Goal: Information Seeking & Learning: Learn about a topic

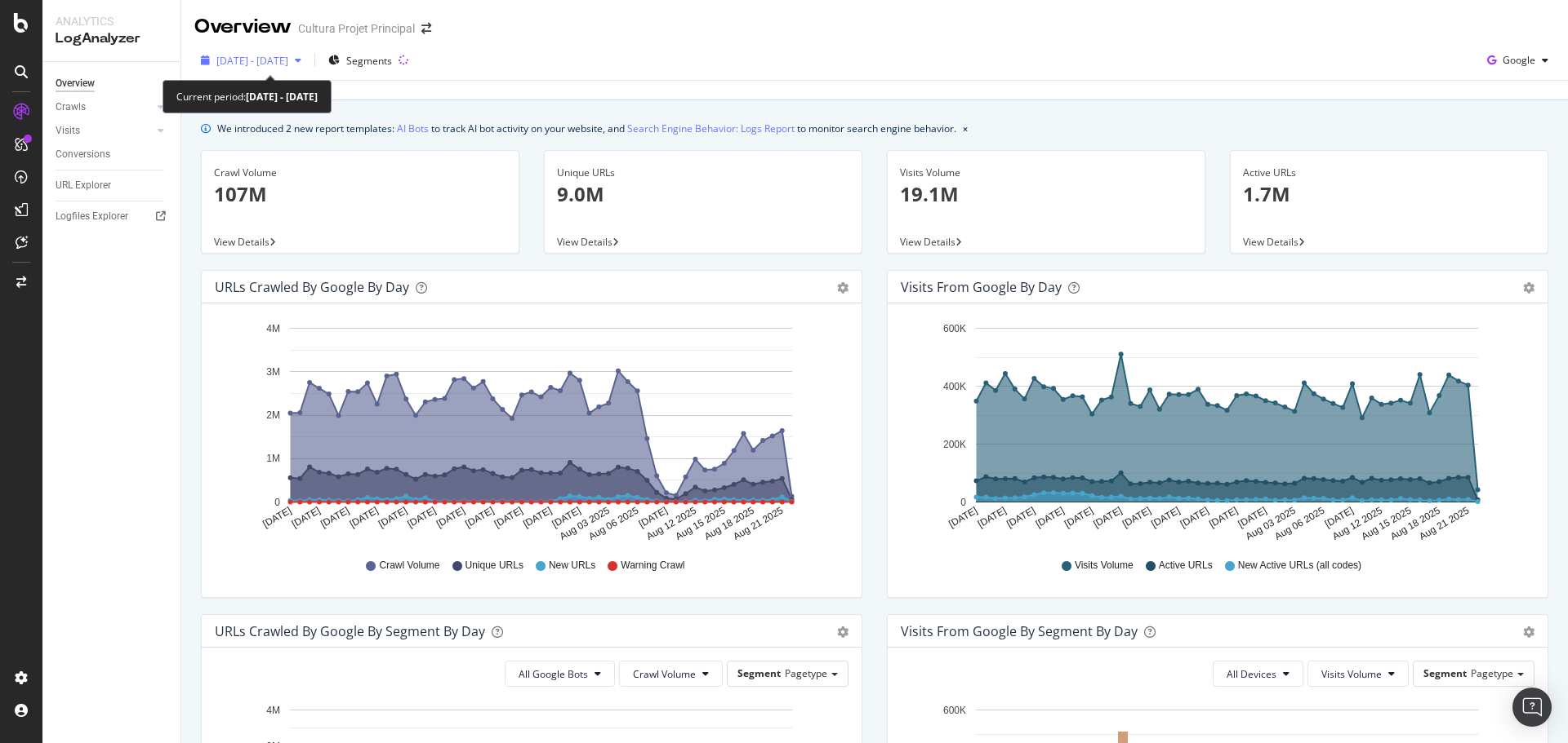
click at [285, 53] on span "2025 Jul. 1st - Aug. 22nd" at bounding box center [252, 60] width 72 height 14
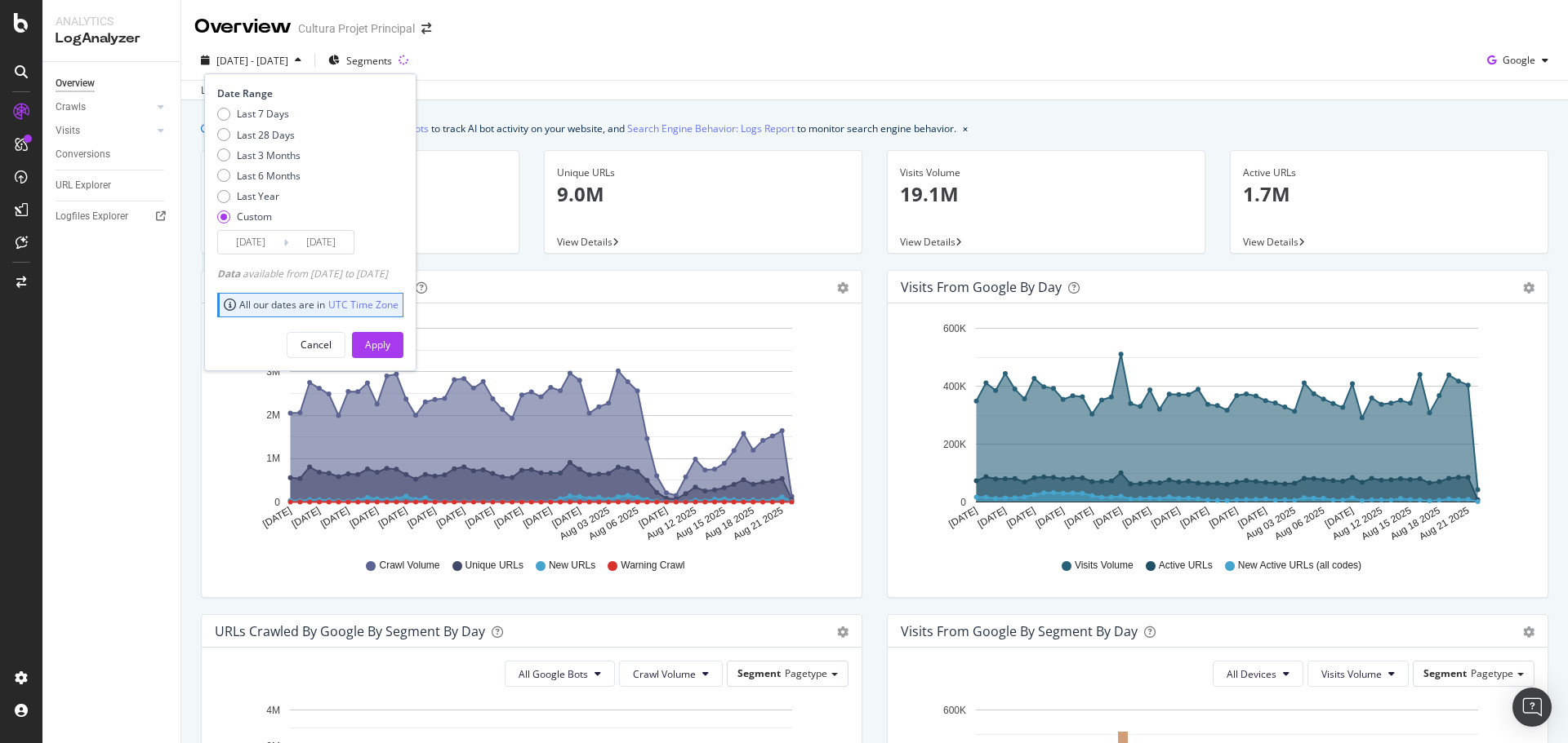
click at [320, 251] on input "2025/08/22" at bounding box center [321, 242] width 65 height 23
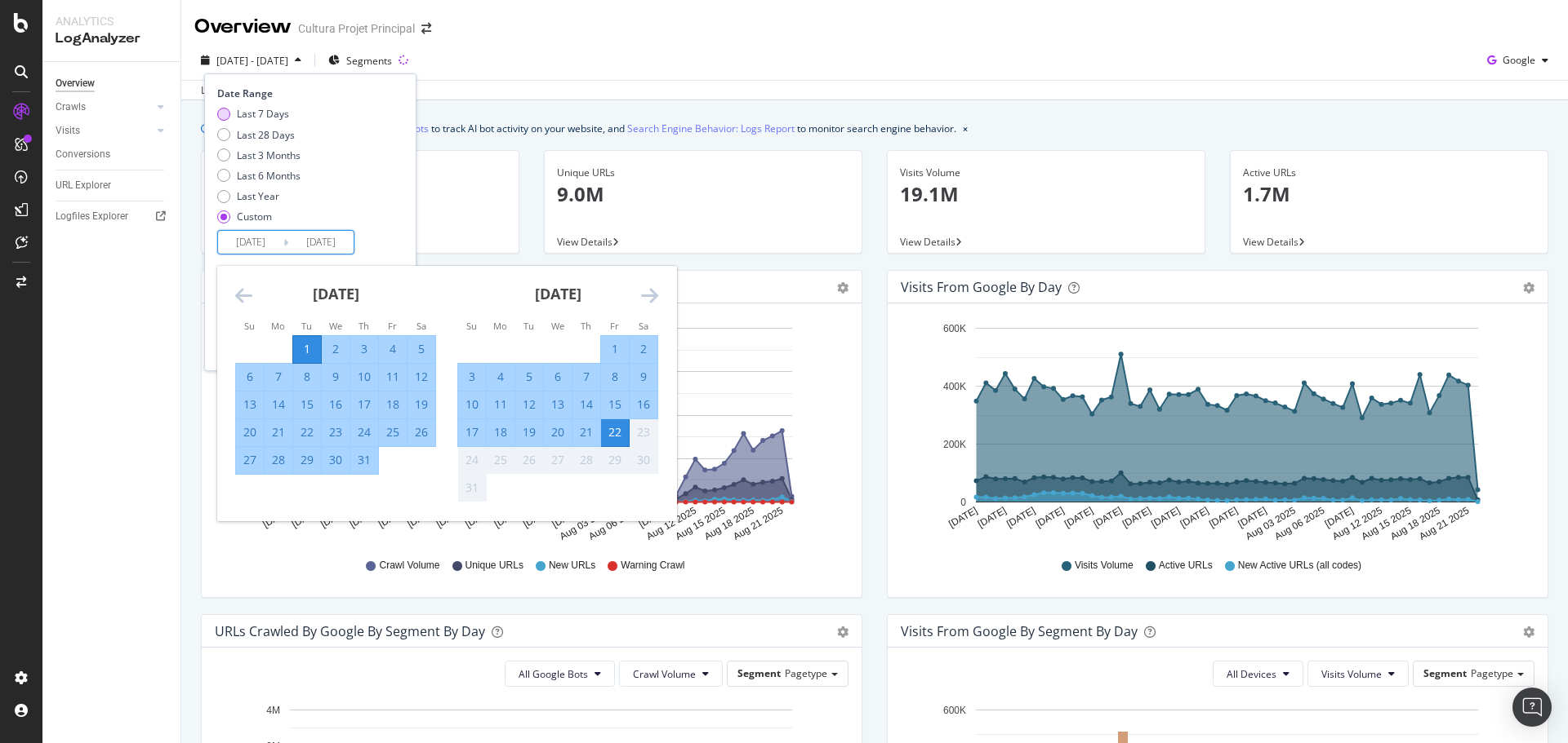
click at [280, 117] on div "Last 7 Days" at bounding box center [262, 114] width 52 height 14
type input "2025/08/16"
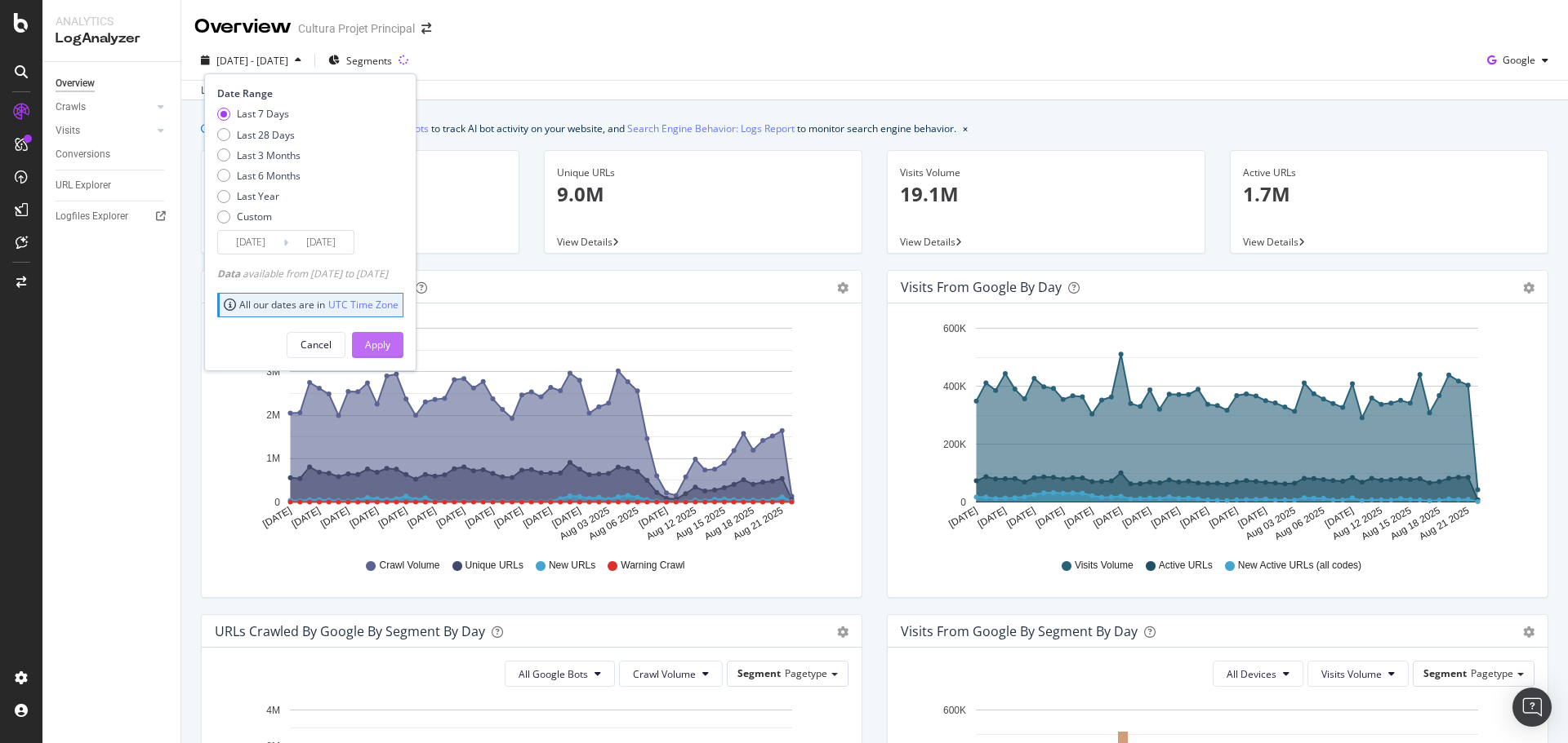
click at [390, 339] on div "Apply" at bounding box center [377, 344] width 26 height 14
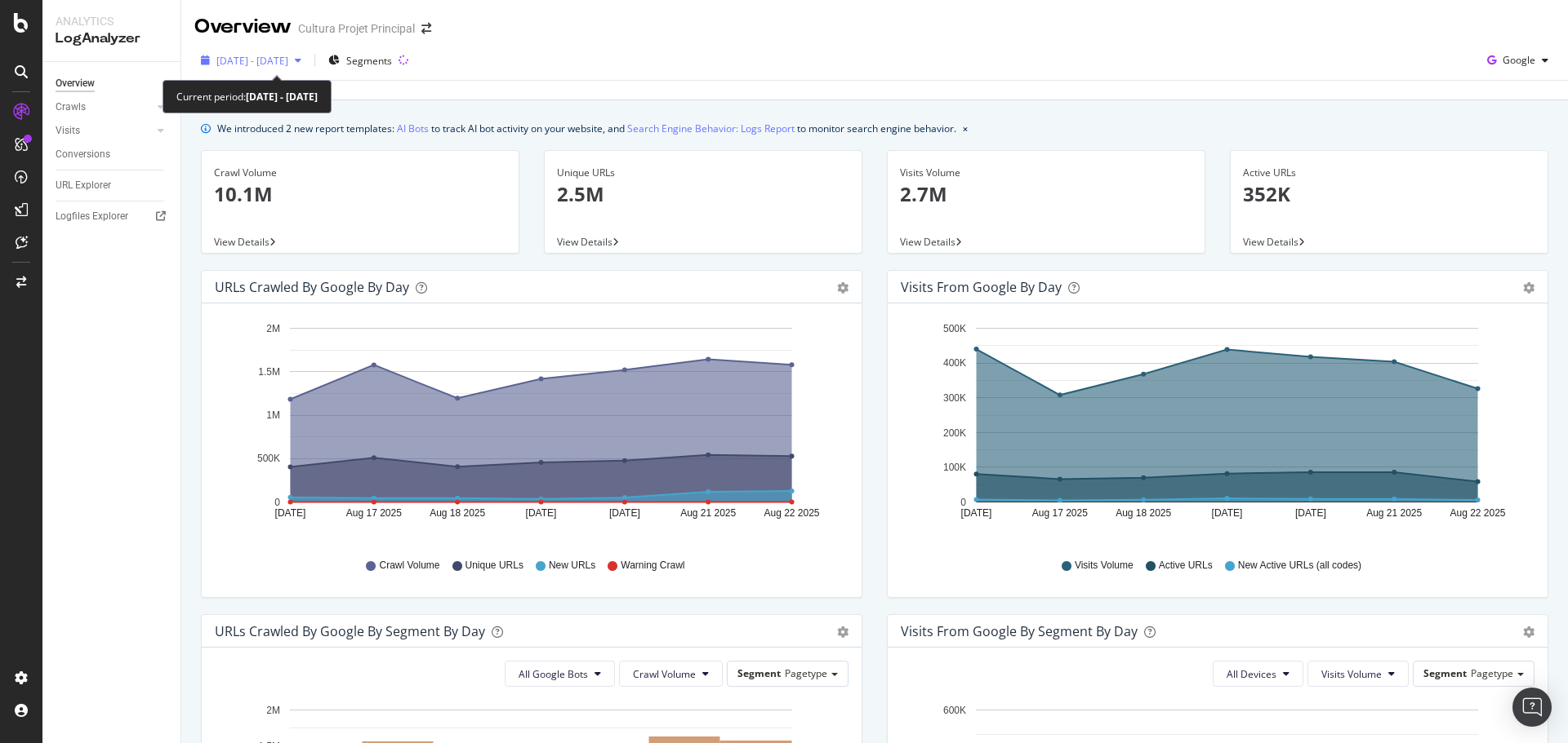
click at [277, 65] on span "2025 Aug. 16th - Aug. 22nd" at bounding box center [252, 60] width 72 height 14
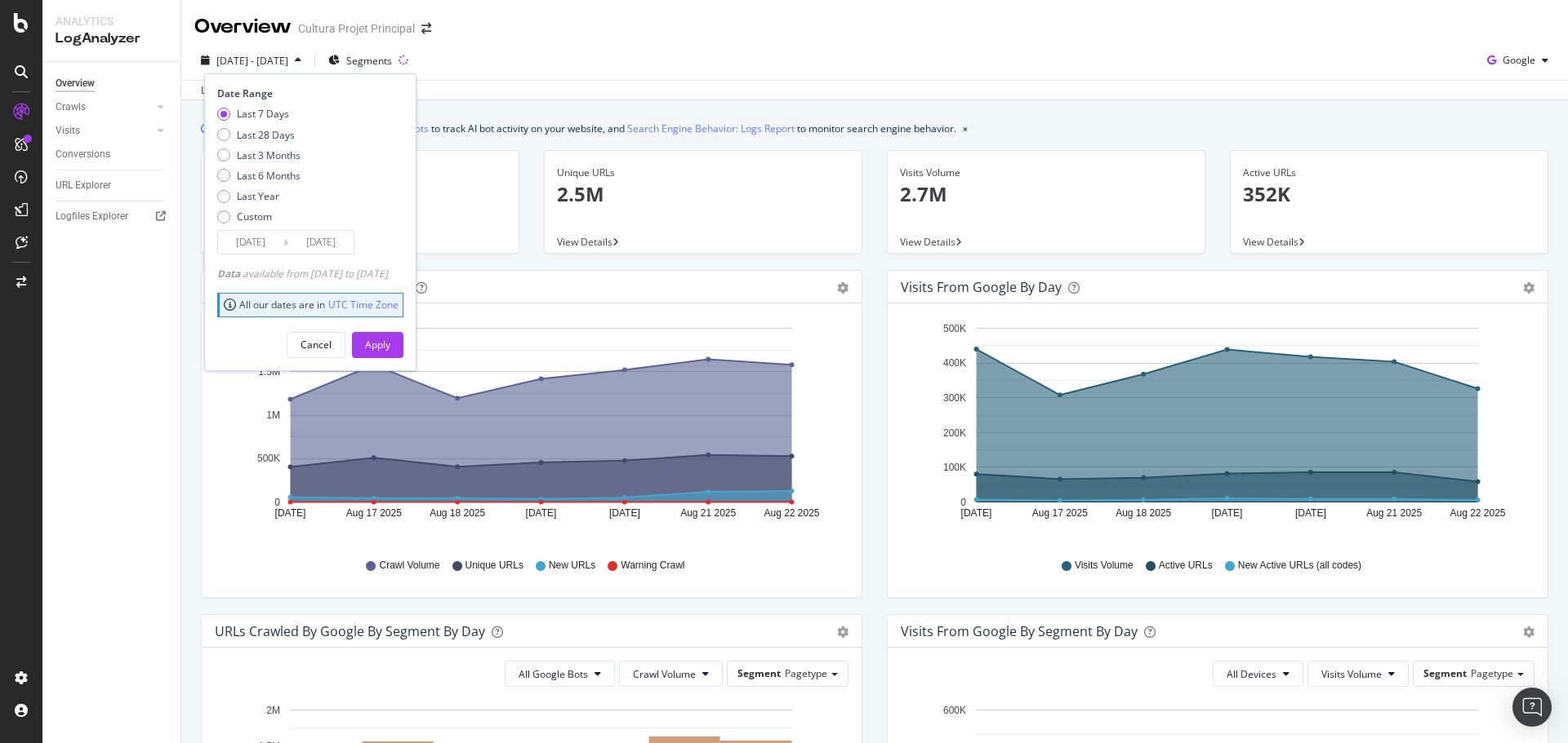
click at [253, 250] on input "2025/08/16" at bounding box center [250, 242] width 65 height 23
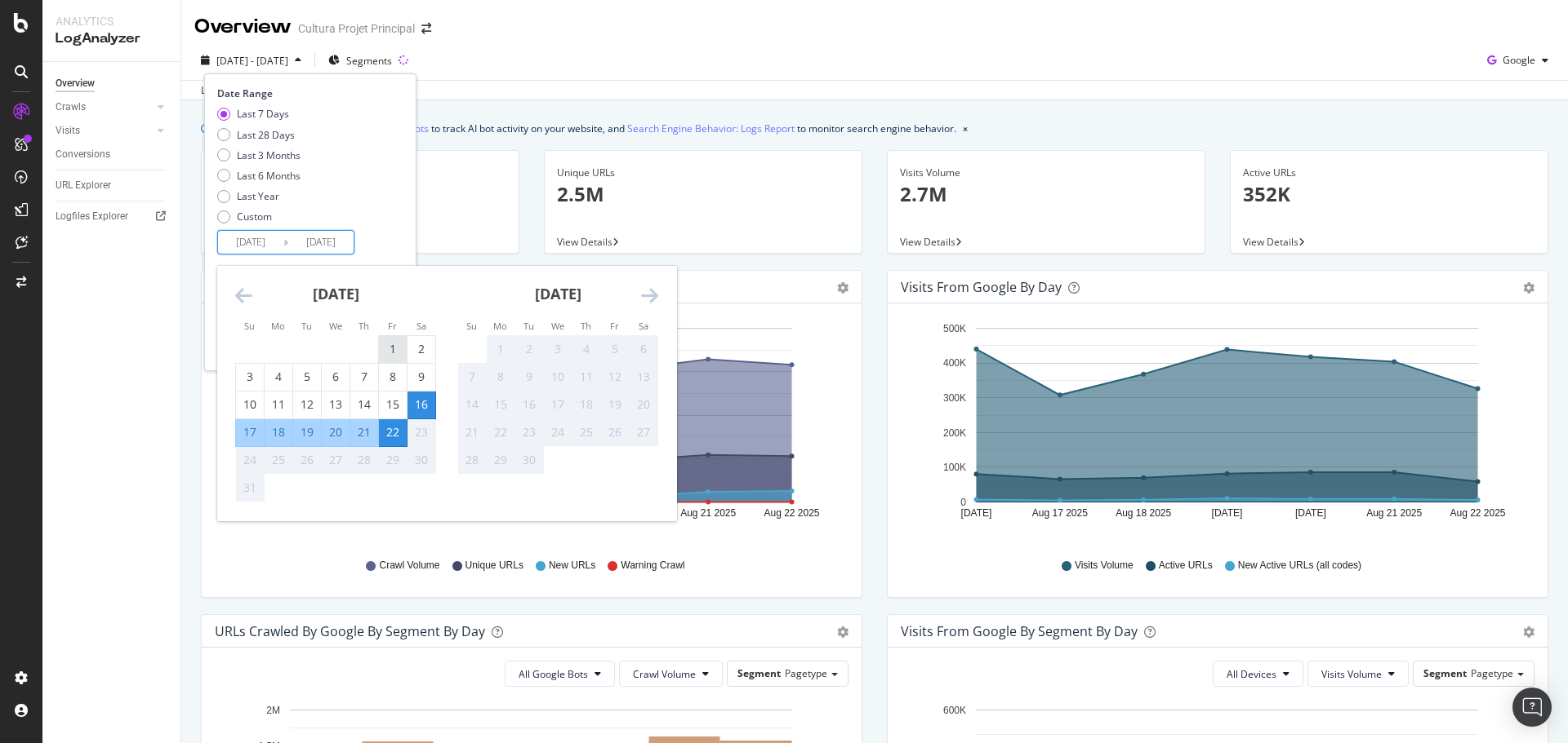
click at [387, 350] on div "1" at bounding box center [392, 349] width 28 height 16
type input "2025/08/01"
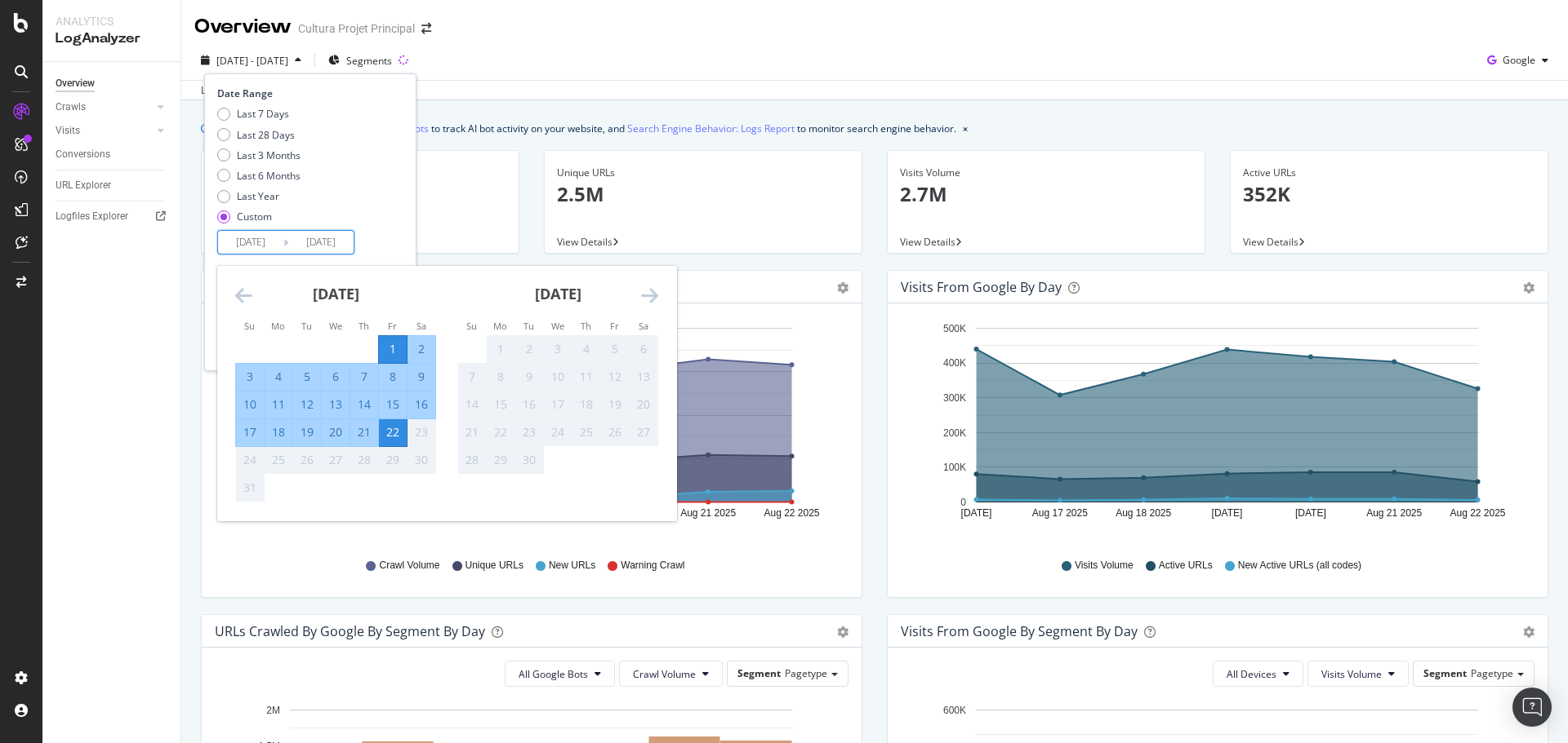
click at [399, 208] on div "Last 7 Days Last 28 Days Last 3 Months Last 6 Months Last Year Custom" at bounding box center [308, 168] width 182 height 123
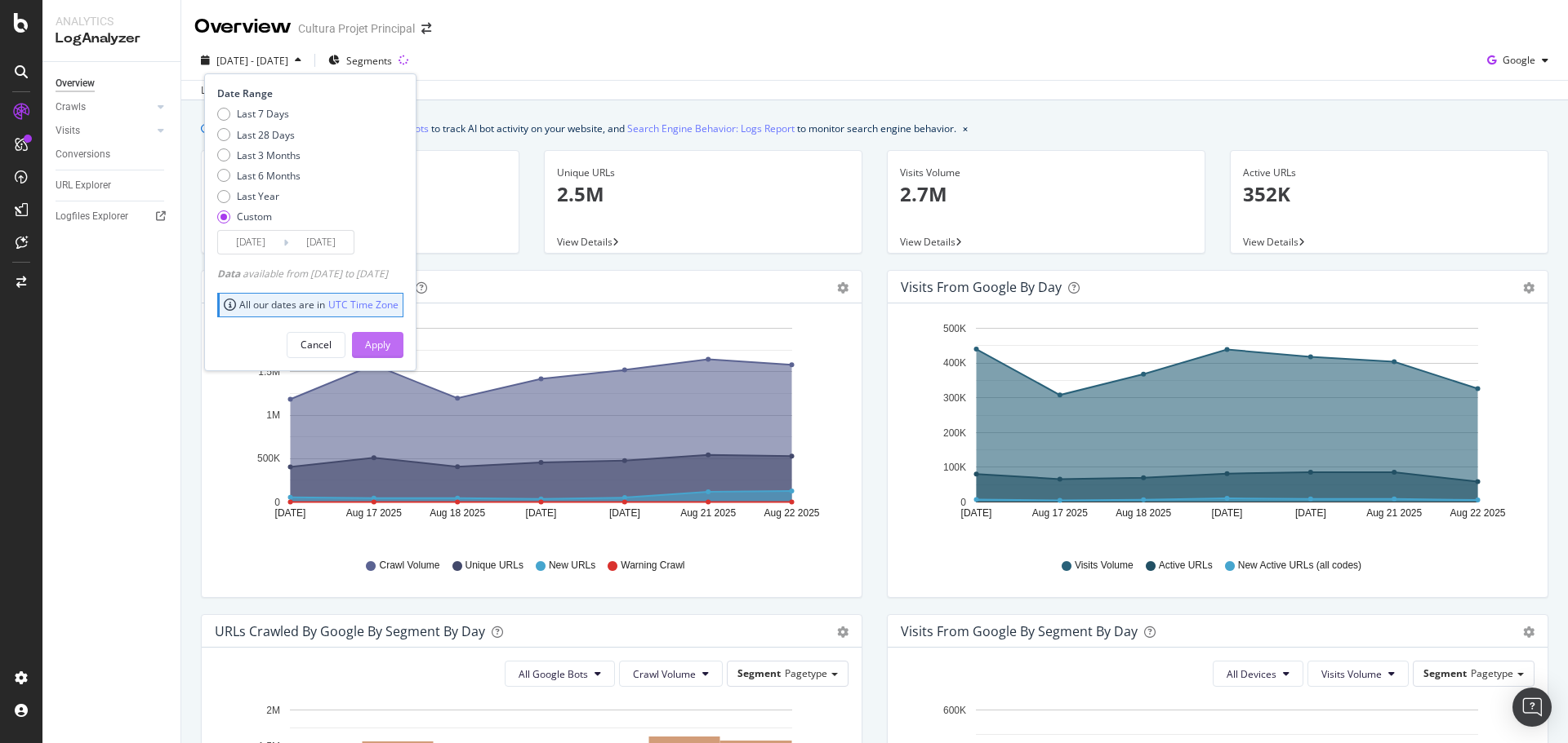
click at [390, 352] on div "Apply" at bounding box center [377, 344] width 26 height 14
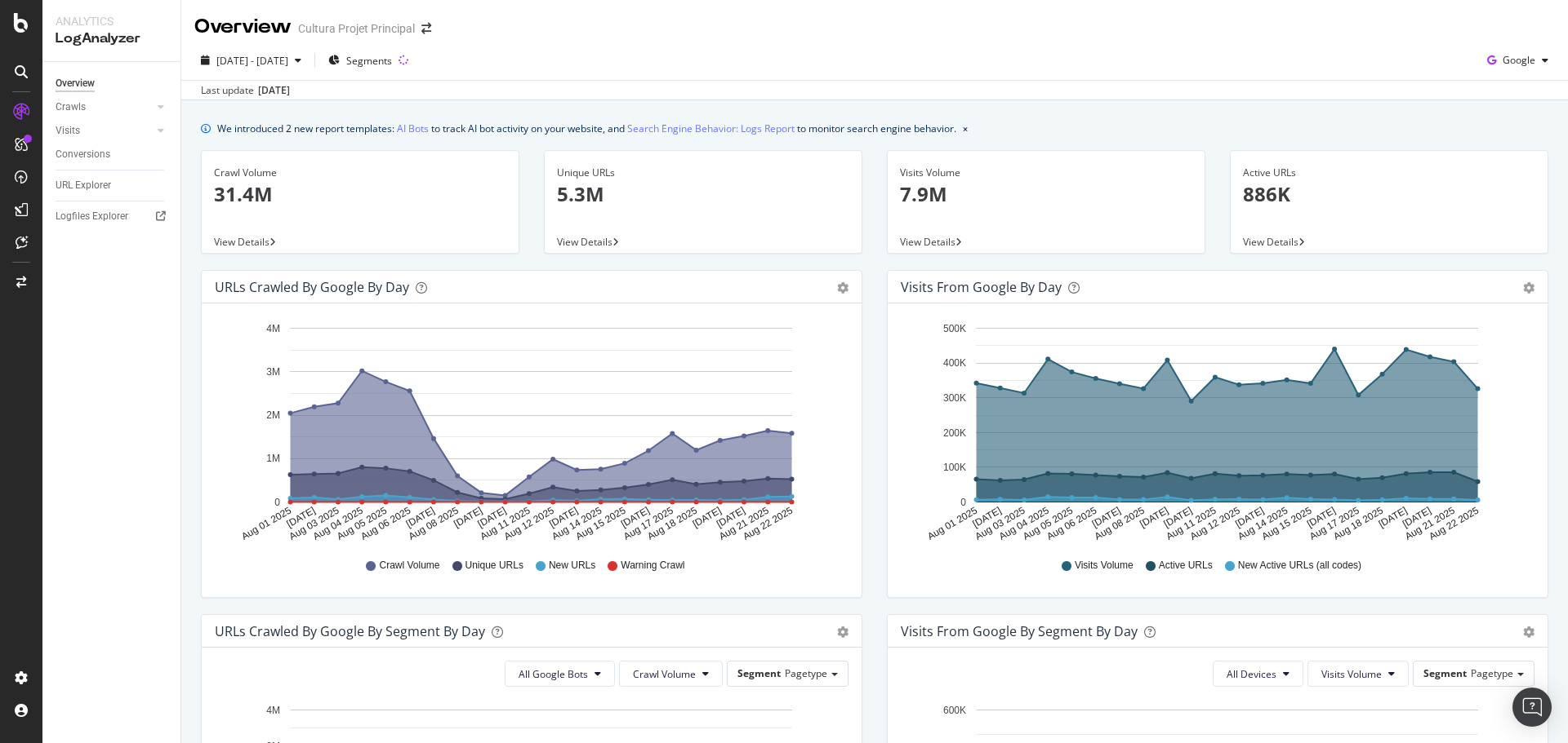
scroll to position [610, 0]
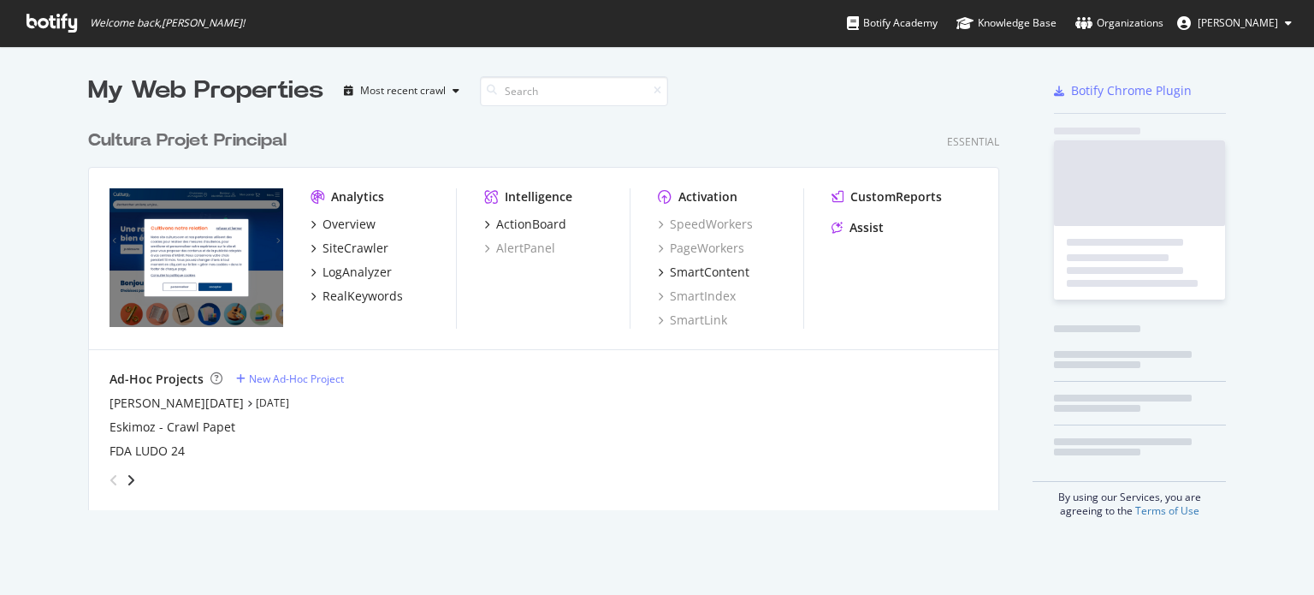
scroll to position [582, 1288]
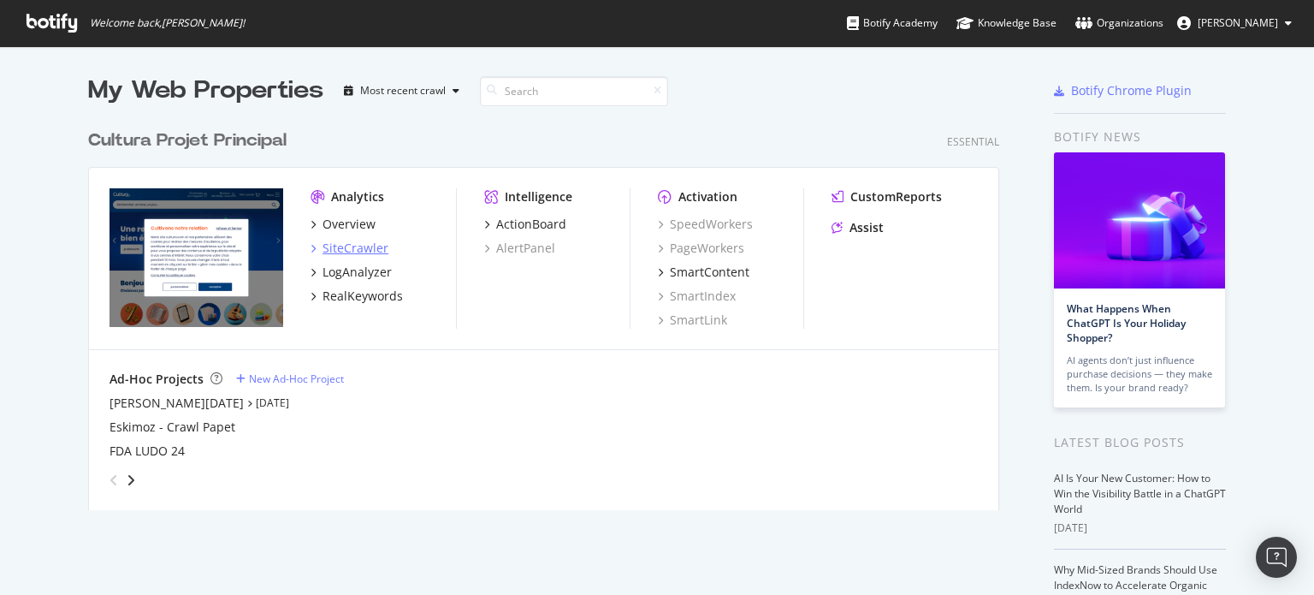
click at [347, 251] on div "SiteCrawler" at bounding box center [356, 248] width 66 height 17
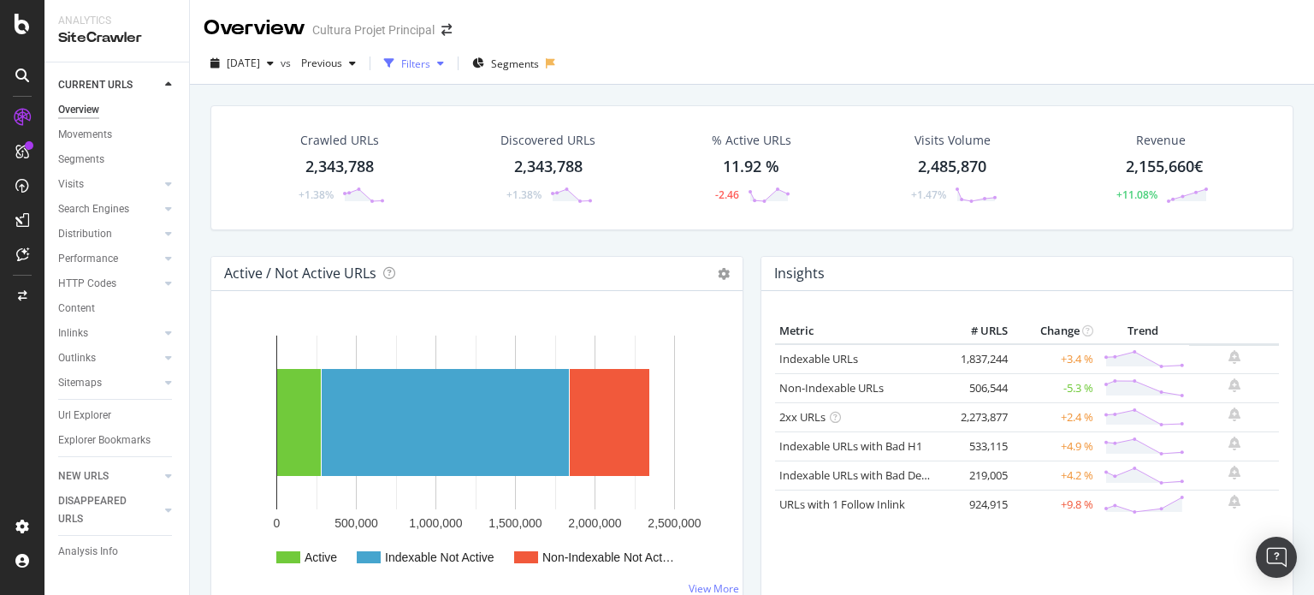
click at [430, 60] on div "Filters" at bounding box center [415, 63] width 29 height 15
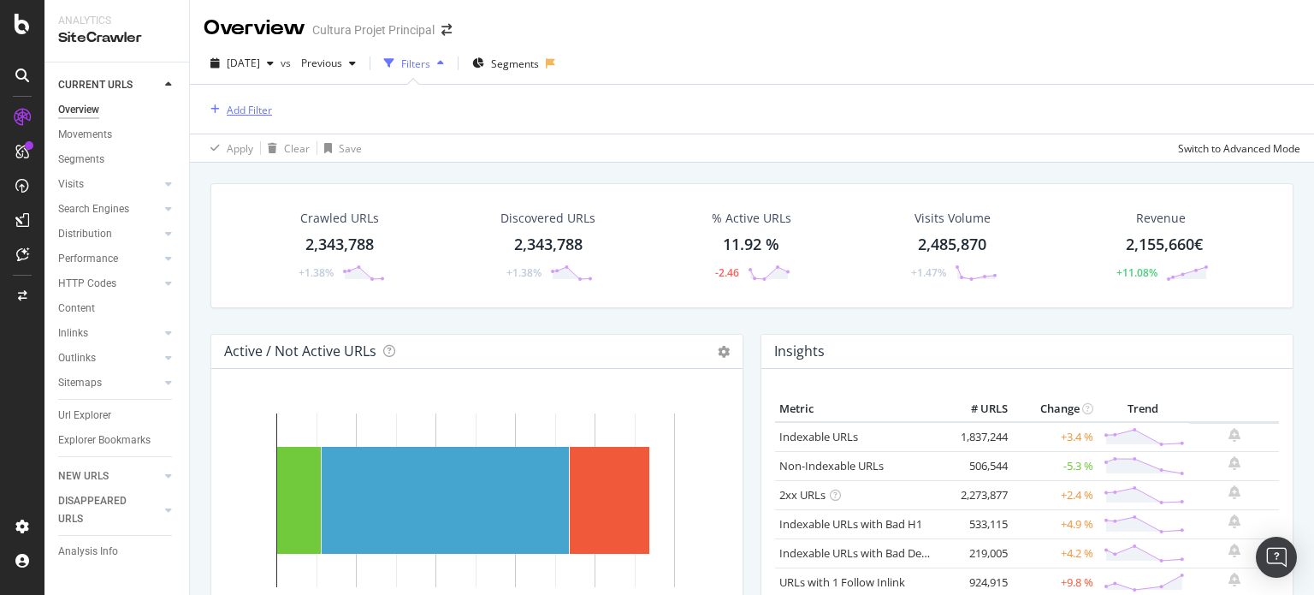
click at [251, 108] on div "Add Filter" at bounding box center [249, 110] width 45 height 15
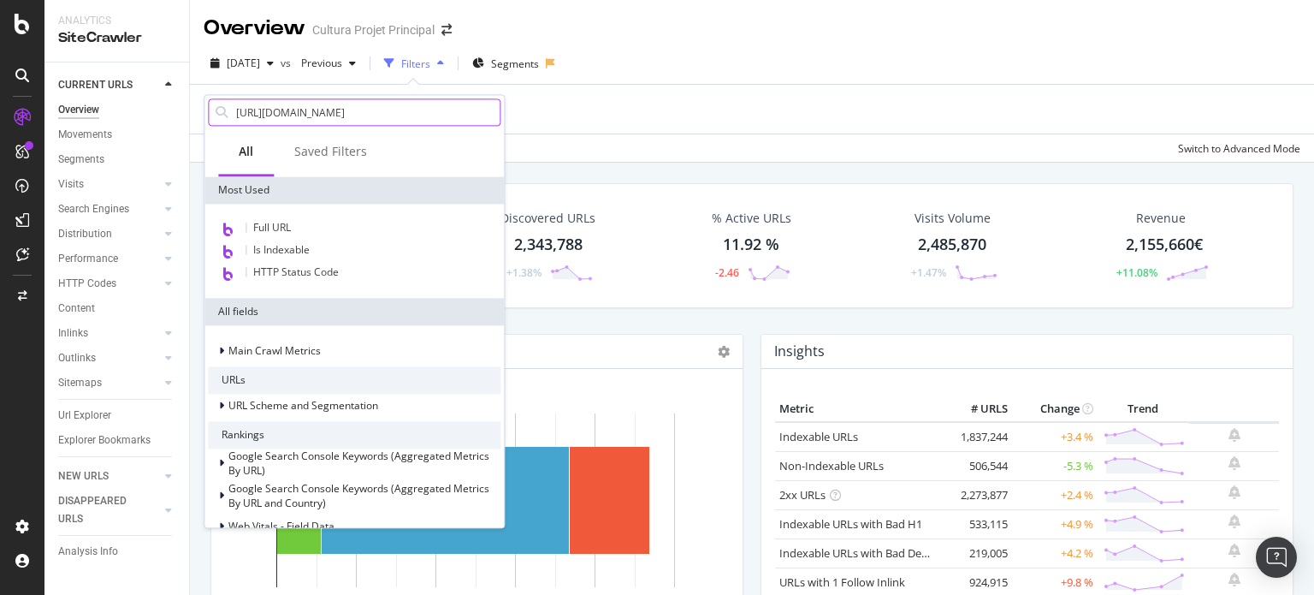
click at [299, 116] on input "https://www.cultura.com/papeterie/fournitures-scolaires/livre-scolaire/litterat…" at bounding box center [366, 112] width 265 height 26
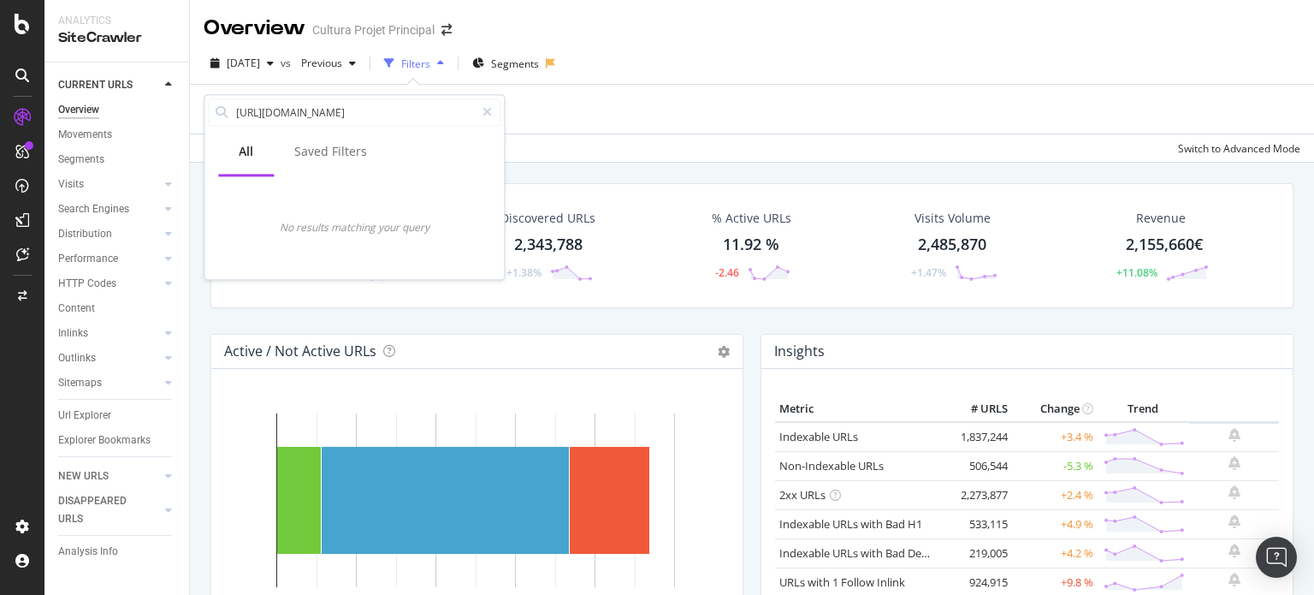
drag, startPoint x: 299, startPoint y: 116, endPoint x: 49, endPoint y: 114, distance: 249.8
click at [49, 114] on body "Analytics SiteCrawler CURRENT URLS Overview Movements Segments Visits Analysis …" at bounding box center [657, 297] width 1314 height 595
drag, startPoint x: 444, startPoint y: 112, endPoint x: 392, endPoint y: 115, distance: 52.3
click at [392, 115] on input "livre-scolaire/litterature-scolaire.html" at bounding box center [354, 112] width 240 height 26
type input "livre-scolaire/litterature-scolaire"
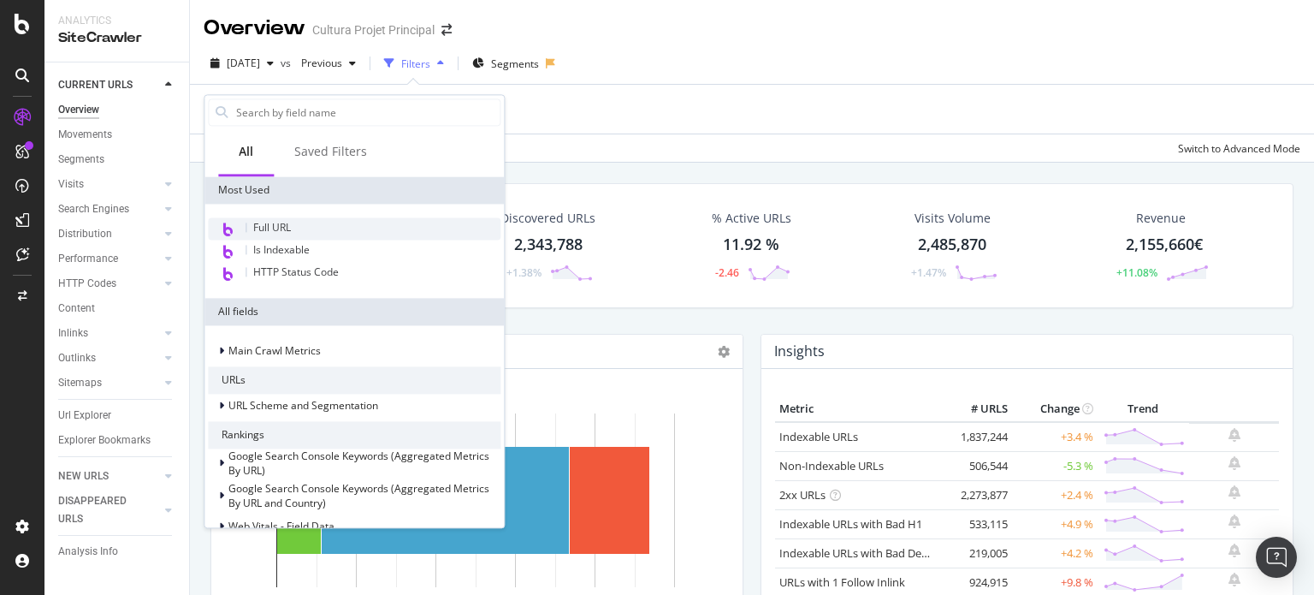
click at [268, 228] on span "Full URL" at bounding box center [272, 227] width 38 height 15
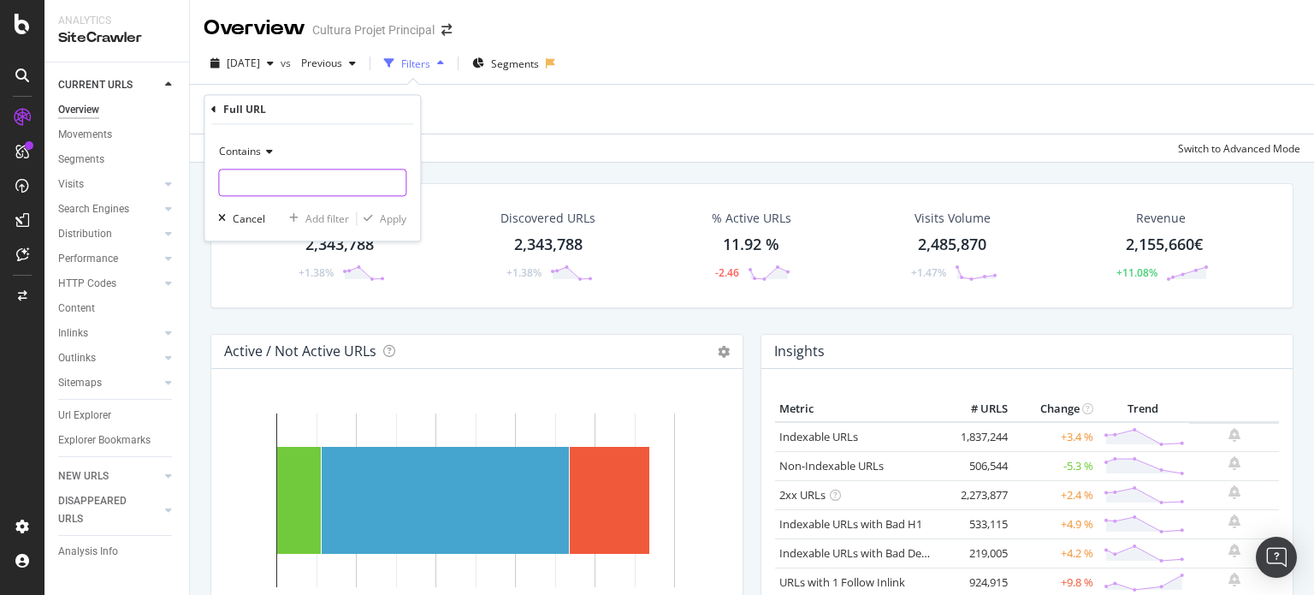
click at [270, 178] on input "text" at bounding box center [312, 182] width 187 height 27
paste input "livre-scolaire/litterature-scolaire"
type input "livre-scolaire/litterature-scolaire"
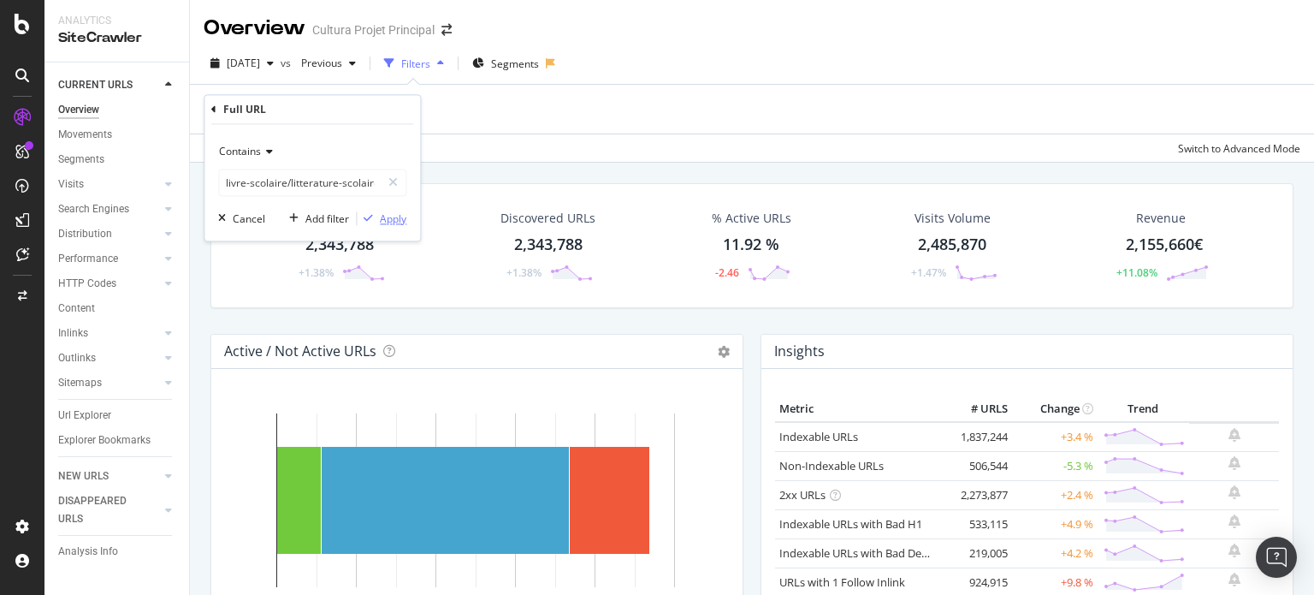
click at [387, 218] on div "Apply" at bounding box center [393, 218] width 27 height 15
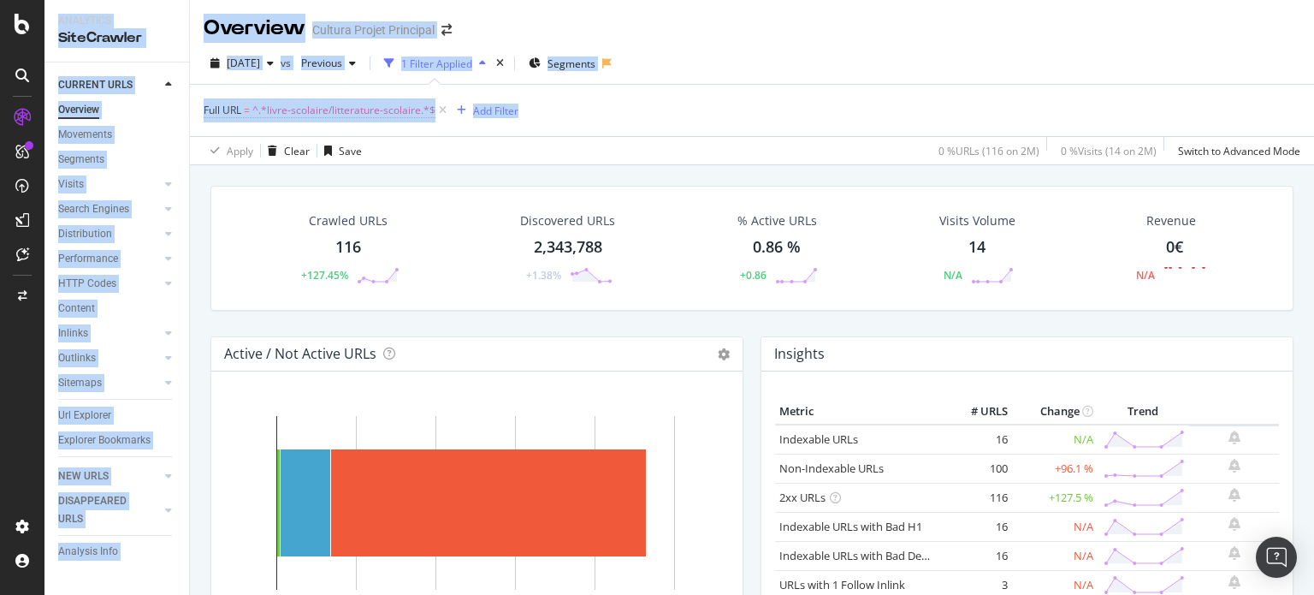
drag, startPoint x: 1313, startPoint y: 114, endPoint x: 1301, endPoint y: -62, distance: 176.7
click at [1301, 0] on html "Analytics SiteCrawler CURRENT URLS Overview Movements Segments Visits Analysis …" at bounding box center [657, 297] width 1314 height 595
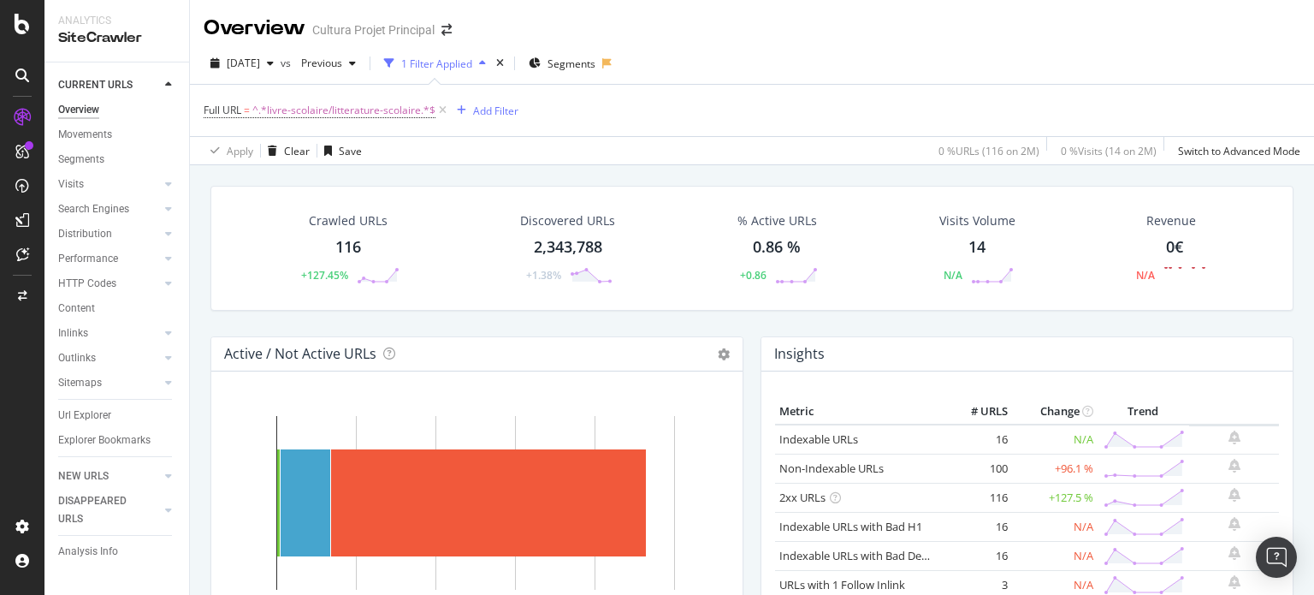
click at [352, 246] on div "116" at bounding box center [348, 247] width 26 height 22
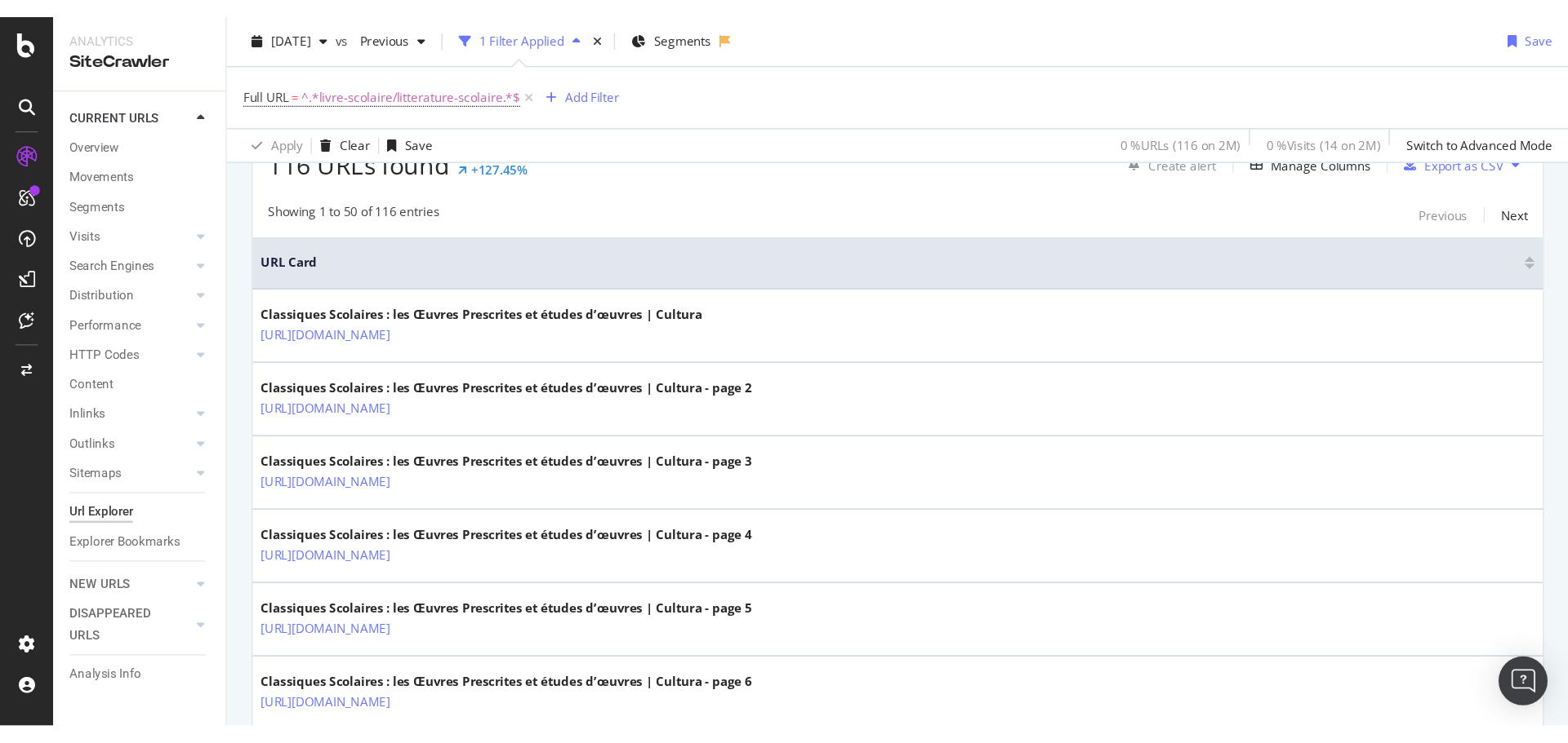
scroll to position [307, 0]
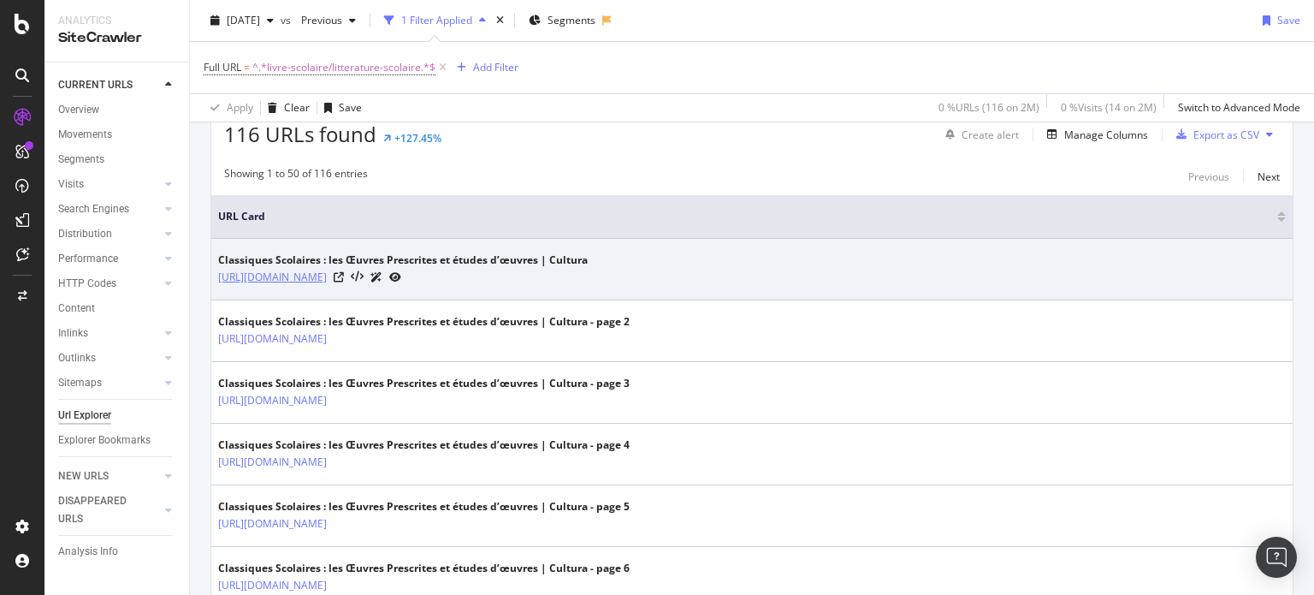
click at [327, 269] on link "https://www.cultura.com/papeterie/fournitures-scolaires/livre-scolaire/litterat…" at bounding box center [272, 277] width 109 height 17
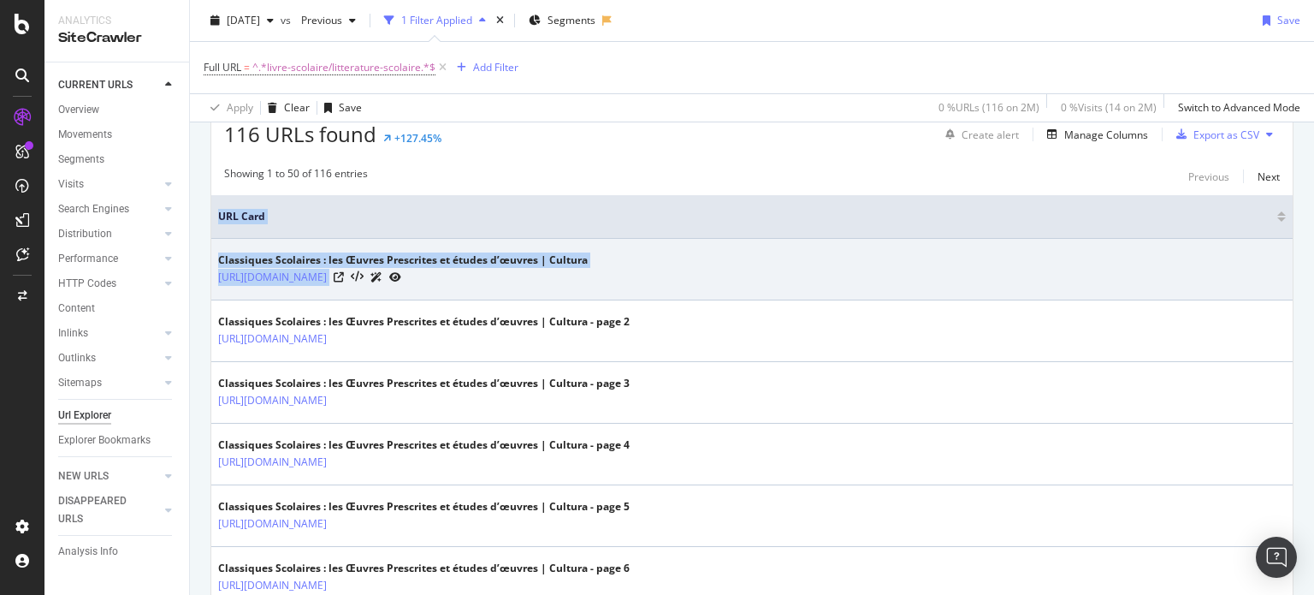
drag, startPoint x: 209, startPoint y: 278, endPoint x: 674, endPoint y: 292, distance: 465.7
click at [344, 272] on icon at bounding box center [339, 277] width 10 height 10
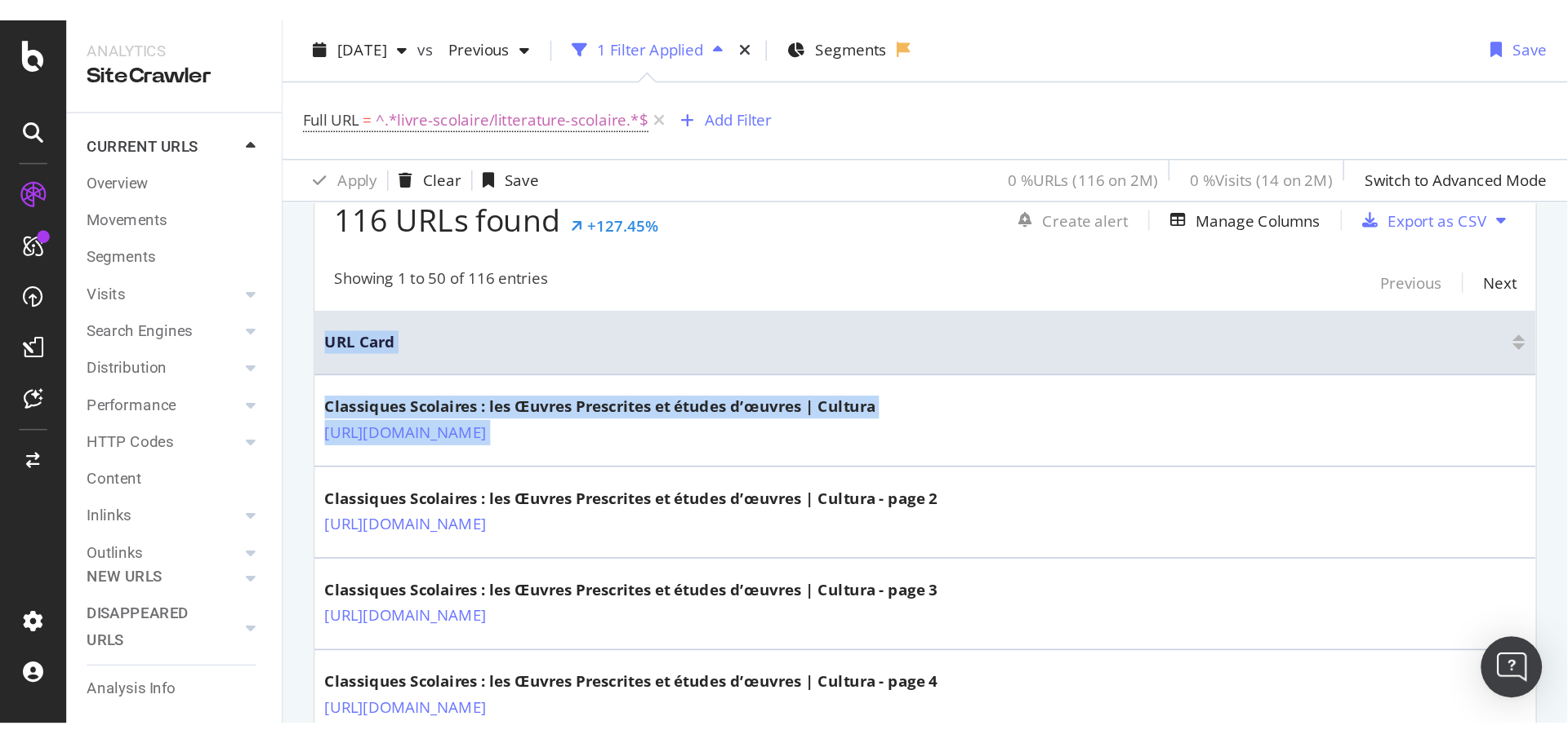
scroll to position [308, 0]
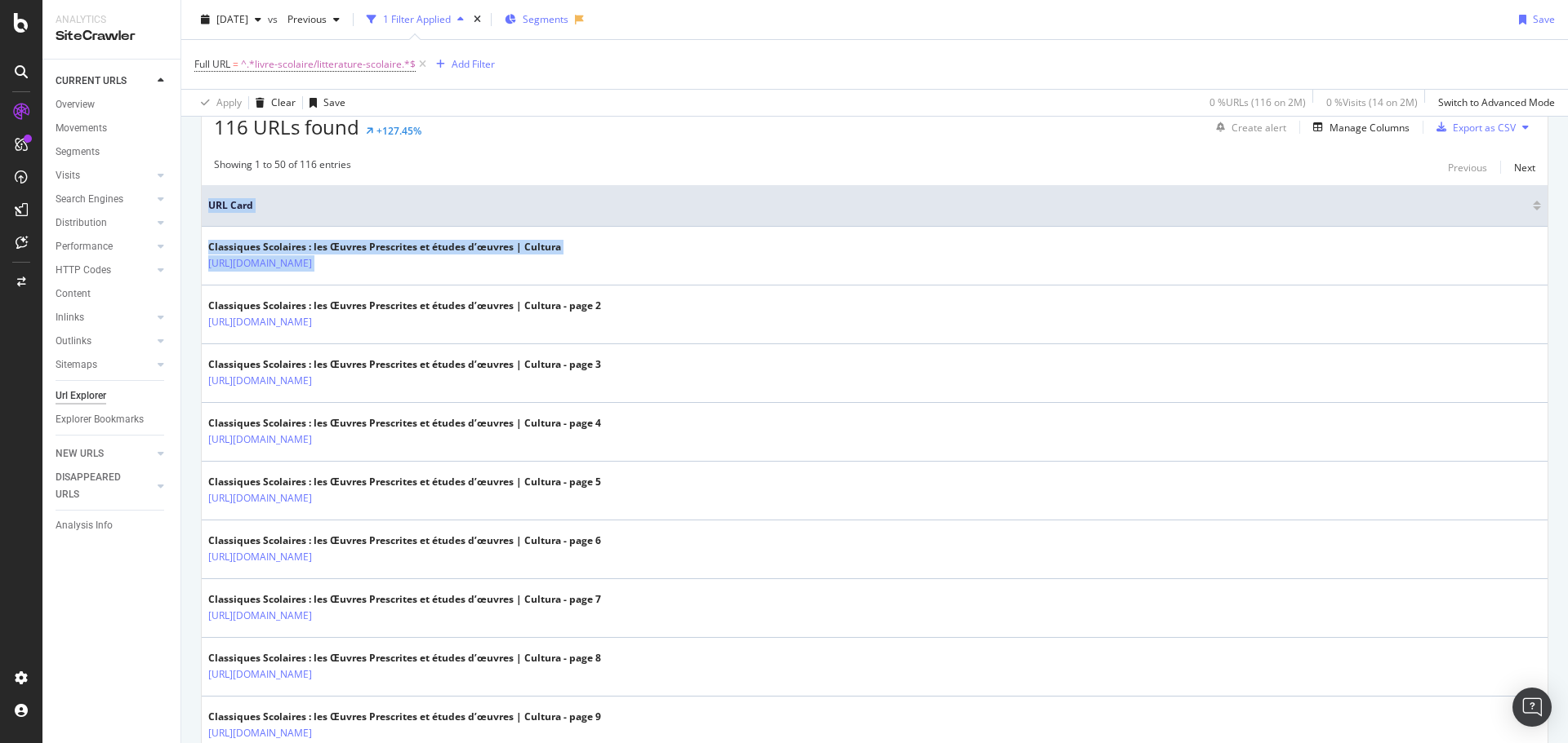
click at [569, 20] on span "Segments" at bounding box center [546, 19] width 46 height 14
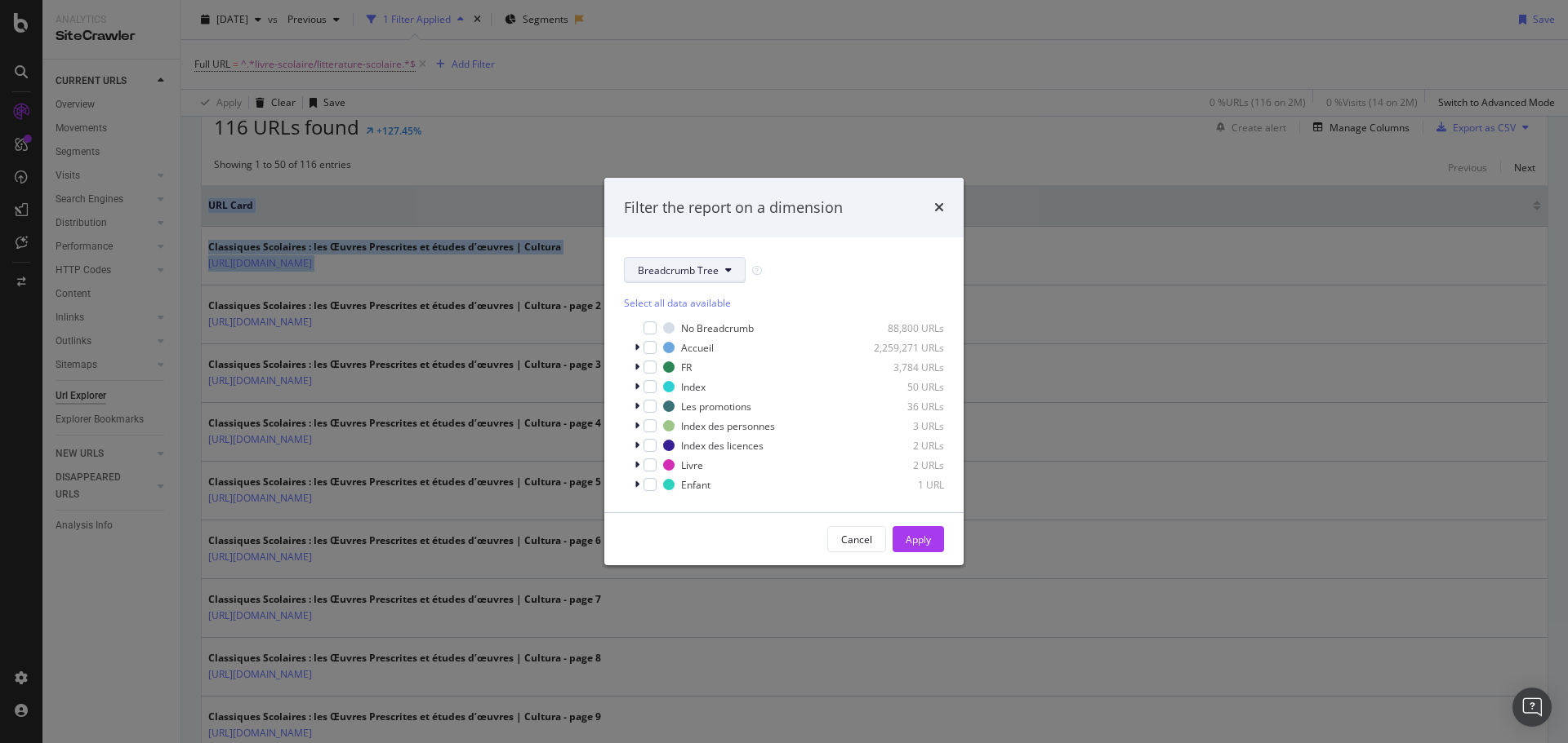
click at [699, 274] on span "Breadcrumb Tree" at bounding box center [678, 270] width 81 height 14
click at [697, 448] on span "peakace" at bounding box center [690, 449] width 105 height 14
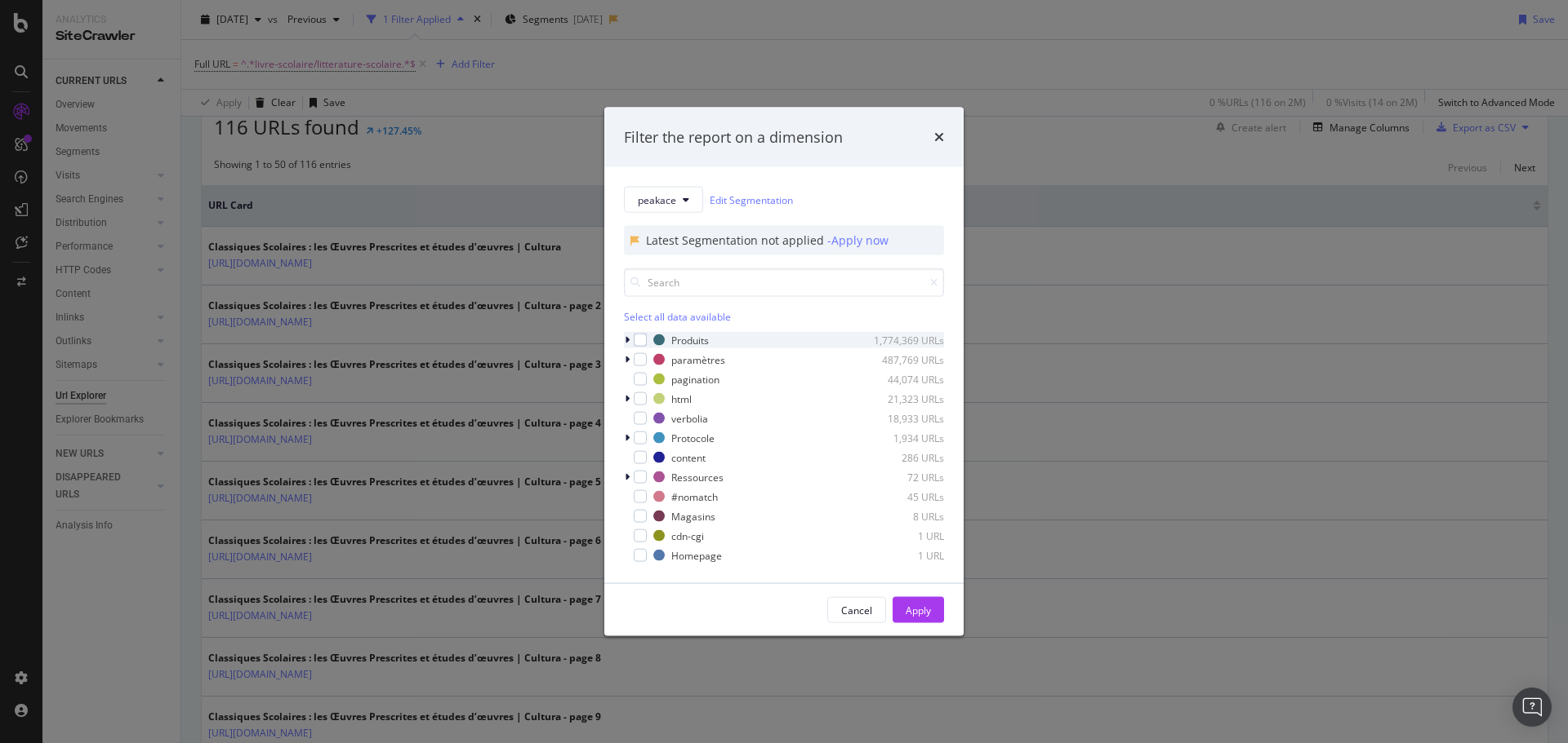
click at [627, 336] on icon "modal" at bounding box center [627, 341] width 5 height 10
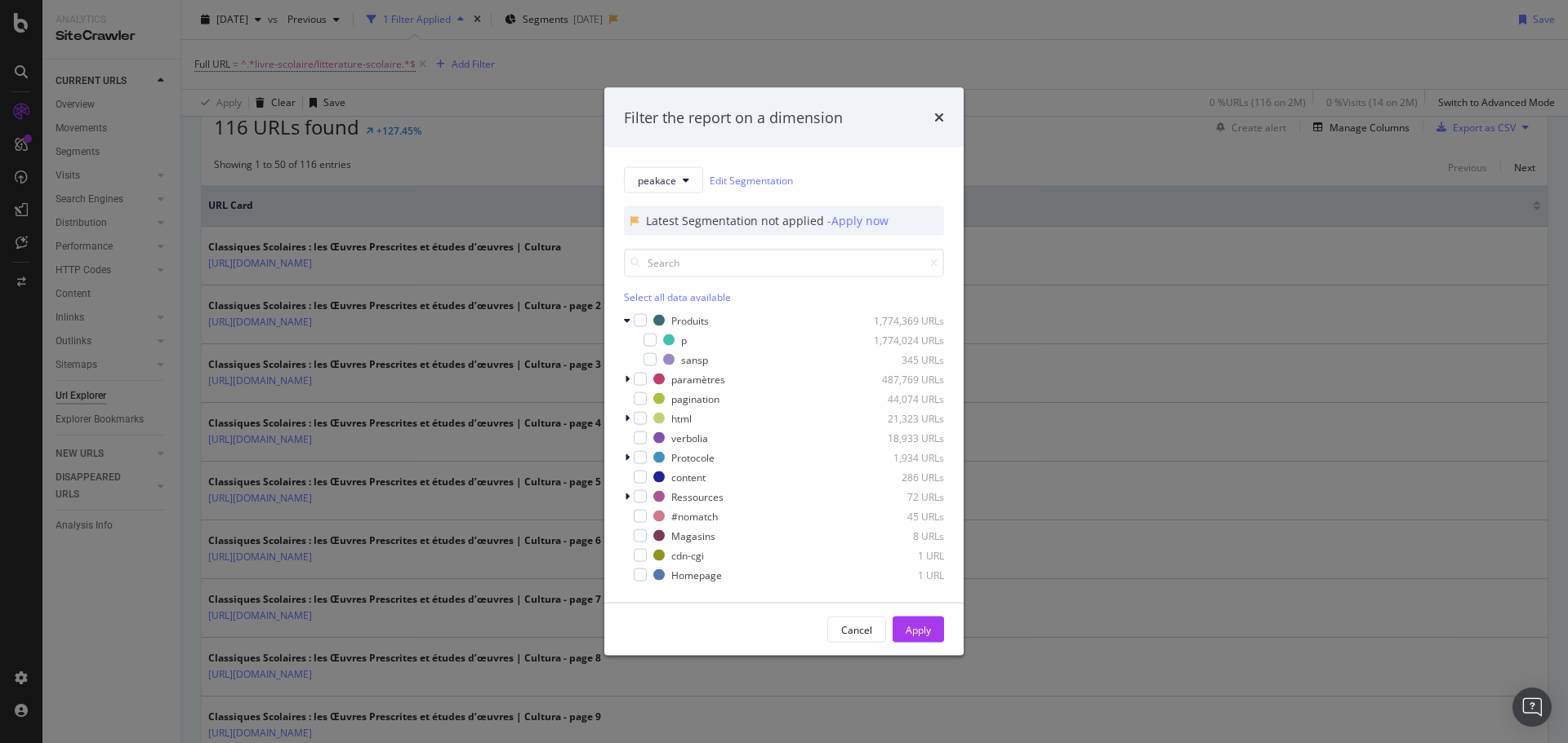
click at [626, 318] on icon "modal" at bounding box center [627, 320] width 7 height 10
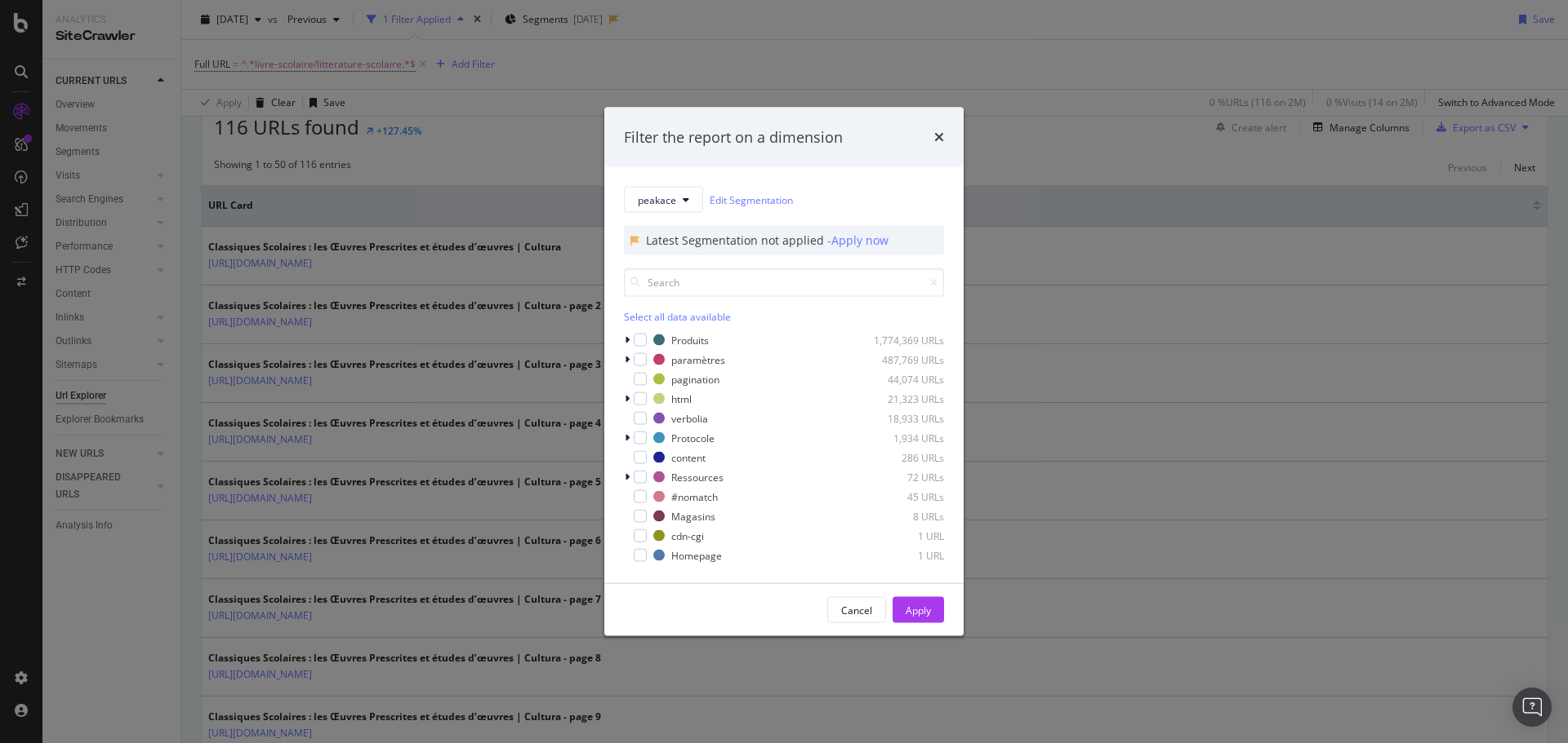
click at [428, 149] on div "Filter the report on a dimension peakace Edit Segmentation Latest Segmentation …" at bounding box center [784, 371] width 1568 height 743
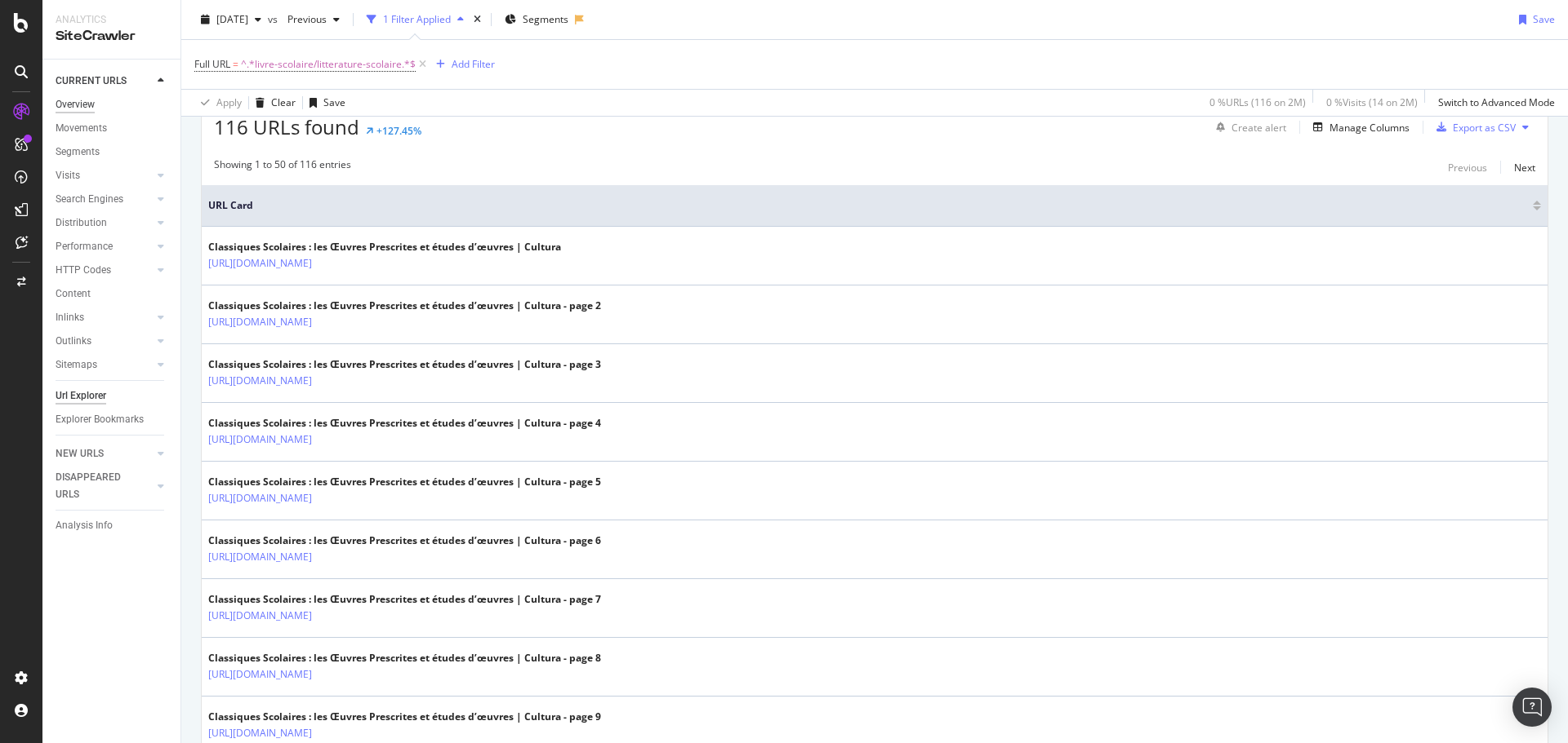
click at [87, 101] on div "Overview" at bounding box center [74, 105] width 39 height 17
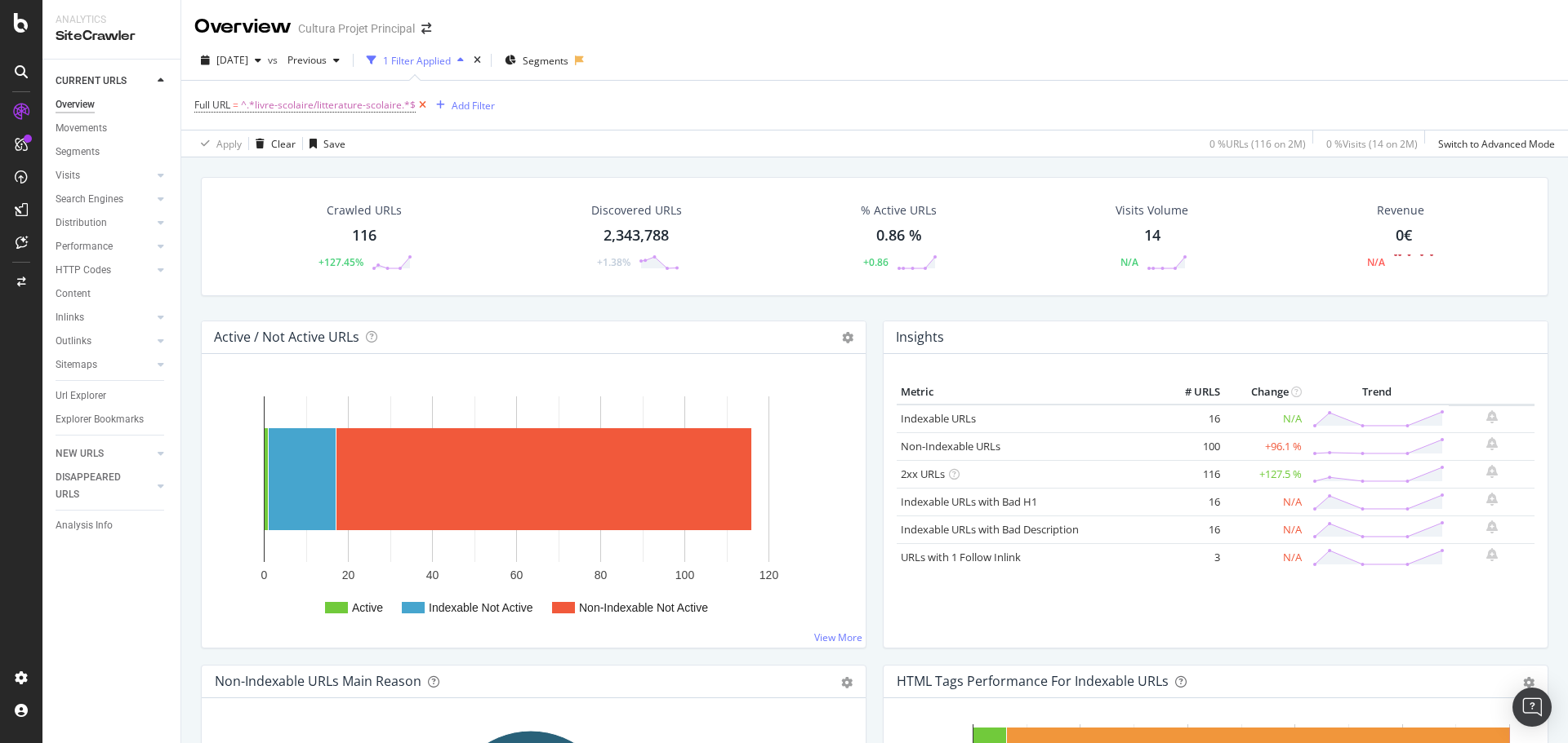
click at [420, 105] on icon at bounding box center [423, 105] width 14 height 16
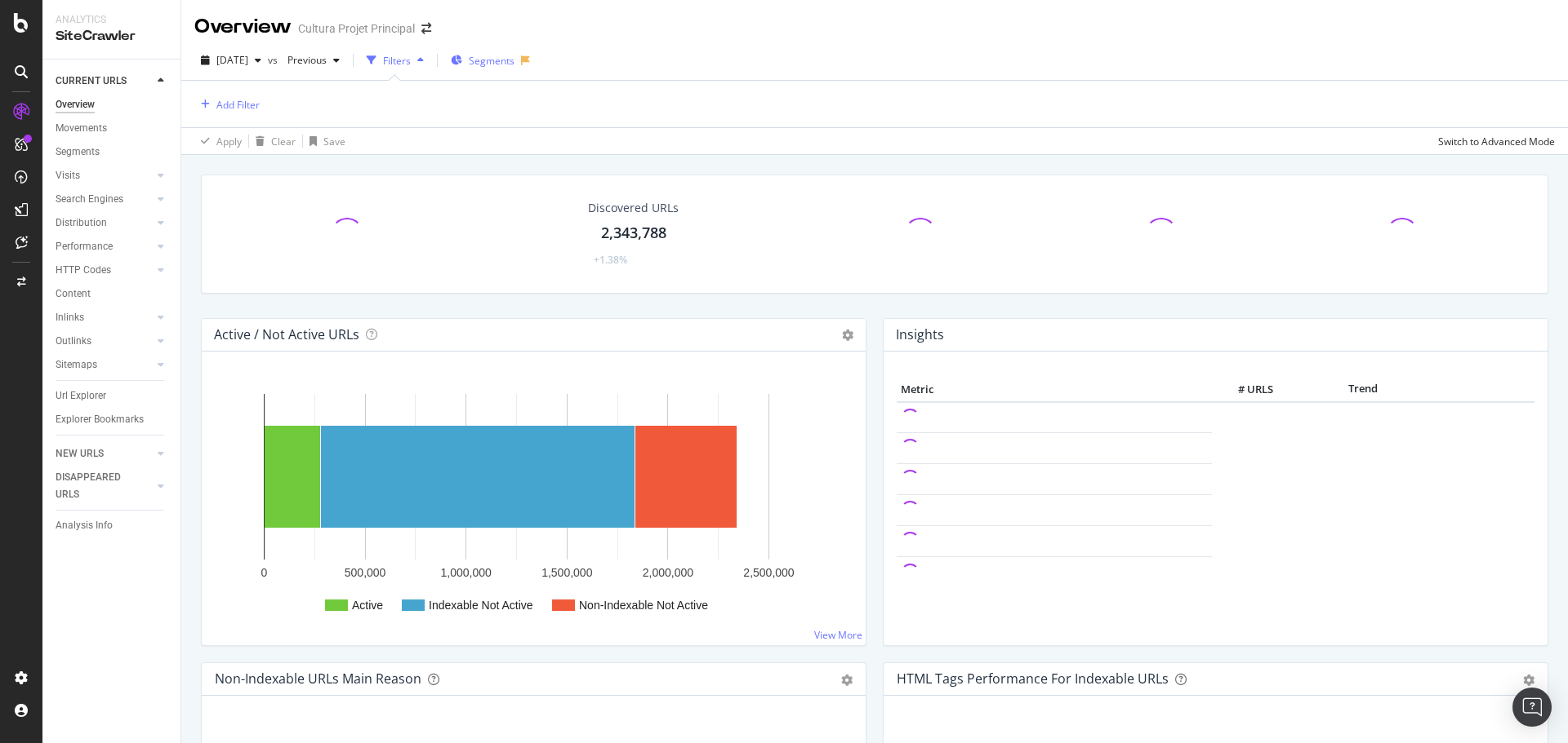
click at [514, 54] on span "Segments" at bounding box center [491, 60] width 46 height 14
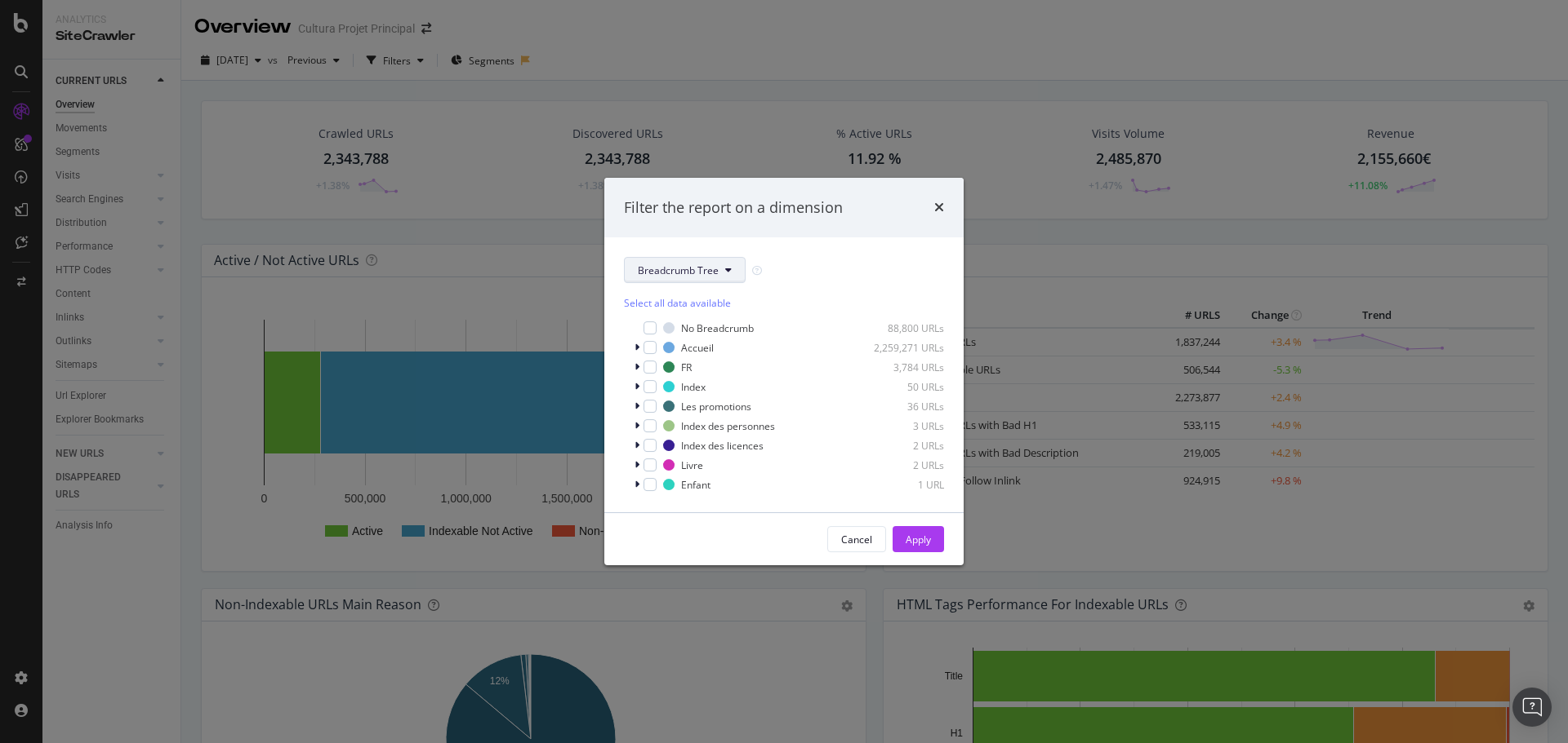
click at [683, 273] on span "Breadcrumb Tree" at bounding box center [678, 270] width 81 height 14
click at [667, 449] on span "peakace" at bounding box center [690, 449] width 105 height 14
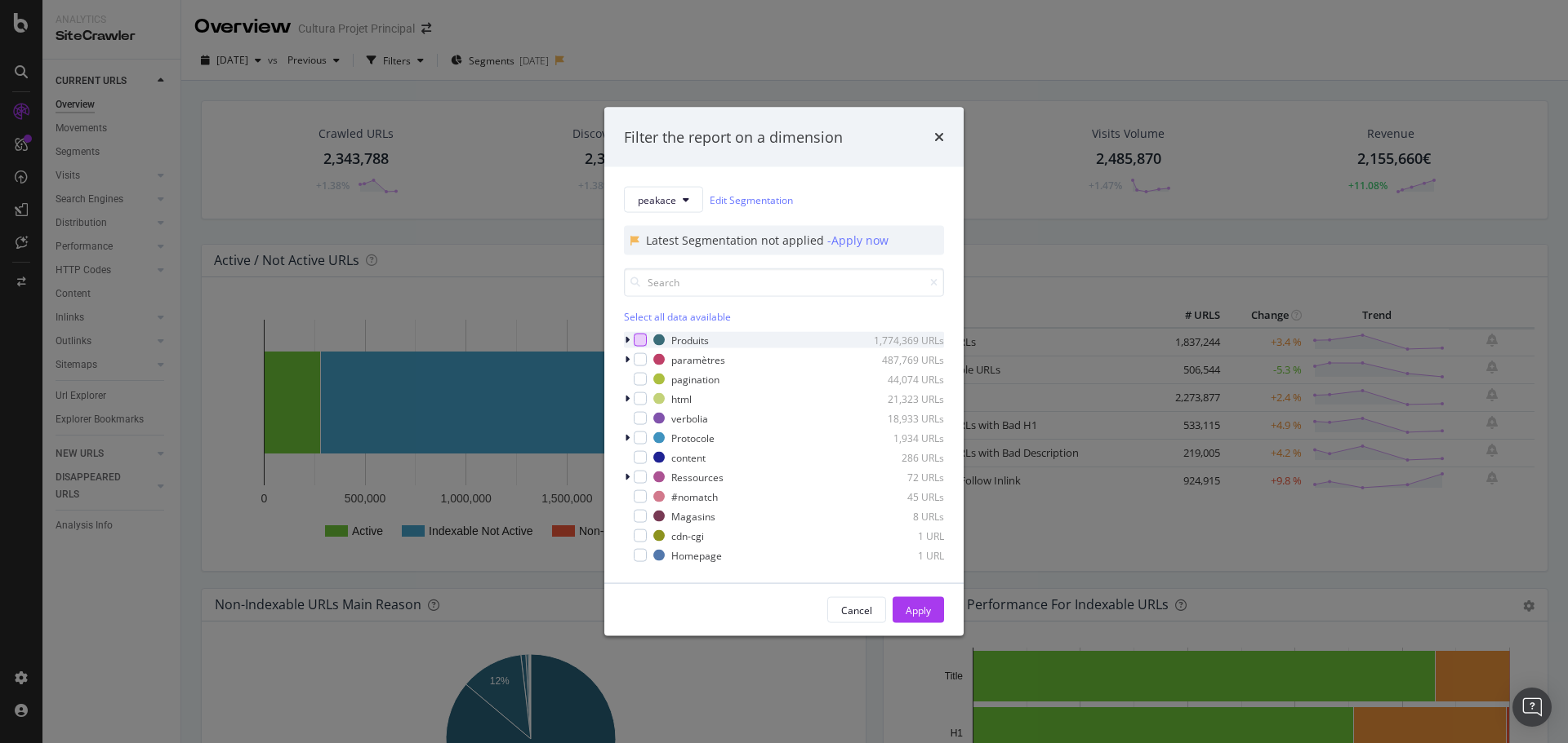
click at [638, 341] on div "modal" at bounding box center [640, 341] width 13 height 13
click at [626, 340] on icon "modal" at bounding box center [627, 341] width 5 height 10
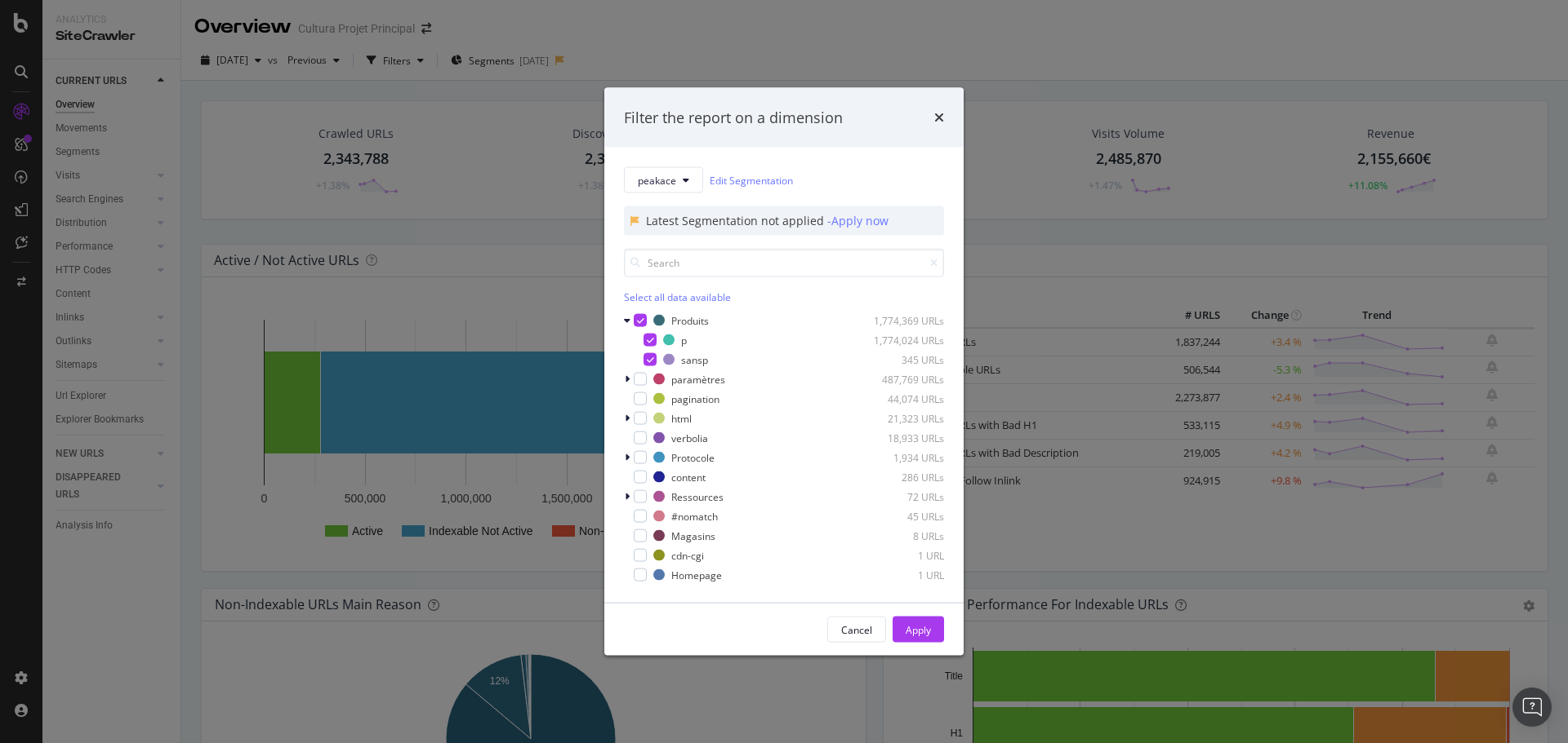
drag, startPoint x: 651, startPoint y: 359, endPoint x: 573, endPoint y: 353, distance: 78.2
click at [650, 359] on icon "modal" at bounding box center [651, 360] width 8 height 9
click at [942, 567] on button "Apply" at bounding box center [918, 629] width 52 height 26
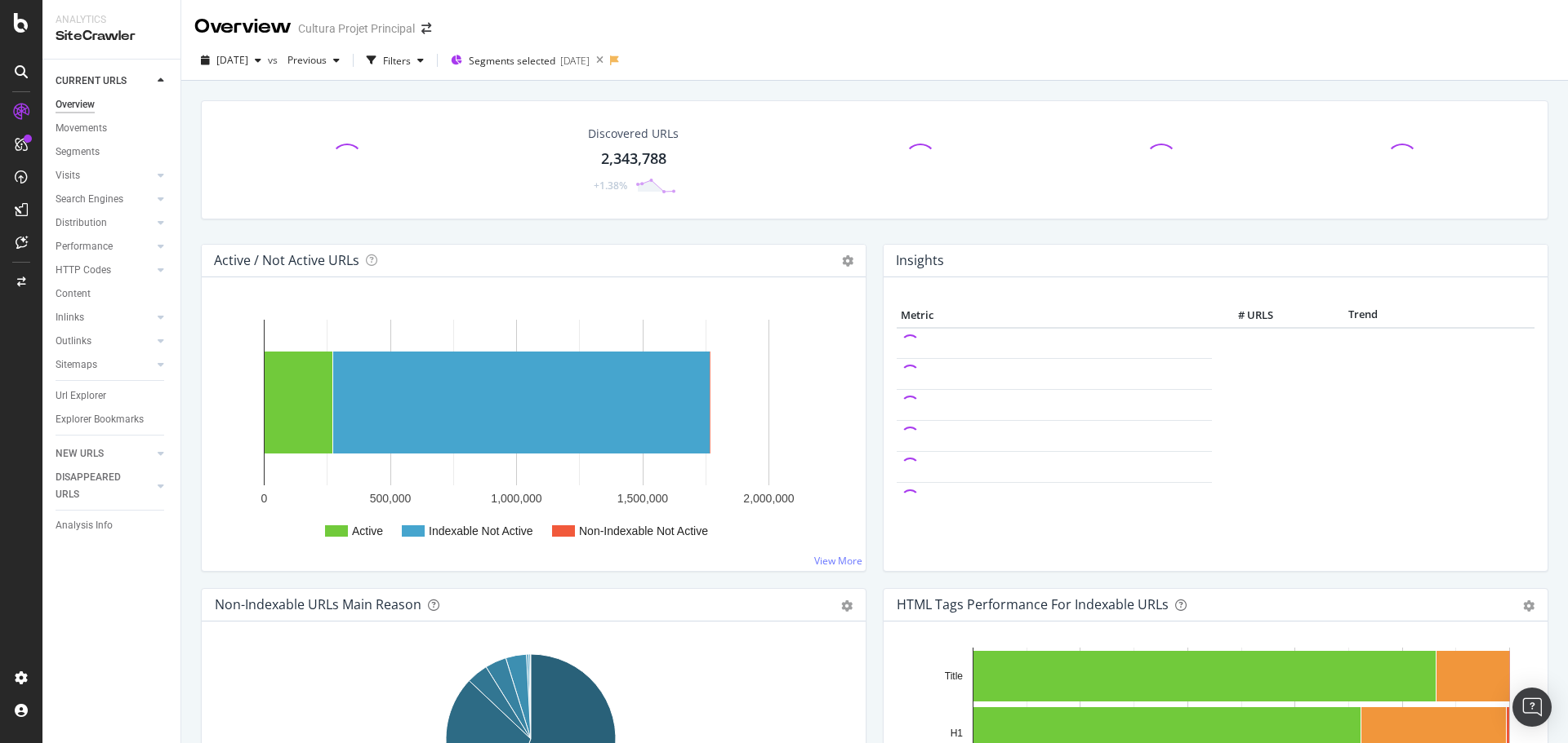
click at [650, 164] on div "2,343,788" at bounding box center [634, 159] width 65 height 21
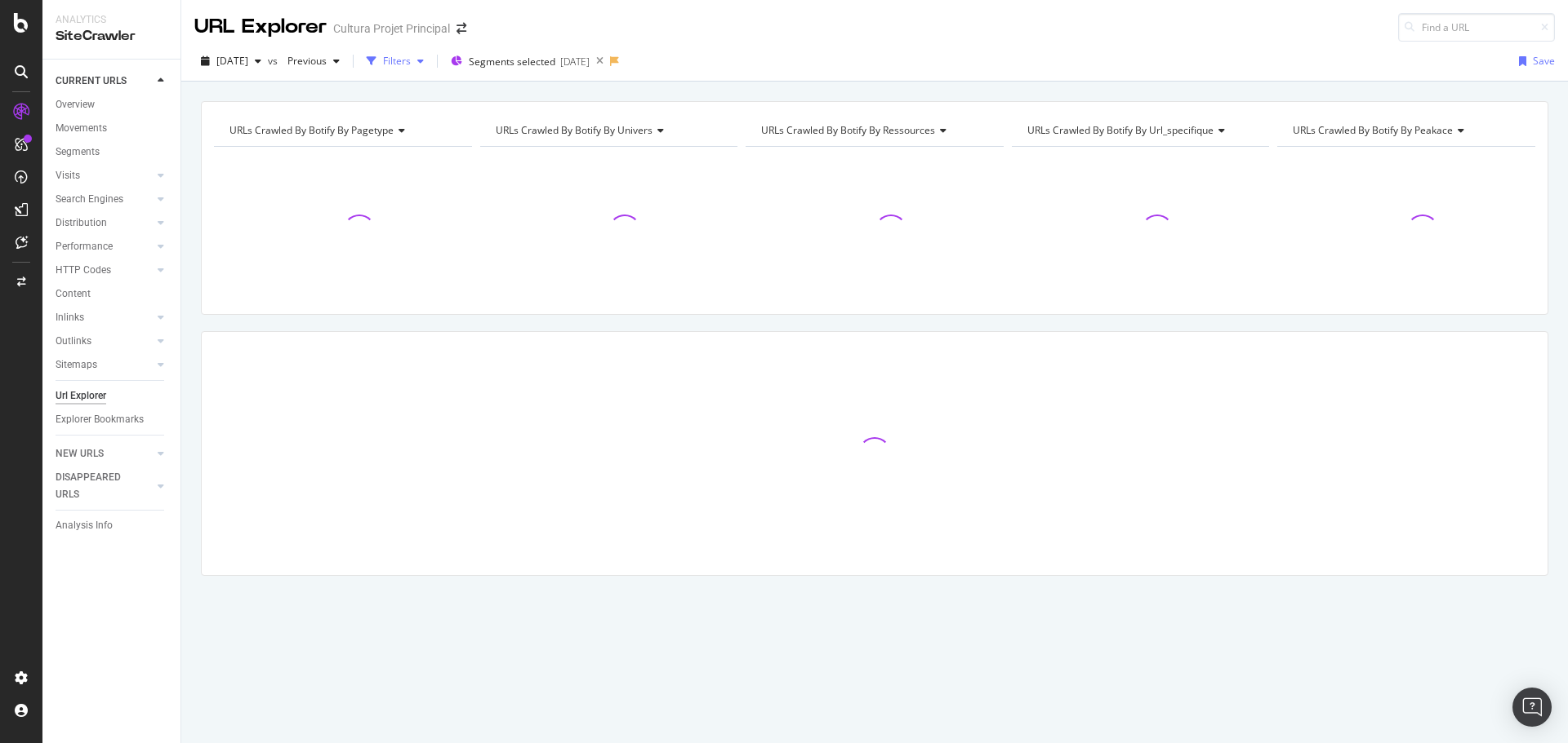
click at [410, 65] on div "Filters" at bounding box center [396, 60] width 28 height 14
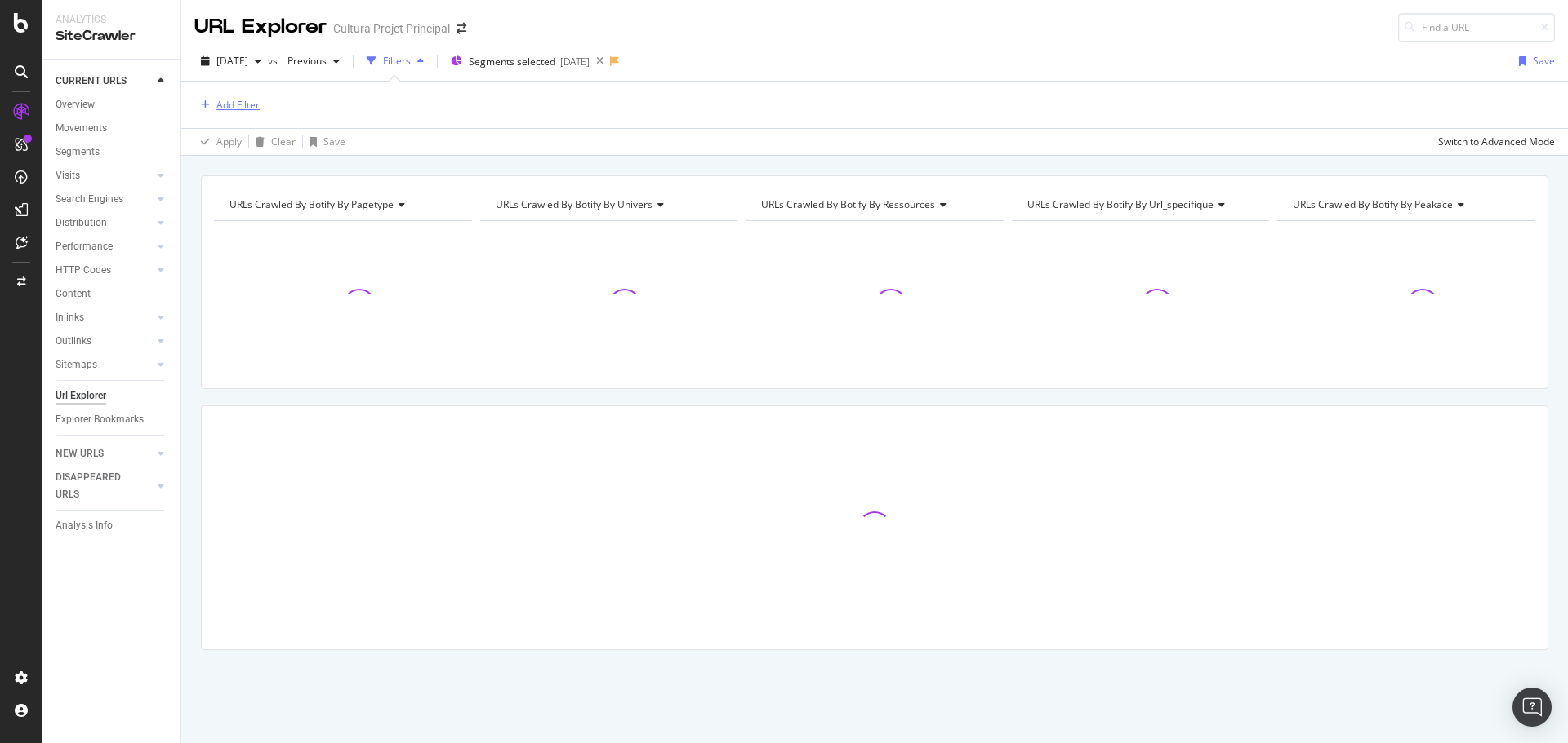
click at [246, 101] on div "Add Filter" at bounding box center [238, 105] width 43 height 14
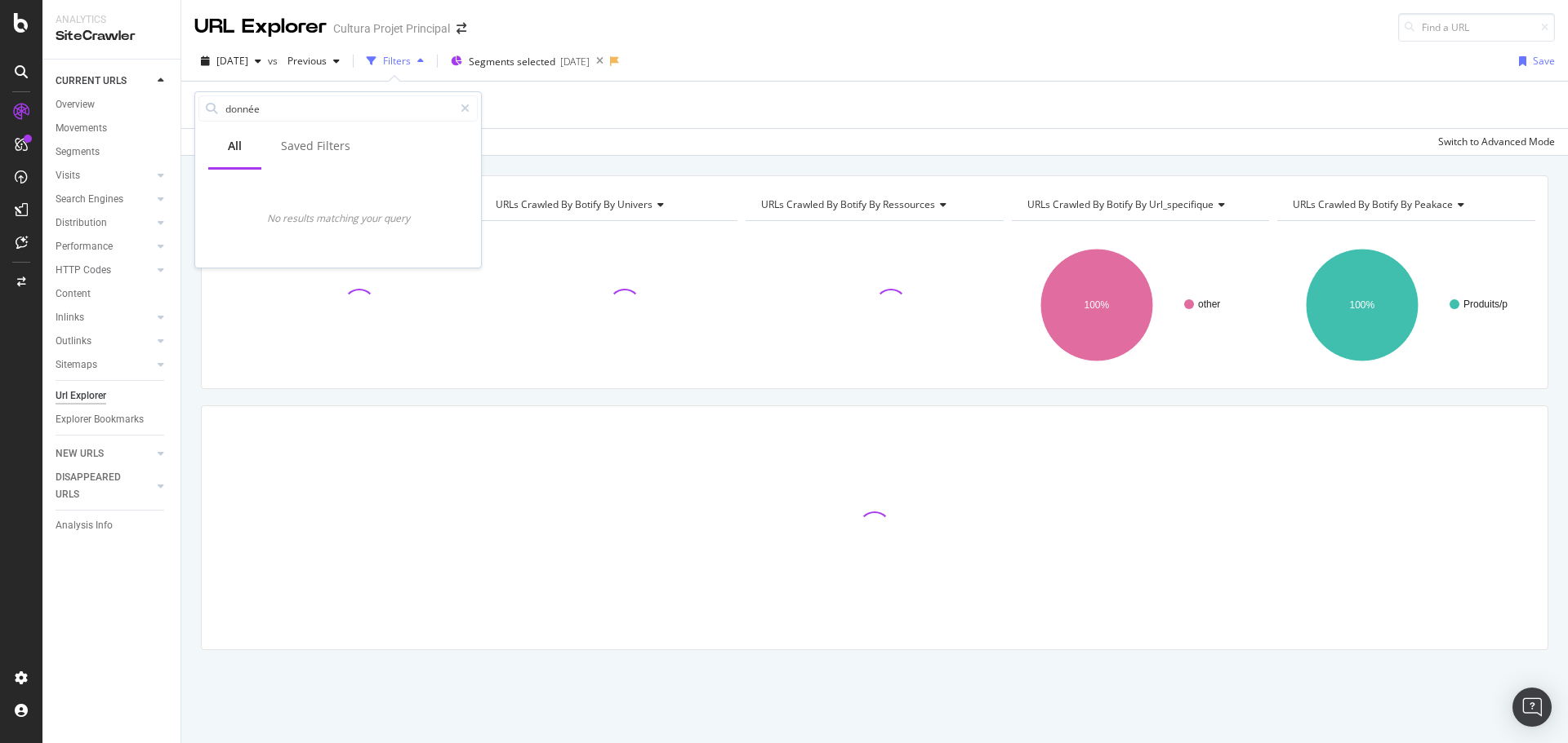
click at [246, 101] on input "donnée" at bounding box center [338, 109] width 229 height 25
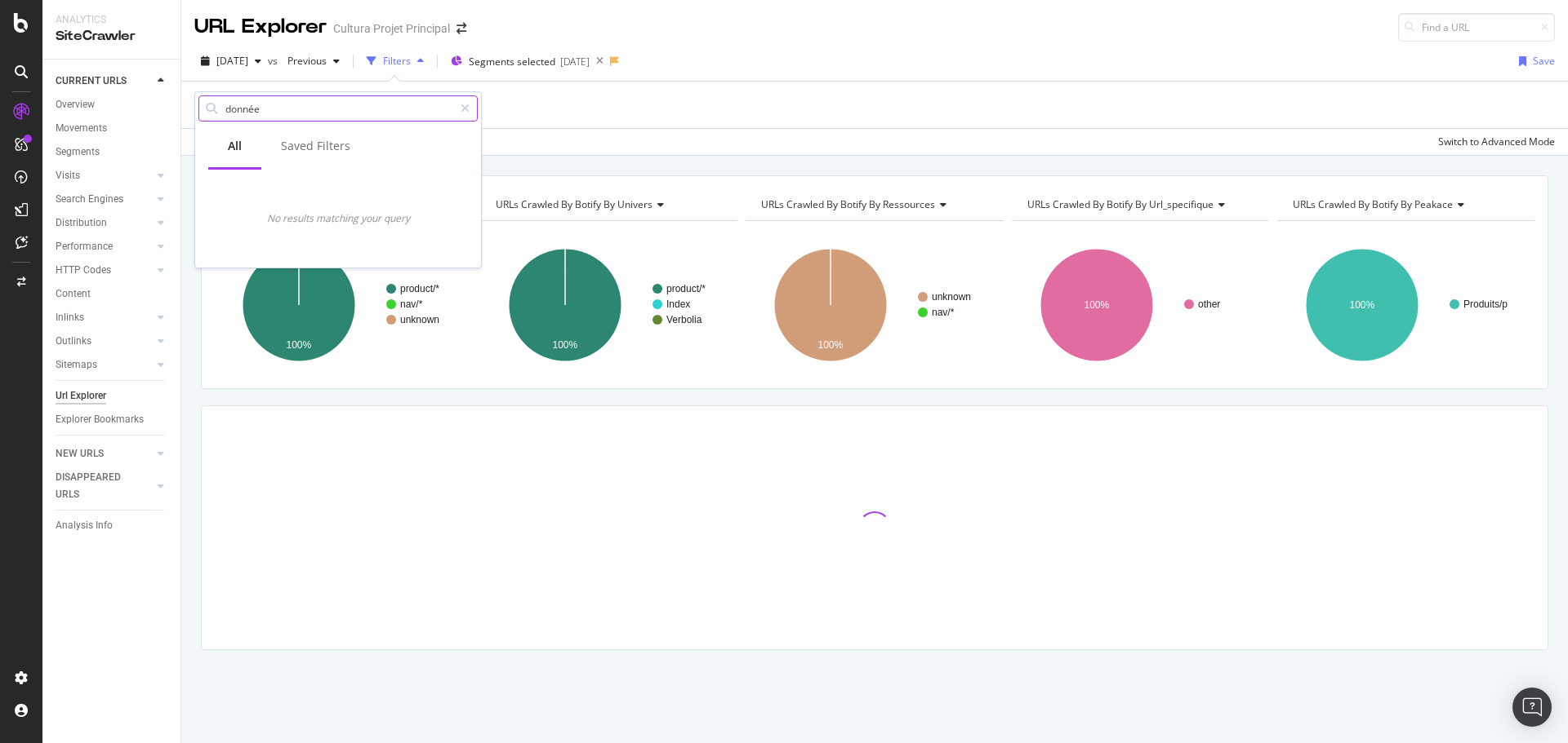
click at [246, 102] on input "donnée" at bounding box center [338, 109] width 229 height 25
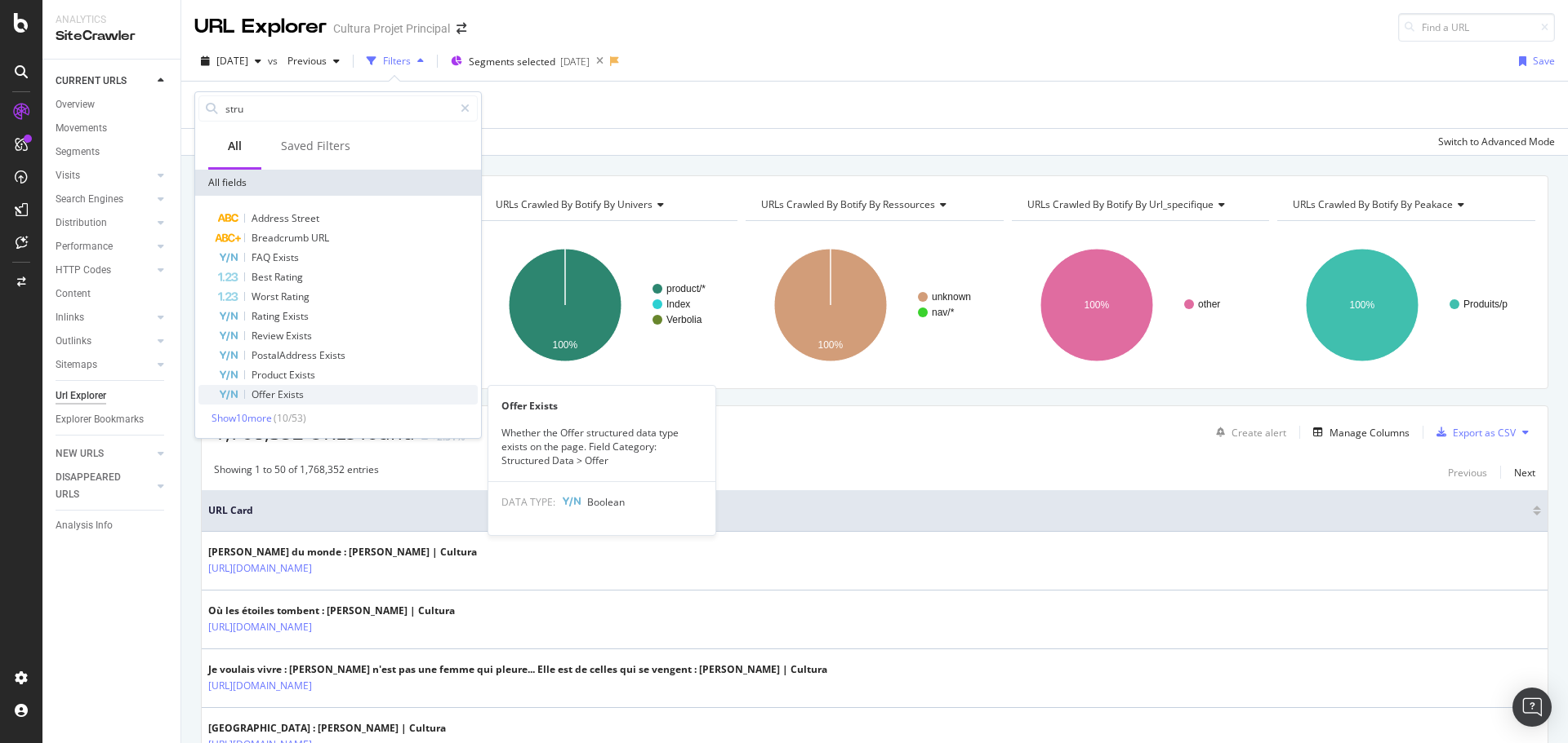
type input "stru"
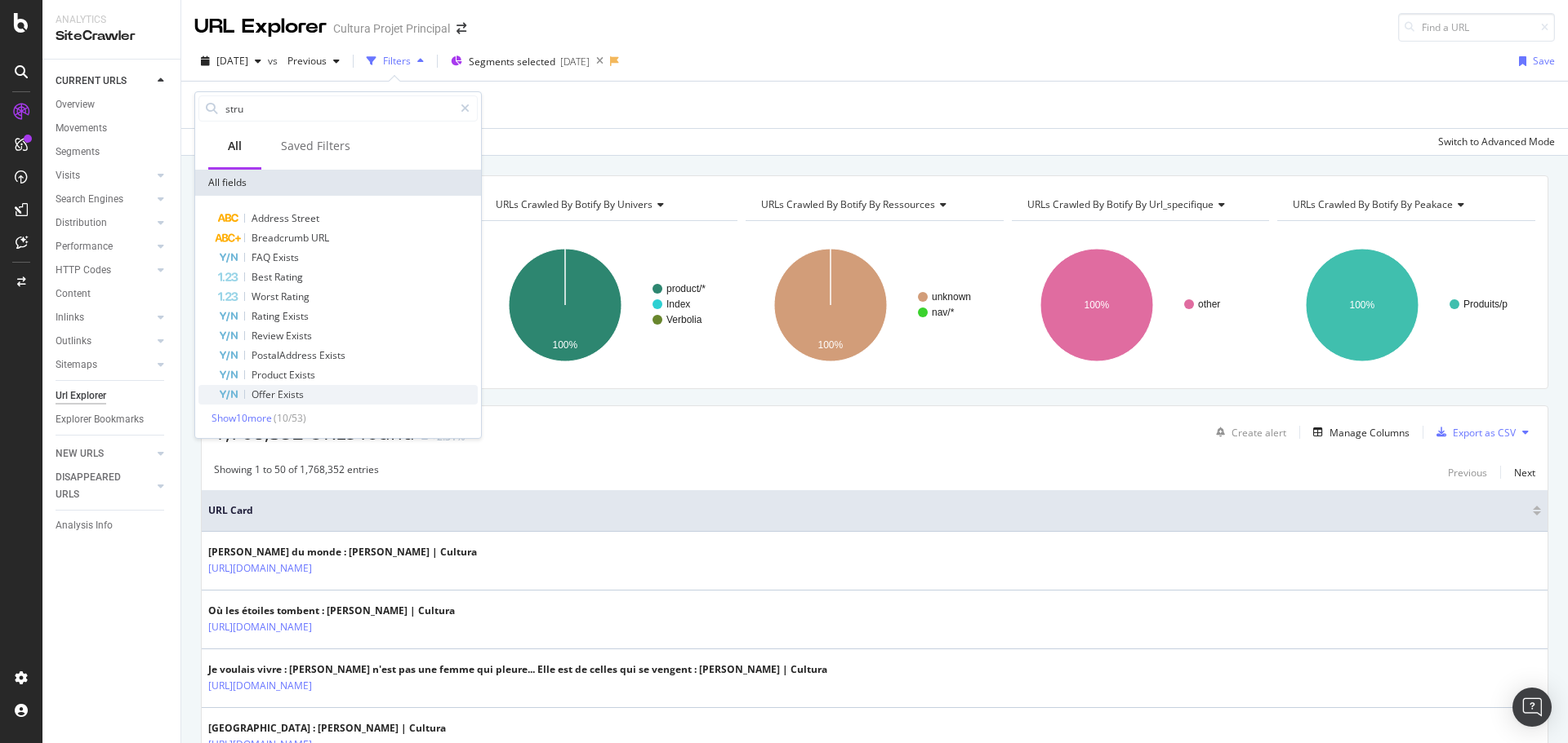
click at [282, 387] on div "Offer Exists" at bounding box center [347, 395] width 260 height 20
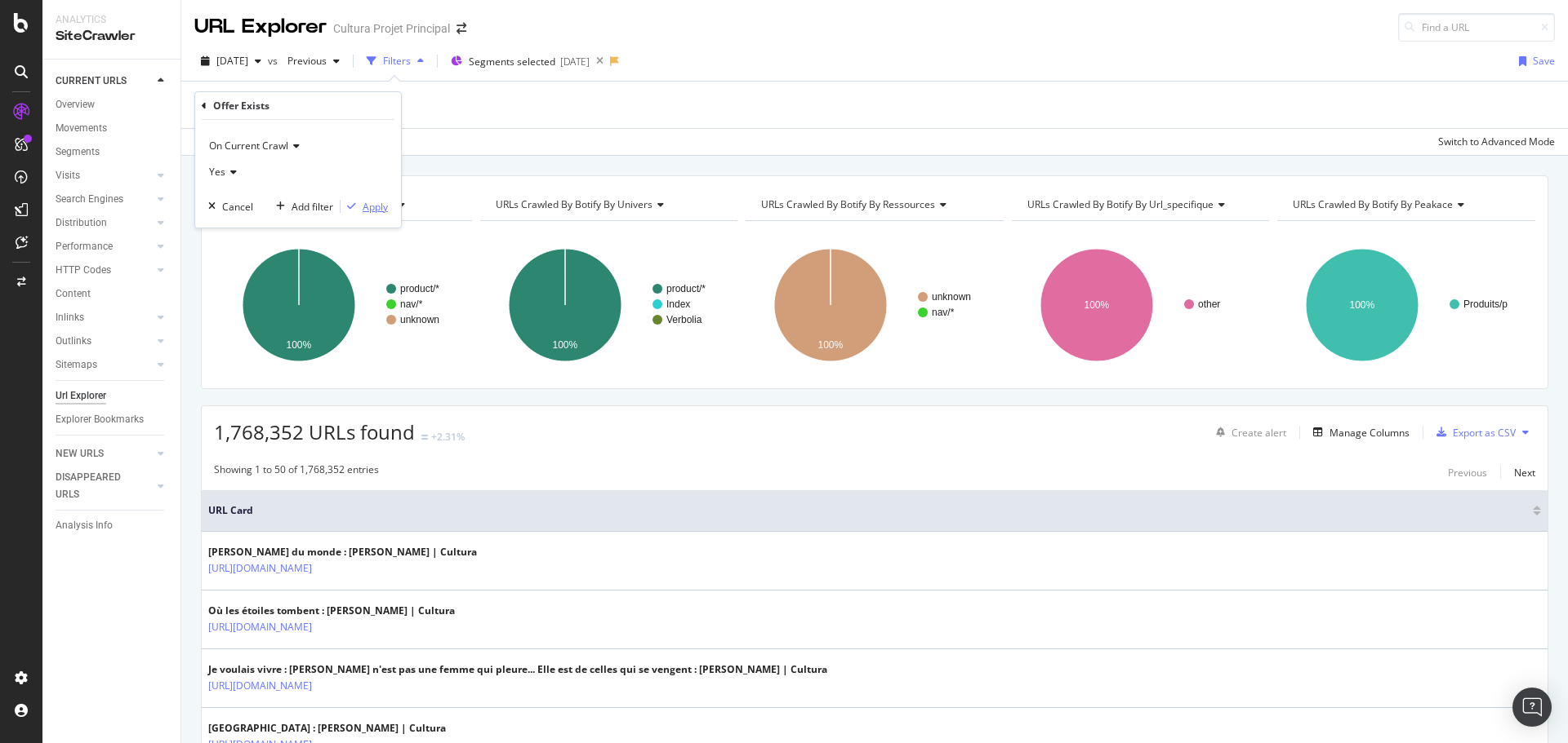
click at [370, 206] on div "Apply" at bounding box center [375, 207] width 26 height 14
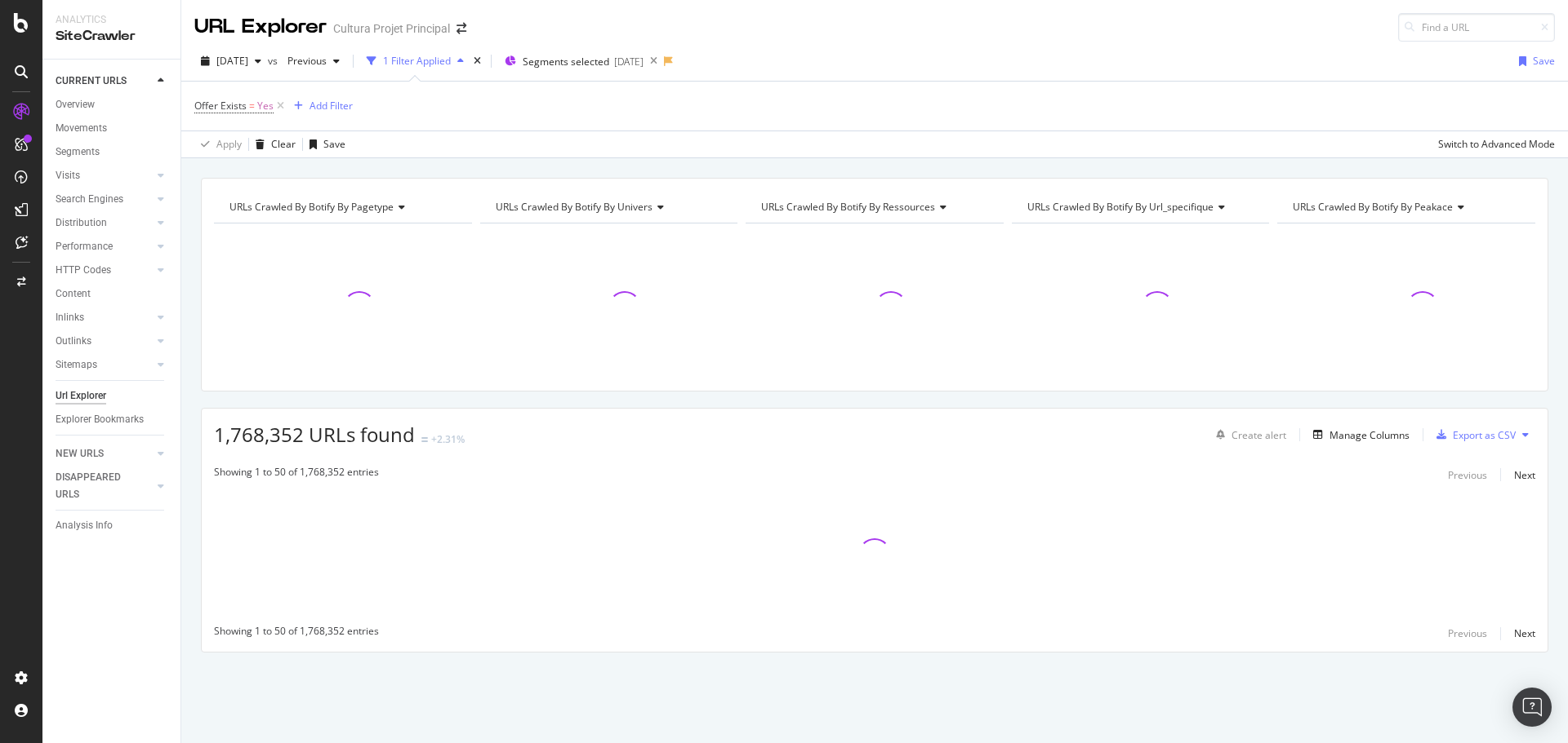
click at [700, 150] on div "Apply Clear Save Switch to Advanced Mode" at bounding box center [874, 144] width 1387 height 27
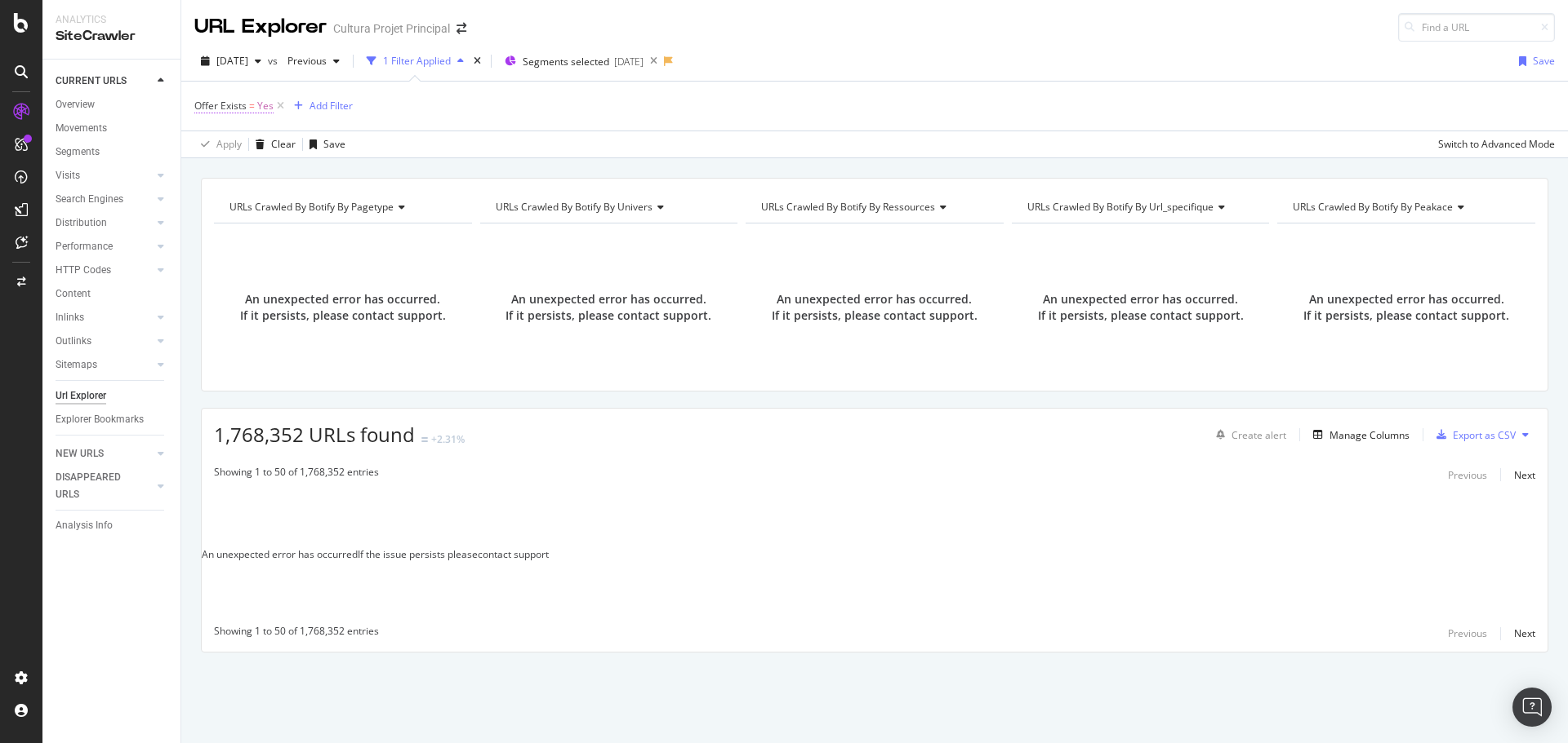
click at [268, 116] on span "Yes" at bounding box center [265, 106] width 16 height 23
click at [258, 143] on span "On Current Crawl" at bounding box center [248, 144] width 79 height 14
click at [230, 159] on div "Yes" at bounding box center [298, 170] width 179 height 26
click at [234, 202] on div "Yes" at bounding box center [299, 204] width 175 height 21
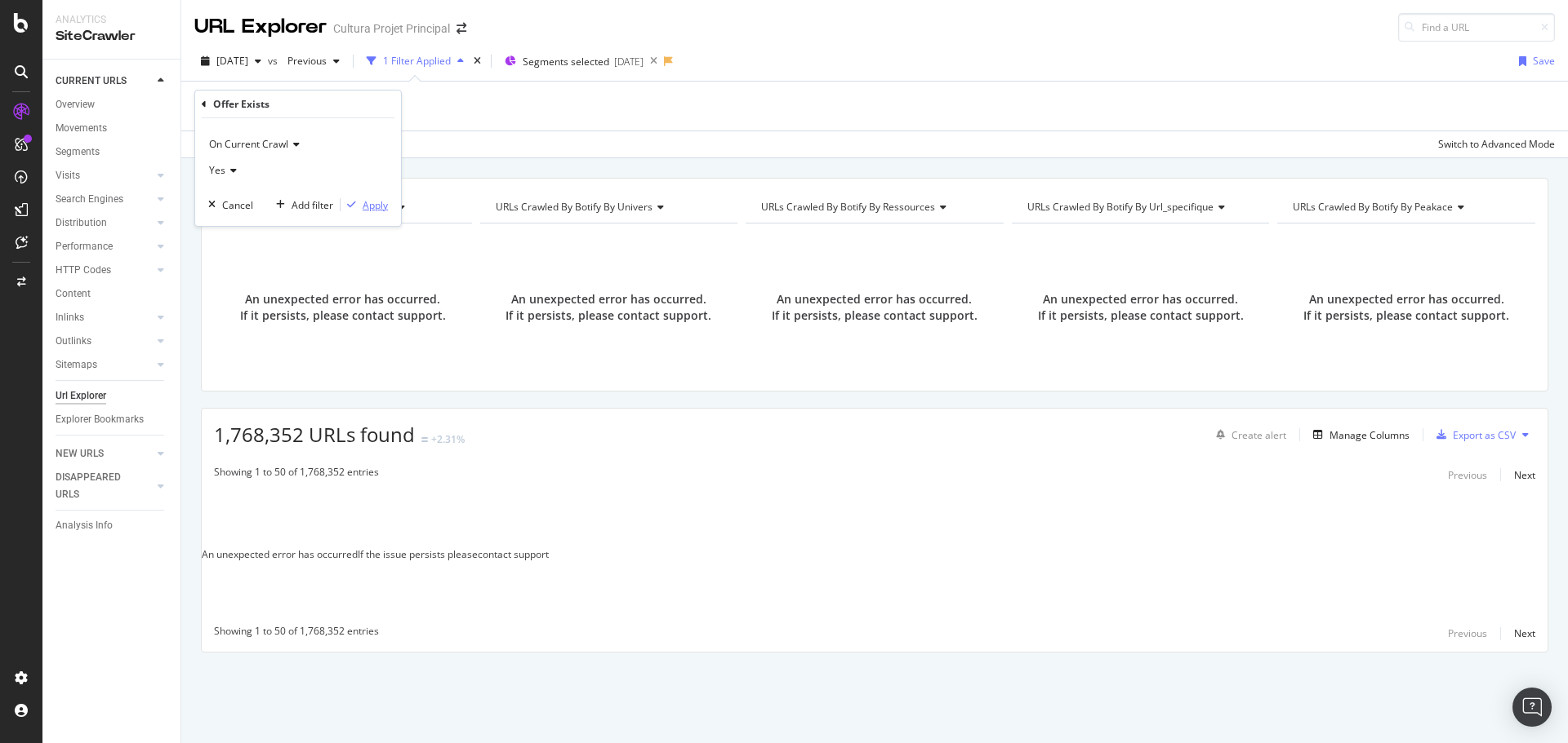
click at [377, 206] on div "Apply" at bounding box center [375, 205] width 26 height 14
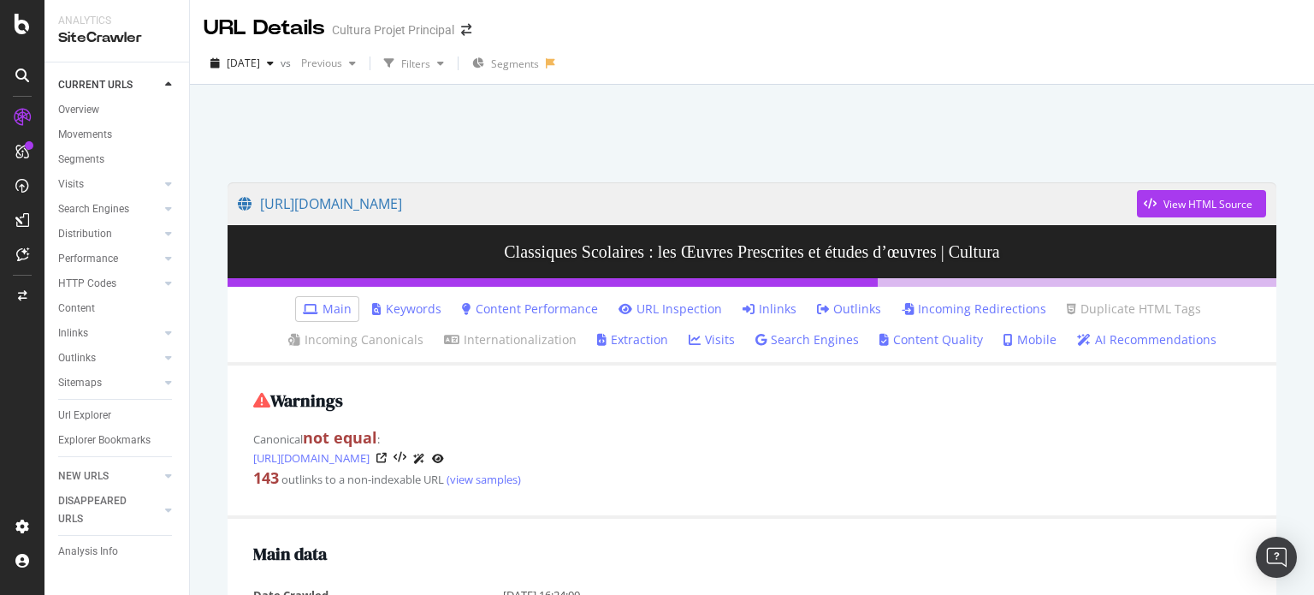
click at [762, 305] on link "Inlinks" at bounding box center [770, 308] width 54 height 17
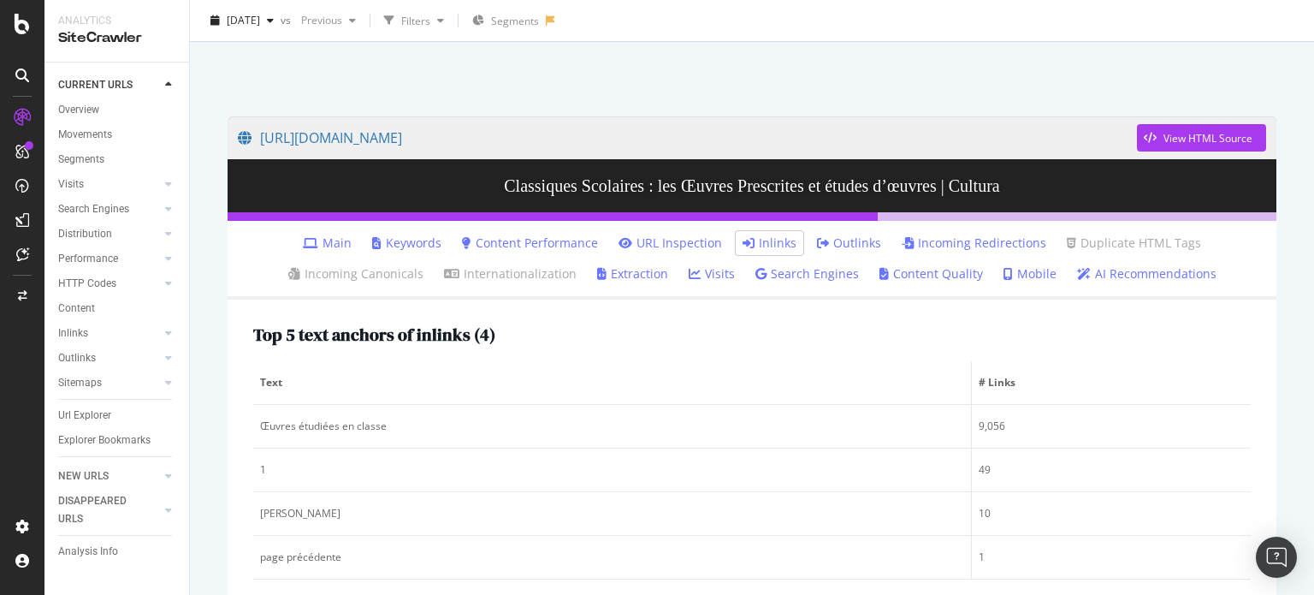
scroll to position [65, 0]
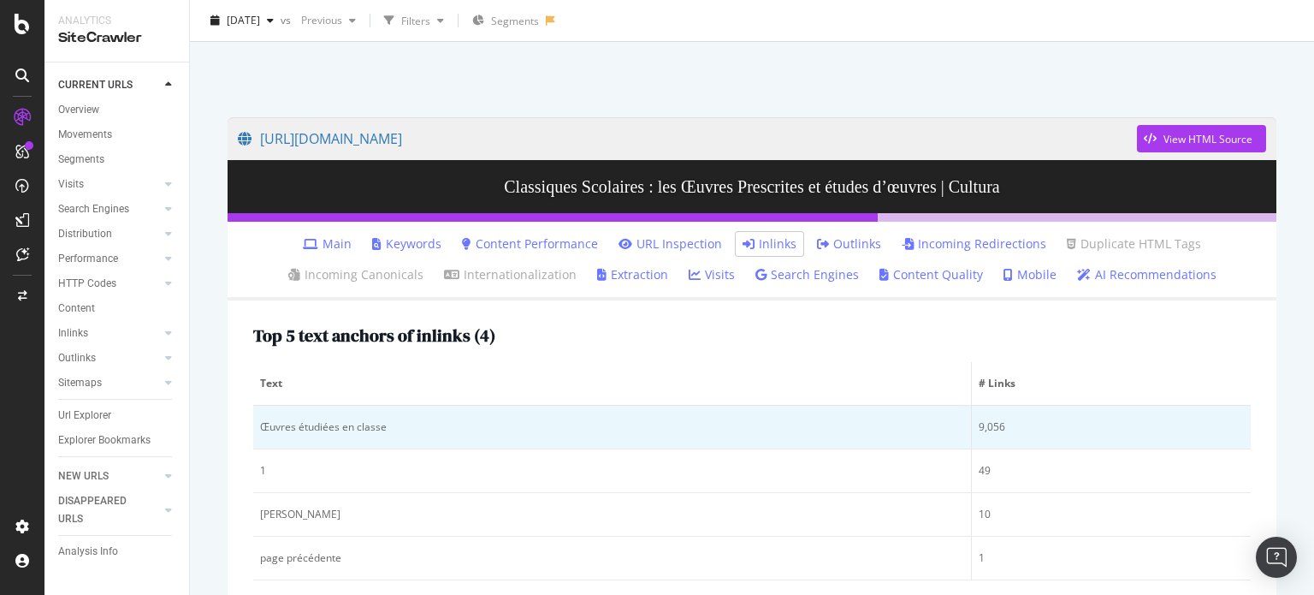
click at [510, 422] on div "Œuvres étudiées en classe" at bounding box center [612, 426] width 704 height 15
drag, startPoint x: 510, startPoint y: 422, endPoint x: 259, endPoint y: 434, distance: 251.0
click at [259, 434] on td "Œuvres étudiées en classe" at bounding box center [612, 428] width 719 height 44
copy div "Œuvres étudiées en classe"
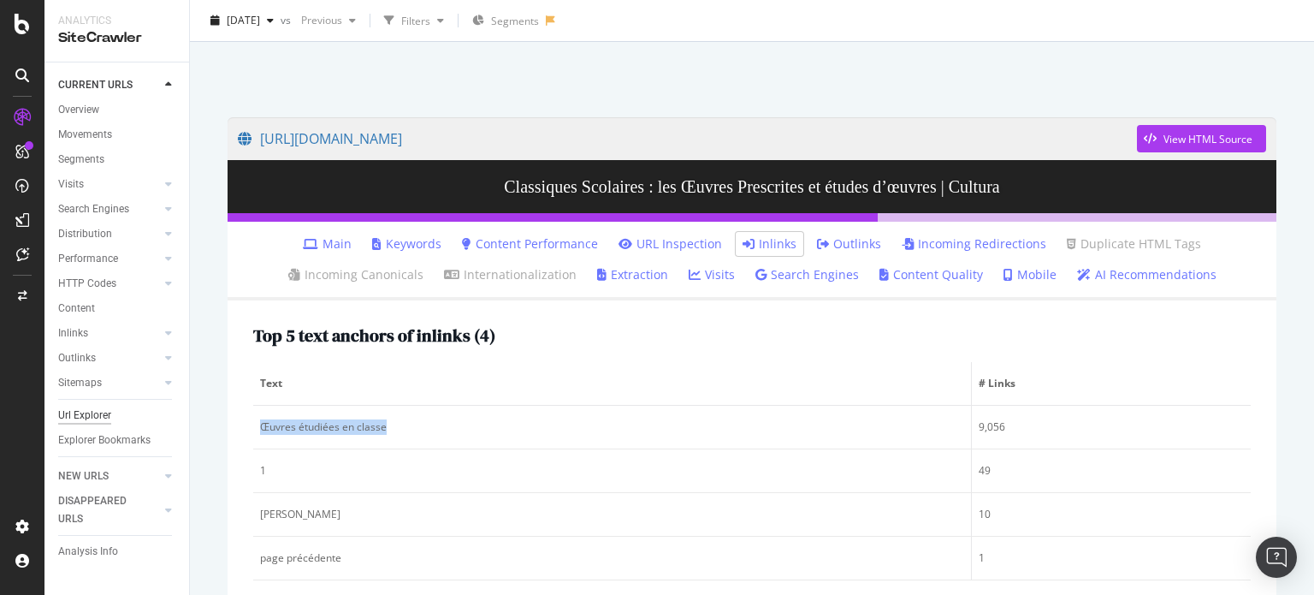
click at [80, 412] on div "Url Explorer" at bounding box center [84, 415] width 53 height 18
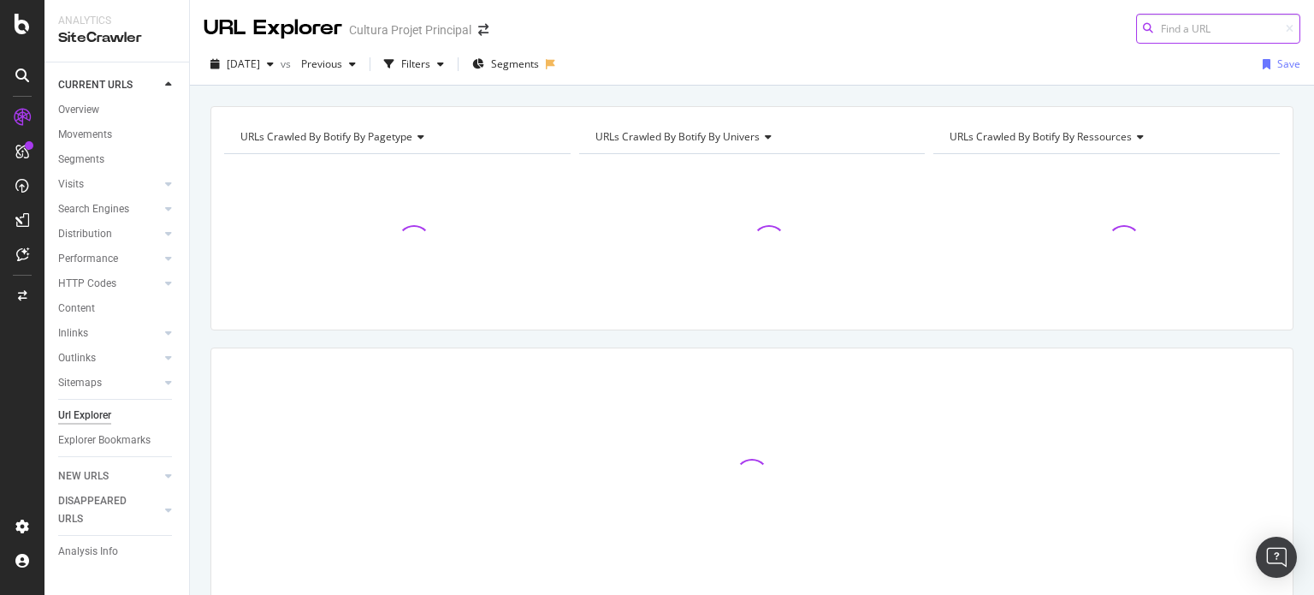
click at [1170, 39] on input at bounding box center [1218, 29] width 164 height 30
paste input "/papeterie/fournitures-scolaires/livre-scolaire/litterature-scolaire.html"
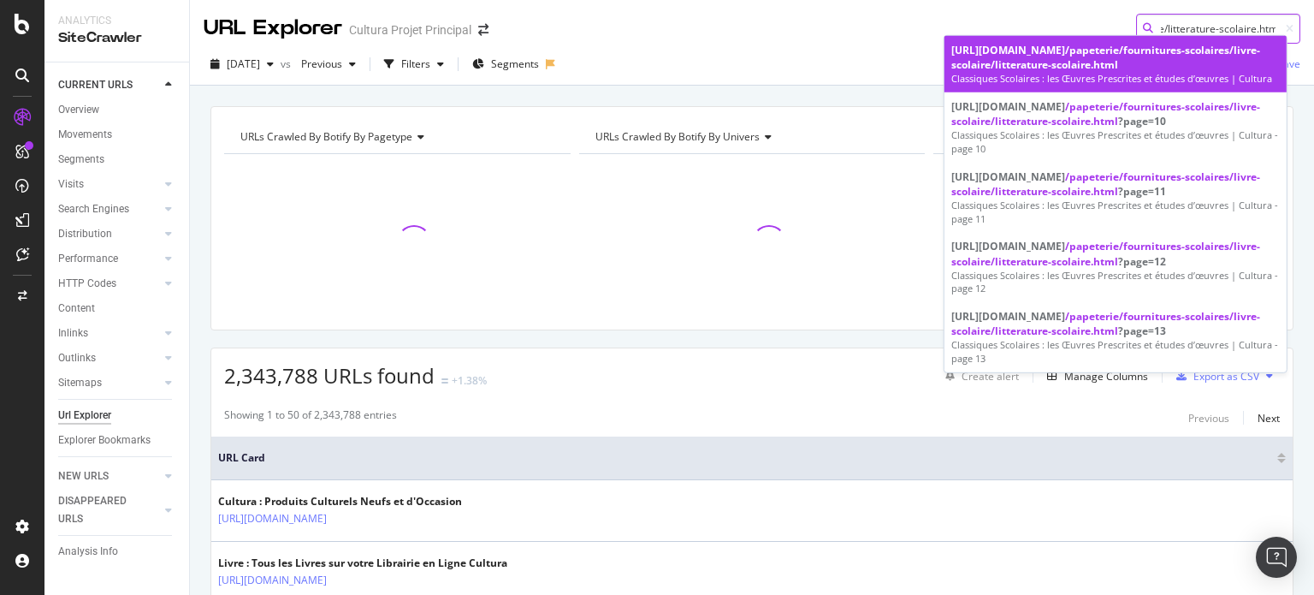
type input "/papeterie/fournitures-scolaires/livre-scolaire/litterature-scolaire.html"
click at [1131, 71] on div "https://www.cultura.com /papeterie/fournitures-scolaires/livre-scolaire/littera…" at bounding box center [1115, 57] width 329 height 29
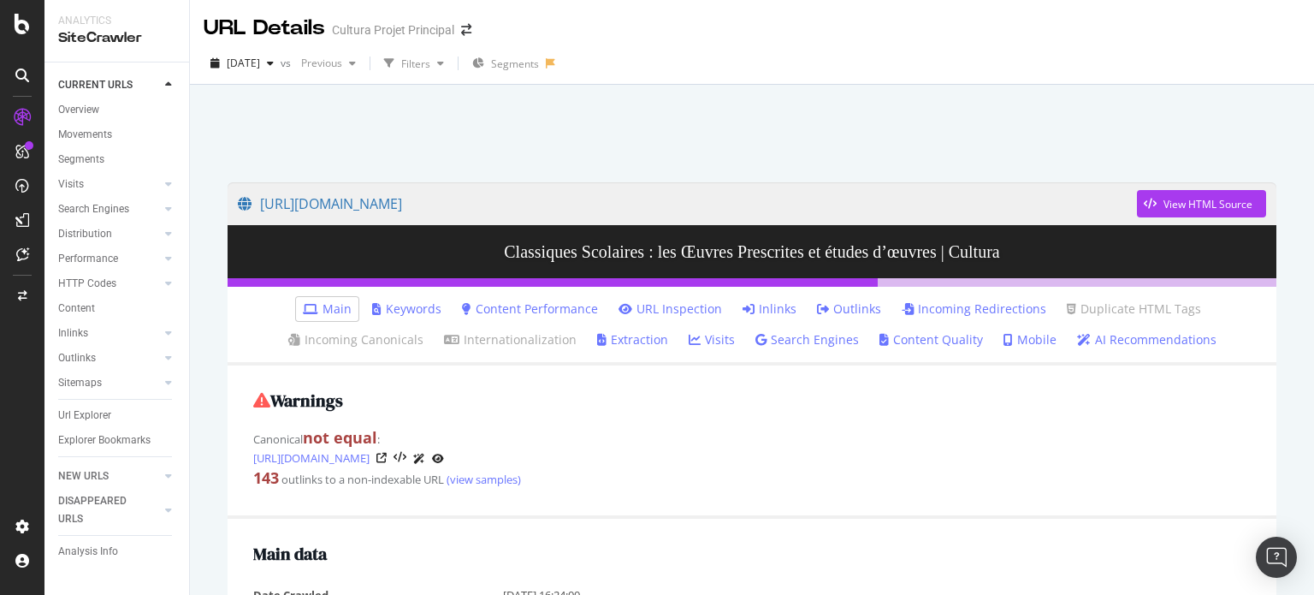
click at [767, 311] on link "Inlinks" at bounding box center [770, 308] width 54 height 17
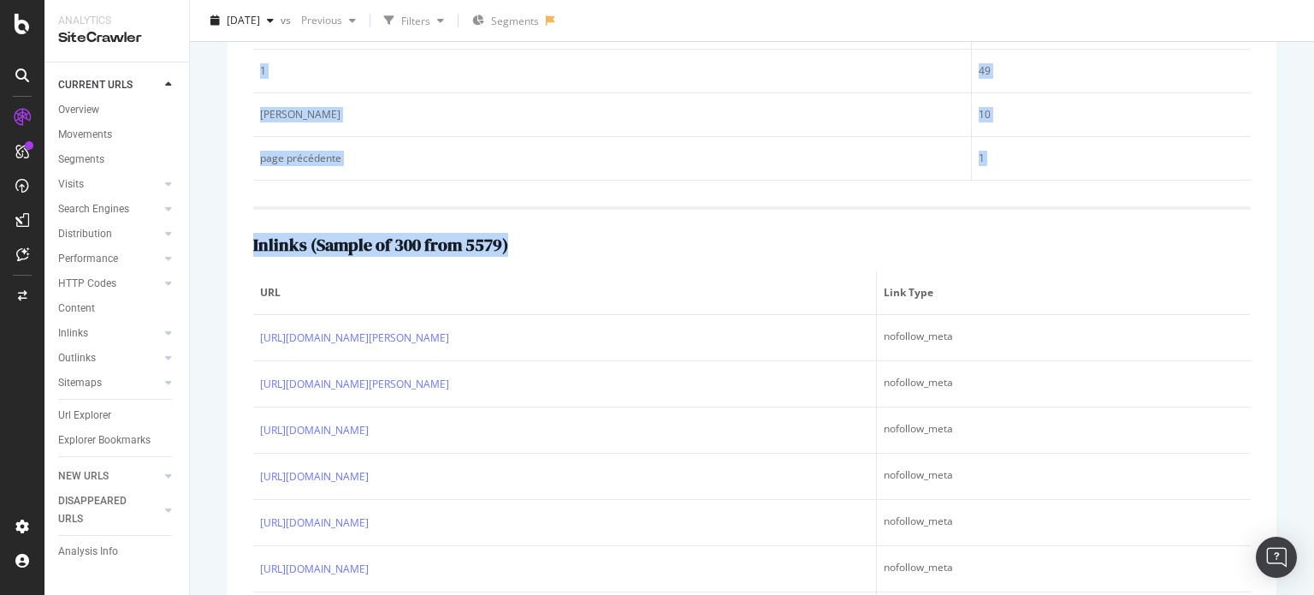
scroll to position [477, 0]
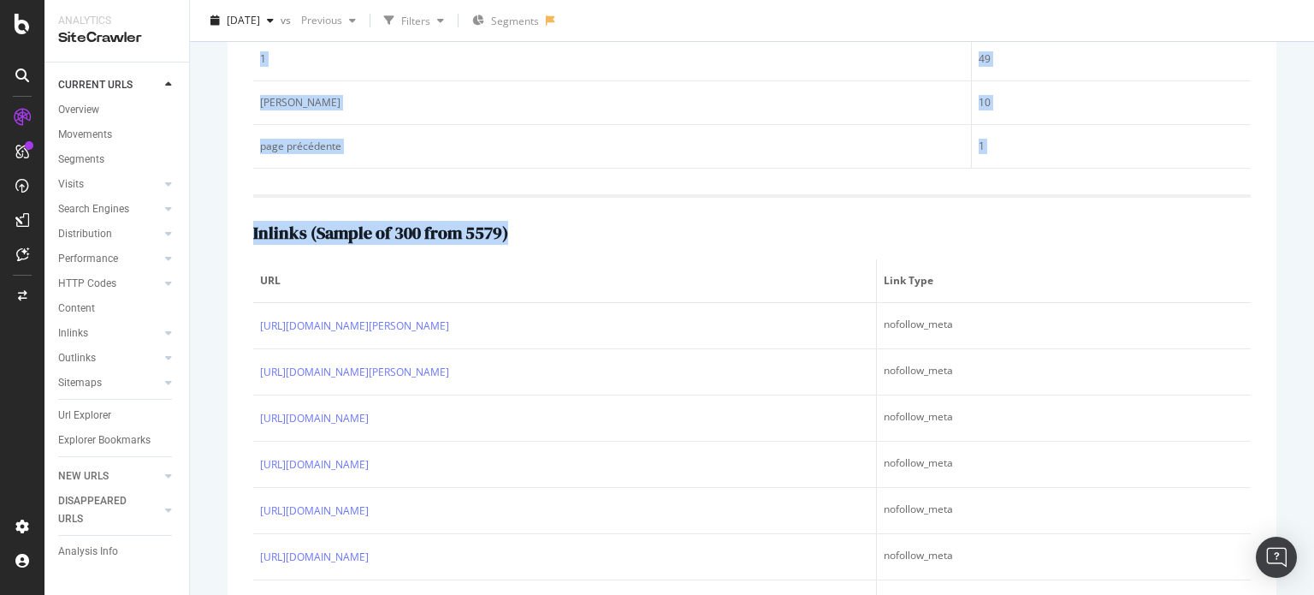
drag, startPoint x: 1313, startPoint y: 212, endPoint x: 1295, endPoint y: 436, distance: 224.0
click at [1295, 436] on div "URL Details Cultura Projet Principal 2025 Aug. 11th vs Previous Filters Segment…" at bounding box center [752, 297] width 1124 height 595
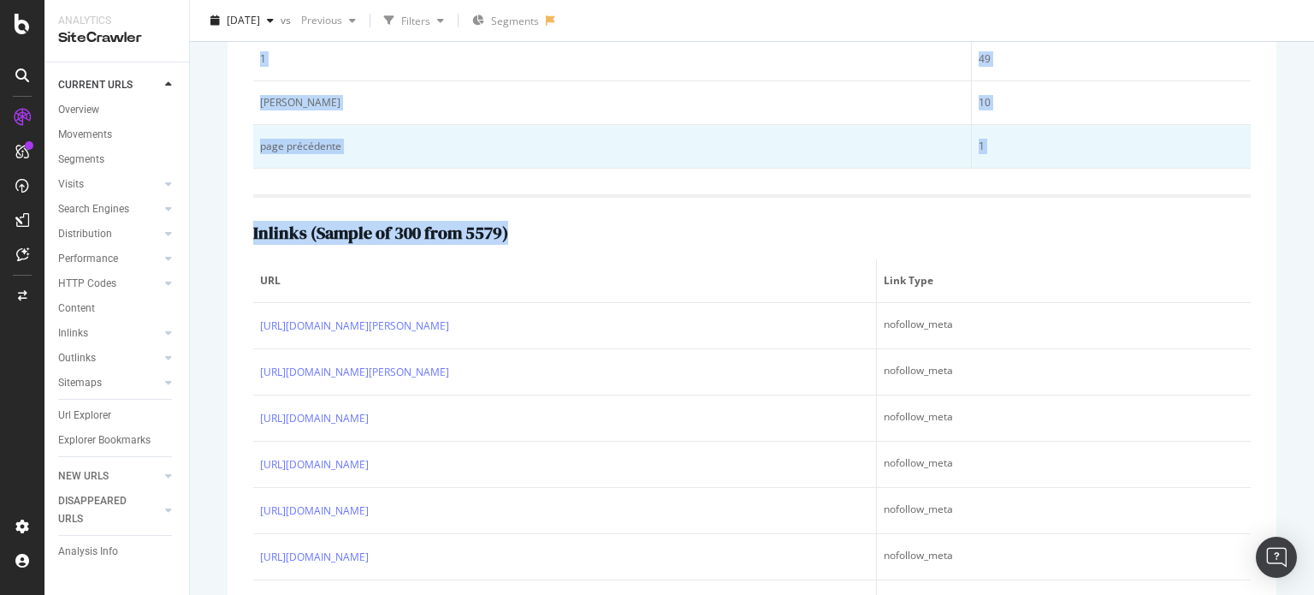
click at [714, 163] on td "page précédente" at bounding box center [612, 147] width 719 height 44
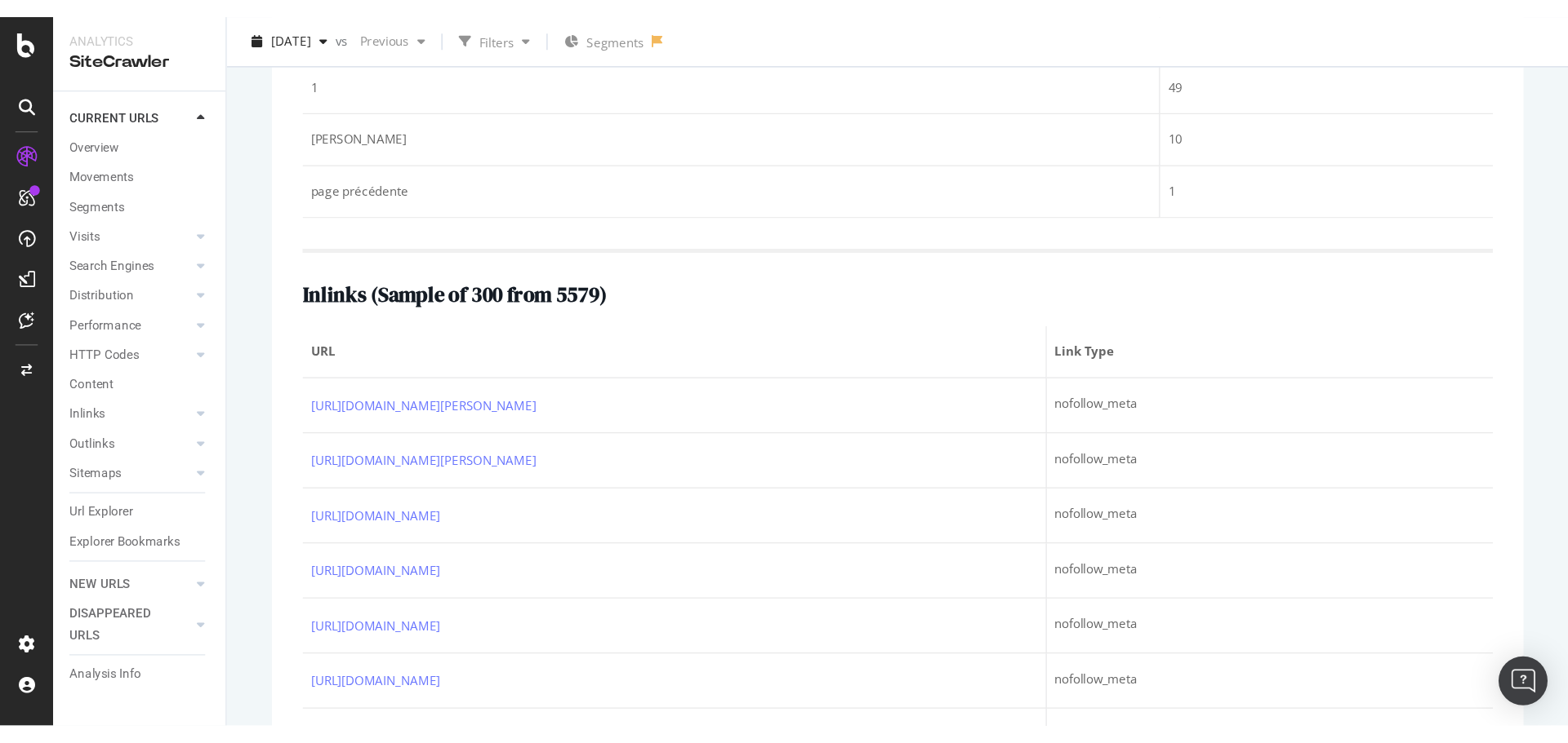
scroll to position [7177, 0]
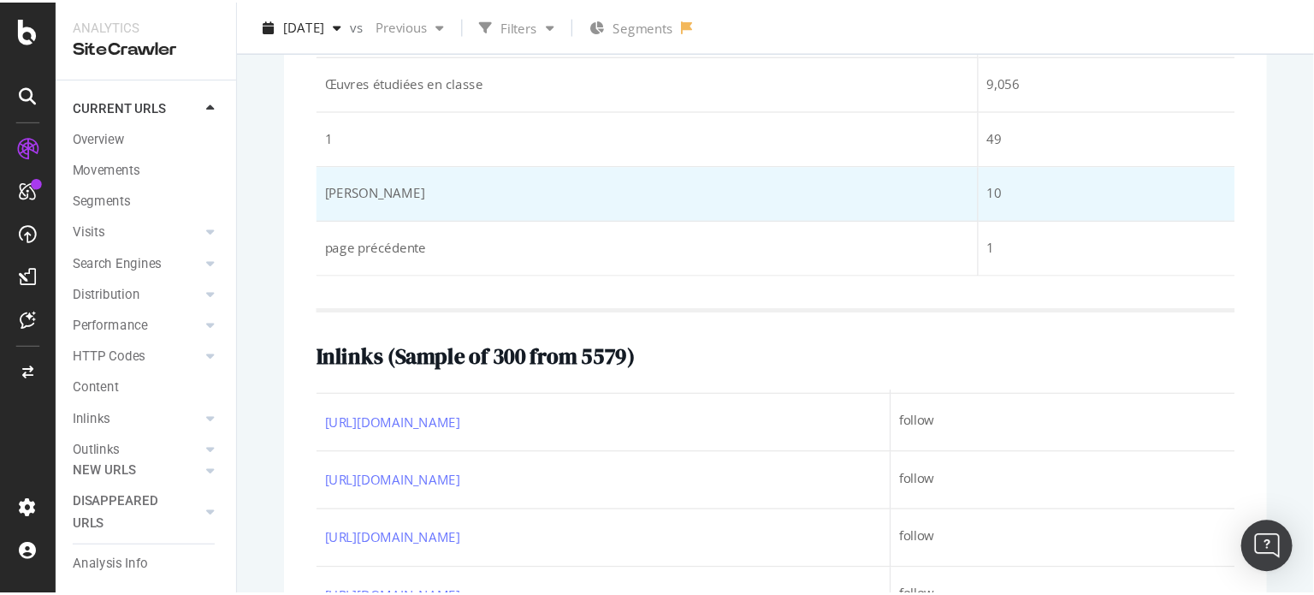
scroll to position [426, 0]
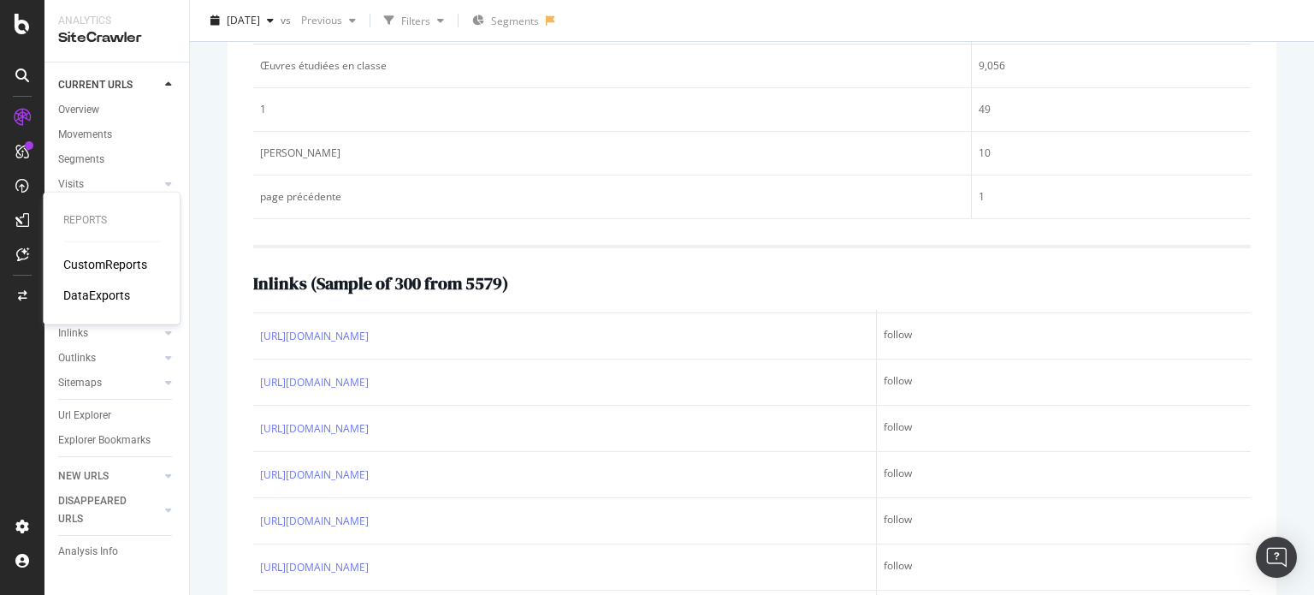
click at [85, 270] on div "CustomReports" at bounding box center [105, 264] width 84 height 17
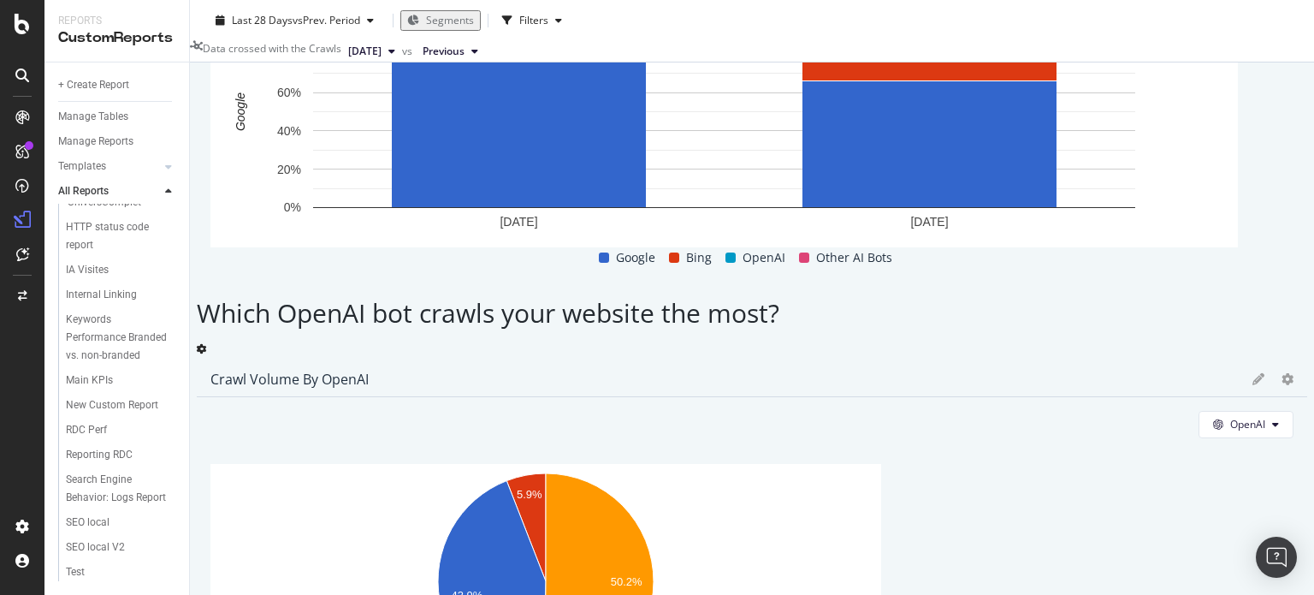
scroll to position [299, 0]
click at [92, 313] on div "Keywords Performance Branded vs. non-branded" at bounding box center [118, 338] width 104 height 54
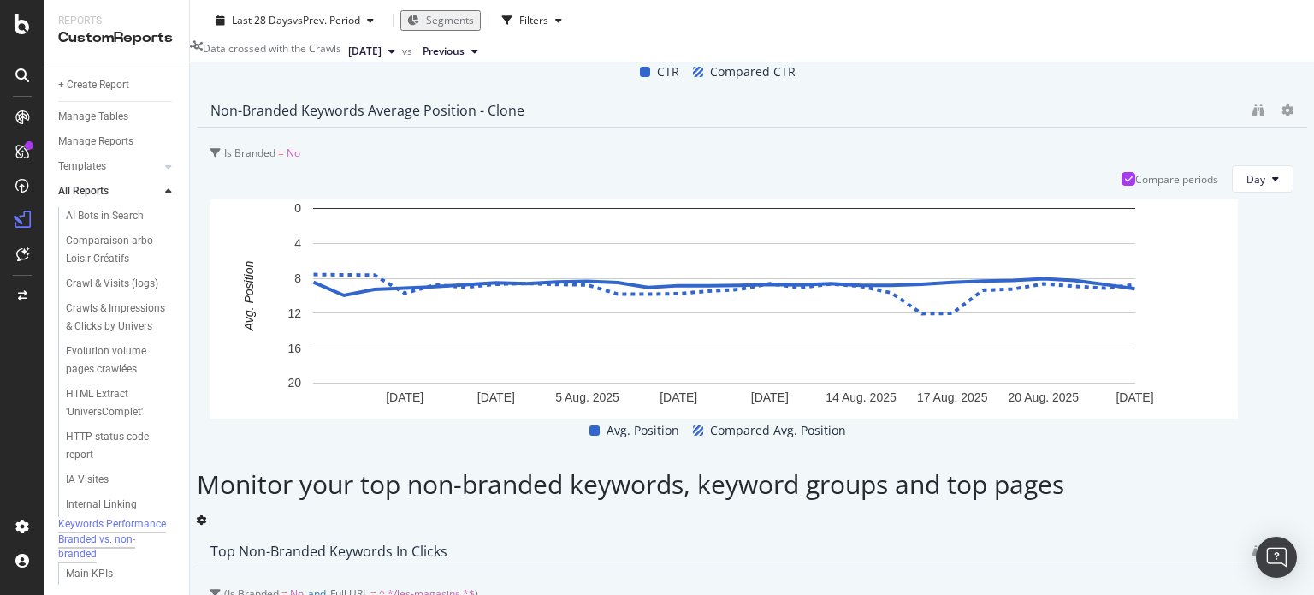
scroll to position [3387, 0]
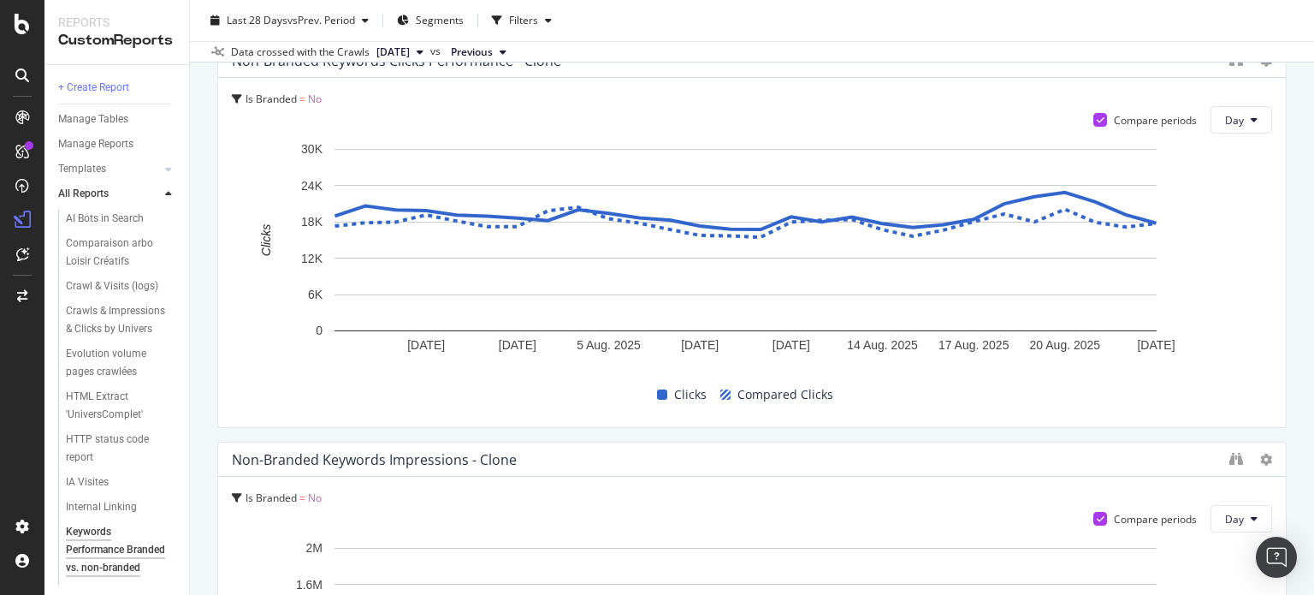
scroll to position [1851, 0]
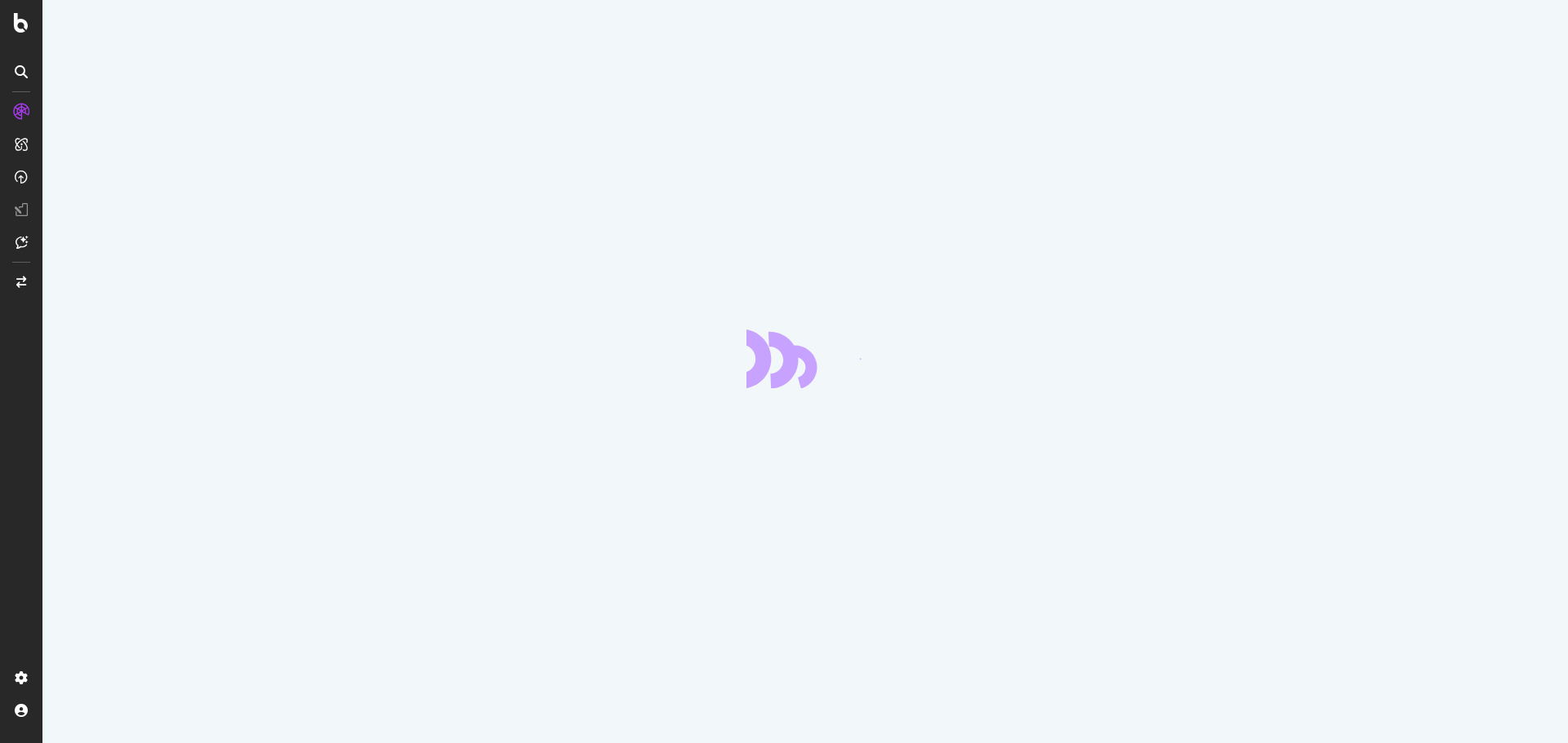
click at [1557, 37] on div at bounding box center [805, 371] width 1525 height 743
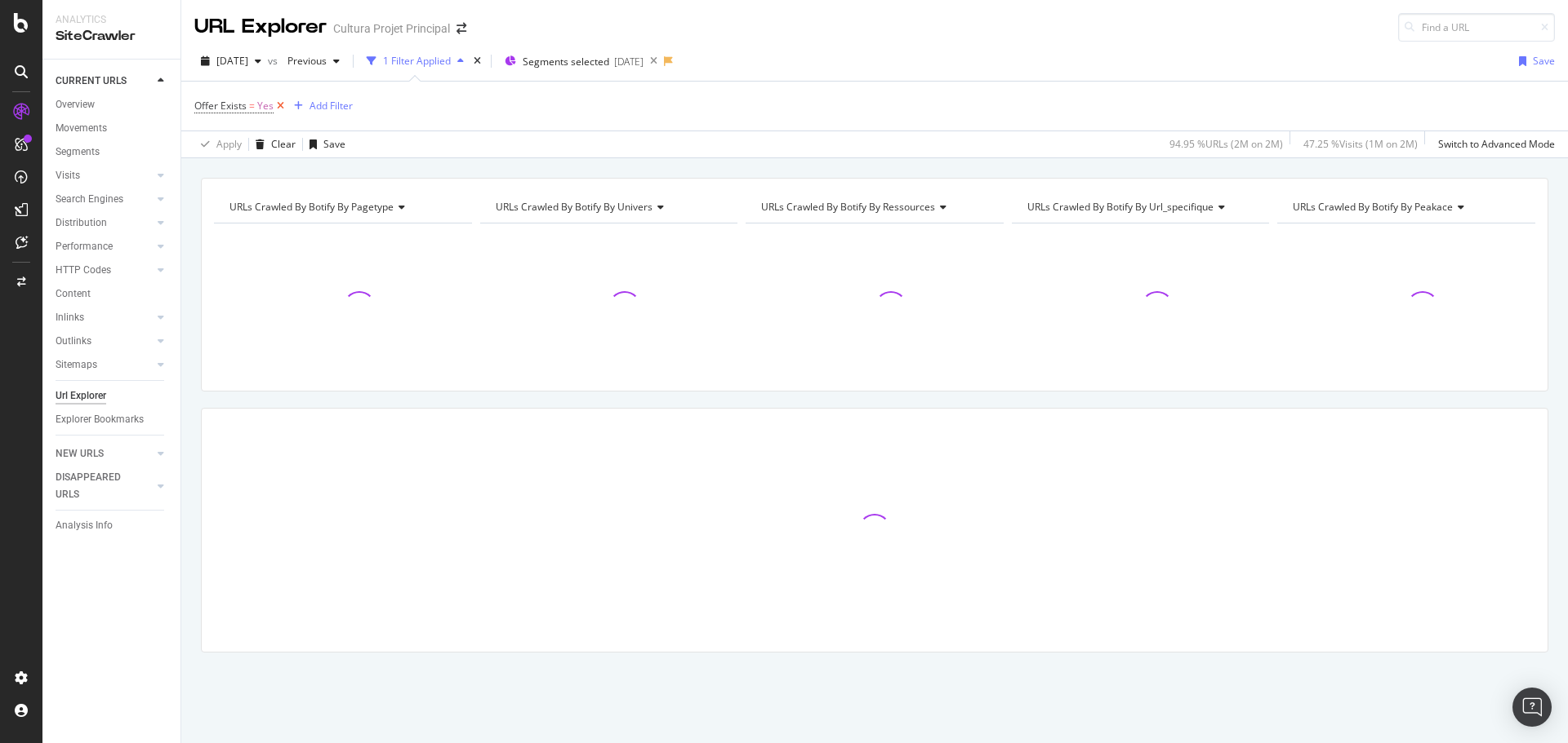
click at [281, 104] on icon at bounding box center [281, 106] width 14 height 16
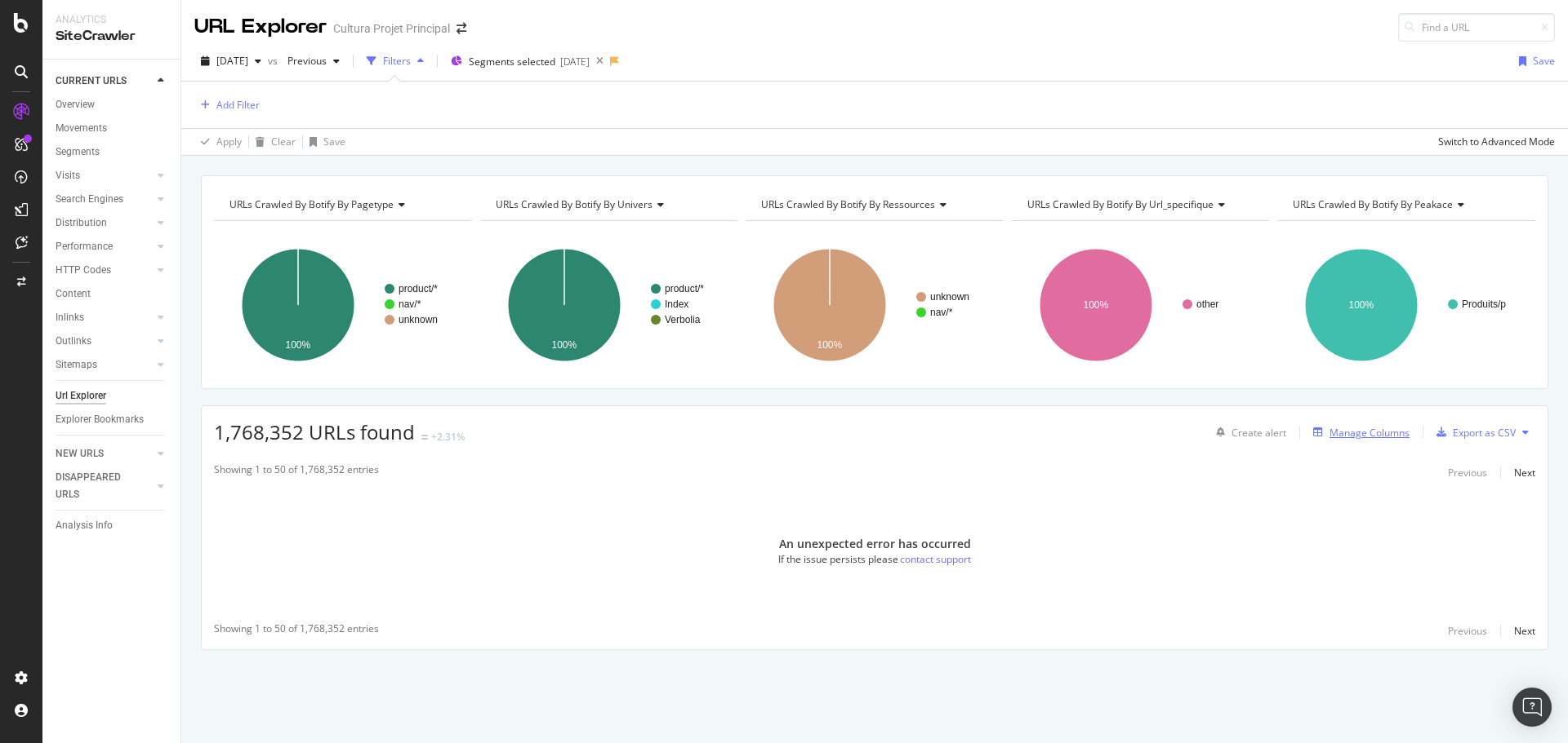
click at [1356, 434] on div "Manage Columns" at bounding box center [1369, 433] width 80 height 14
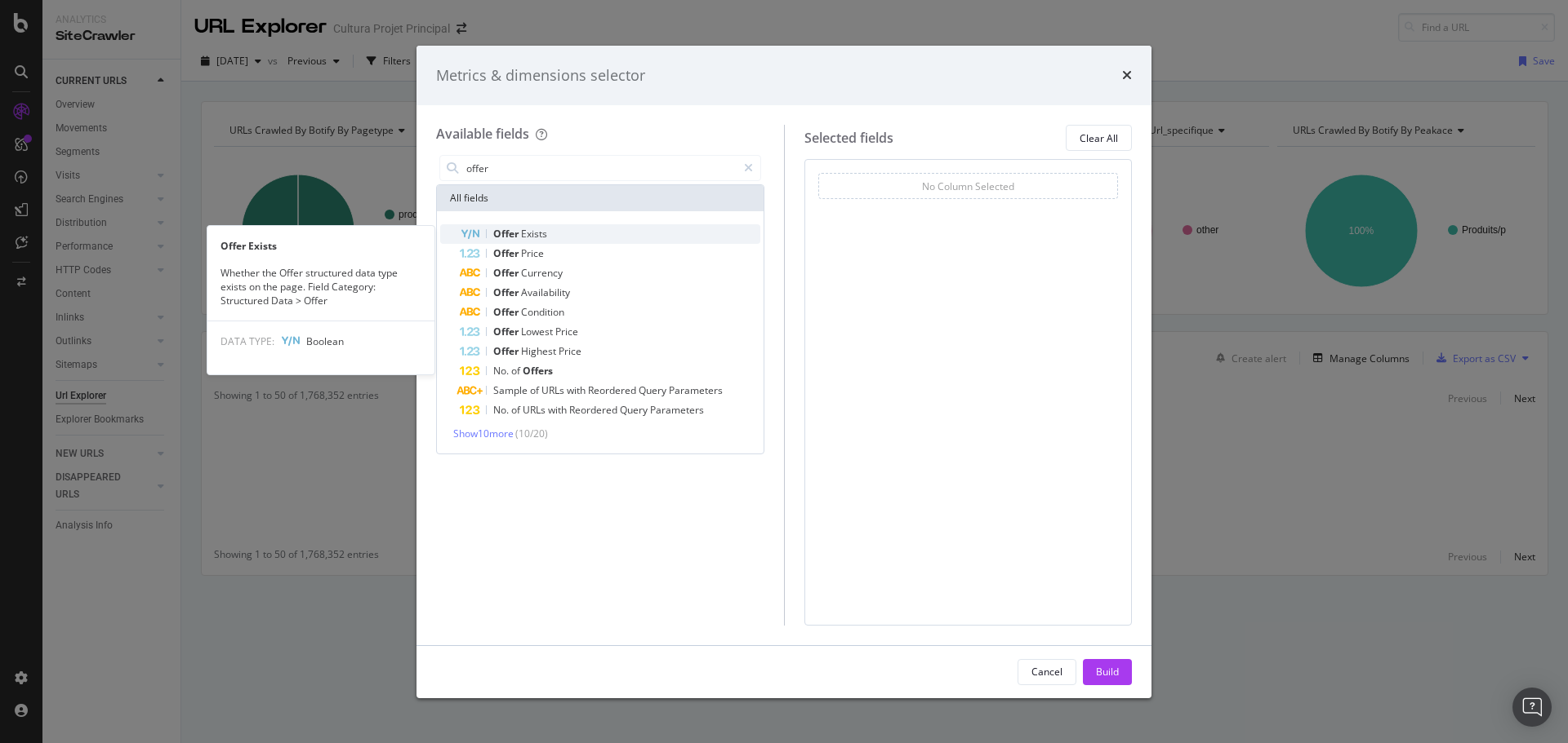
type input "offer"
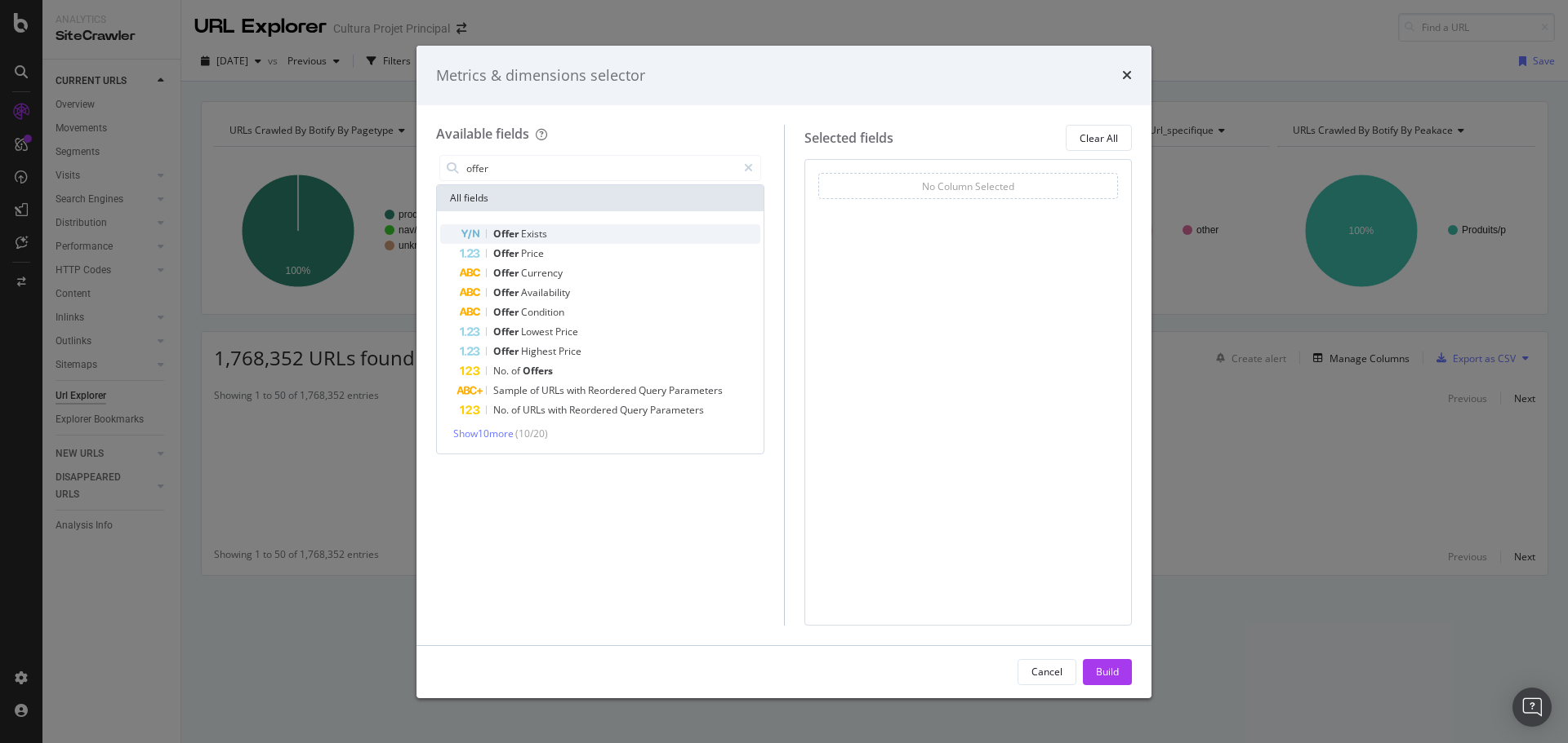
click at [529, 236] on span "Exists" at bounding box center [533, 234] width 26 height 14
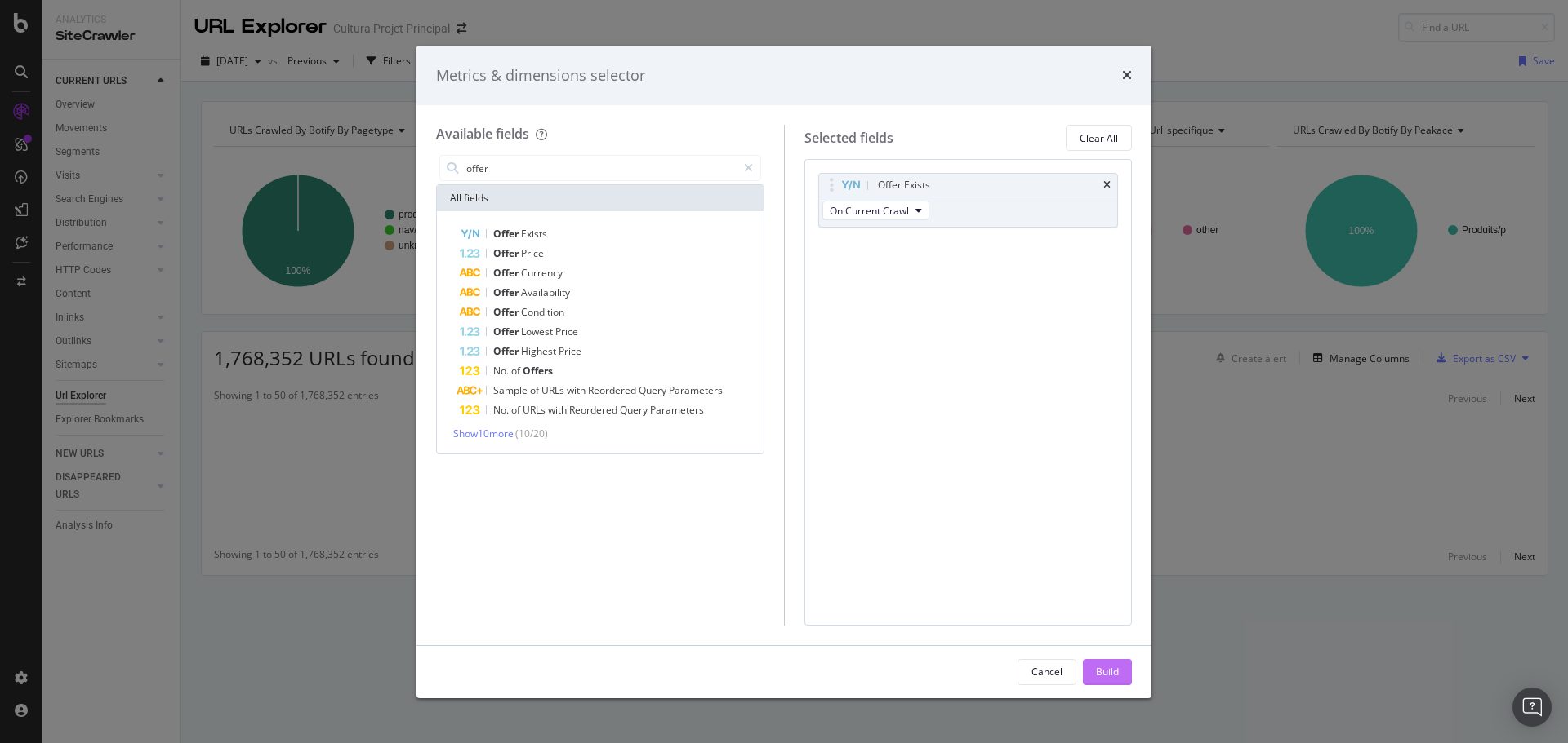
click at [1112, 661] on div "Build" at bounding box center [1107, 672] width 23 height 25
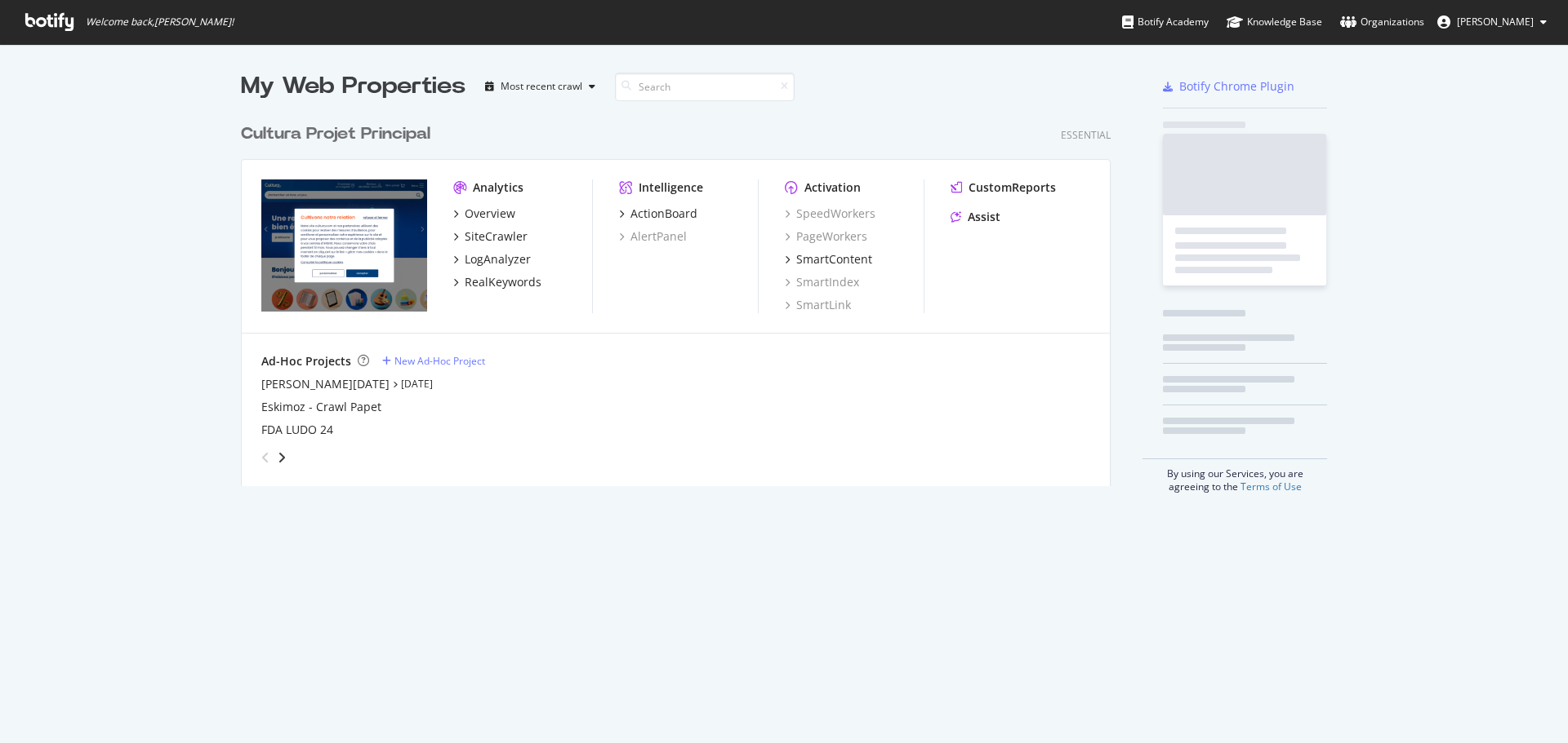
scroll to position [371, 870]
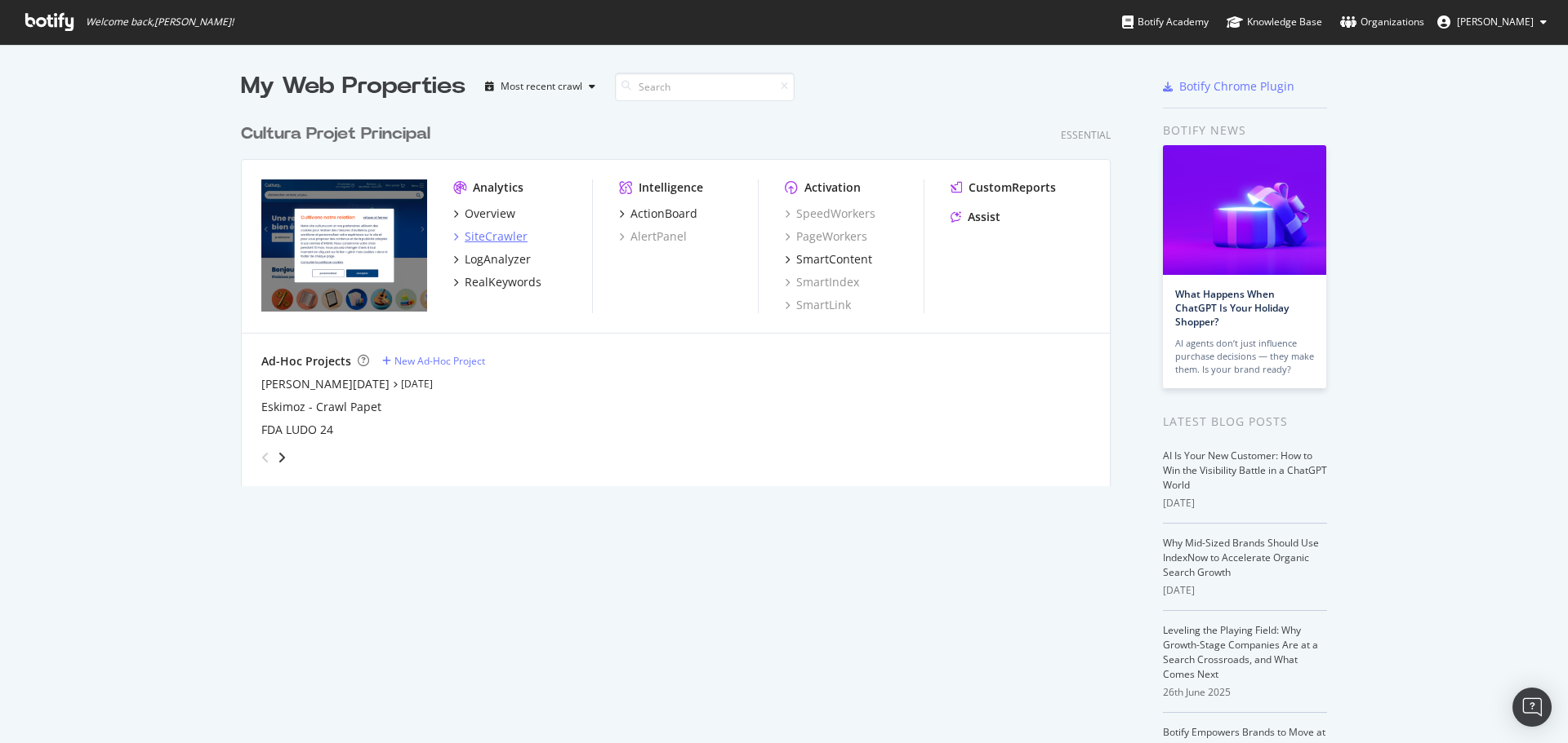
click at [485, 230] on div "SiteCrawler" at bounding box center [496, 237] width 63 height 16
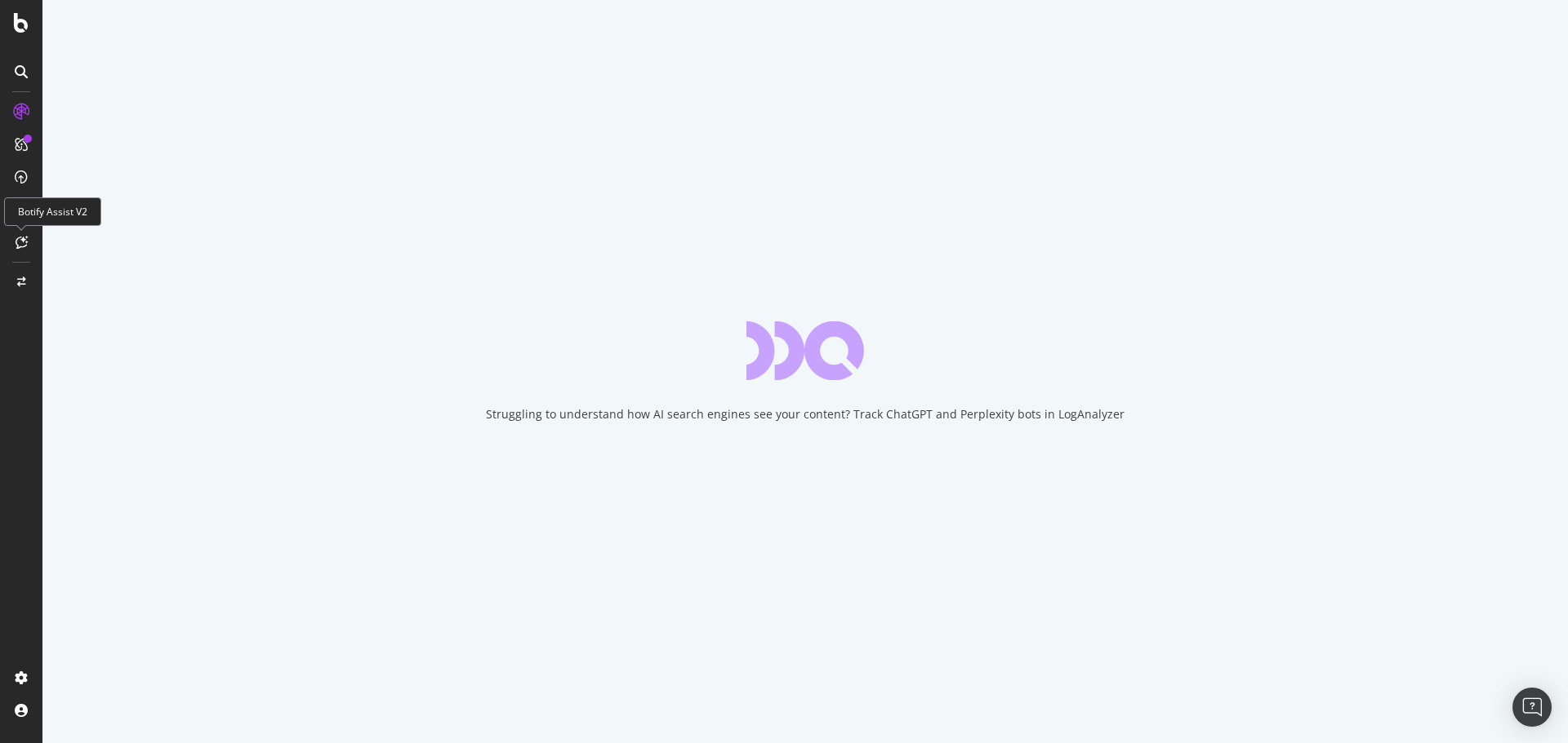
click at [22, 240] on icon at bounding box center [21, 242] width 12 height 13
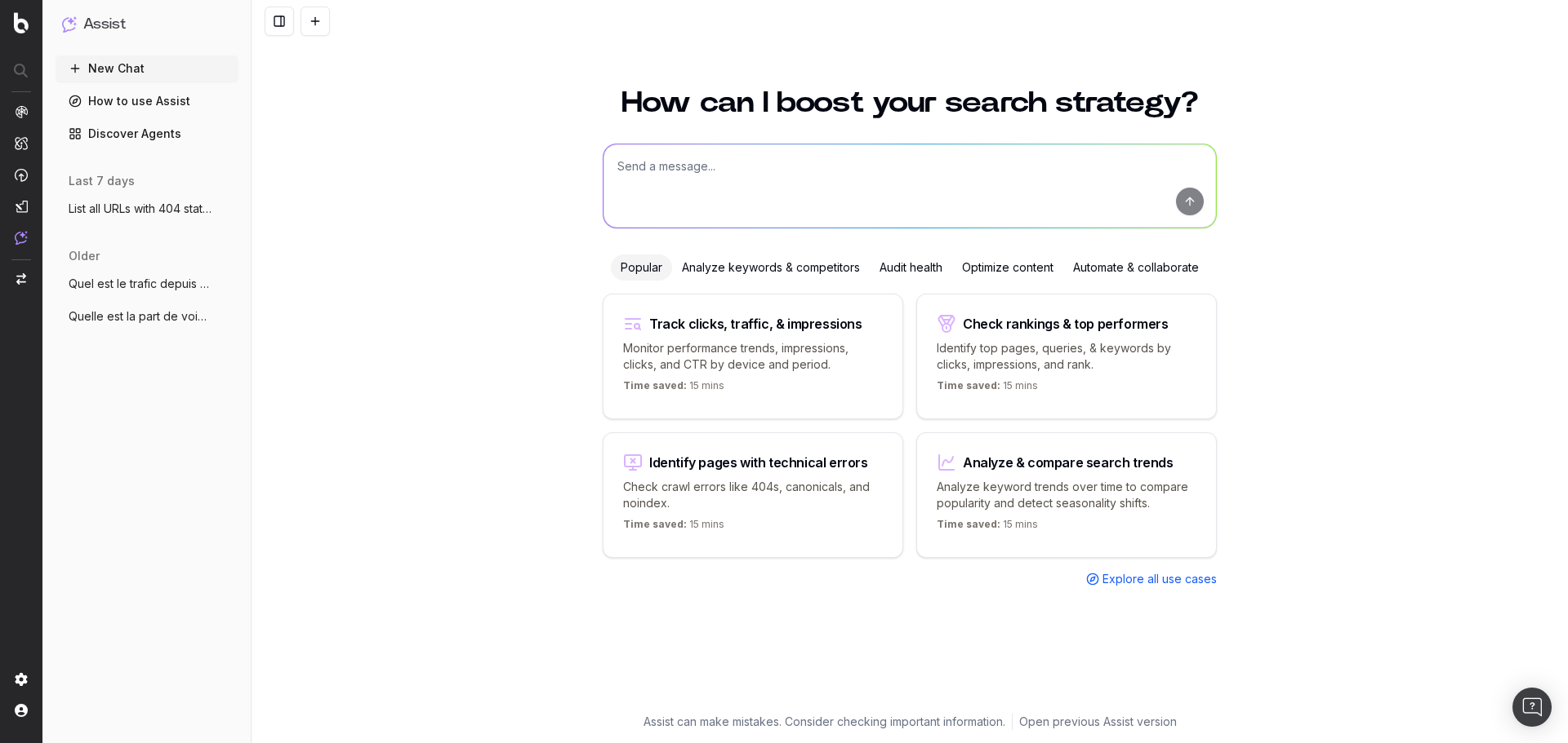
click at [730, 177] on textarea at bounding box center [909, 185] width 613 height 83
paste textarea "[URL][DOMAIN_NAME]"
type textarea "quelles sont les tendances de trafic SEO sur le trafic des pages des repertoire…"
click at [829, 164] on textarea "quelles sont les tendances de trafic SEO sur le trafic des pages des repertoire…" at bounding box center [909, 185] width 613 height 83
click at [836, 168] on textarea "quelles sont les tendances de trafic SEO sur le trafic des pages des repertoire…" at bounding box center [909, 185] width 613 height 83
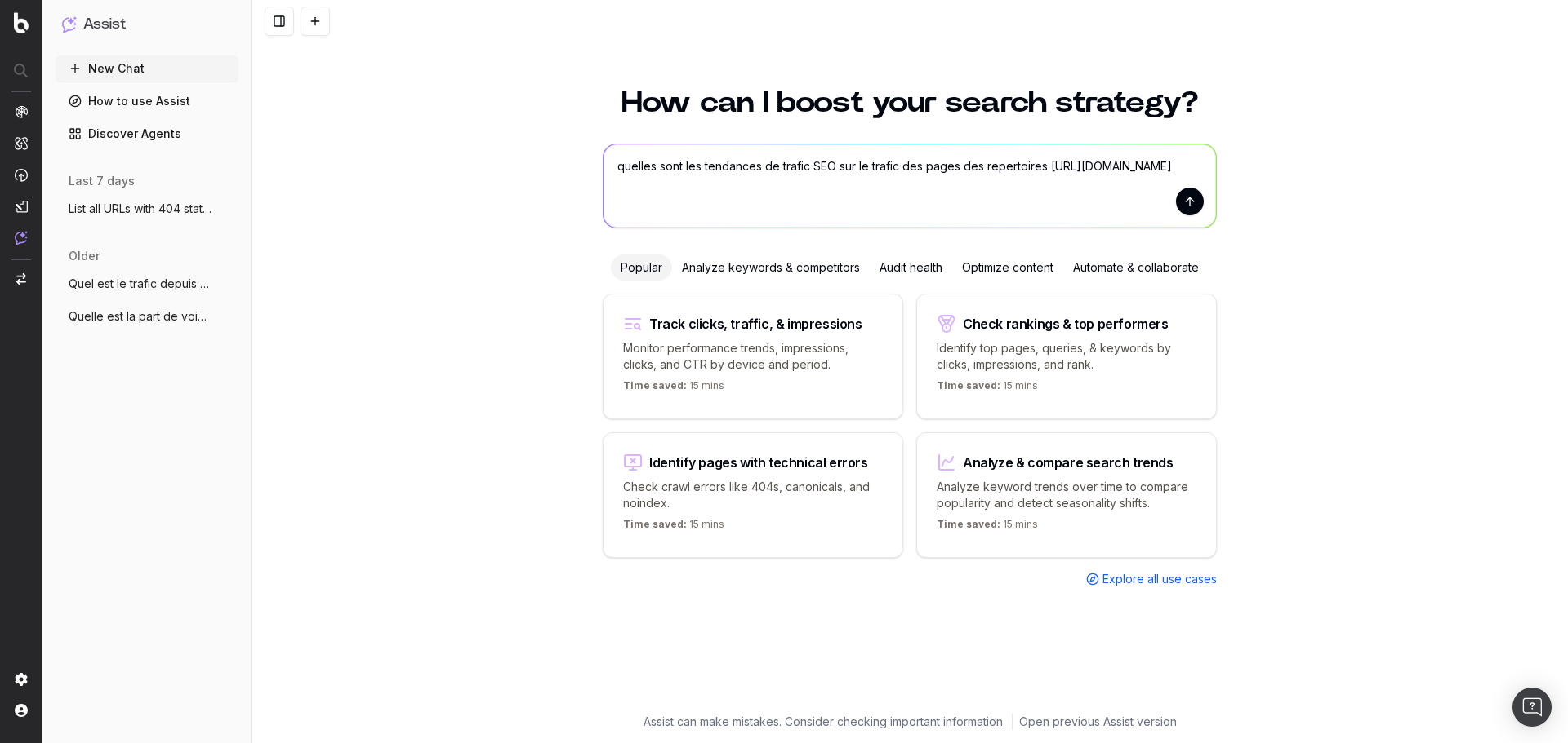
click at [868, 199] on textarea "quelles sont les tendances de trafic SEO sur le trafic des pages des repertoire…" at bounding box center [909, 185] width 613 height 83
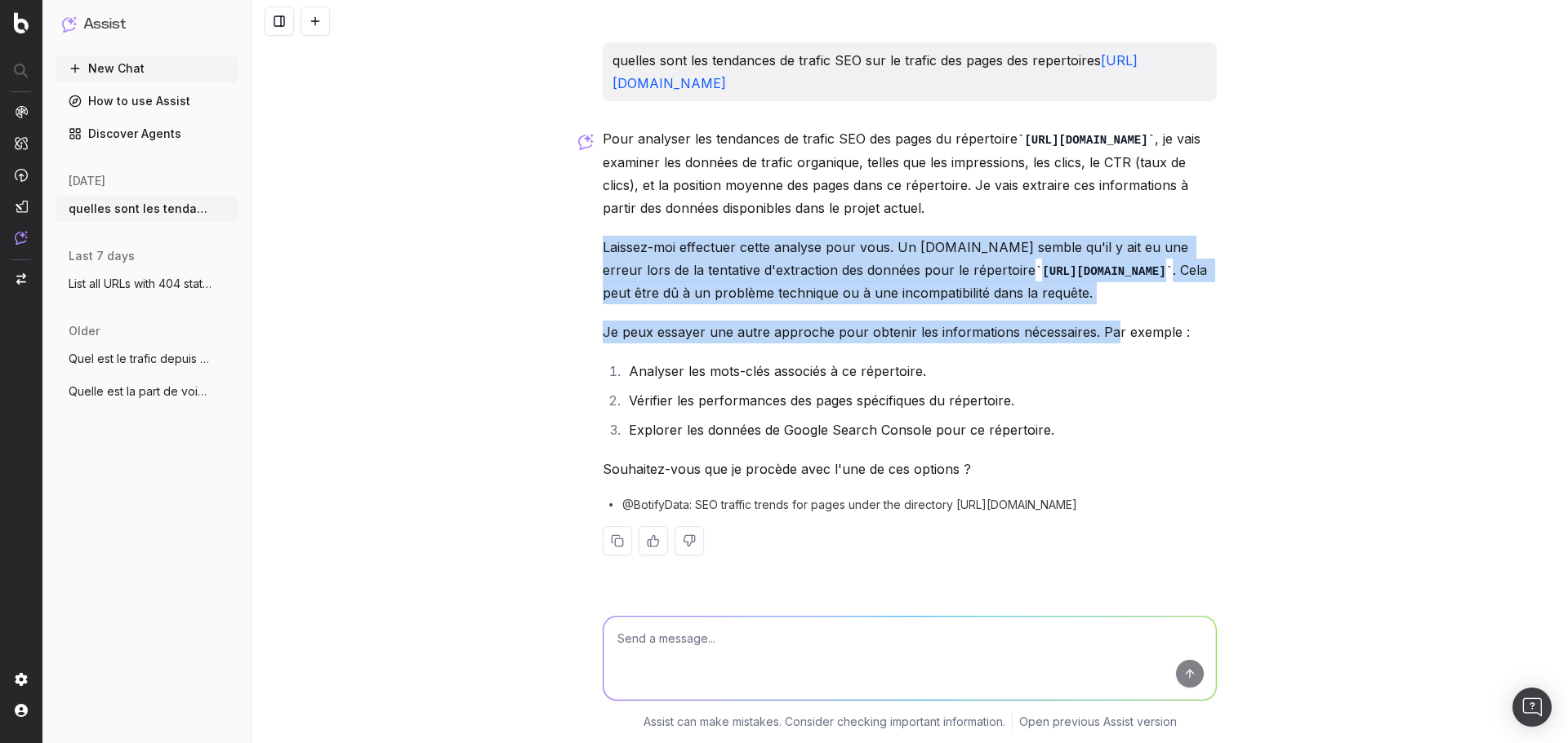
drag, startPoint x: 598, startPoint y: 246, endPoint x: 1106, endPoint y: 326, distance: 514.3
click at [1106, 326] on div "quelles sont les tendances de trafic SEO sur le trafic des pages des repertoire…" at bounding box center [909, 312] width 627 height 540
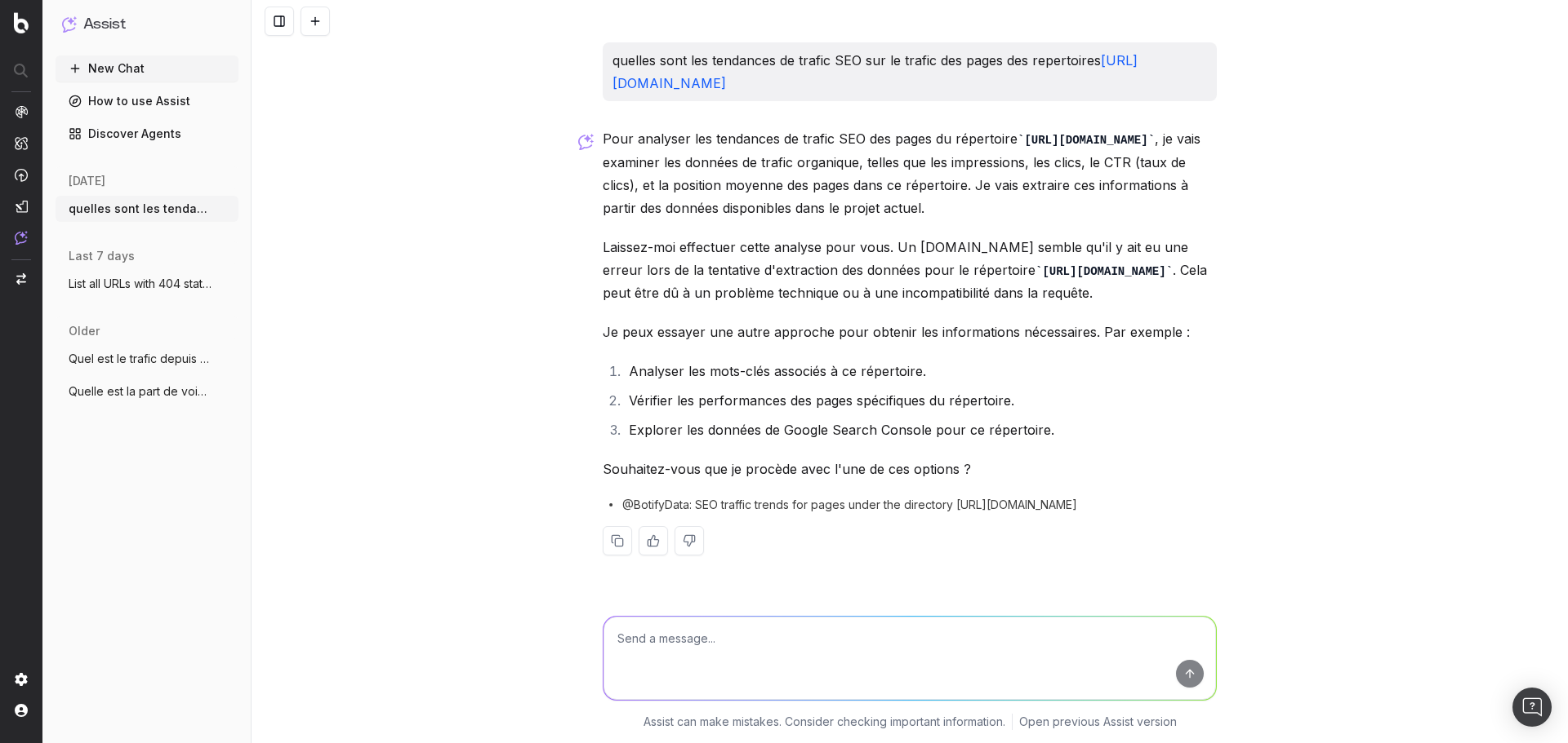
click at [1186, 450] on div "Pour analyser les tendances de trafic SEO des pages du répertoire [URL][DOMAIN_…" at bounding box center [909, 354] width 614 height 455
click at [782, 626] on textarea at bounding box center [909, 658] width 613 height 83
type textarea "e"
paste textarea "[URL][DOMAIN_NAME]"
type textarea "la demande concerne les pages qui contiennent [URL][DOMAIN_NAME]"
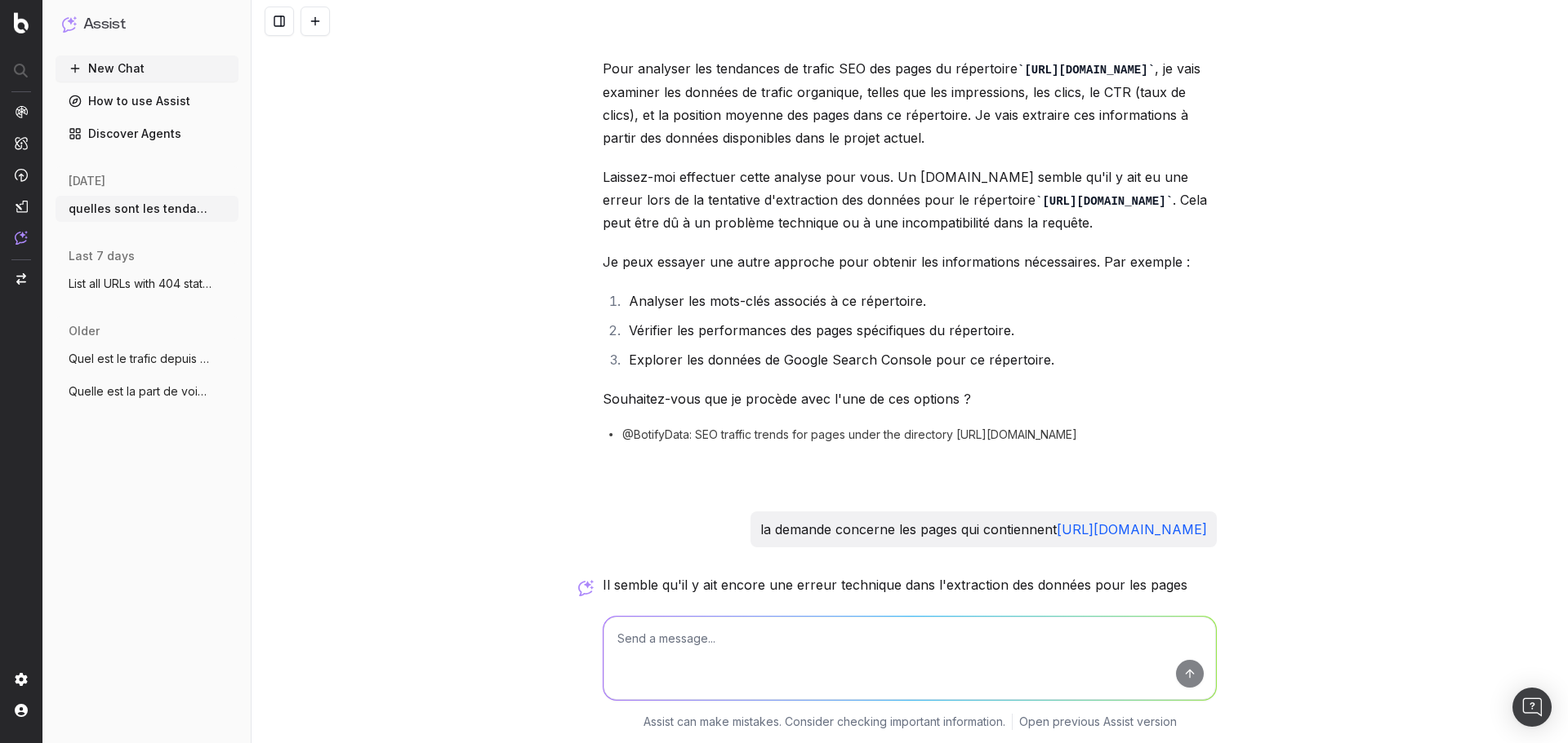
scroll to position [394, 0]
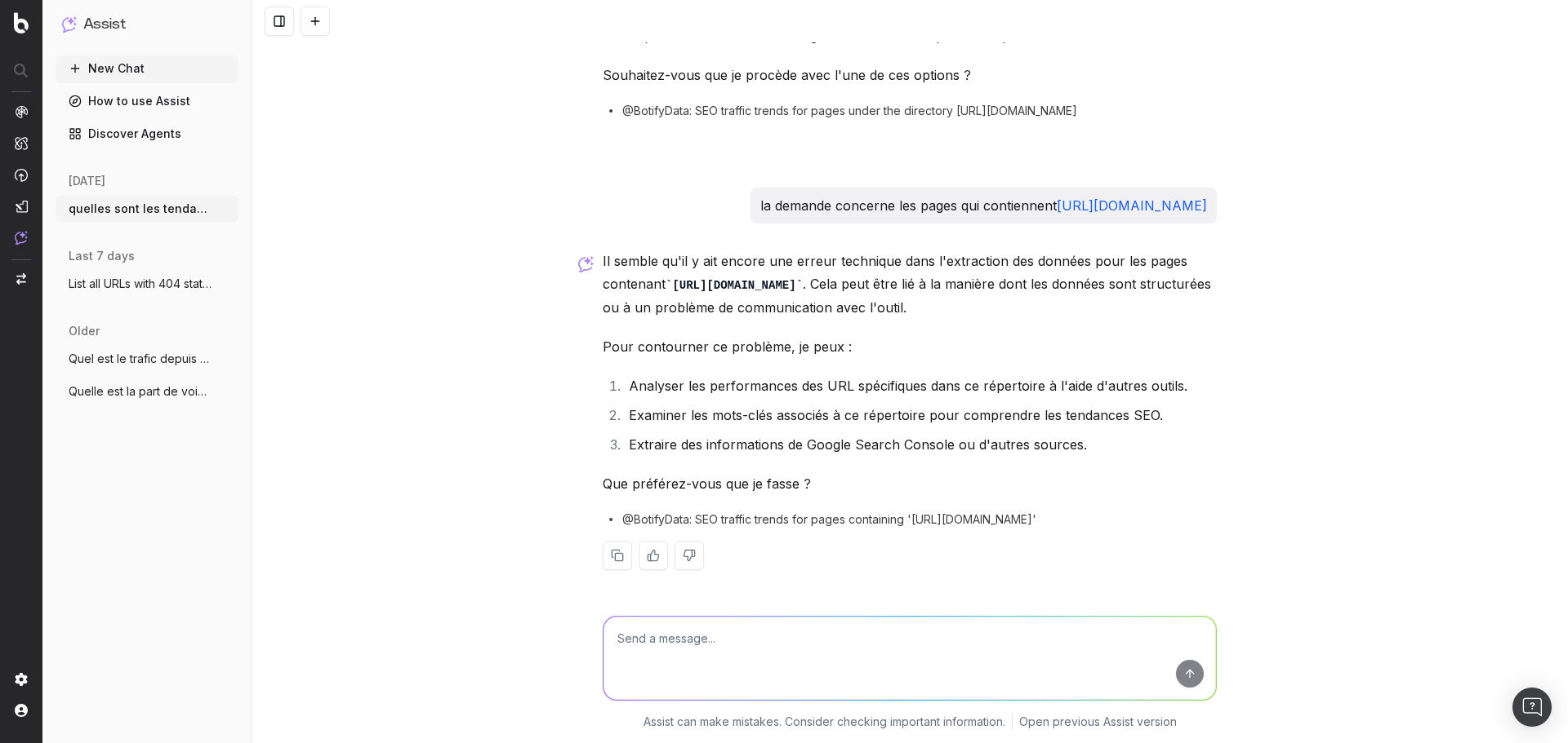
click at [782, 368] on div "Il semble qu'il y ait encore une erreur technique dans l'extraction des données…" at bounding box center [909, 423] width 614 height 347
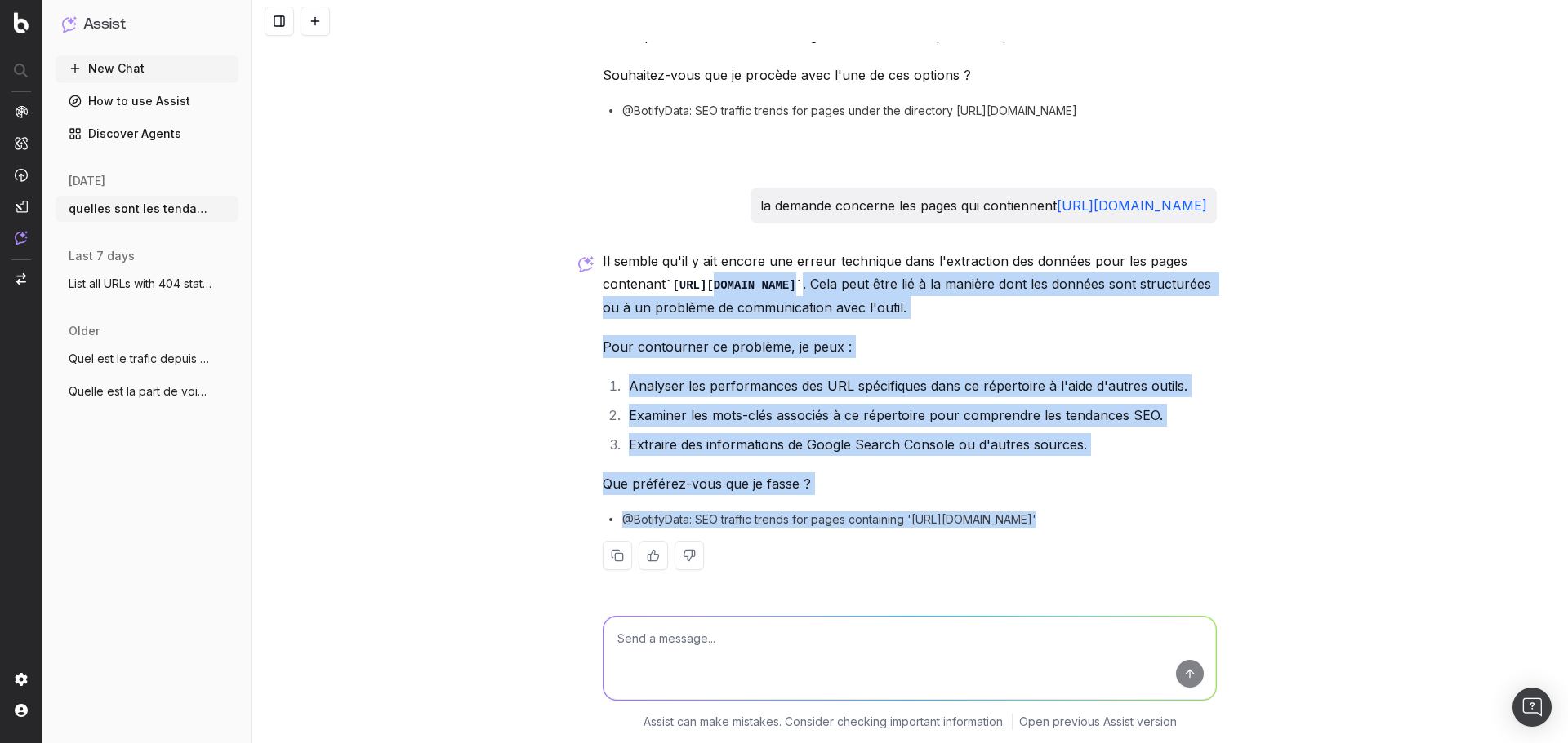
drag, startPoint x: 704, startPoint y: 286, endPoint x: 699, endPoint y: 559, distance: 273.0
click at [699, 559] on div "Il semble qu'il y ait encore une erreur technique dans l'extraction des données…" at bounding box center [909, 423] width 614 height 347
click at [943, 584] on div "Il semble qu'il y ait encore une erreur technique dans l'extraction des données…" at bounding box center [909, 423] width 614 height 347
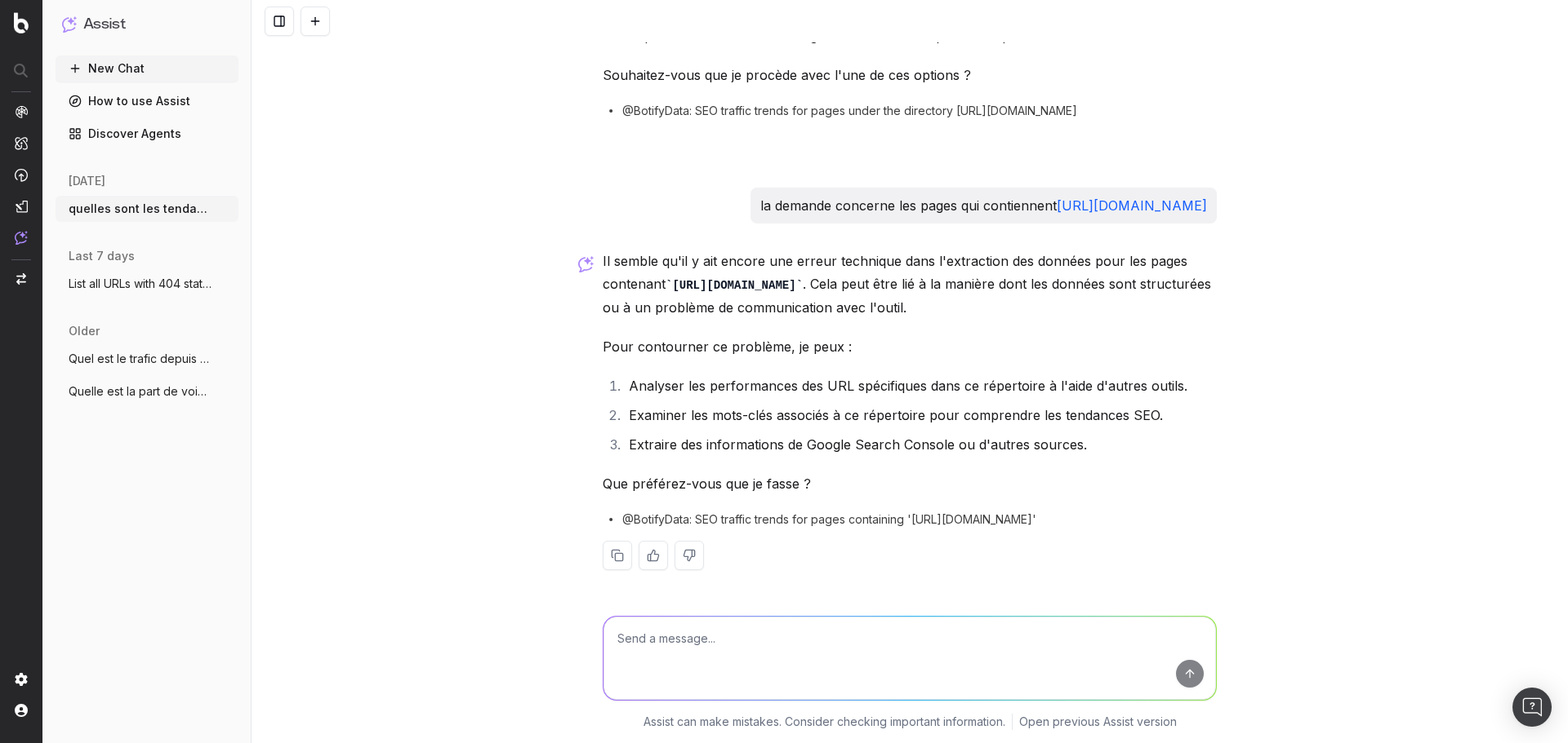
click at [742, 419] on li "Examiner les mots-clés associés à ce répertoire pour comprendre les tendances S…" at bounding box center [920, 416] width 593 height 23
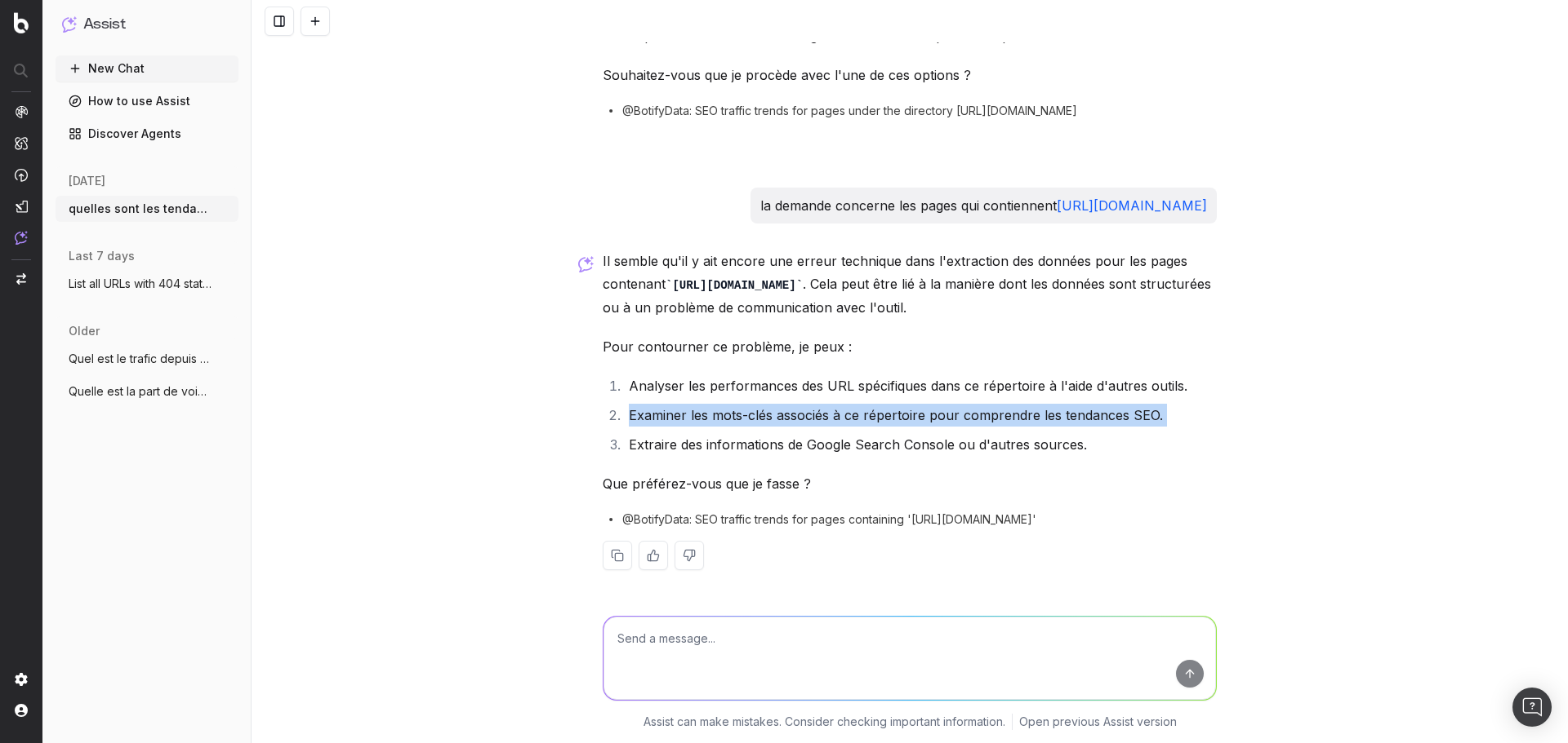
click at [742, 419] on li "Examiner les mots-clés associés à ce répertoire pour comprendre les tendances S…" at bounding box center [920, 416] width 593 height 23
copy li "Examiner les mots-clés associés à ce répertoire pour comprendre les tendances S…"
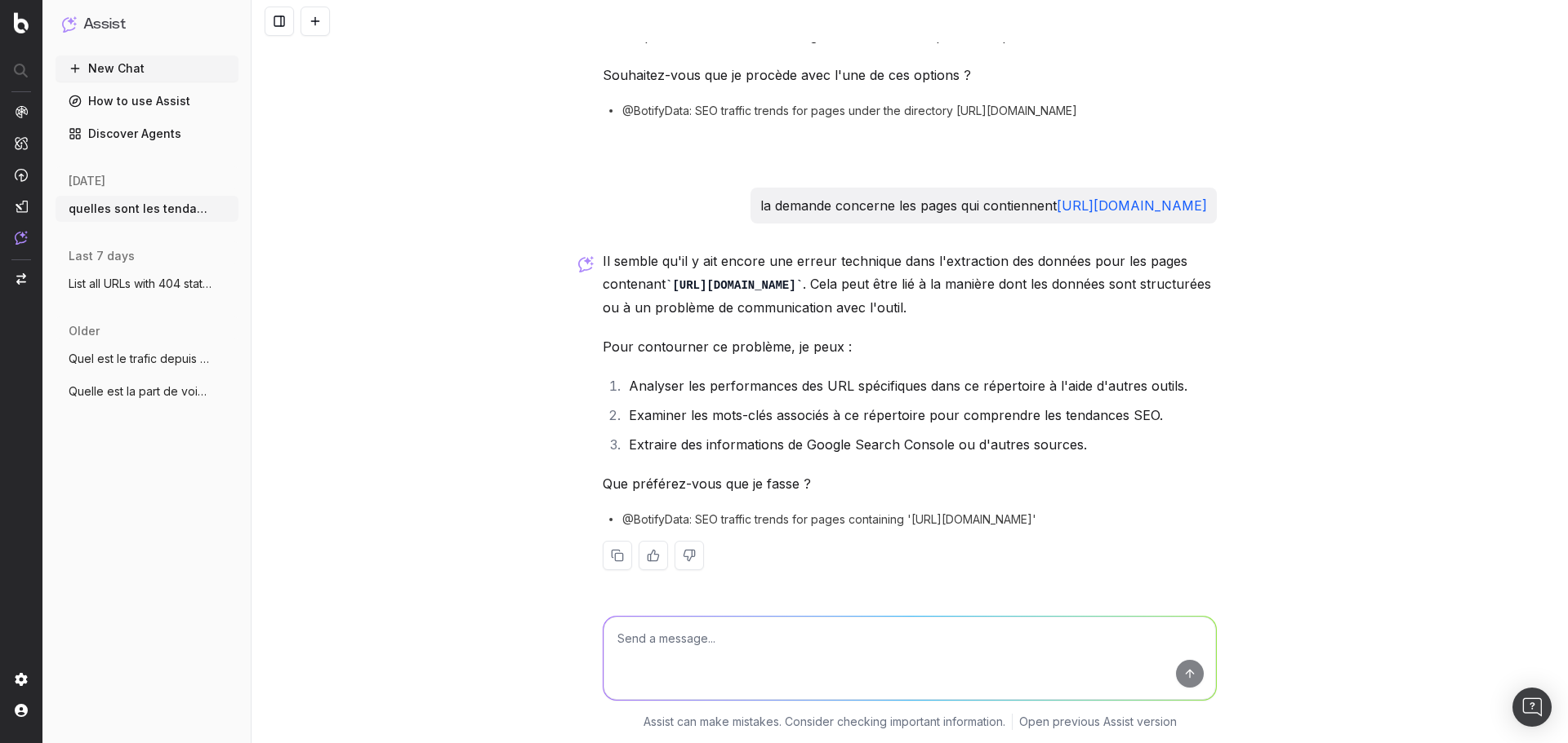
click at [700, 628] on textarea at bounding box center [909, 658] width 613 height 83
paste textarea "Examiner les mots-clés associés à ce répertoire pour comprendre les tendances S…"
click at [738, 637] on textarea "Examiner les mots-clés associés à ce répertoire pour comprendre les tendances S…" at bounding box center [909, 658] width 613 height 83
type textarea "Examiner les mots-clés sans marque associés à ce répertoire pour comprendre les…"
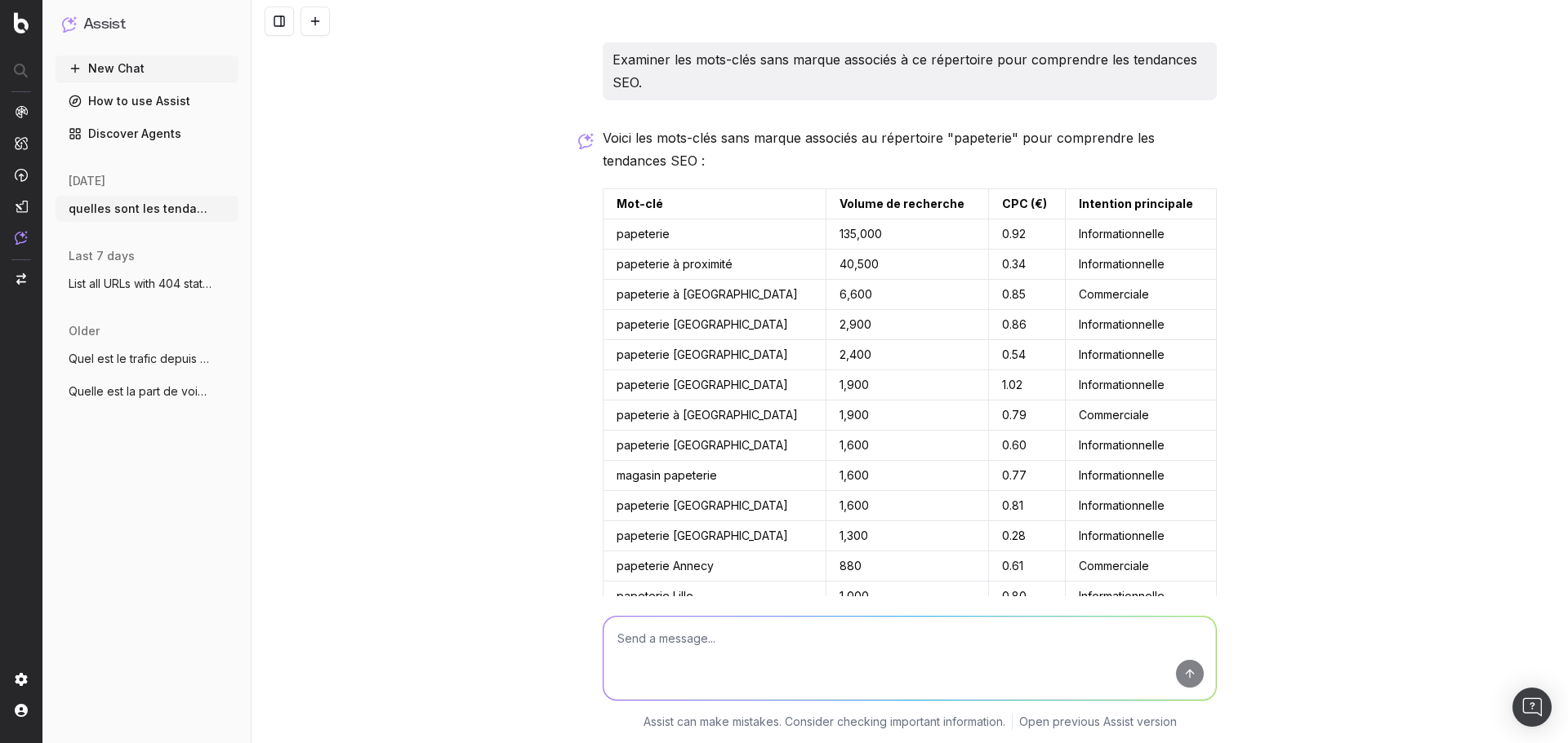
scroll to position [933, 0]
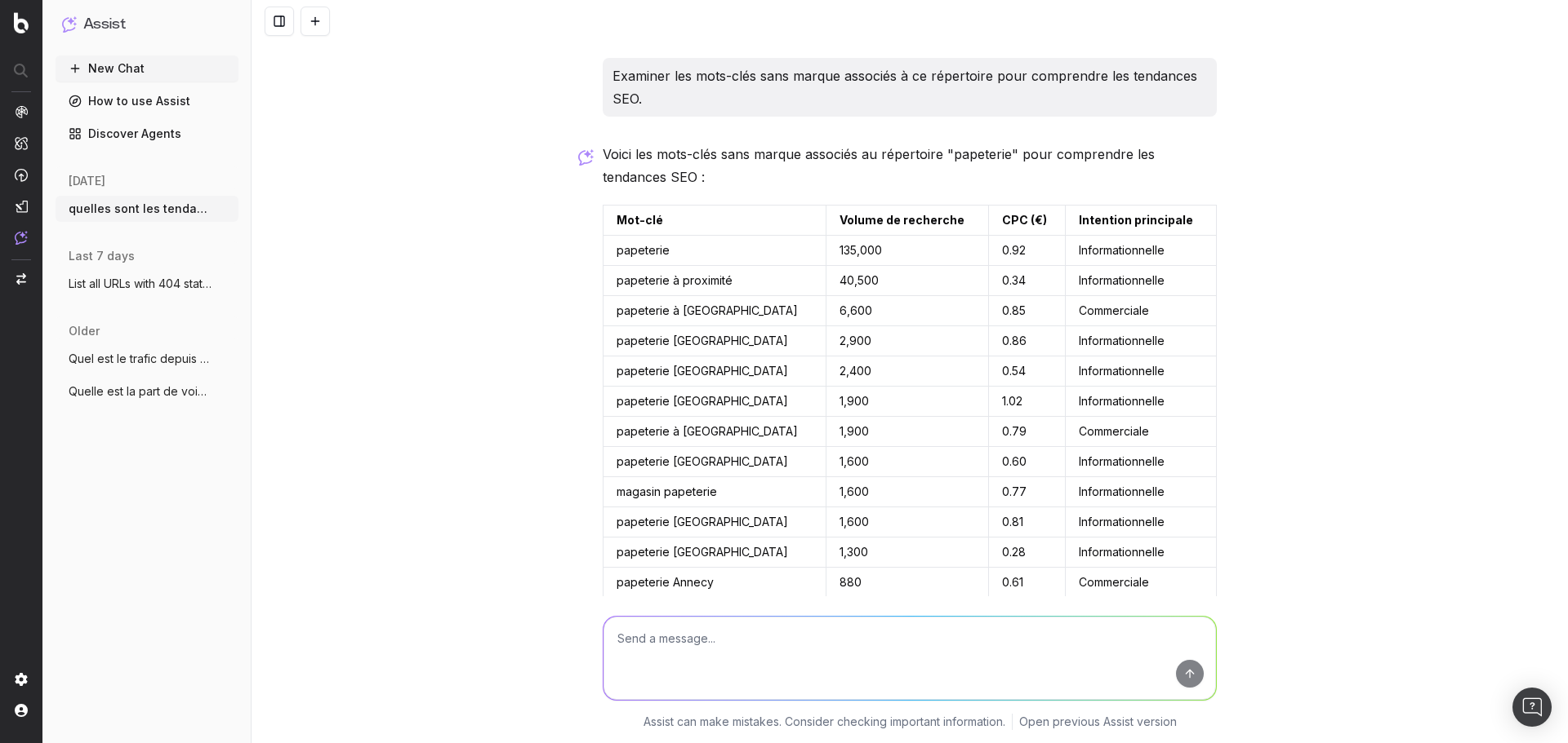
click at [763, 640] on textarea at bounding box center [909, 658] width 613 height 83
type textarea "et sur notre site cultura.com analyse les mots clés générique des pages /papete…"
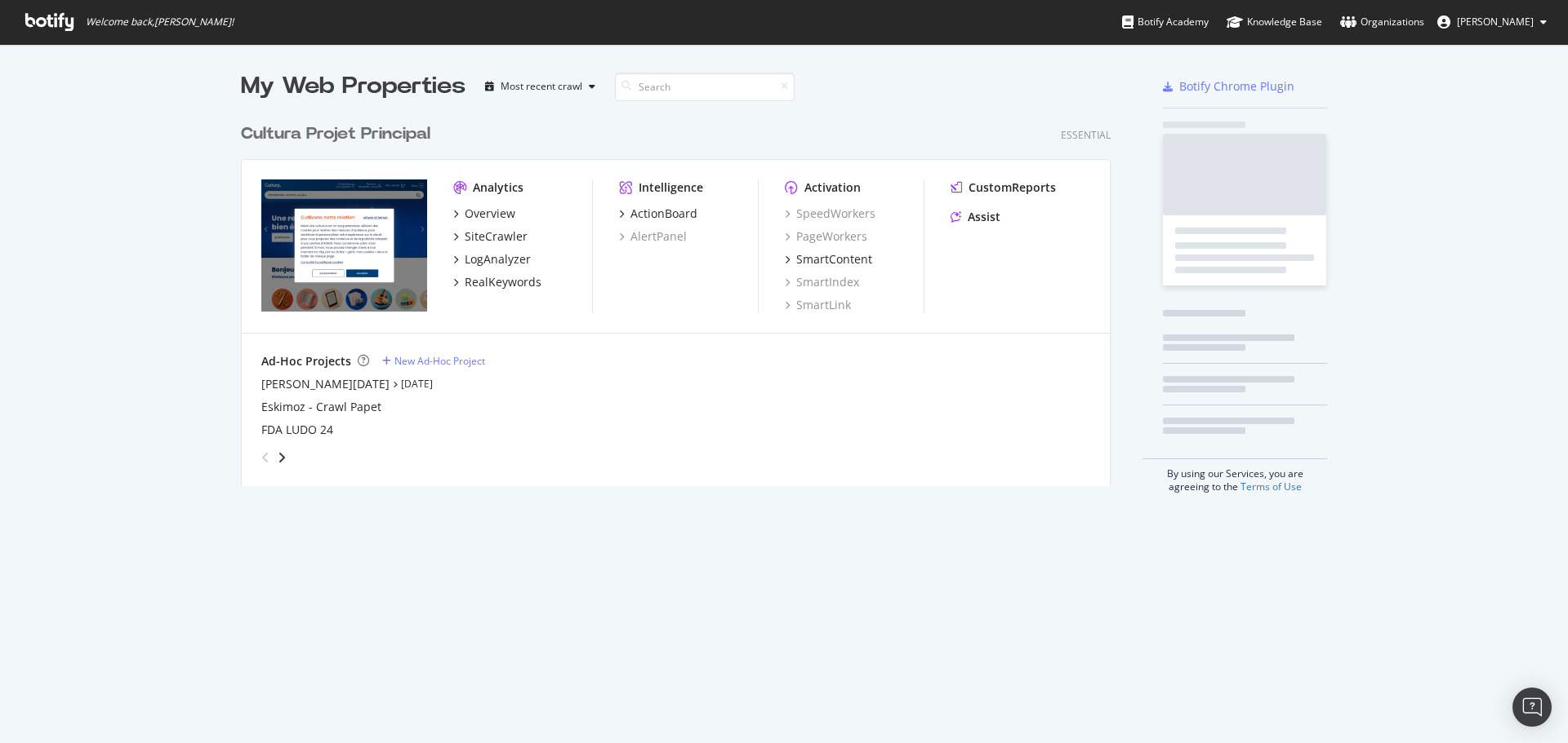
scroll to position [371, 870]
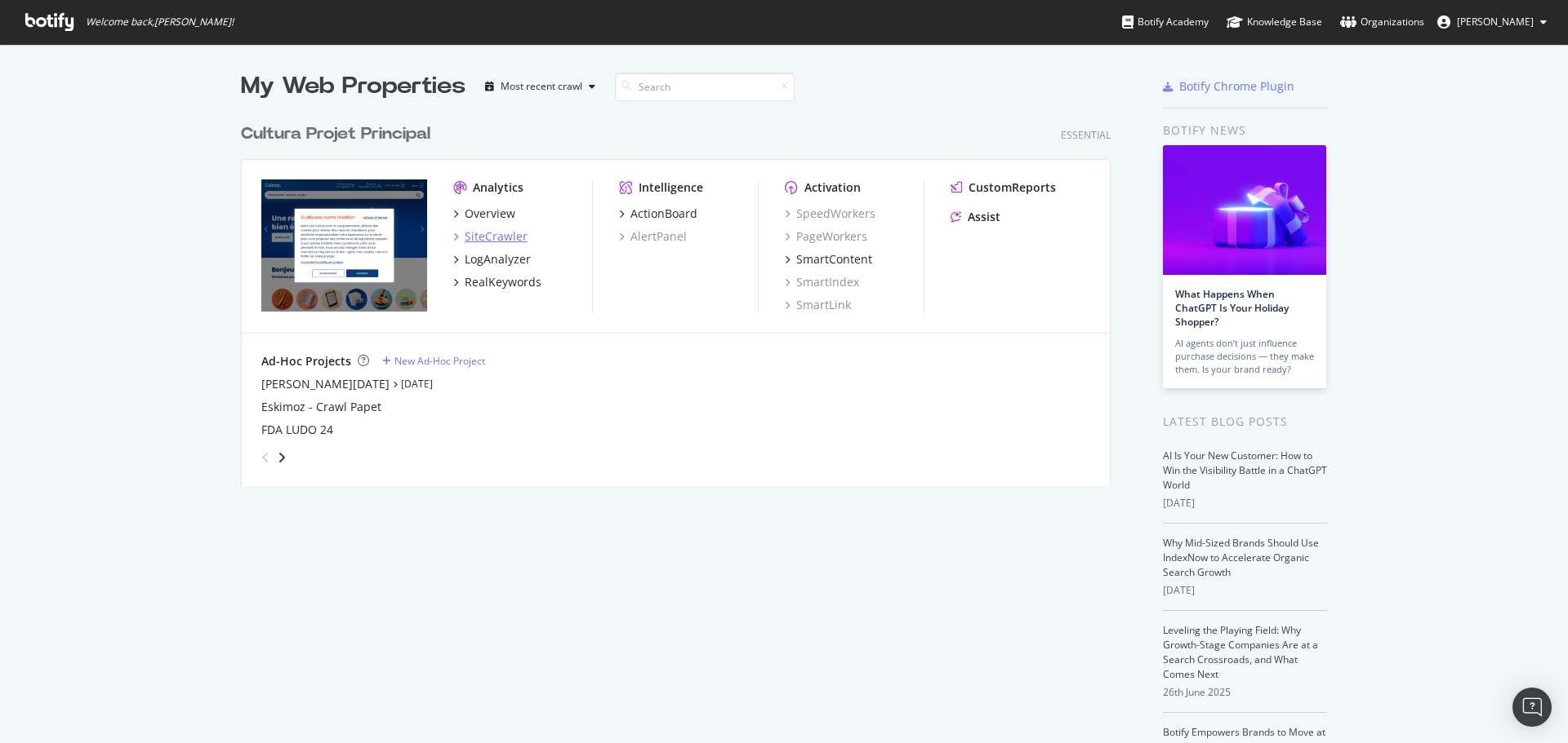
click at [465, 229] on div "SiteCrawler" at bounding box center [496, 237] width 63 height 16
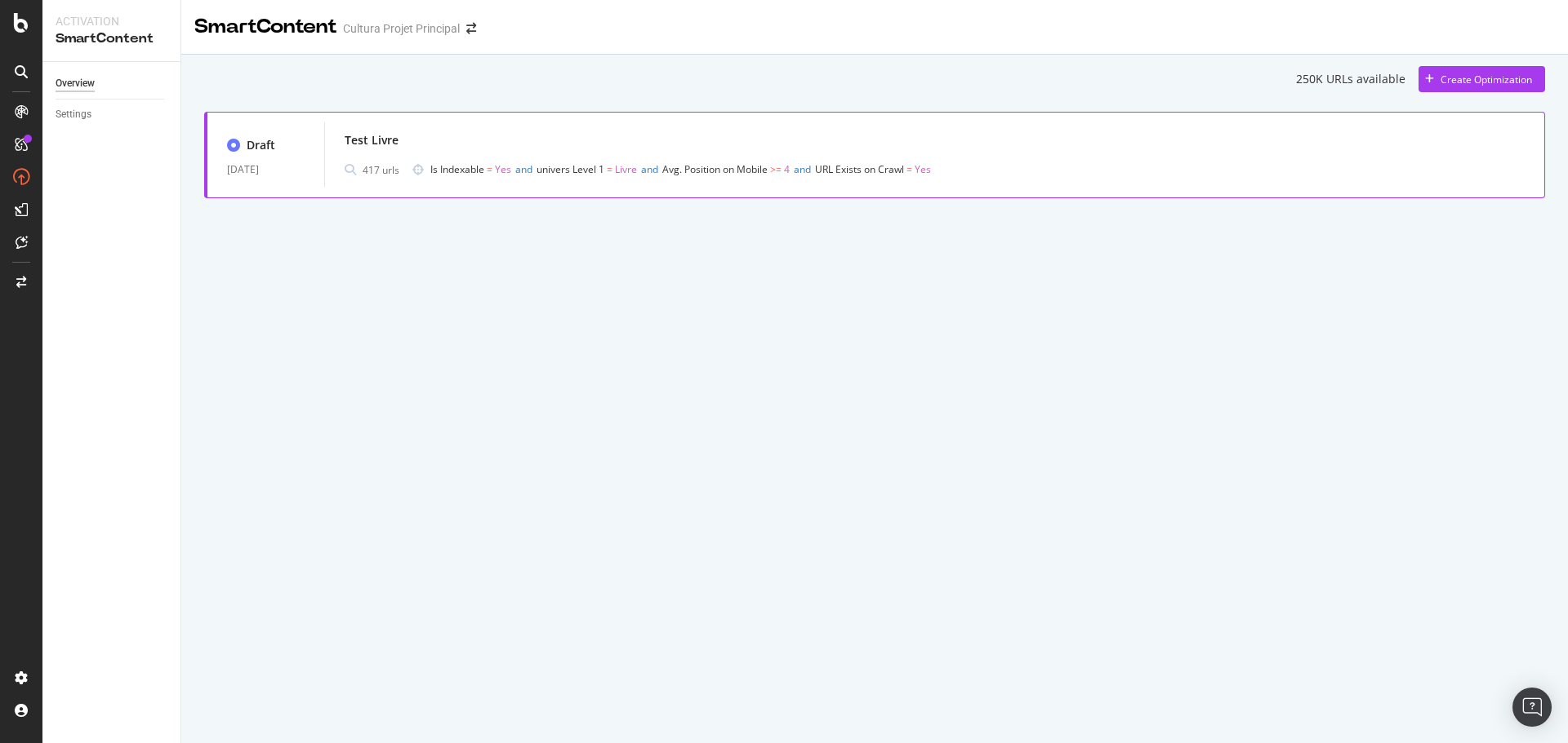
click at [449, 144] on div "Test Livre" at bounding box center [934, 140] width 1180 height 23
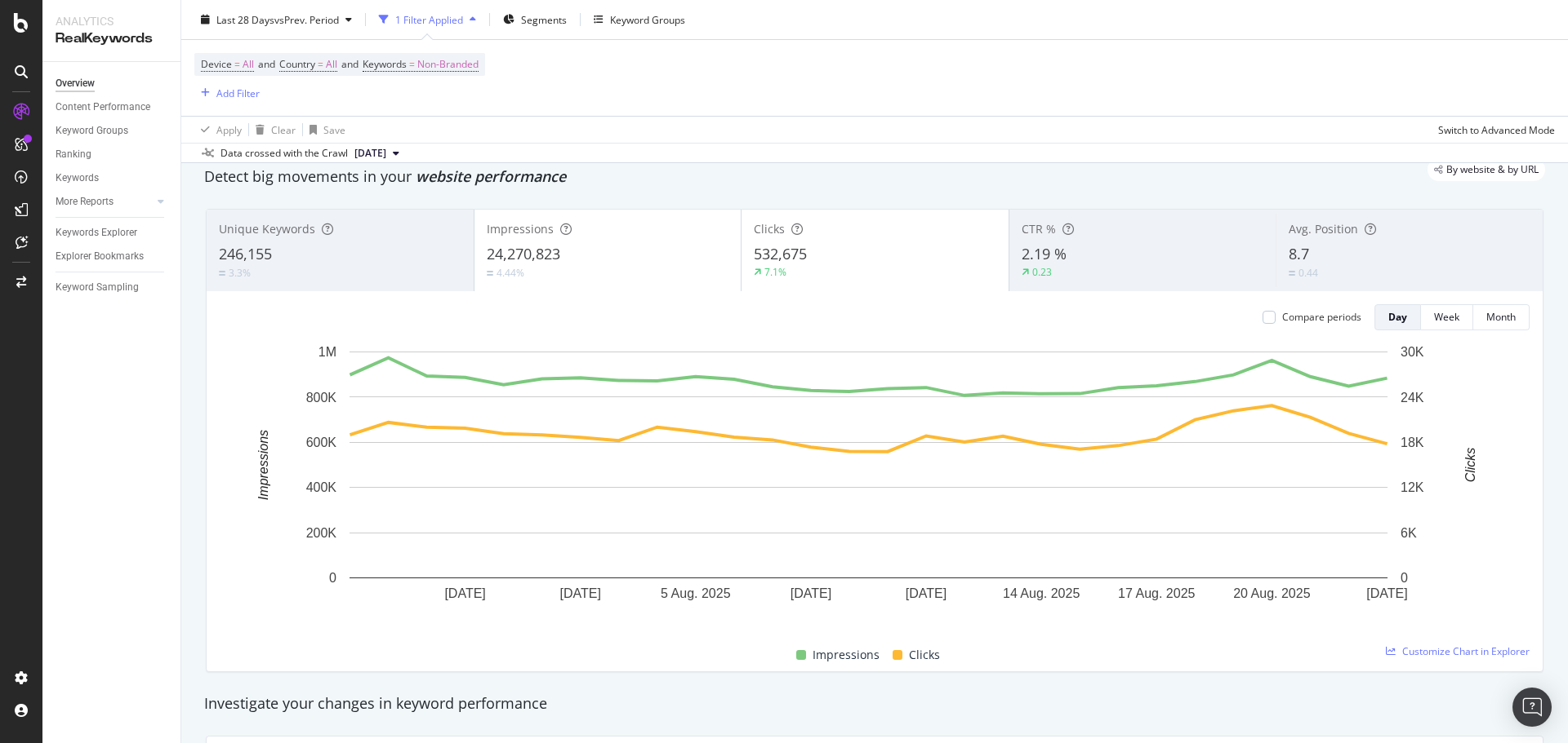
scroll to position [31, 0]
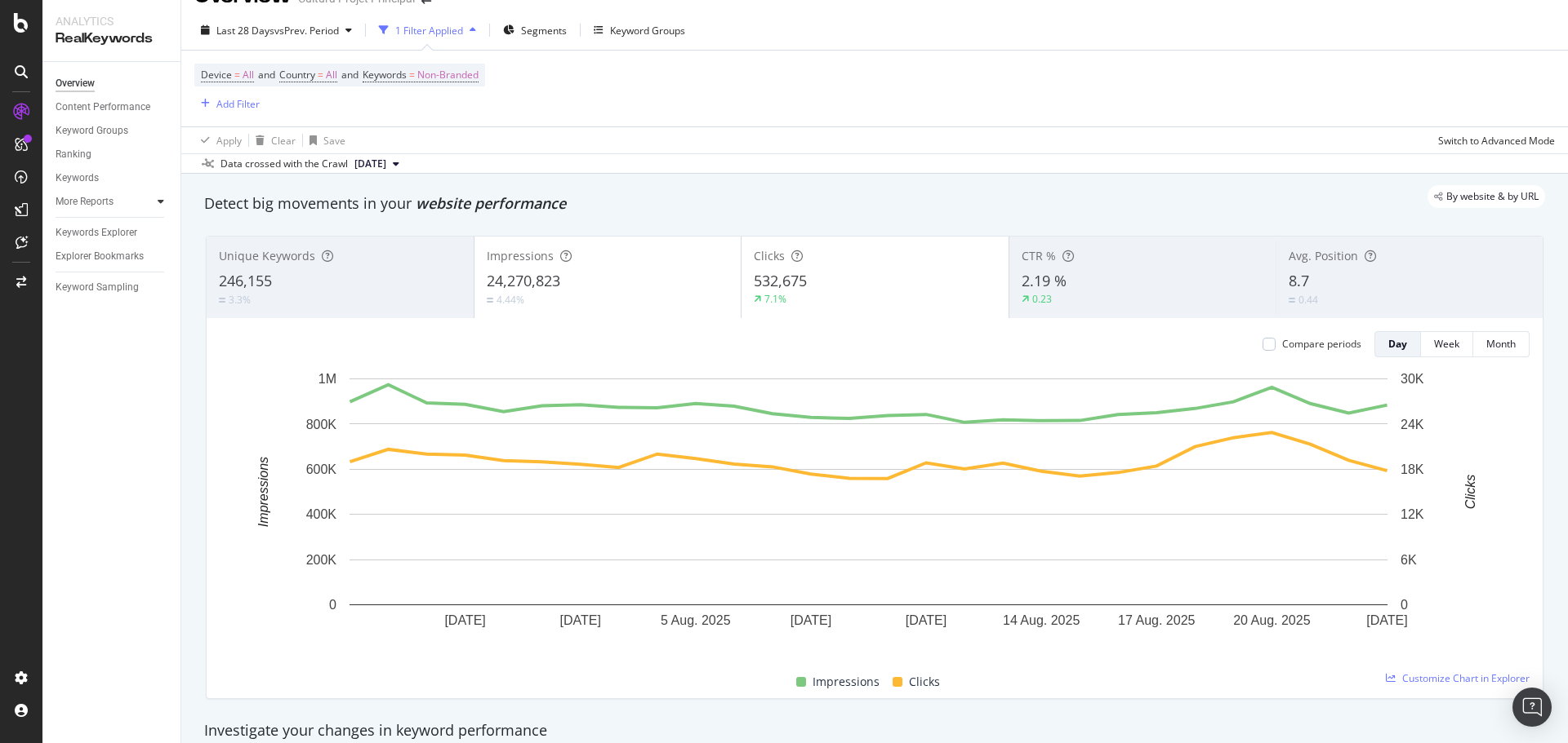
click at [160, 203] on icon at bounding box center [160, 201] width 7 height 10
click at [222, 100] on div "Add Filter" at bounding box center [238, 104] width 43 height 14
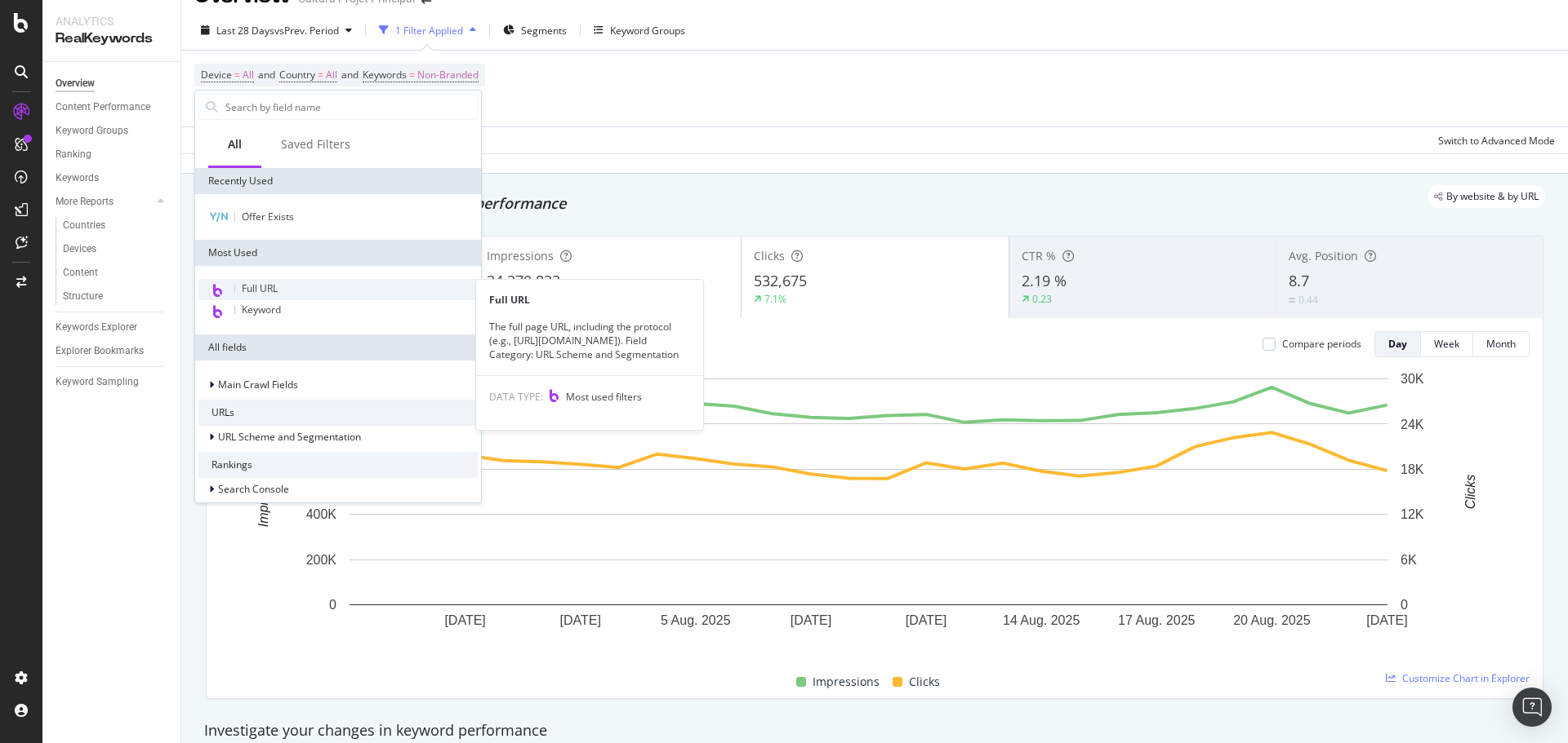
click at [264, 285] on span "Full URL" at bounding box center [260, 288] width 36 height 14
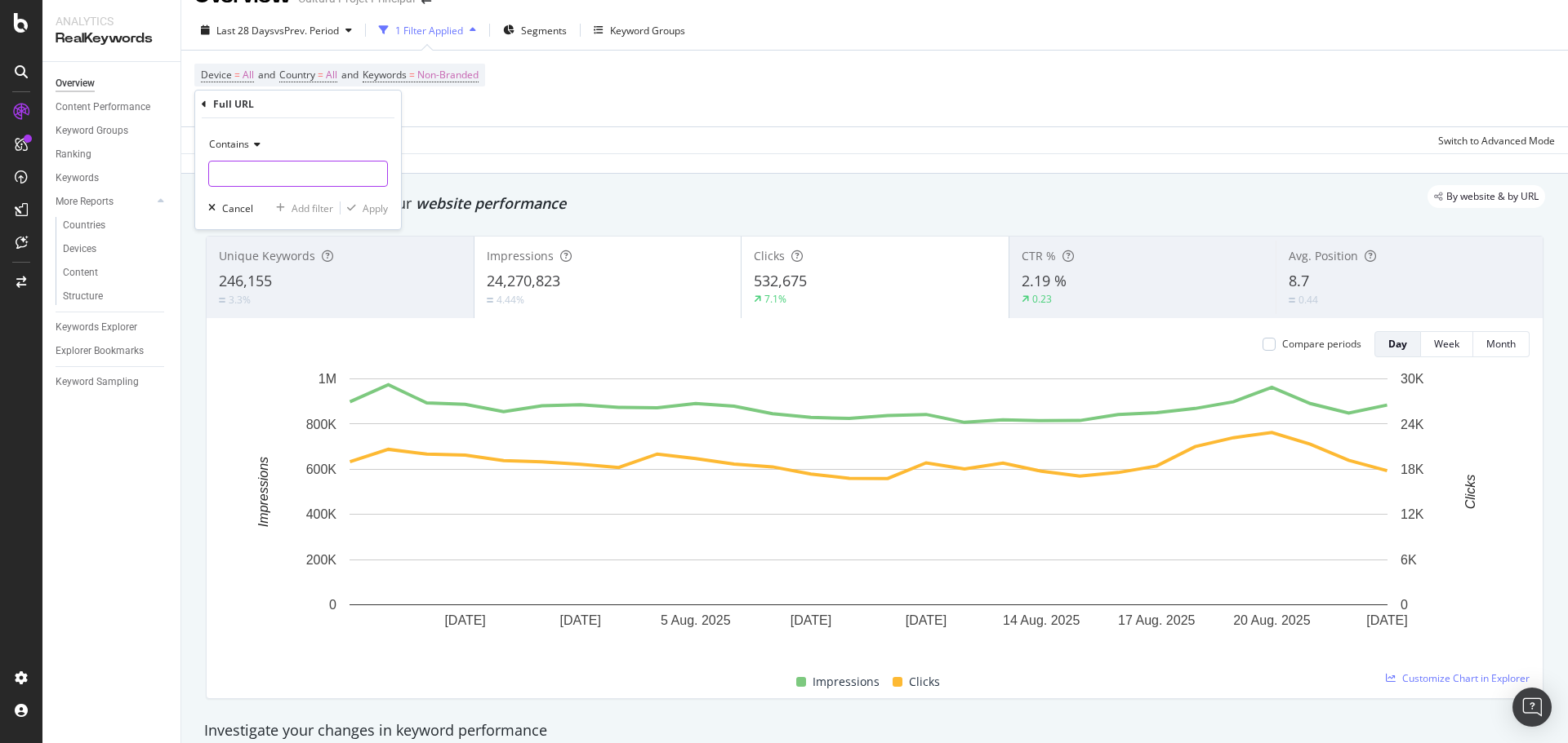
click at [263, 168] on input "text" at bounding box center [298, 174] width 178 height 26
paste input "[URL][DOMAIN_NAME]"
type input "[URL][DOMAIN_NAME]"
drag, startPoint x: 305, startPoint y: 174, endPoint x: 56, endPoint y: 174, distance: 249.0
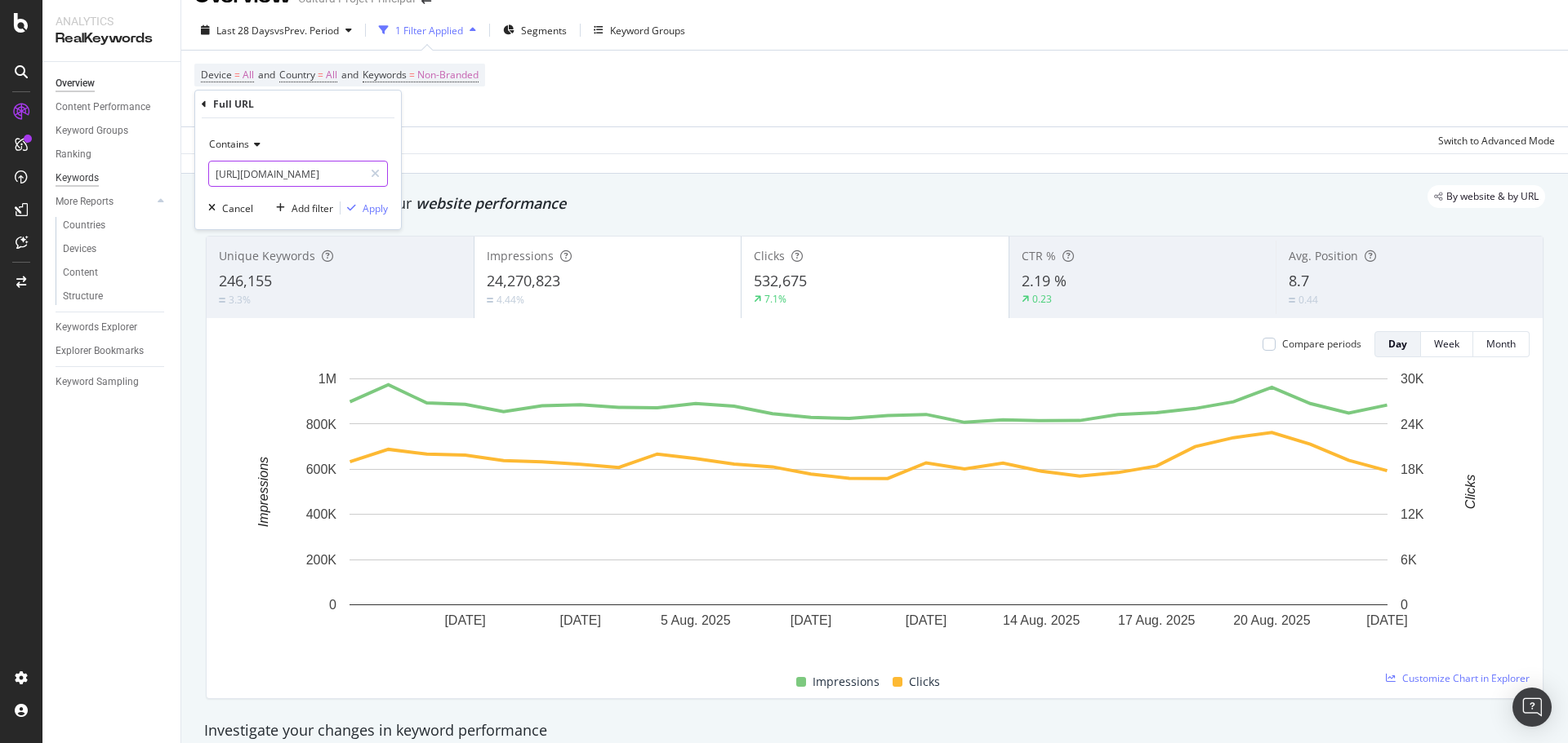
click at [56, 174] on body "Analytics RealKeywords Overview Content Performance Keyword Groups Ranking Keyw…" at bounding box center [784, 371] width 1568 height 743
click at [56, 174] on div "Keywords" at bounding box center [76, 178] width 43 height 17
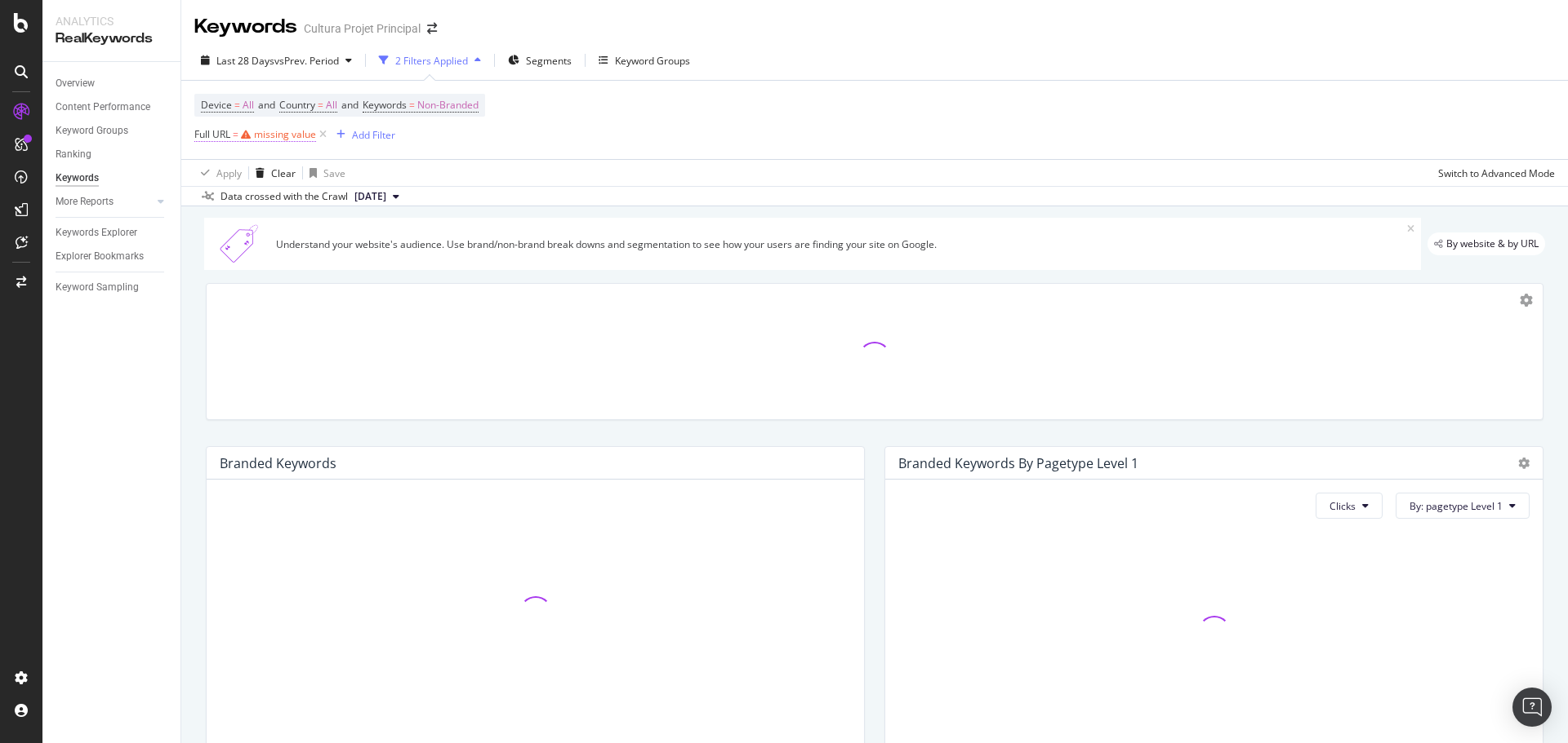
click at [220, 137] on span "Full URL" at bounding box center [213, 134] width 36 height 14
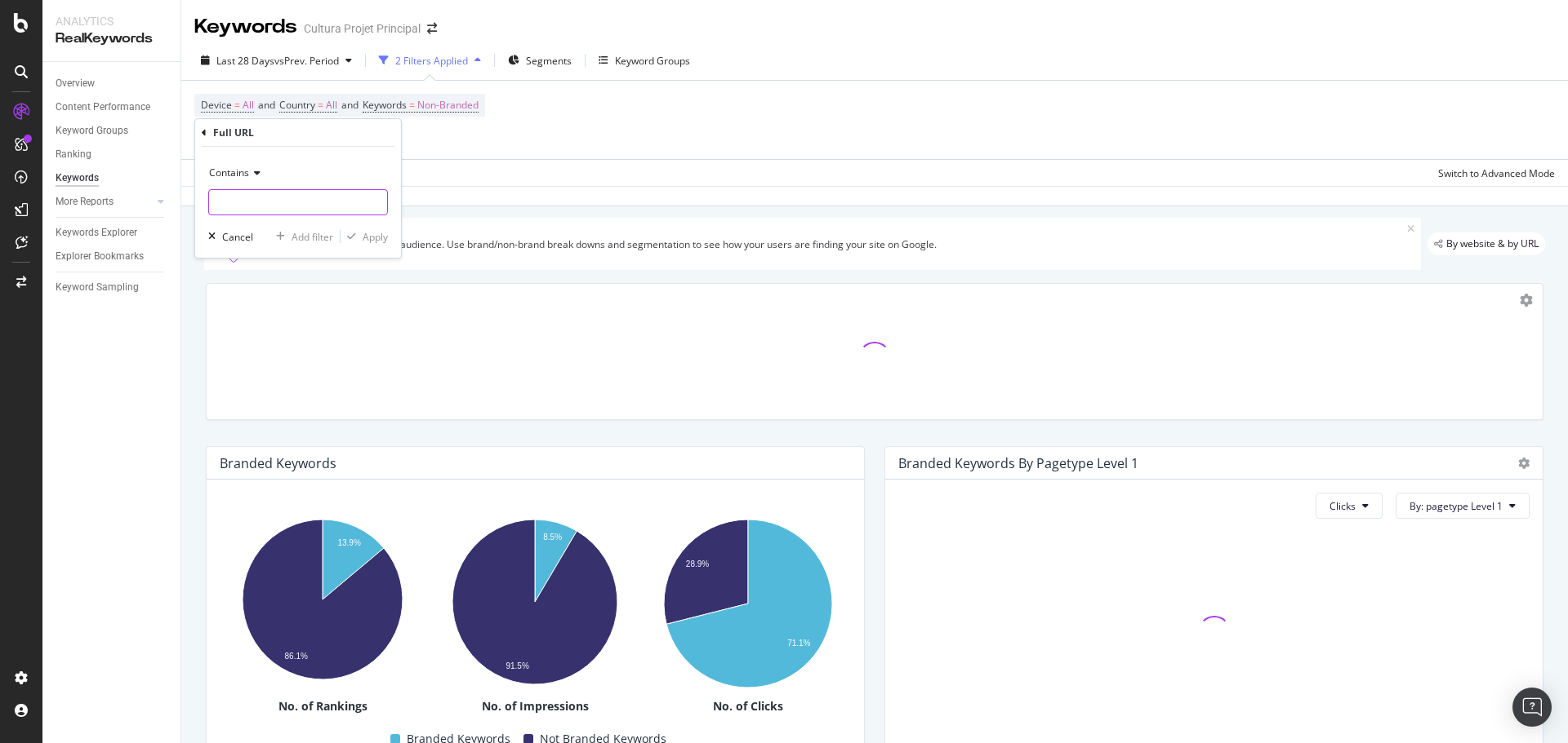
click at [252, 196] on input "text" at bounding box center [298, 202] width 178 height 26
paste input "https://www.cultura.com/papeterie/"
drag, startPoint x: 304, startPoint y: 207, endPoint x: 212, endPoint y: 196, distance: 92.7
click at [212, 196] on input "https://www.cultura.com/papeterie/" at bounding box center [286, 202] width 155 height 26
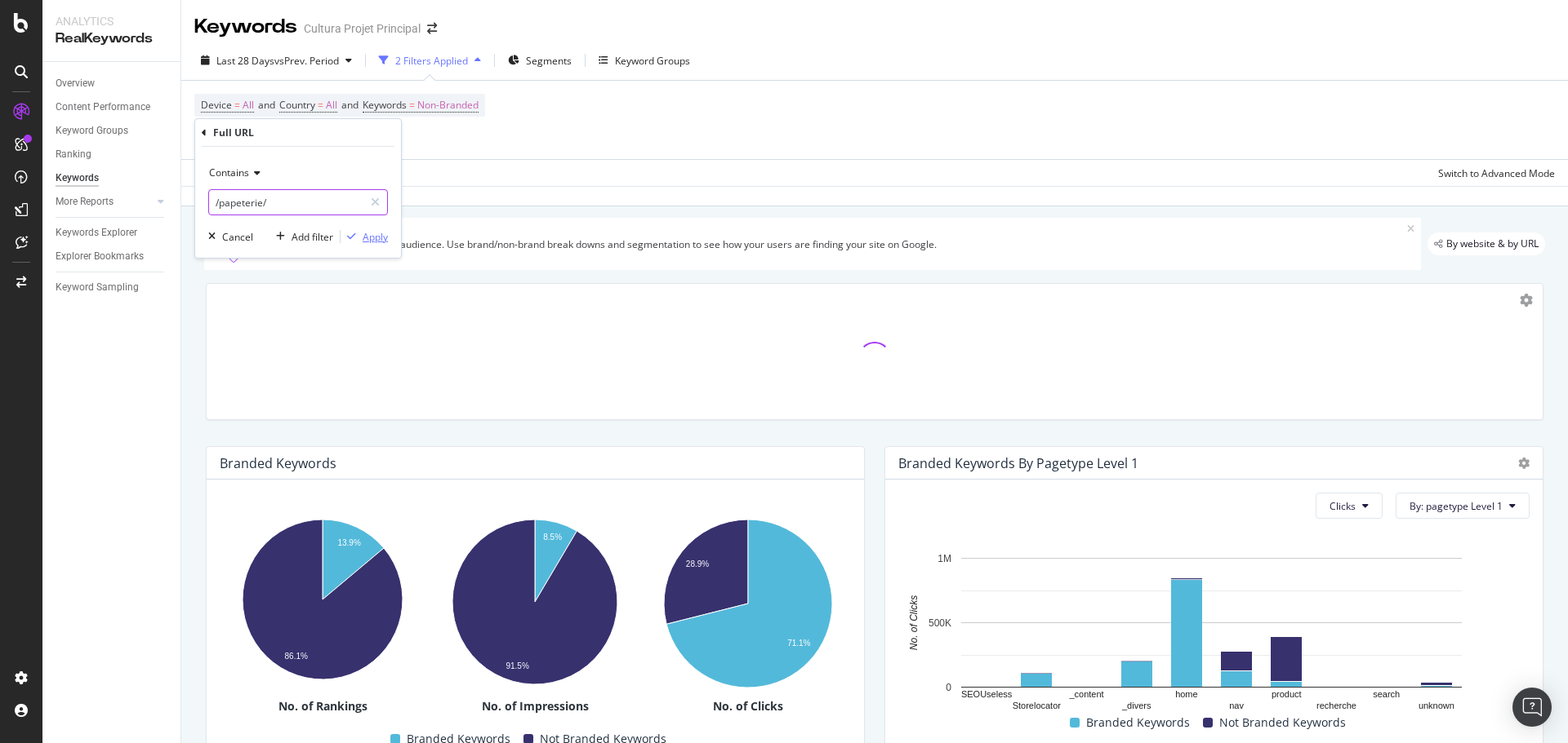
type input "/papeterie/"
click at [372, 236] on div "Apply" at bounding box center [375, 237] width 26 height 14
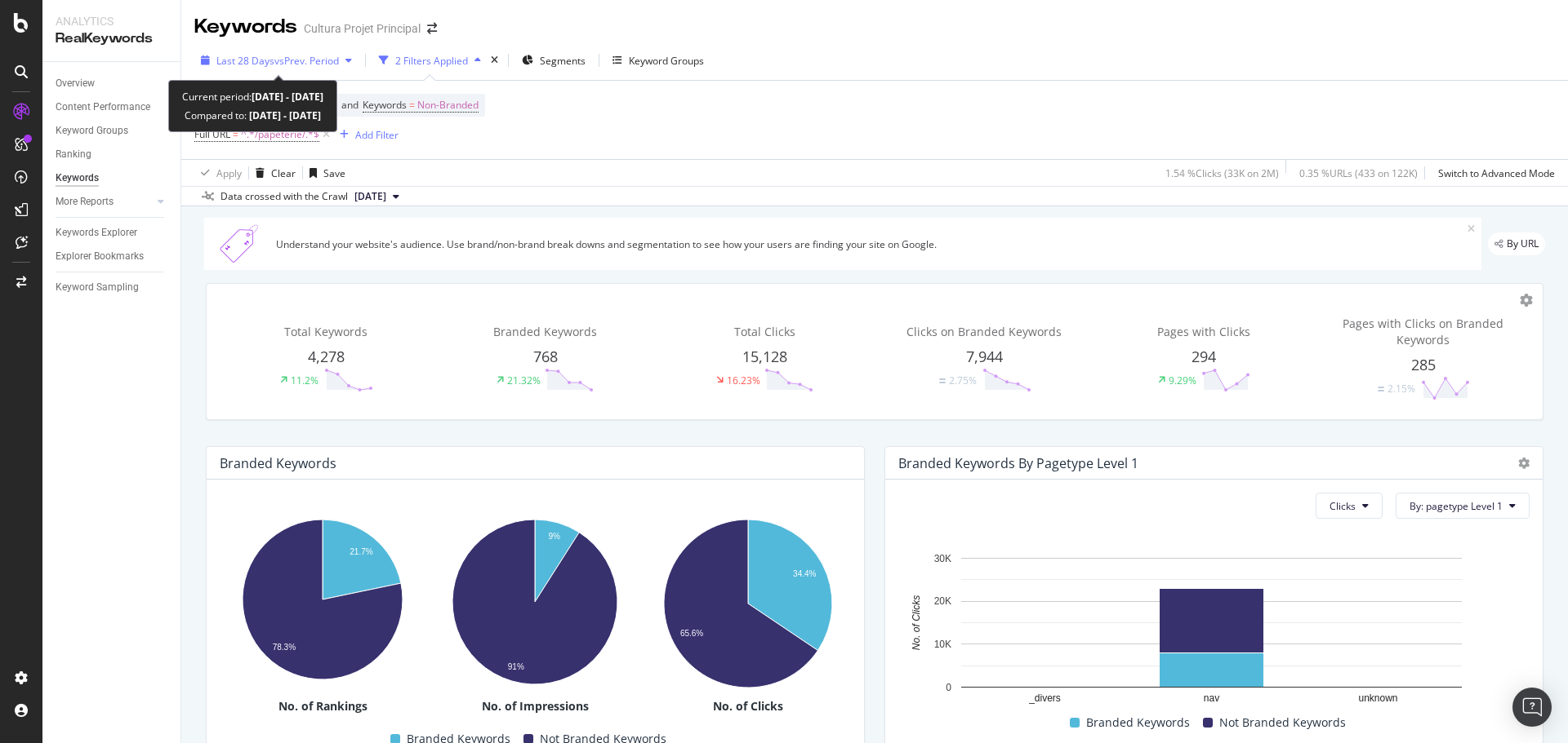
click at [325, 58] on span "vs Prev. Period" at bounding box center [306, 60] width 65 height 14
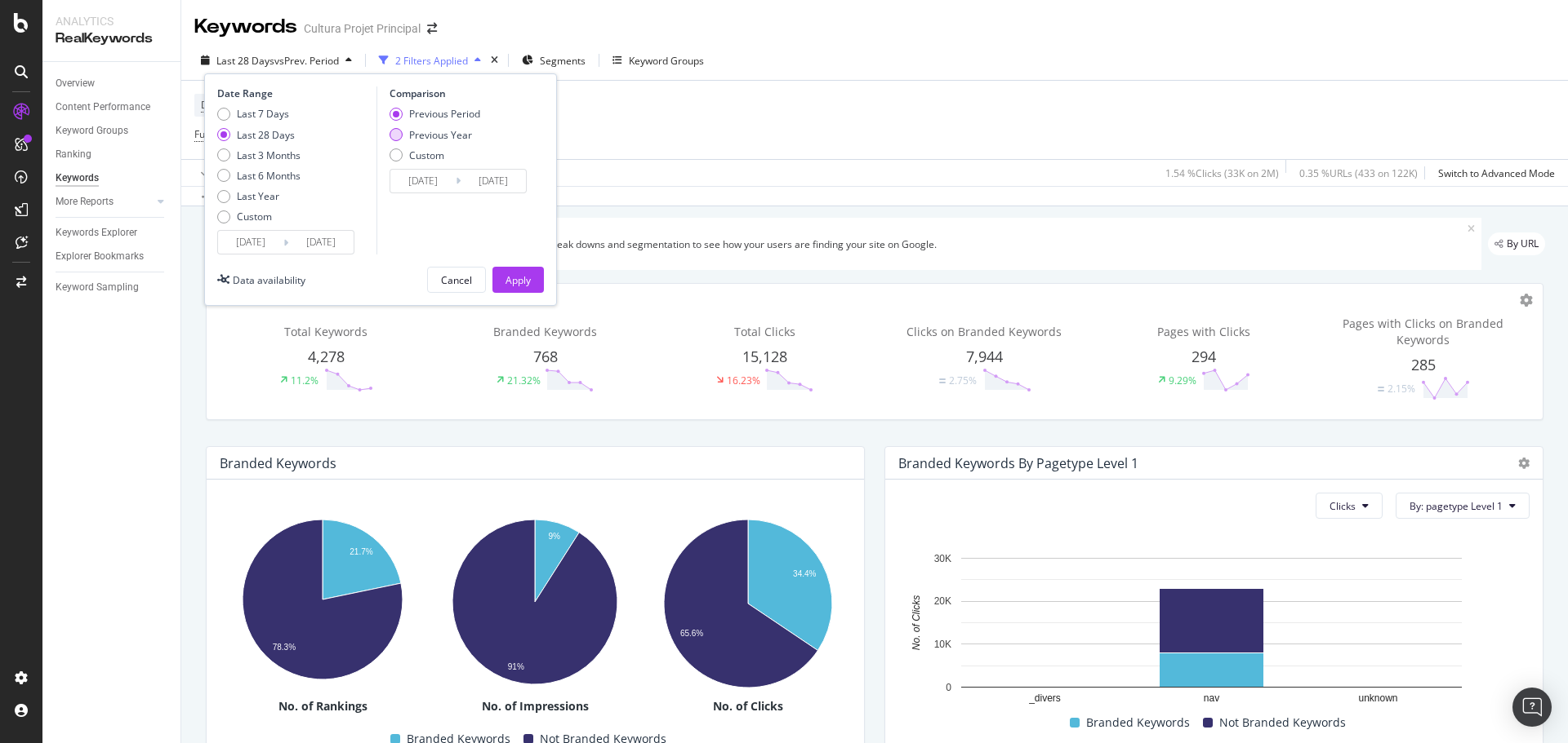
click at [452, 132] on div "Previous Year" at bounding box center [441, 134] width 63 height 14
type input "2024/07/28"
type input "2024/08/24"
click at [271, 246] on input "2025/07/27" at bounding box center [250, 242] width 65 height 23
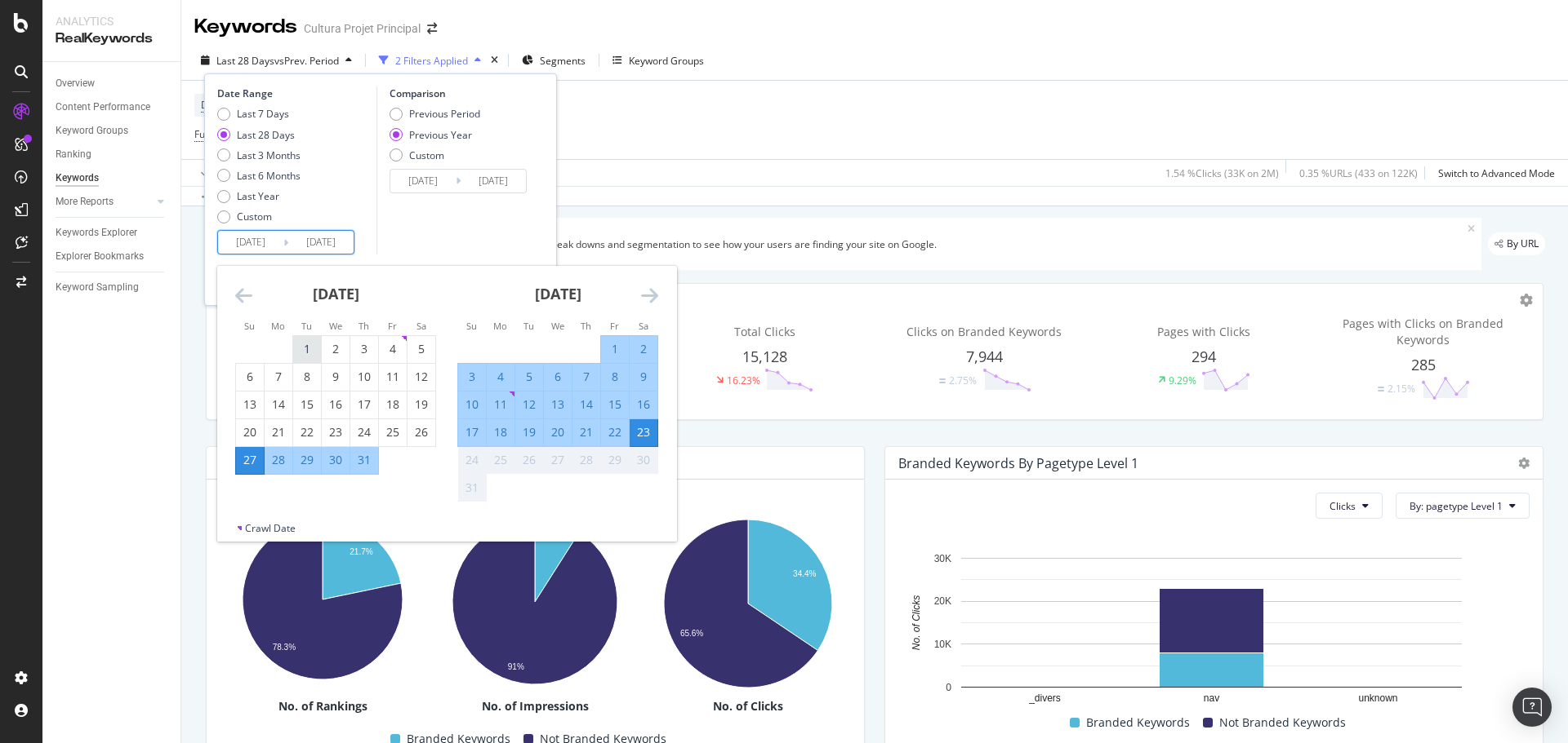
click at [309, 342] on div "1" at bounding box center [306, 349] width 28 height 16
type input "2025/07/01"
type input "2024/07/02"
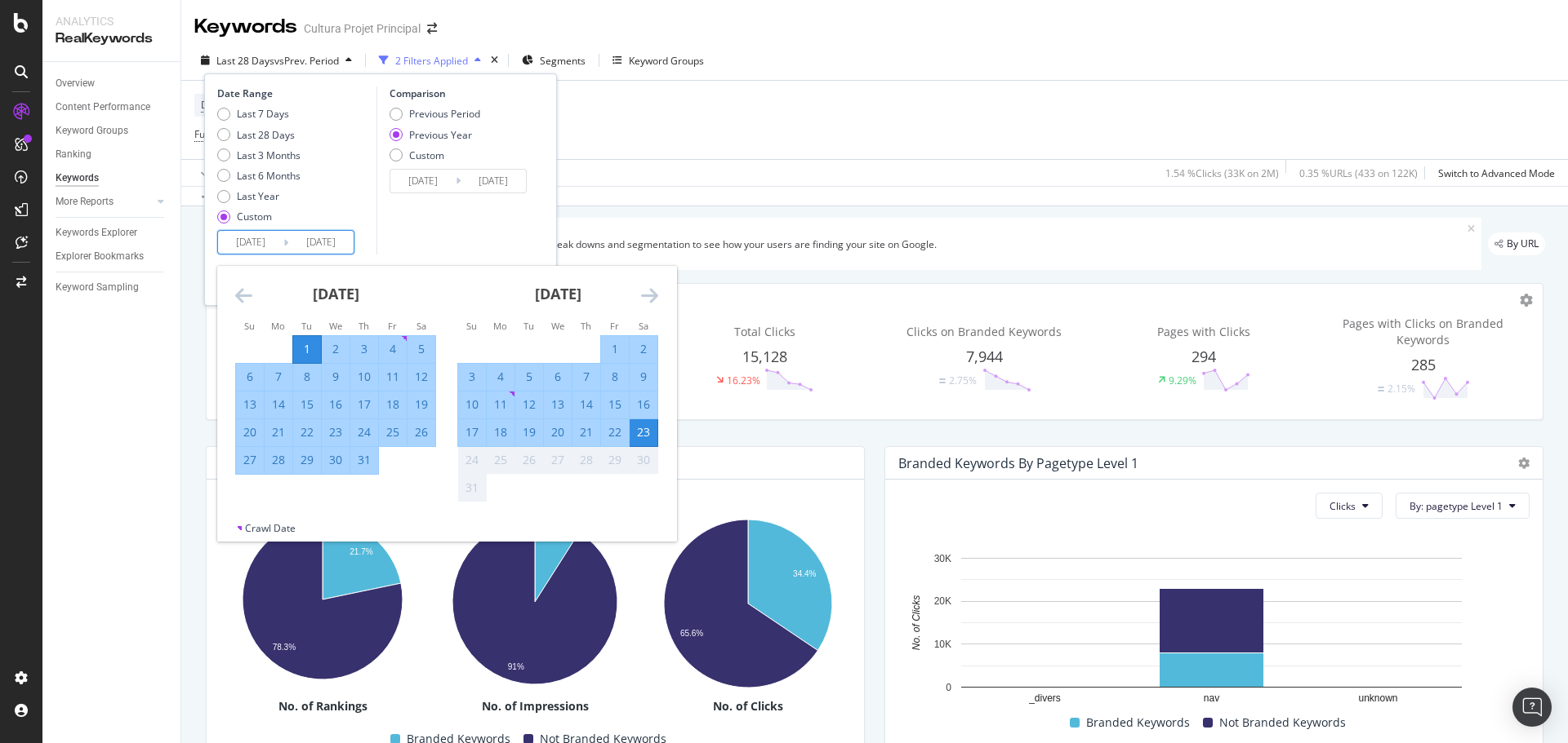
click at [654, 433] on div "23" at bounding box center [643, 432] width 28 height 16
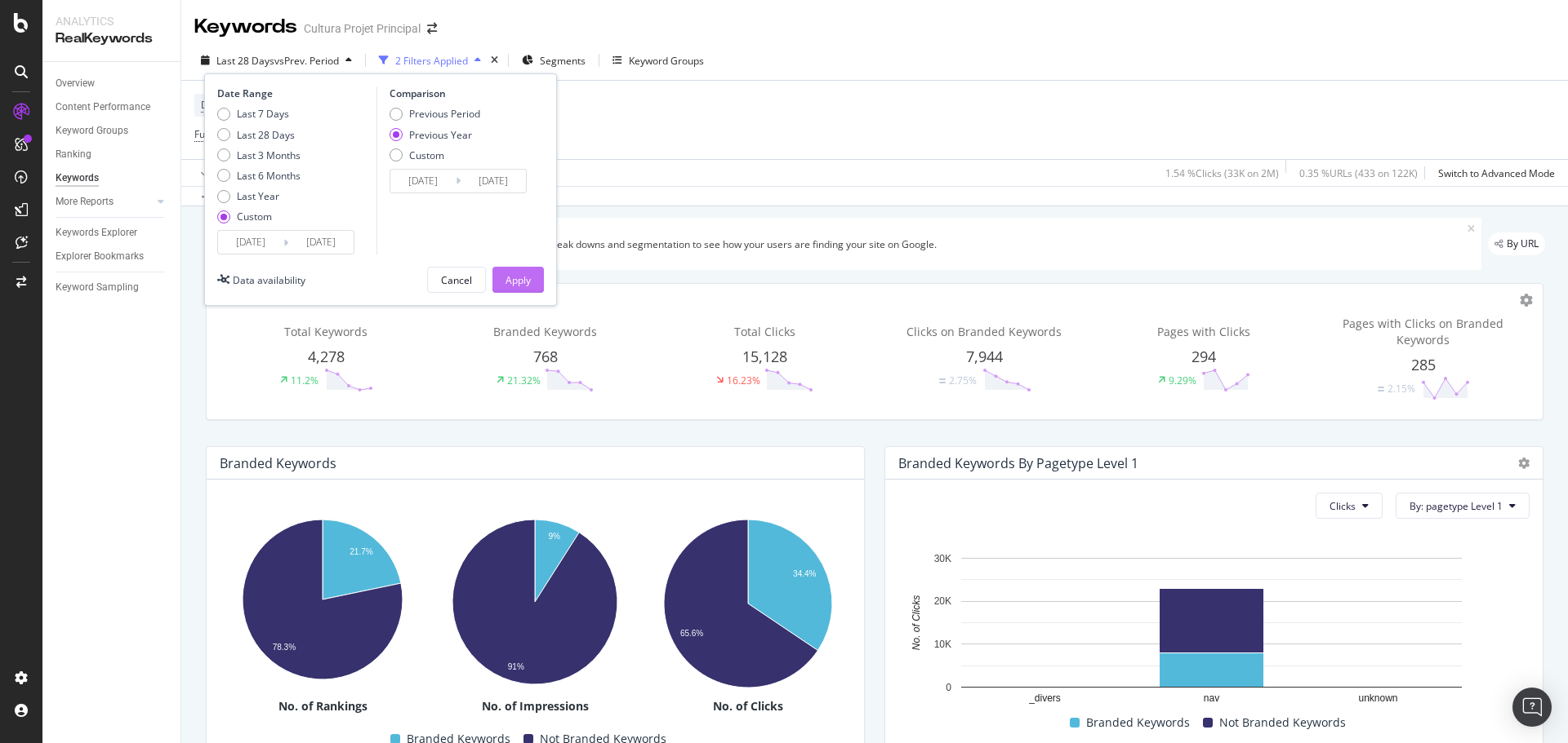
click at [523, 279] on div "Apply" at bounding box center [518, 280] width 26 height 14
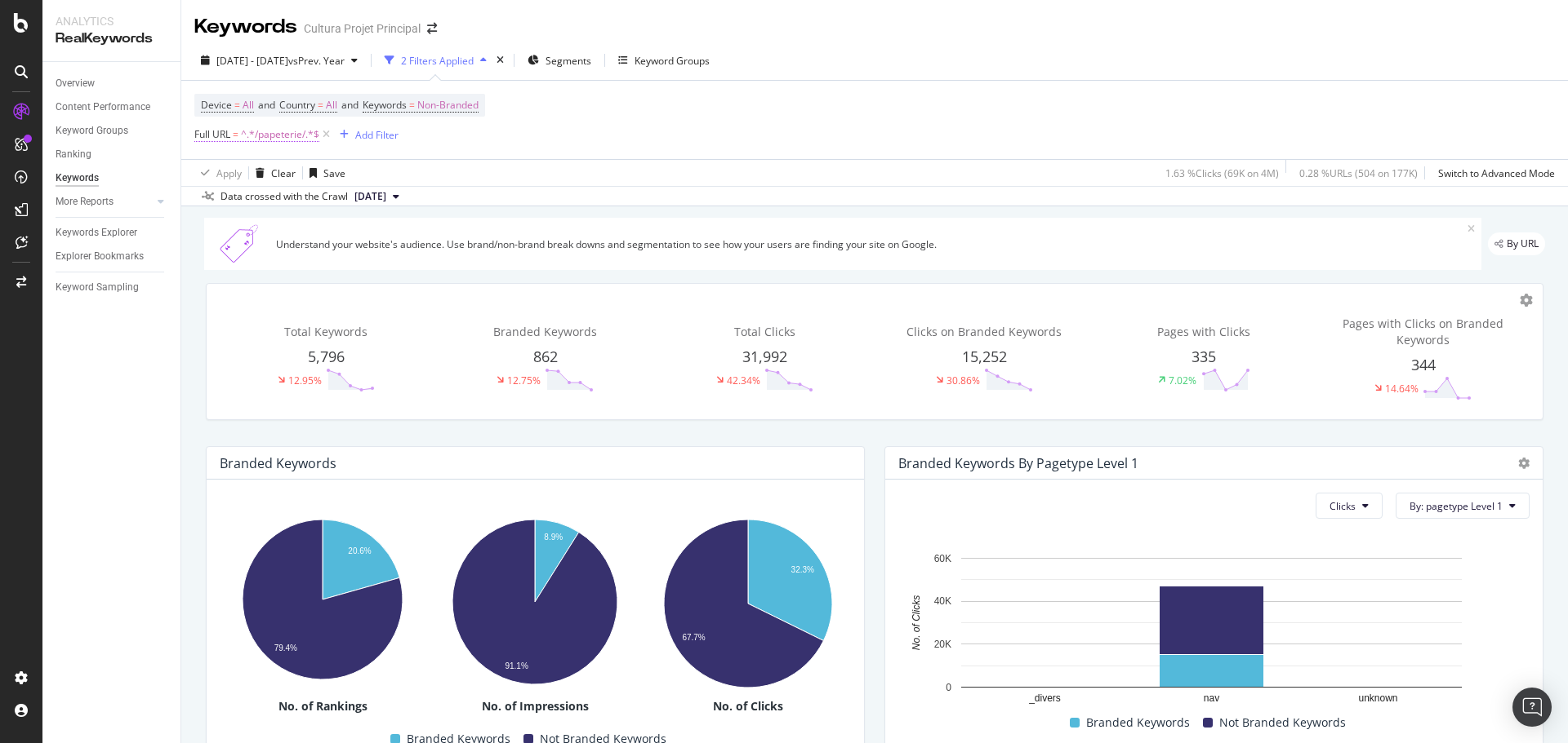
click at [241, 138] on span "^.*/papeterie/.*$" at bounding box center [280, 134] width 78 height 23
click at [311, 208] on input "/papeterie/" at bounding box center [286, 202] width 155 height 26
click at [314, 201] on input "/papeterie/" at bounding box center [286, 202] width 155 height 26
type input "/papeterie"
click at [374, 232] on div "Apply" at bounding box center [375, 237] width 26 height 14
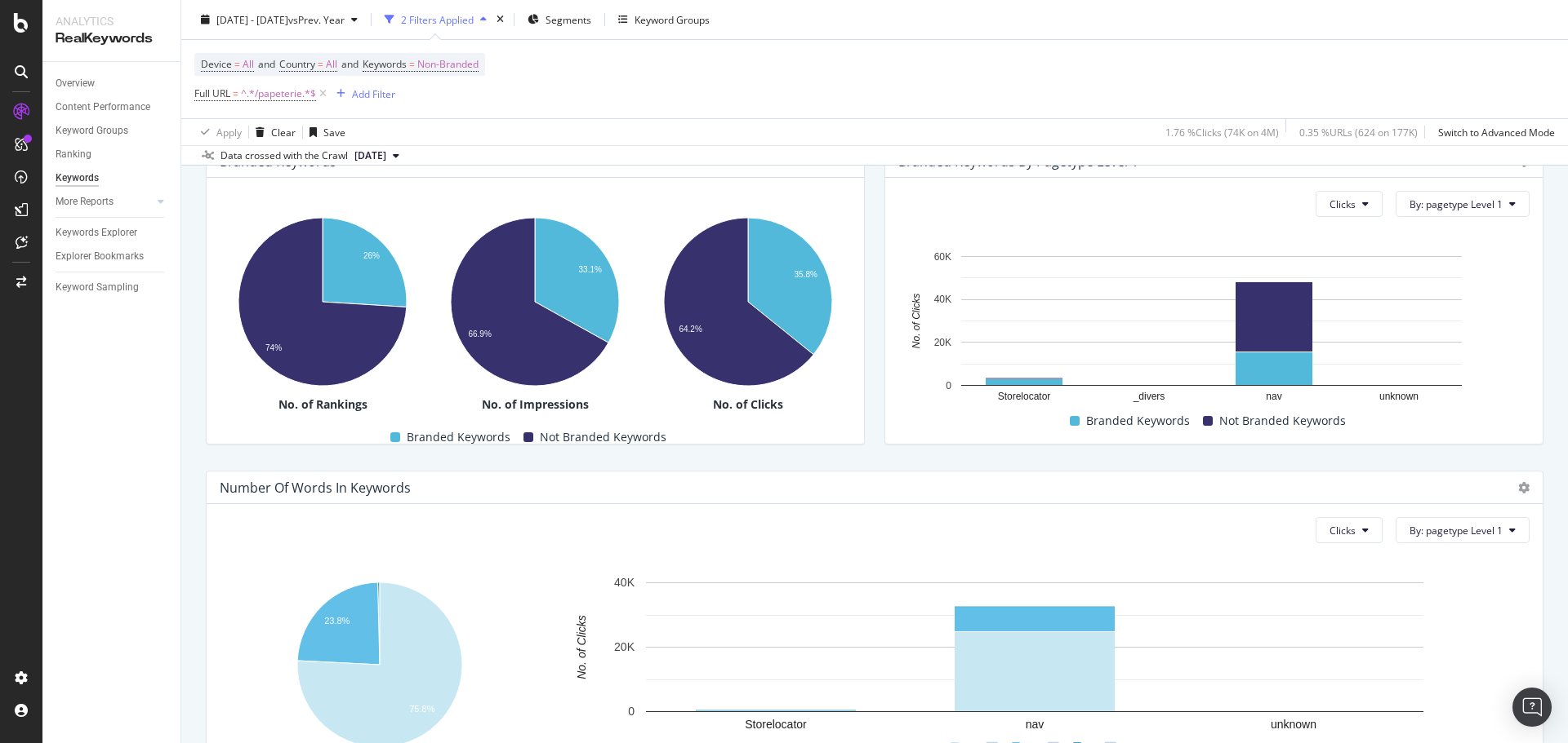
scroll to position [328, 0]
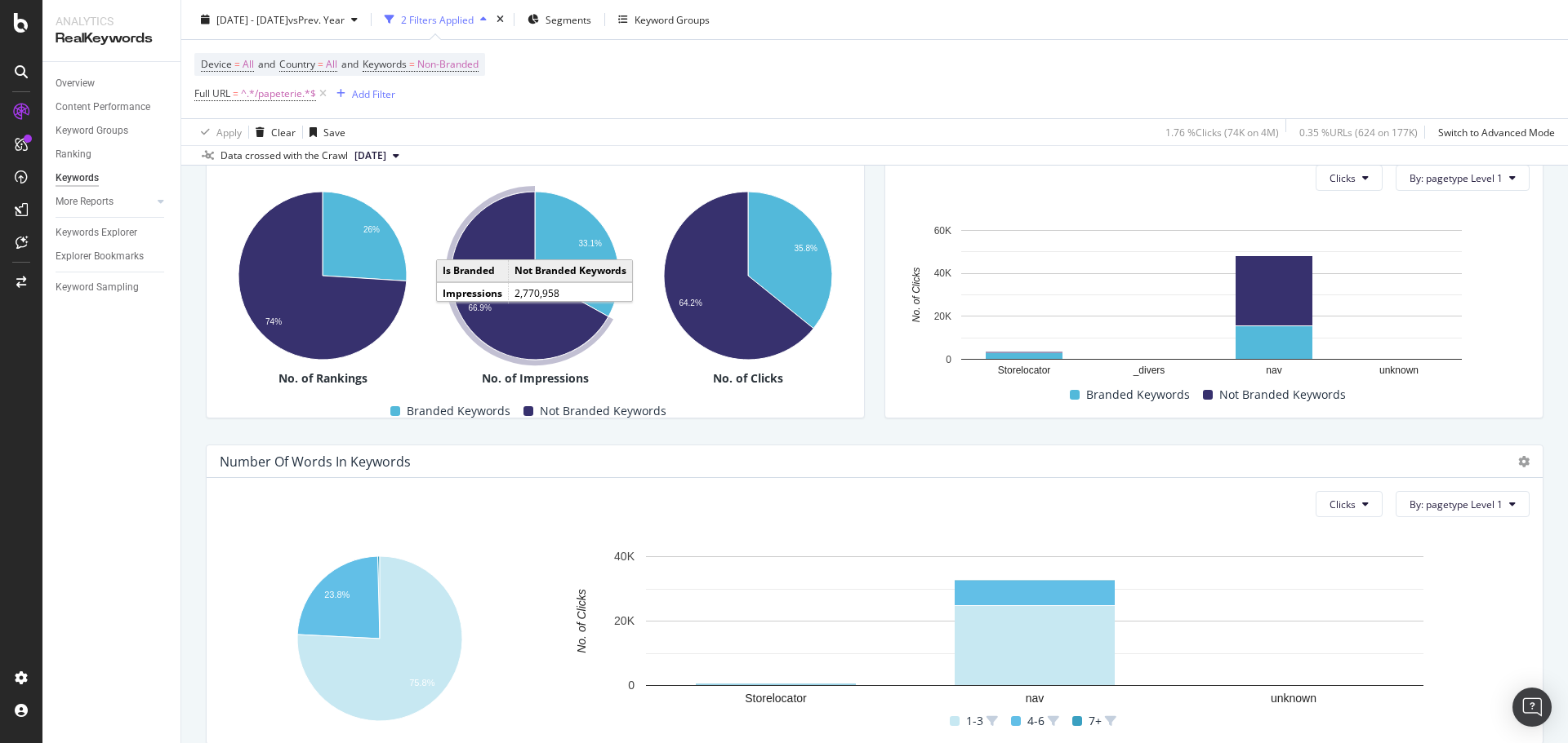
click at [492, 318] on icon "A chart." at bounding box center [529, 276] width 157 height 168
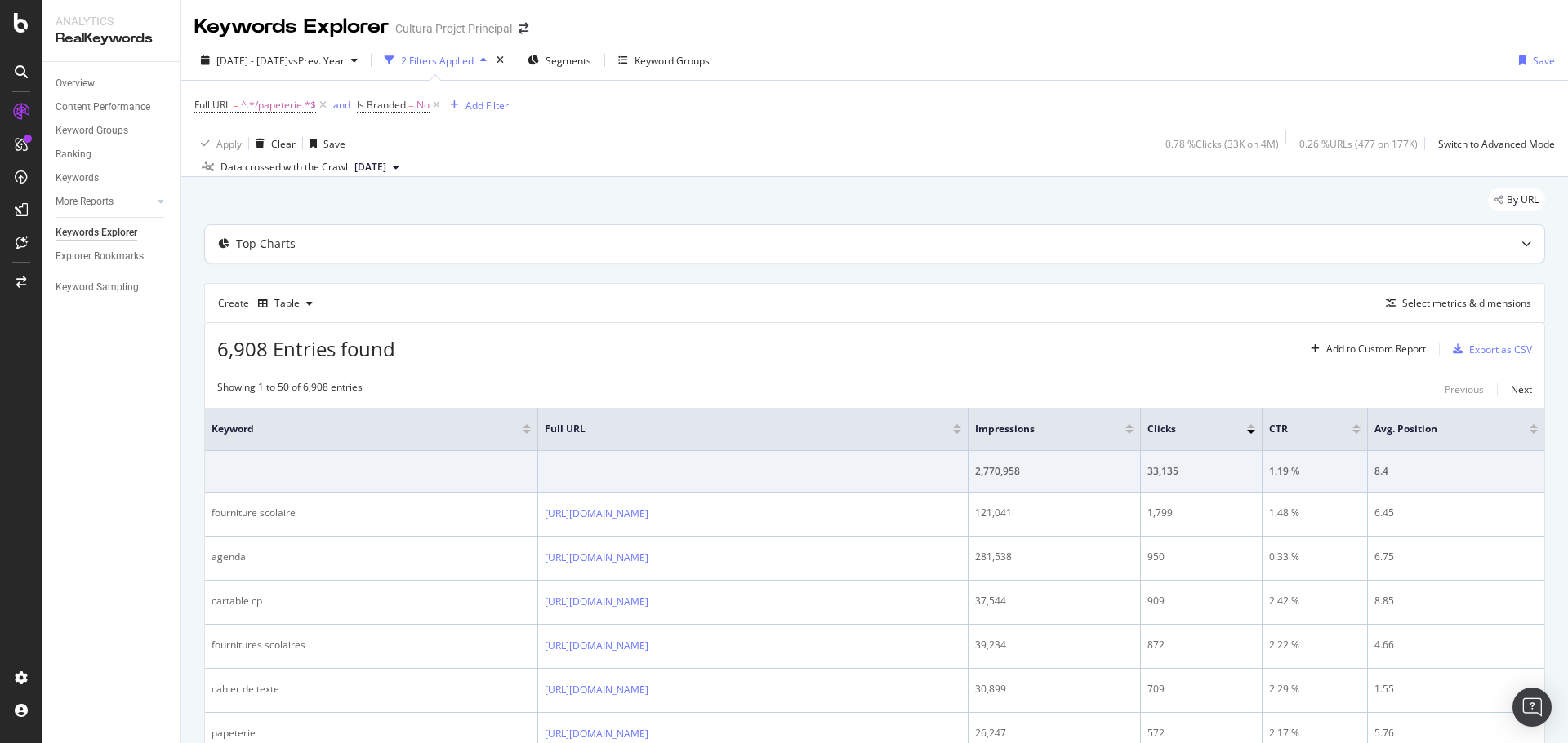
click at [274, 248] on div "Top Charts" at bounding box center [265, 243] width 59 height 16
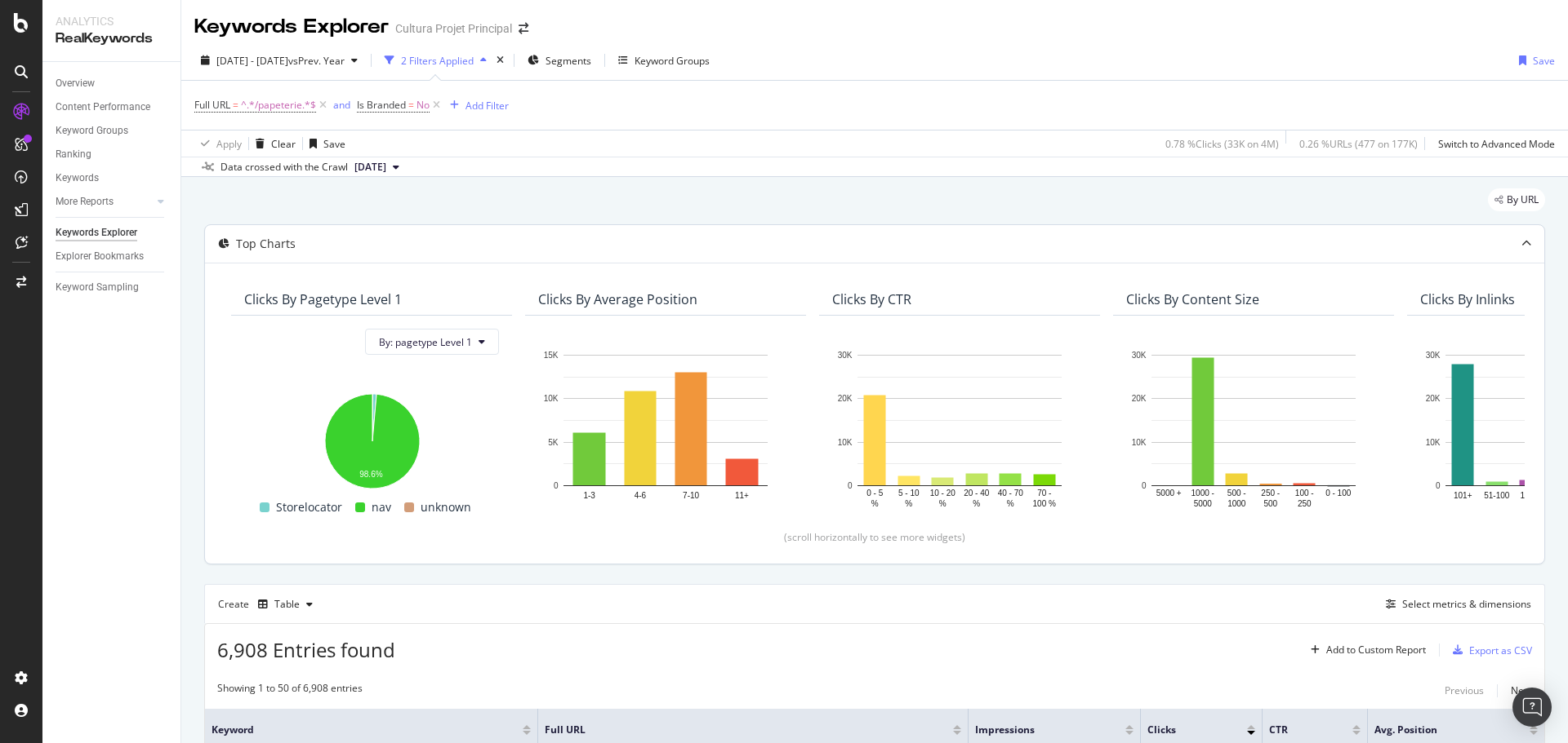
click at [274, 248] on div "Top Charts" at bounding box center [265, 243] width 59 height 16
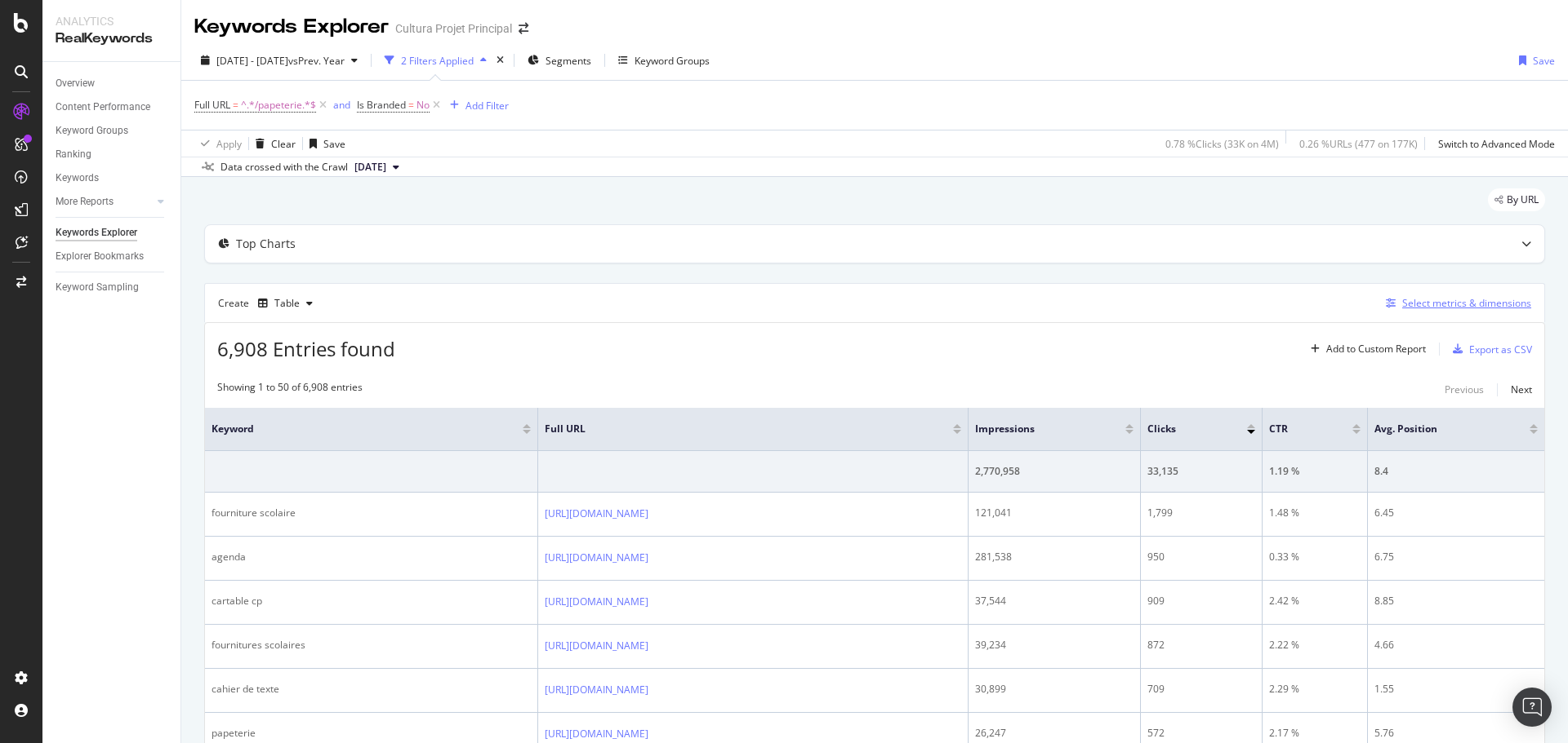
click at [1462, 312] on div "Select metrics & dimensions" at bounding box center [1454, 303] width 152 height 18
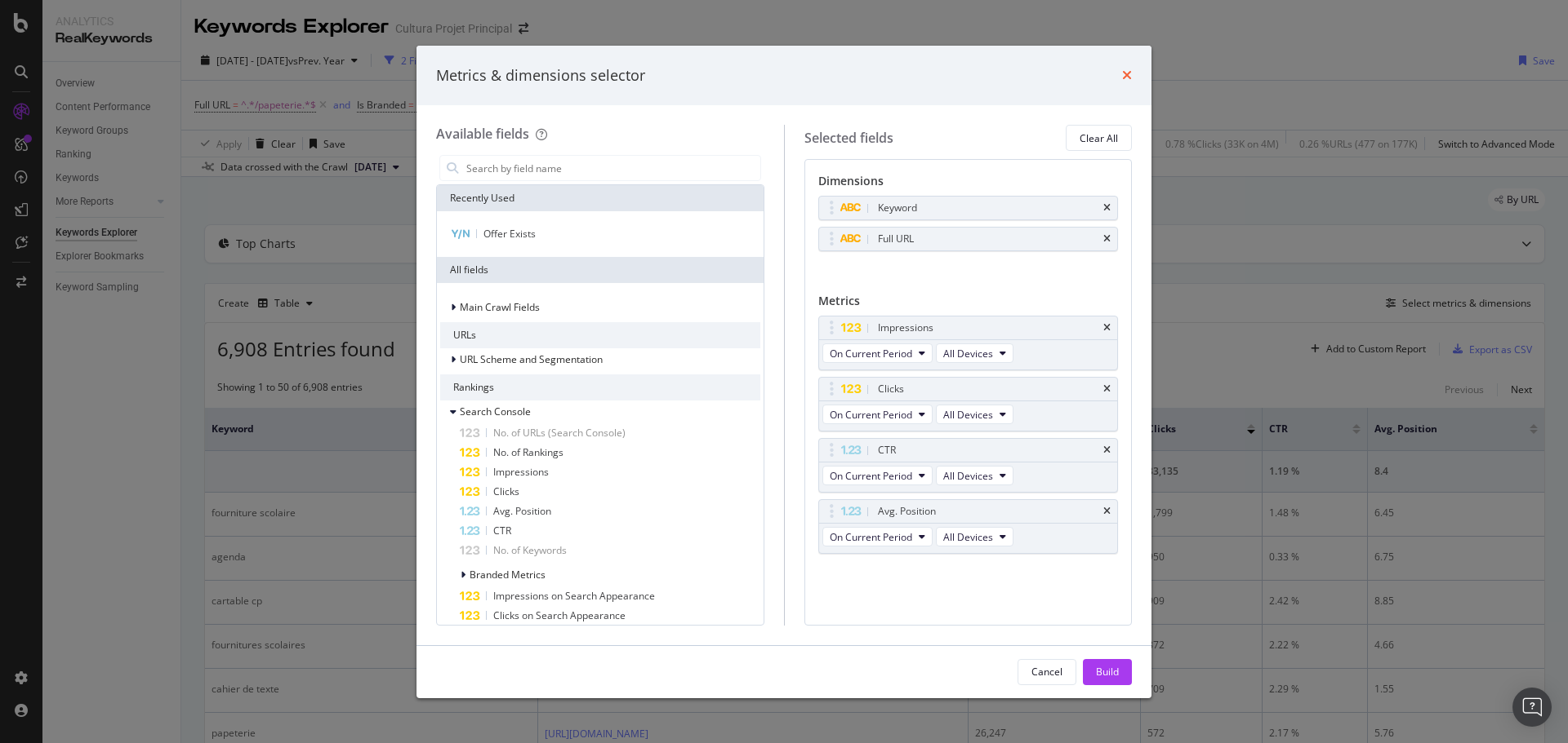
click at [1129, 72] on icon "times" at bounding box center [1127, 75] width 10 height 13
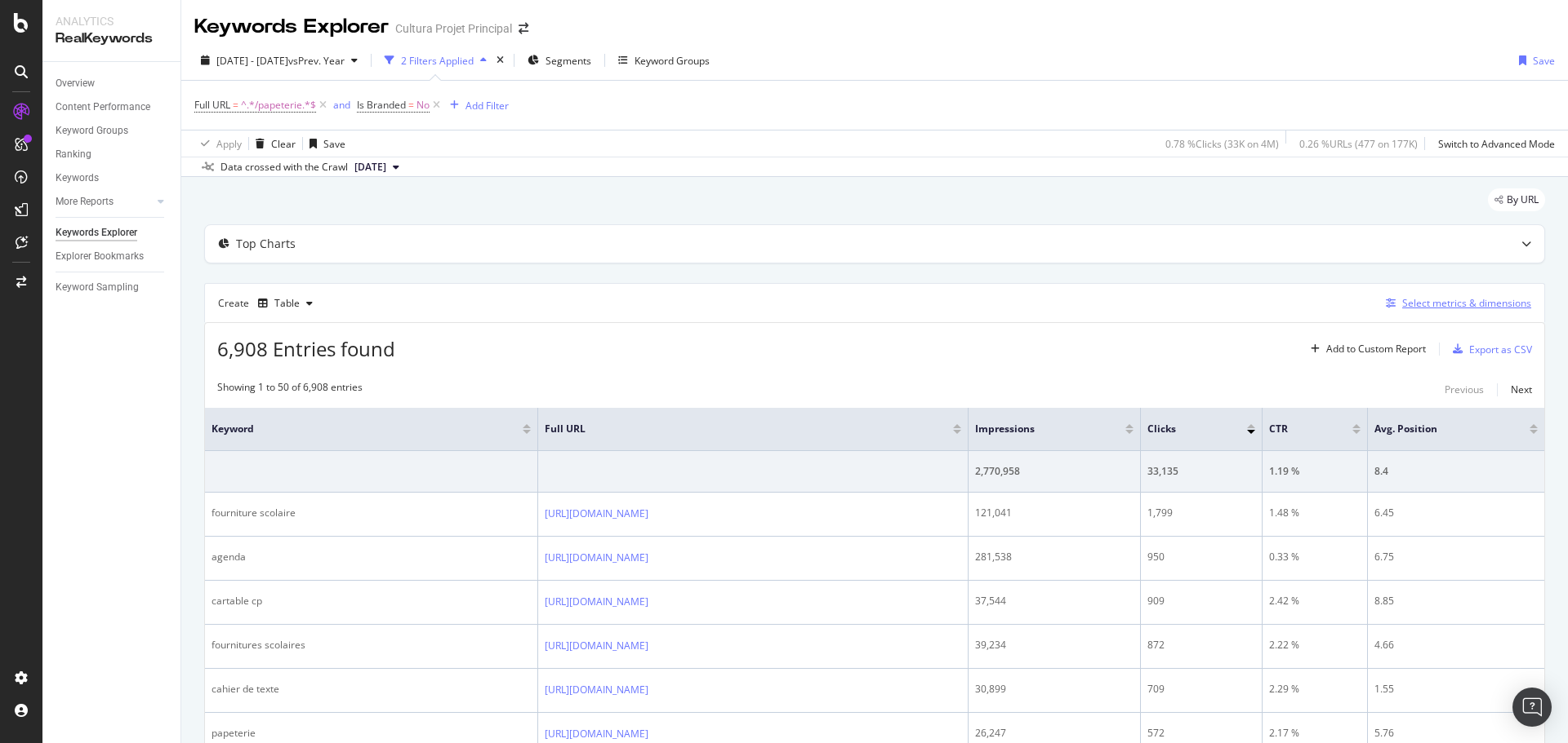
click at [1439, 307] on div "Select metrics & dimensions" at bounding box center [1466, 303] width 129 height 14
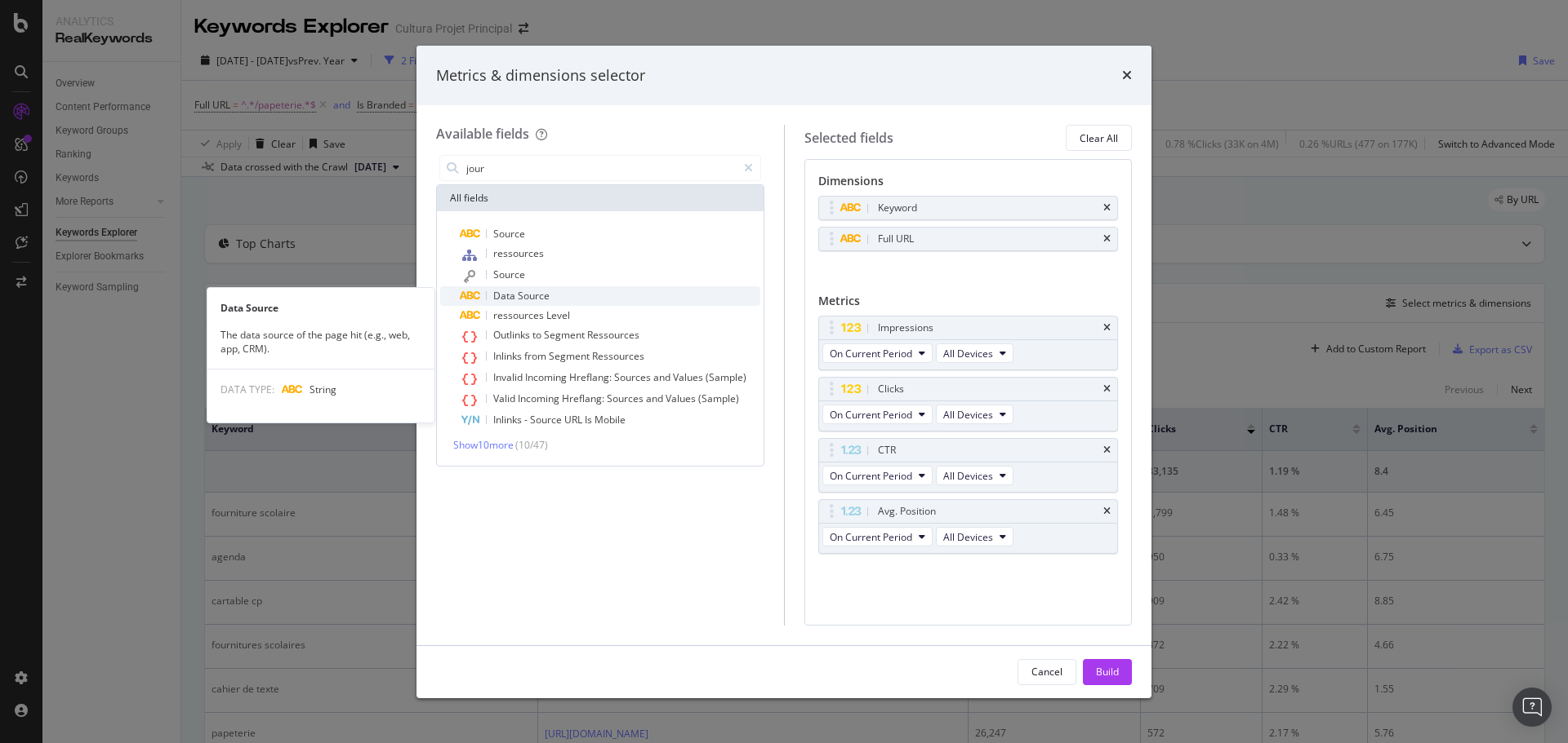
type input "jour"
click at [510, 295] on span "Data" at bounding box center [506, 296] width 25 height 14
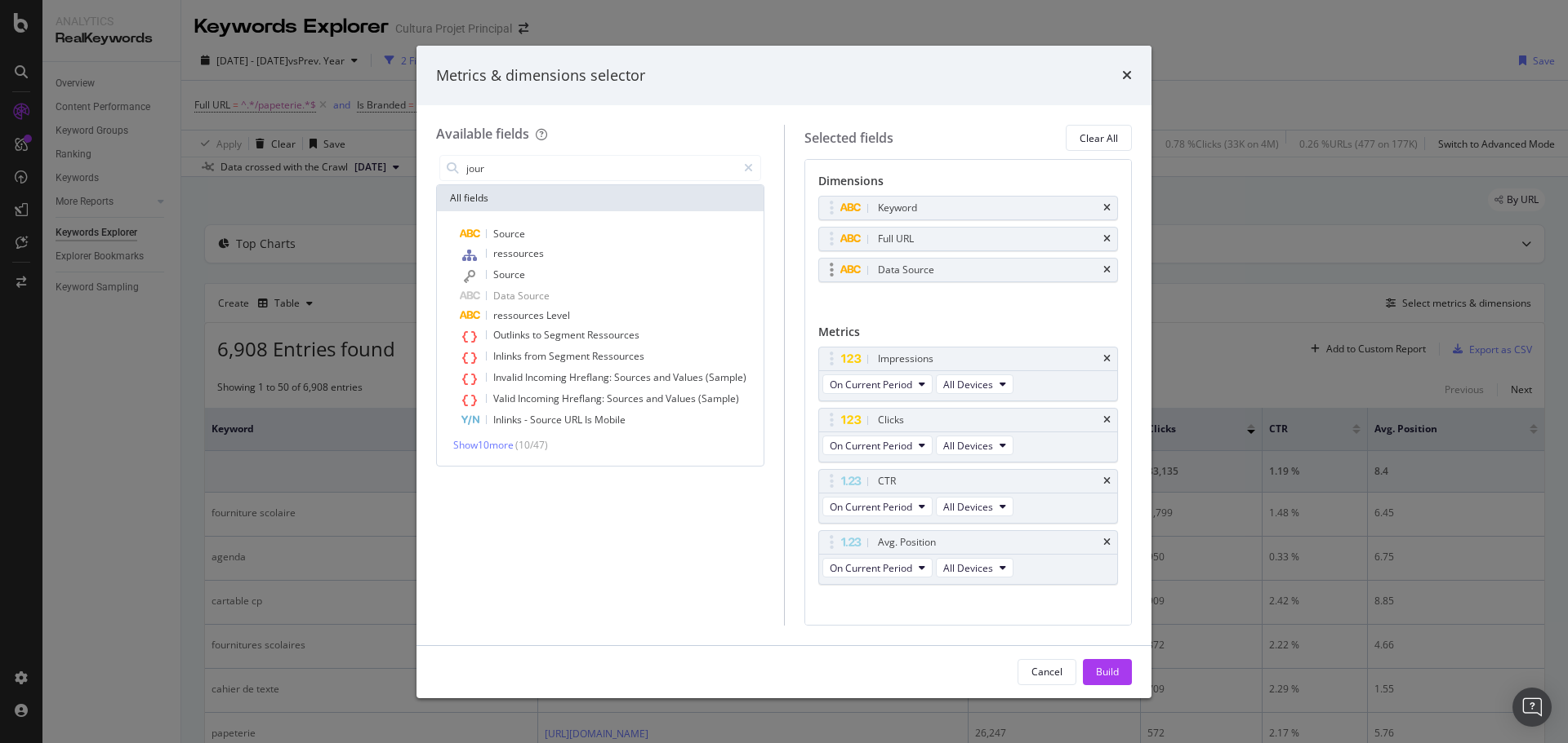
click at [988, 269] on div "Data Source" at bounding box center [987, 270] width 226 height 16
drag, startPoint x: 981, startPoint y: 269, endPoint x: 990, endPoint y: 208, distance: 61.7
click at [990, 208] on body "Analytics RealKeywords Overview Content Performance Keyword Groups Ranking Keyw…" at bounding box center [784, 371] width 1568 height 743
click at [1111, 662] on div "Build" at bounding box center [1107, 672] width 23 height 25
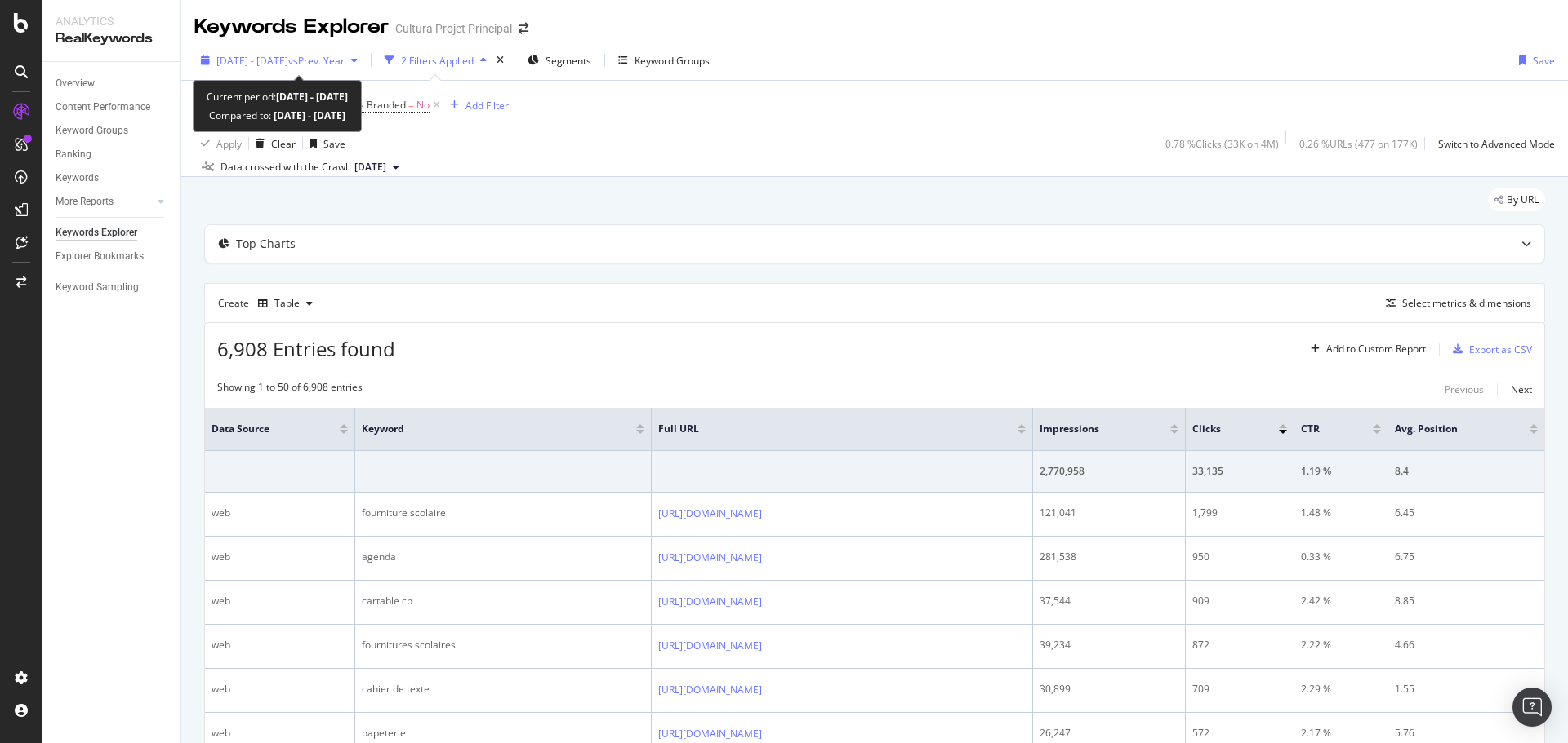
click at [345, 59] on span "vs Prev. Year" at bounding box center [316, 60] width 56 height 14
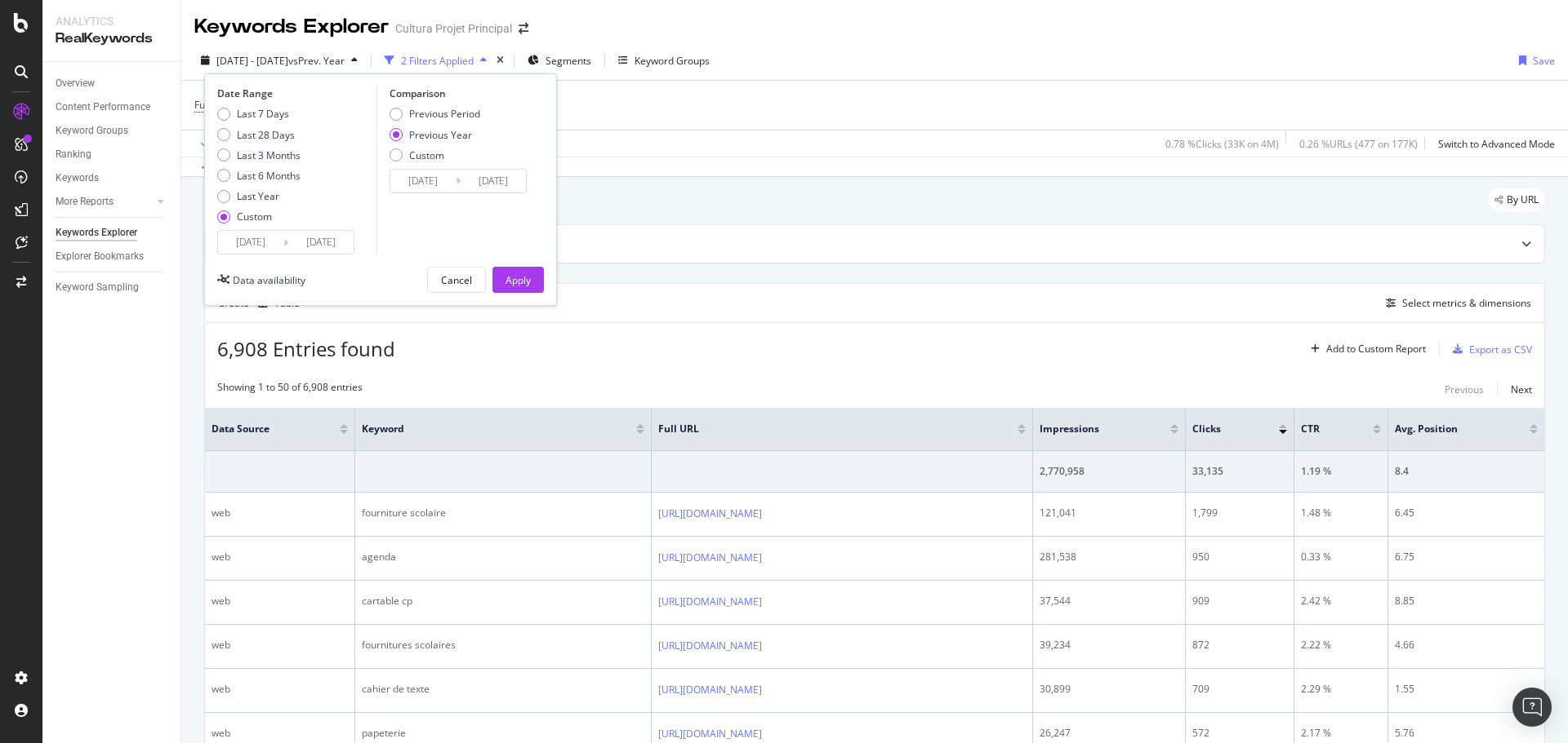
click at [422, 182] on input "2024/07/02" at bounding box center [423, 181] width 65 height 23
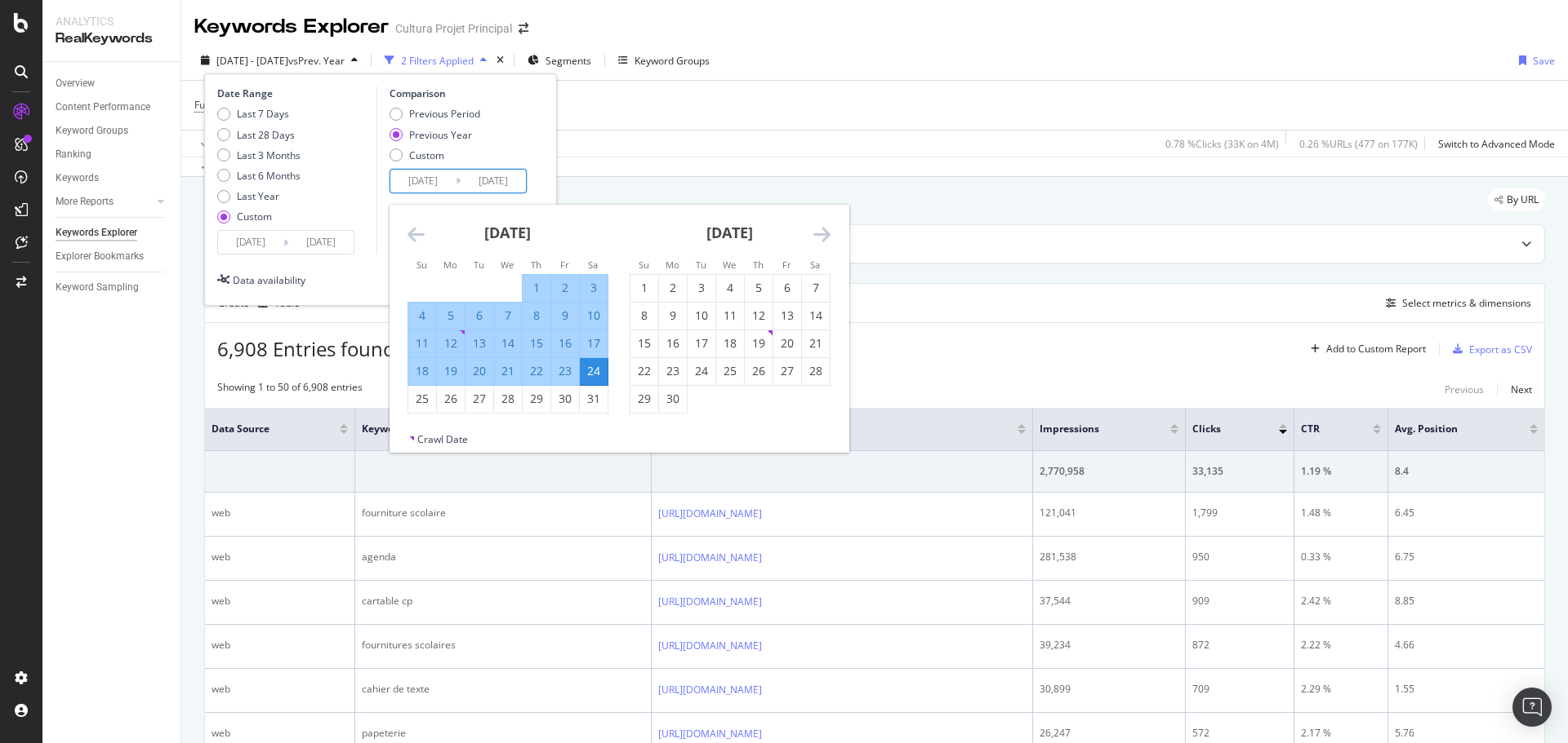
click at [409, 240] on icon "Move backward to switch to the previous month." at bounding box center [416, 234] width 17 height 20
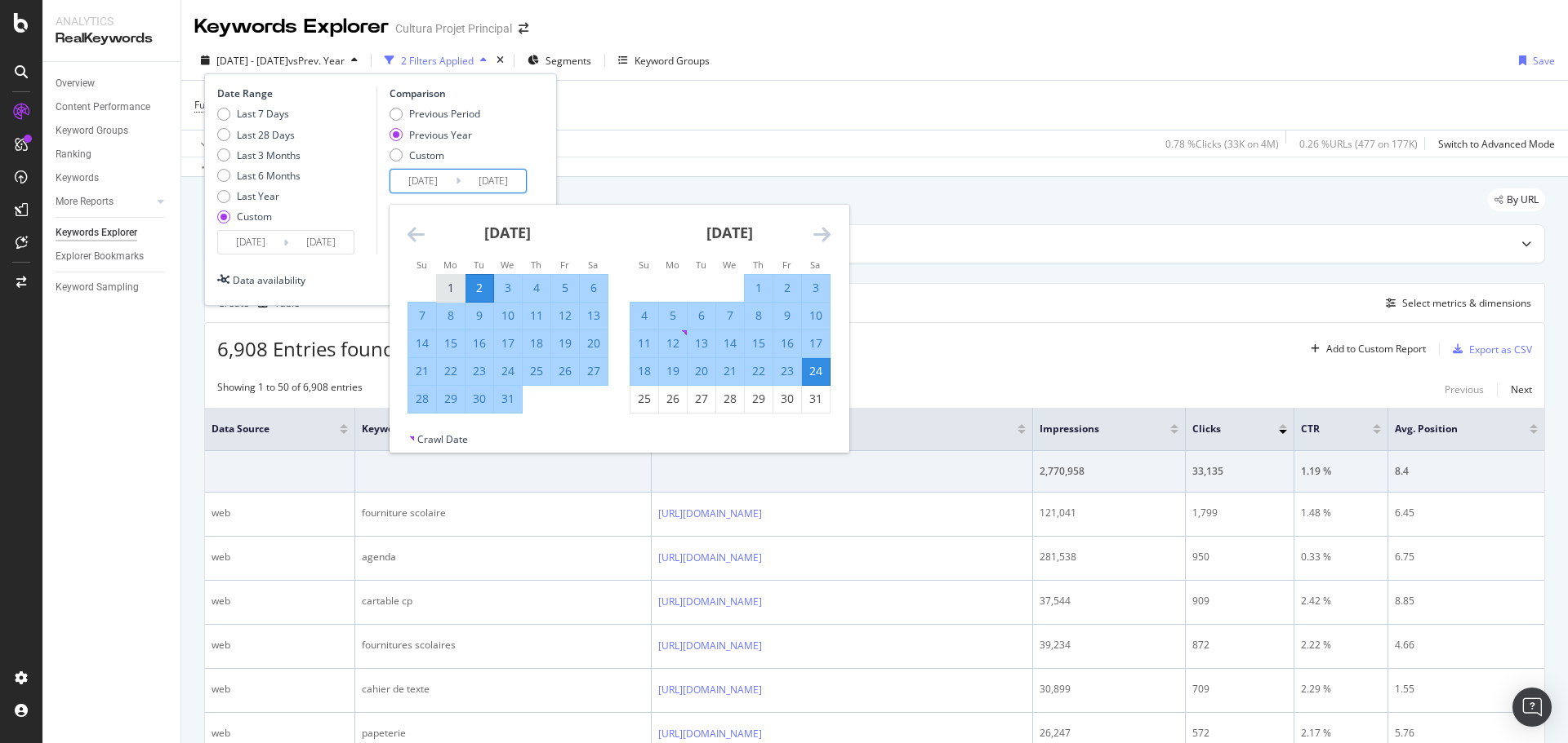
click at [457, 287] on div "1" at bounding box center [450, 287] width 28 height 16
type input "2024/07/01"
click at [648, 401] on div "25" at bounding box center [644, 399] width 28 height 16
type input "2024/08/25"
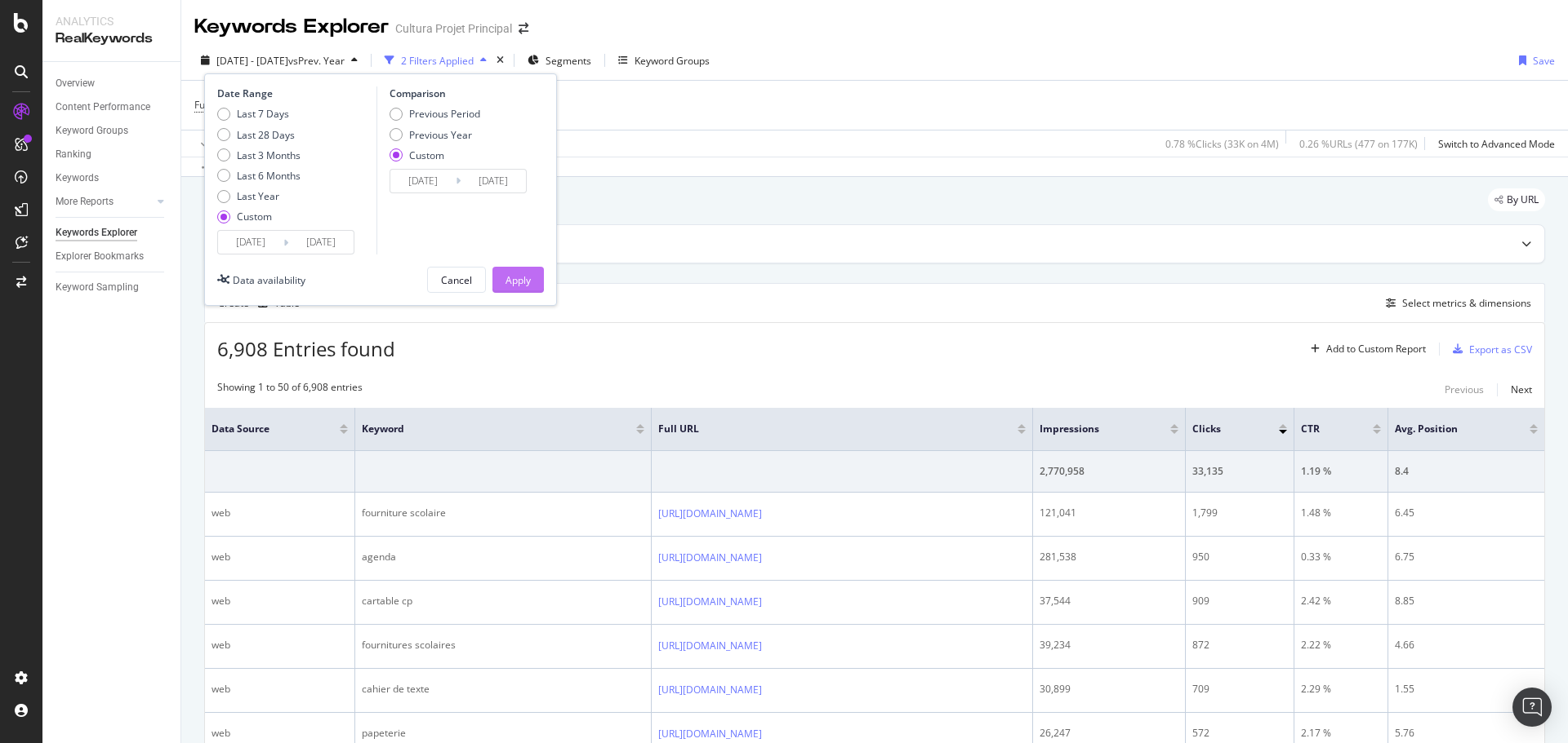
click at [529, 278] on div "Apply" at bounding box center [518, 280] width 26 height 14
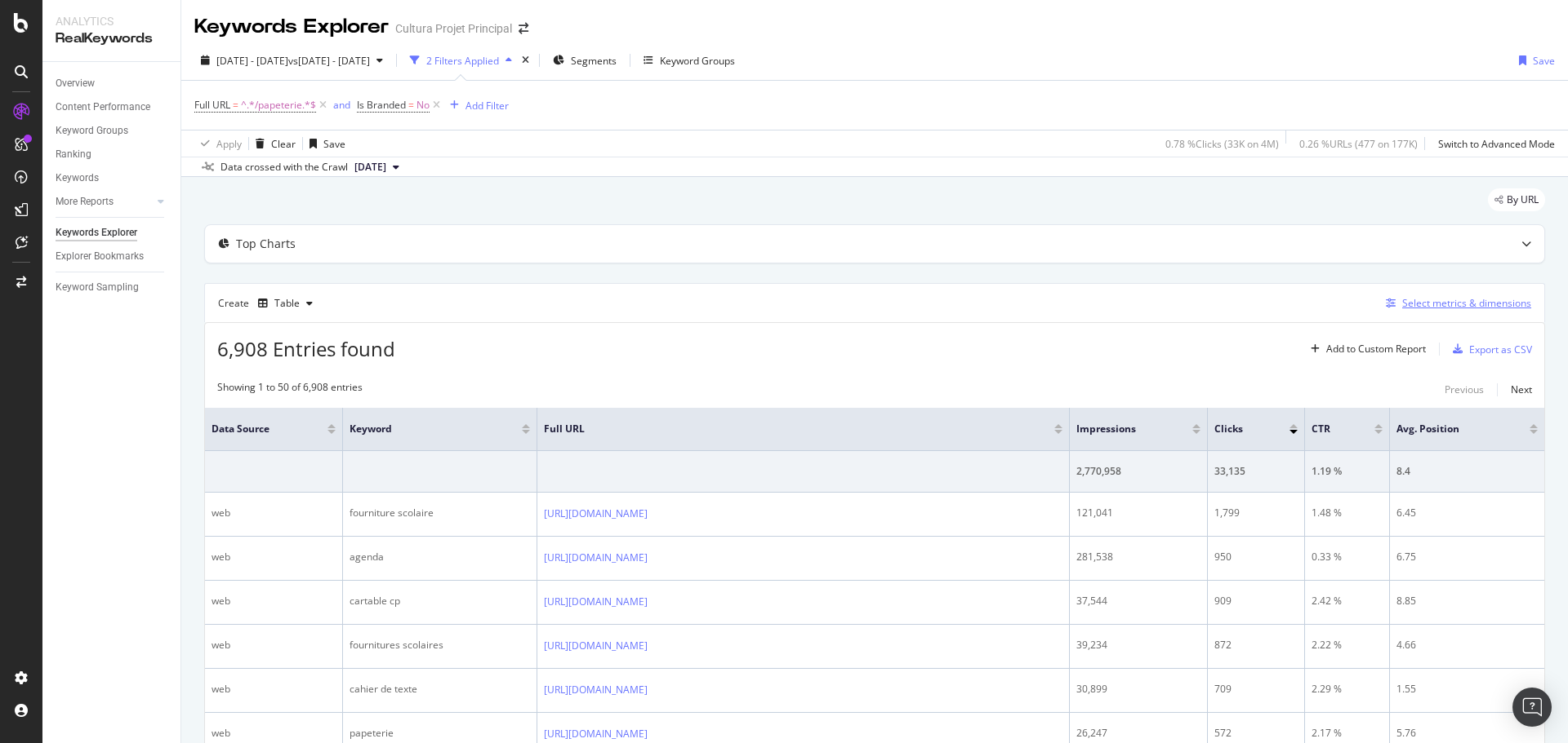
click at [1414, 307] on div "Select metrics & dimensions" at bounding box center [1466, 303] width 129 height 14
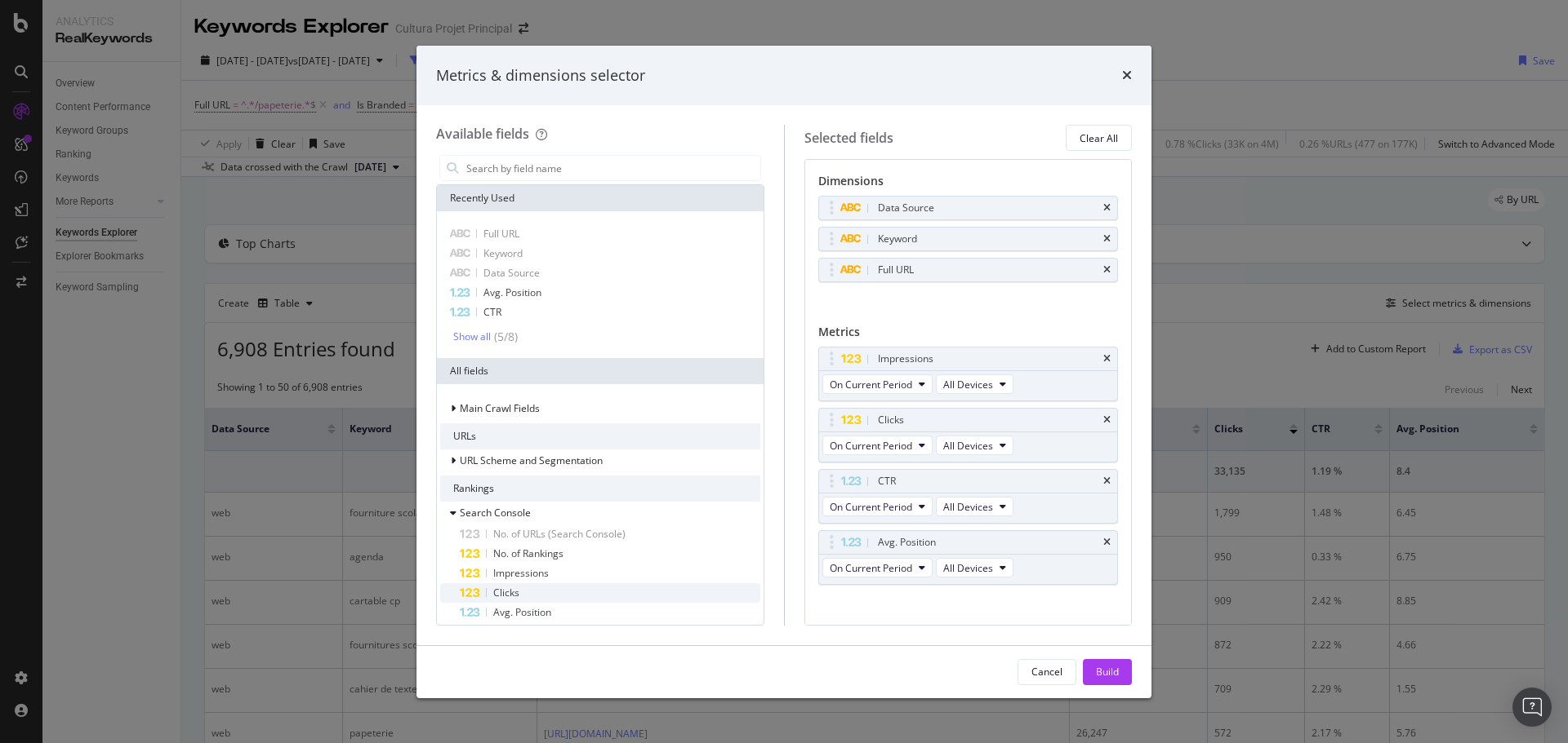
click at [591, 591] on div "Clicks" at bounding box center [610, 593] width 301 height 20
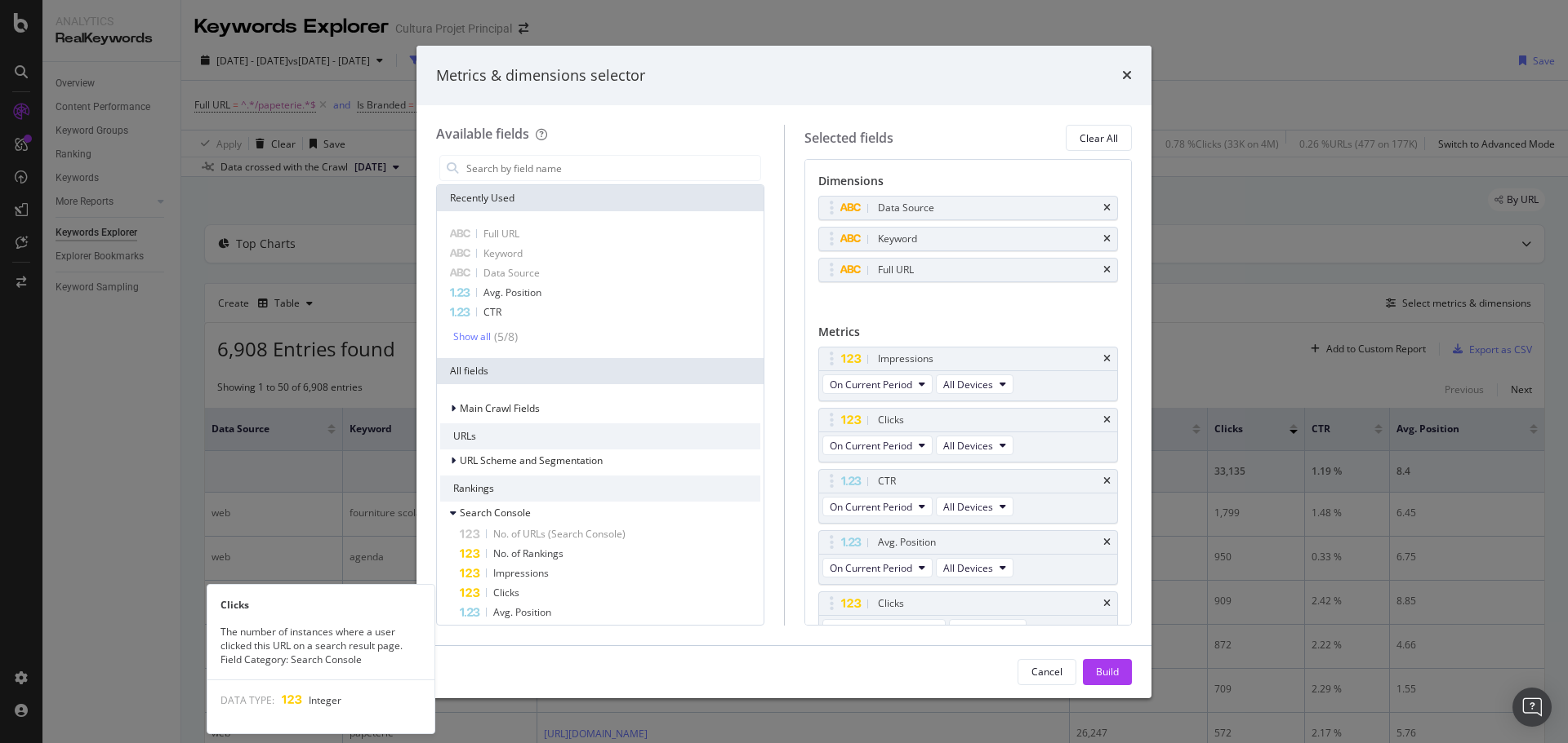
scroll to position [22, 0]
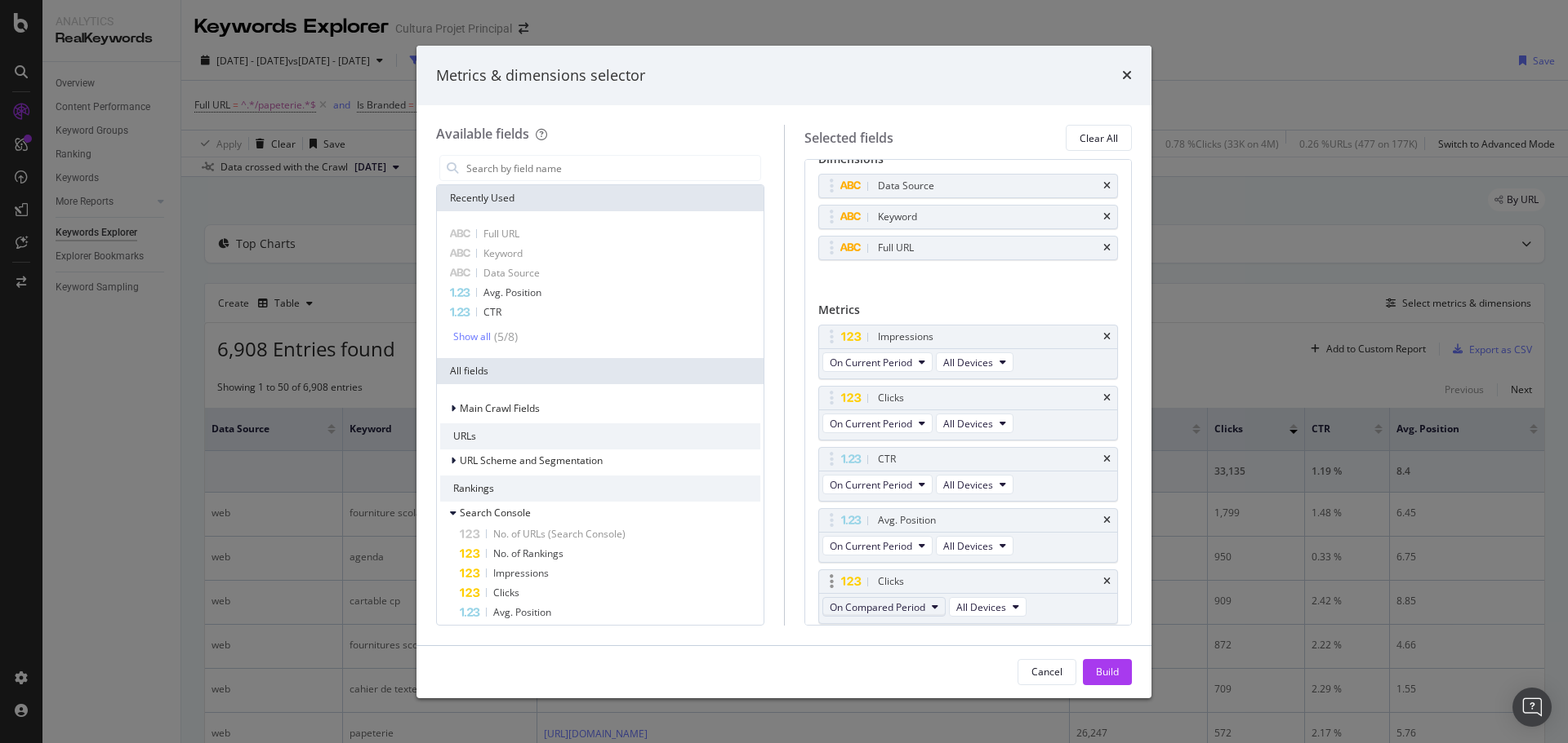
click at [868, 605] on span "On Compared Period" at bounding box center [877, 608] width 95 height 14
click at [865, 554] on span "Diff. between Periods - Percentage" at bounding box center [914, 547] width 157 height 14
drag, startPoint x: 997, startPoint y: 579, endPoint x: 996, endPoint y: 455, distance: 124.0
click at [996, 455] on body "Analytics RealKeywords Overview Content Performance Keyword Groups Ranking Keyw…" at bounding box center [784, 371] width 1568 height 743
click at [538, 579] on span "Impressions" at bounding box center [521, 573] width 55 height 14
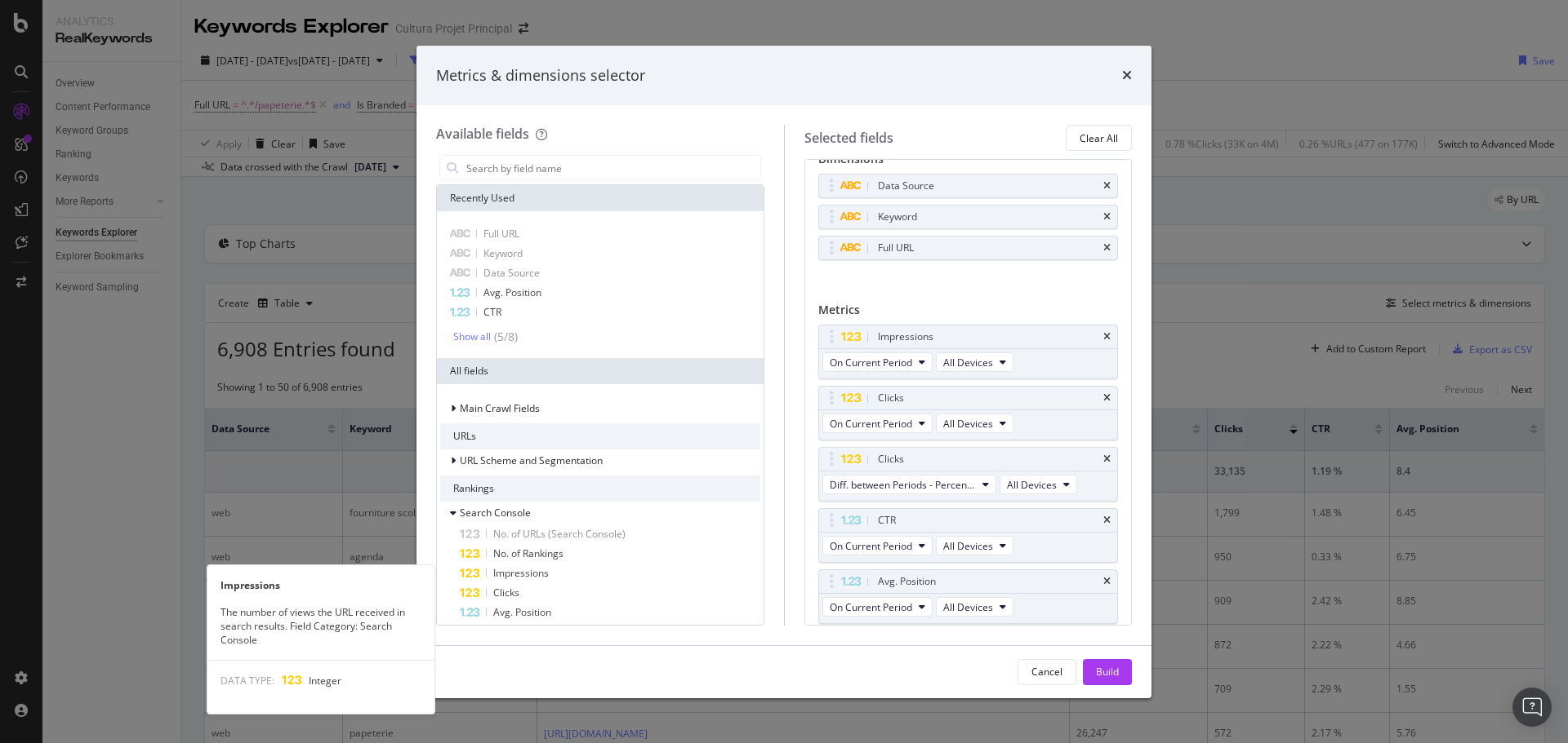
scroll to position [83, 0]
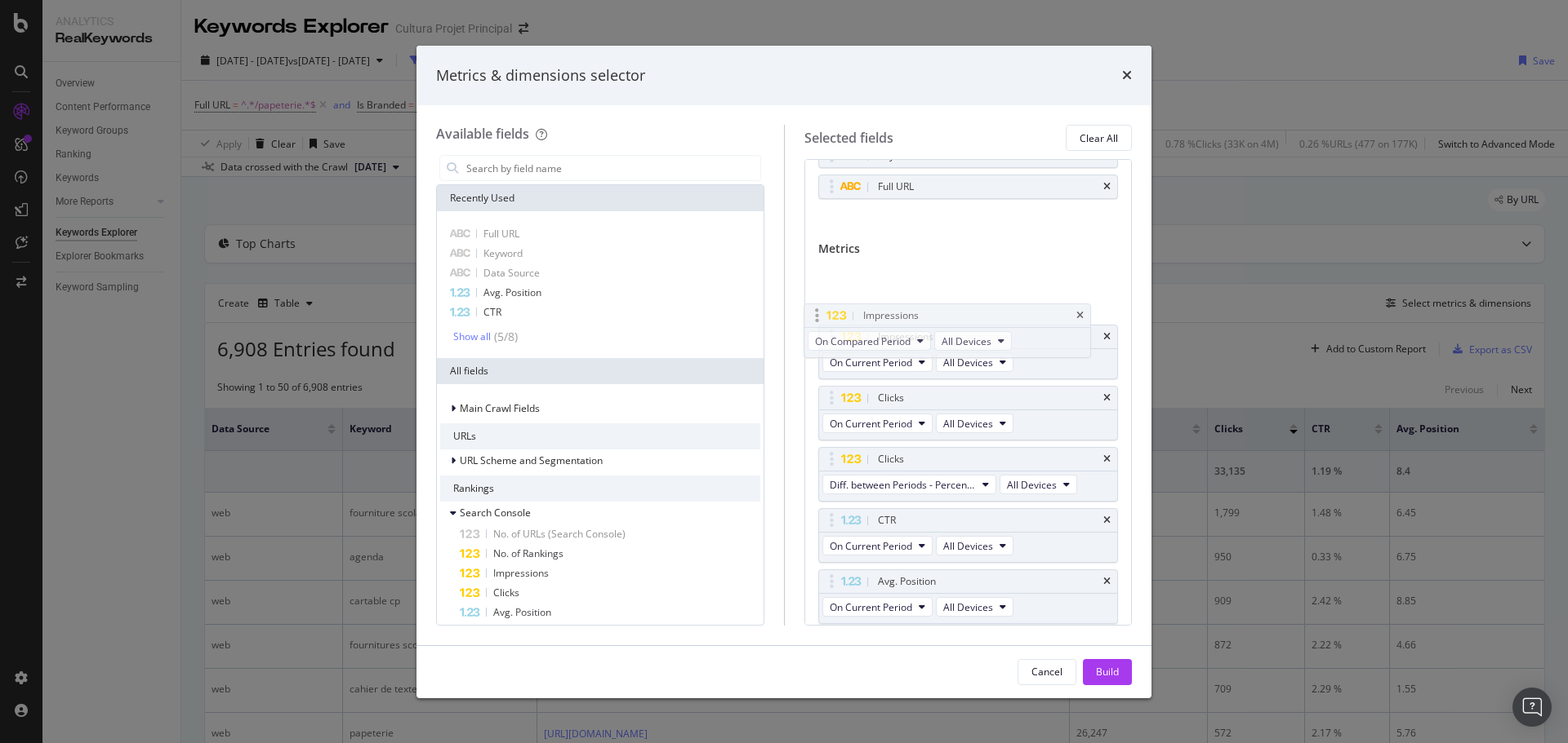
drag, startPoint x: 926, startPoint y: 584, endPoint x: 911, endPoint y: 318, distance: 266.4
click at [911, 318] on body "Analytics RealKeywords Overview Content Performance Keyword Groups Ranking Keyw…" at bounding box center [784, 371] width 1568 height 743
click at [916, 361] on button "On Current Period" at bounding box center [878, 362] width 111 height 20
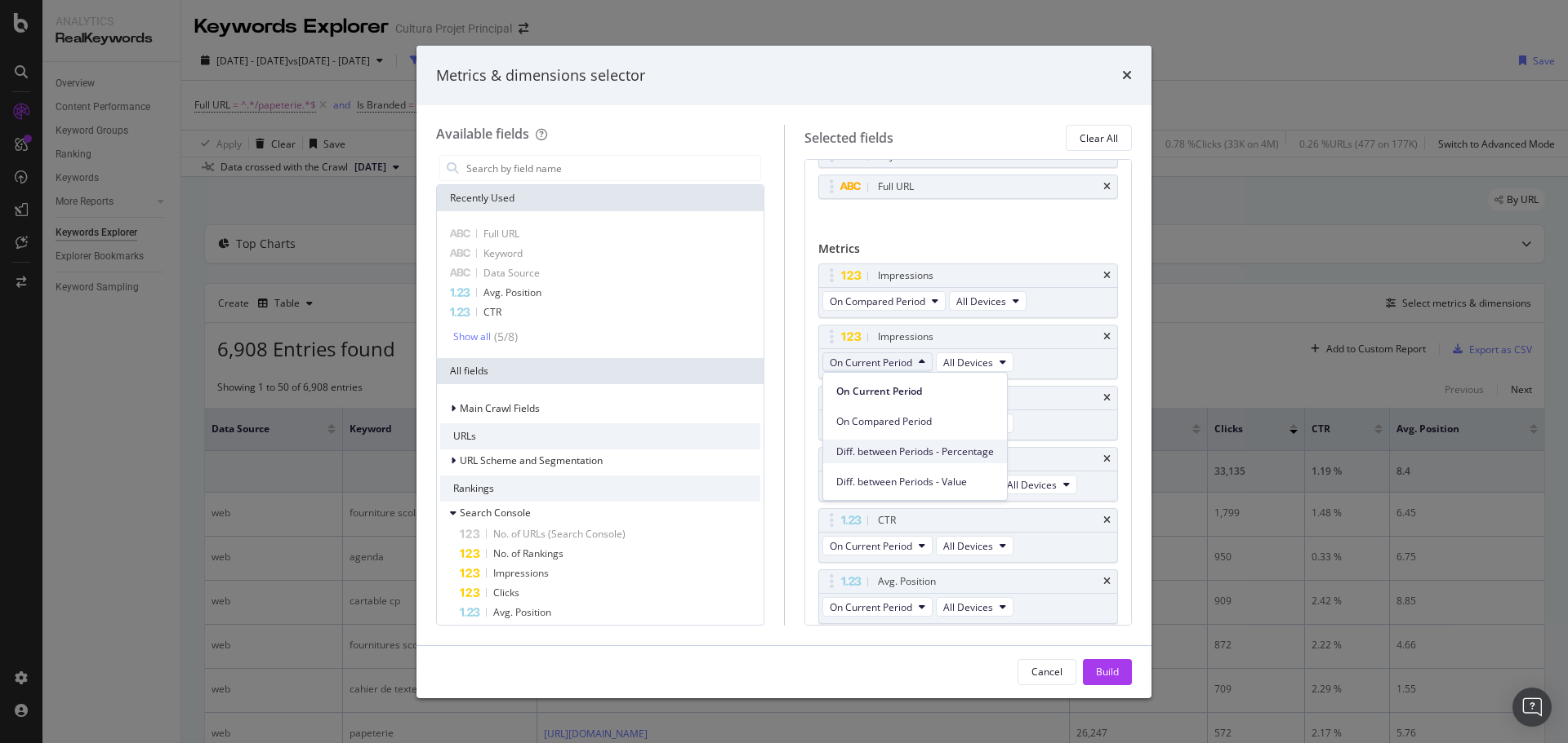
click at [967, 459] on span "Diff. between Periods - Percentage" at bounding box center [914, 451] width 157 height 14
click at [1105, 680] on div "Build" at bounding box center [1107, 672] width 23 height 25
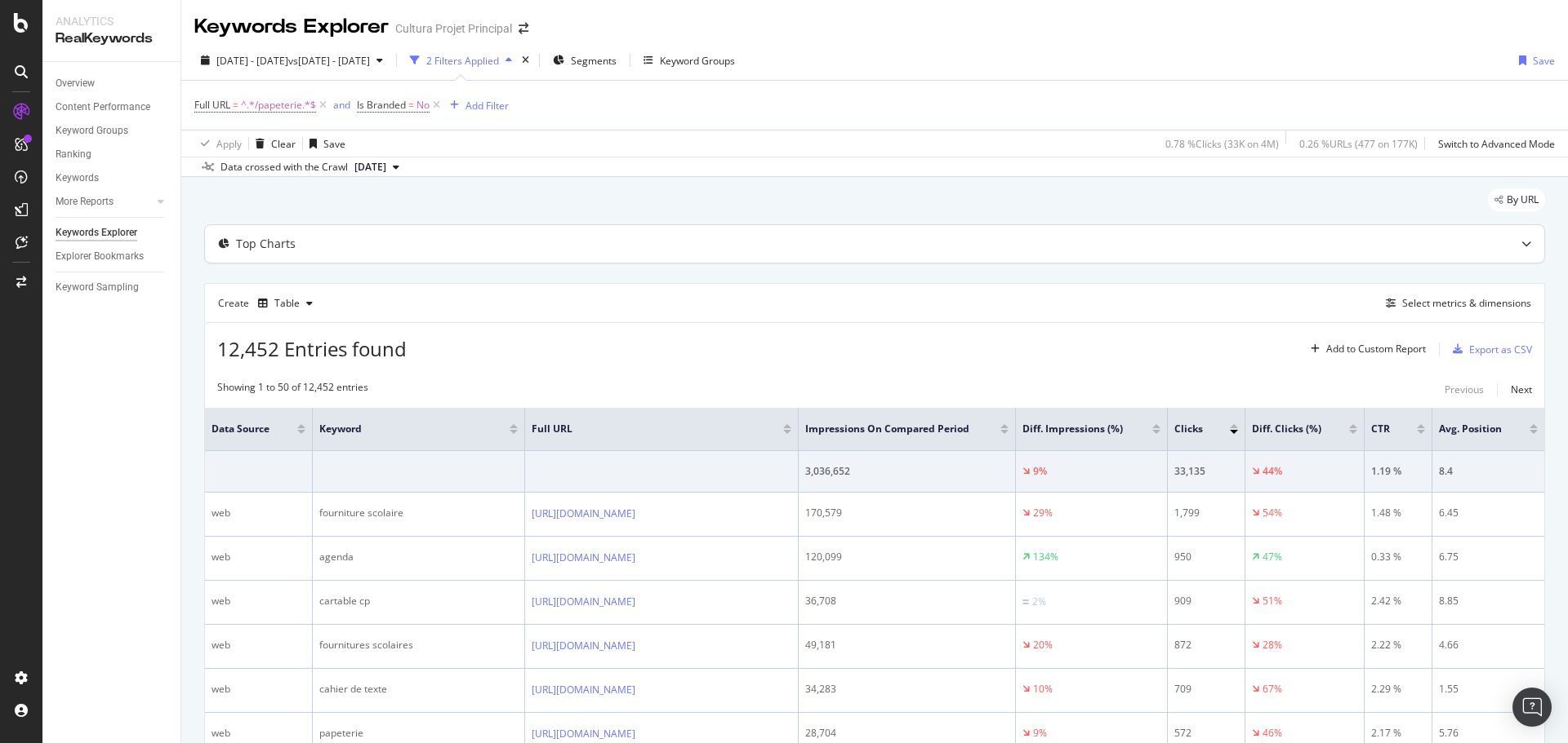
click at [1514, 252] on div at bounding box center [1526, 243] width 36 height 37
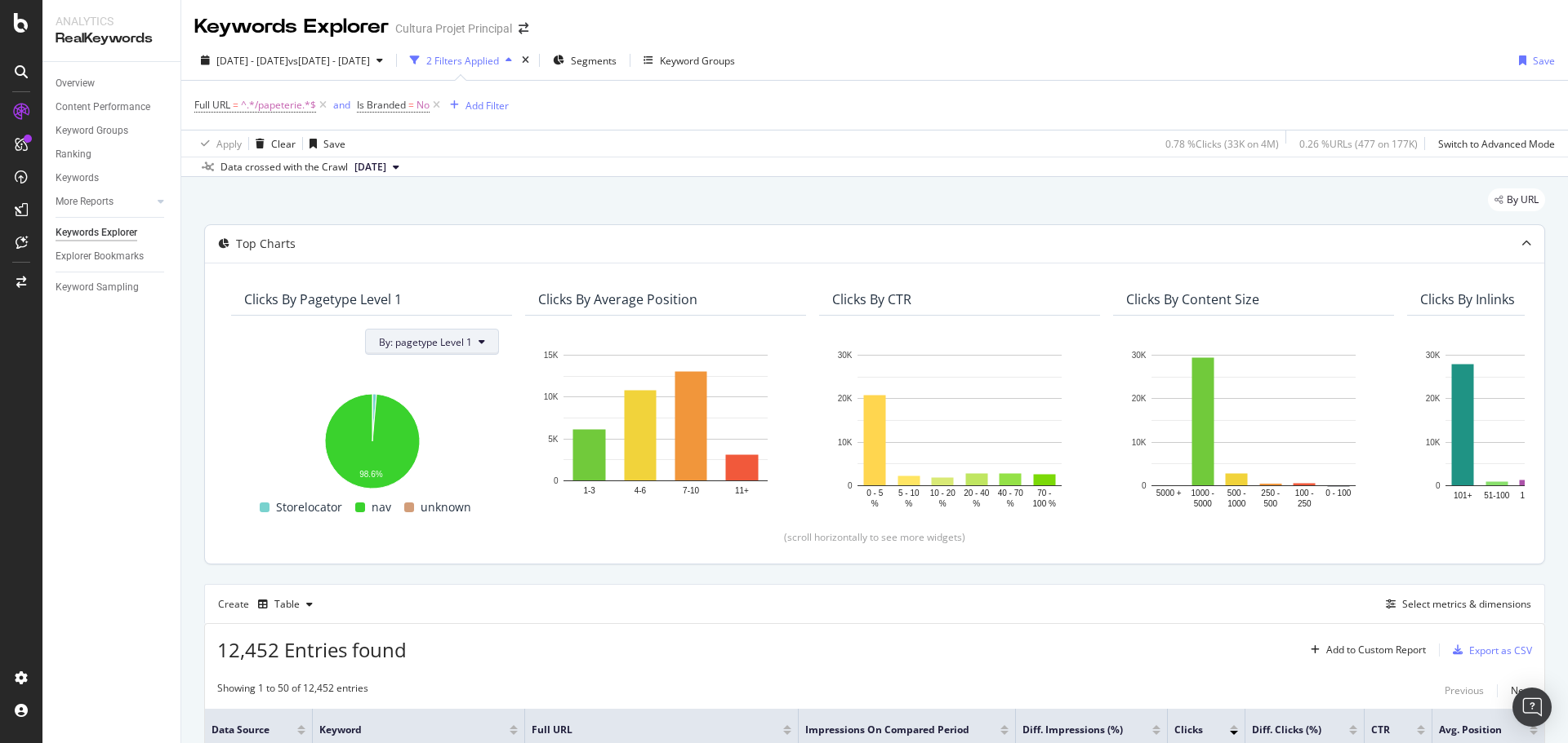
click at [426, 342] on span "By: pagetype Level 1" at bounding box center [426, 342] width 94 height 14
click at [427, 402] on div "Select a Segment" at bounding box center [421, 400] width 82 height 14
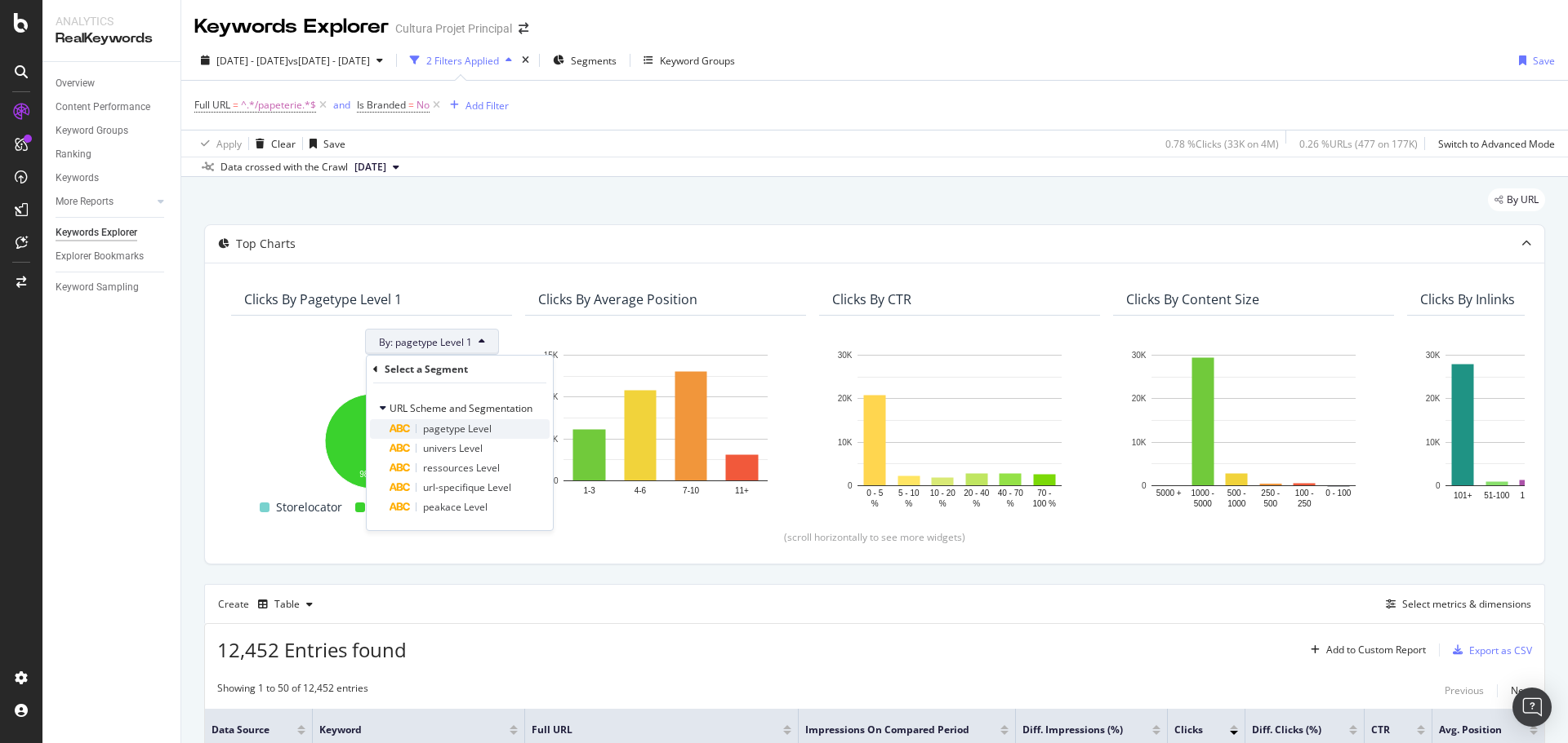
click at [467, 425] on span "pagetype Level" at bounding box center [457, 428] width 69 height 14
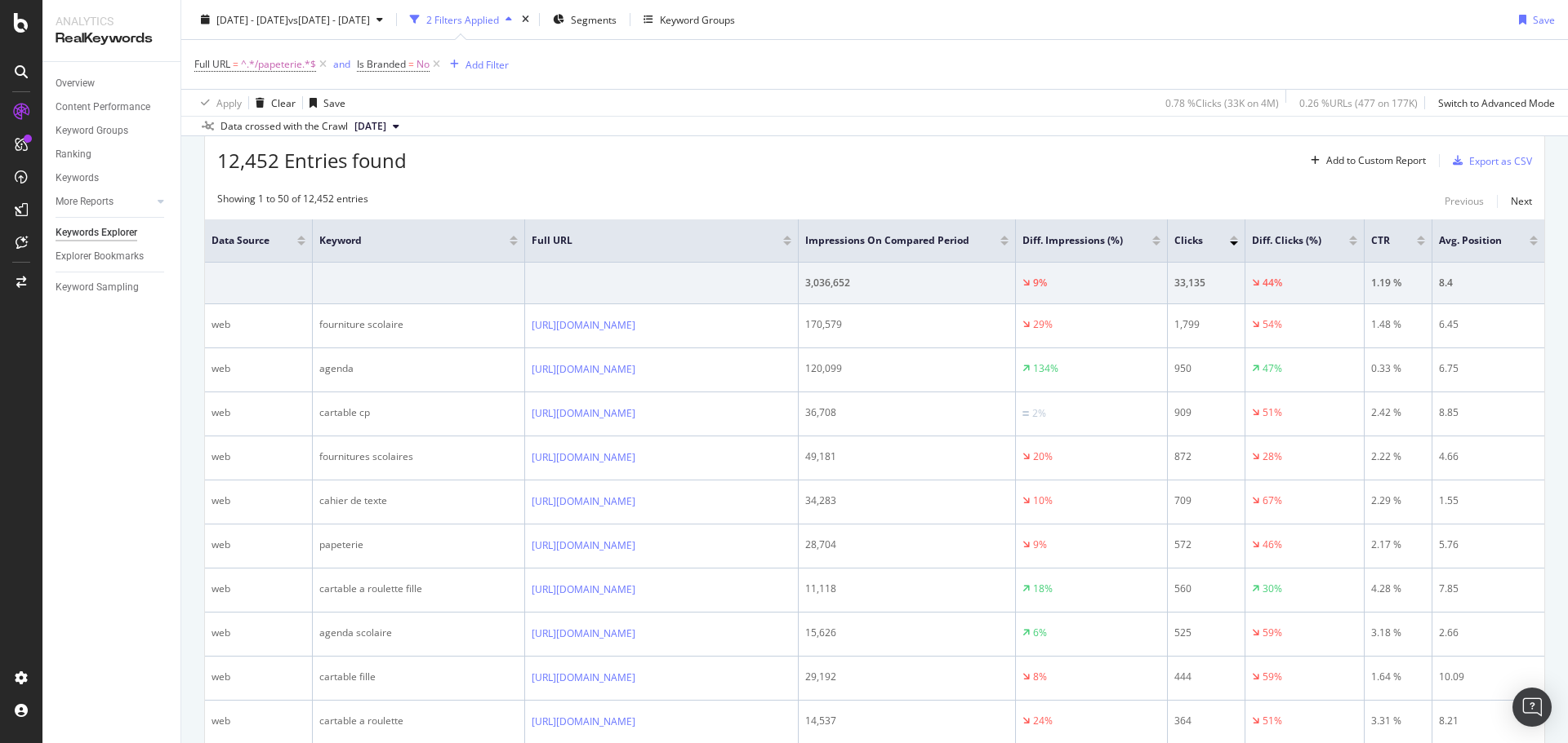
scroll to position [478, 0]
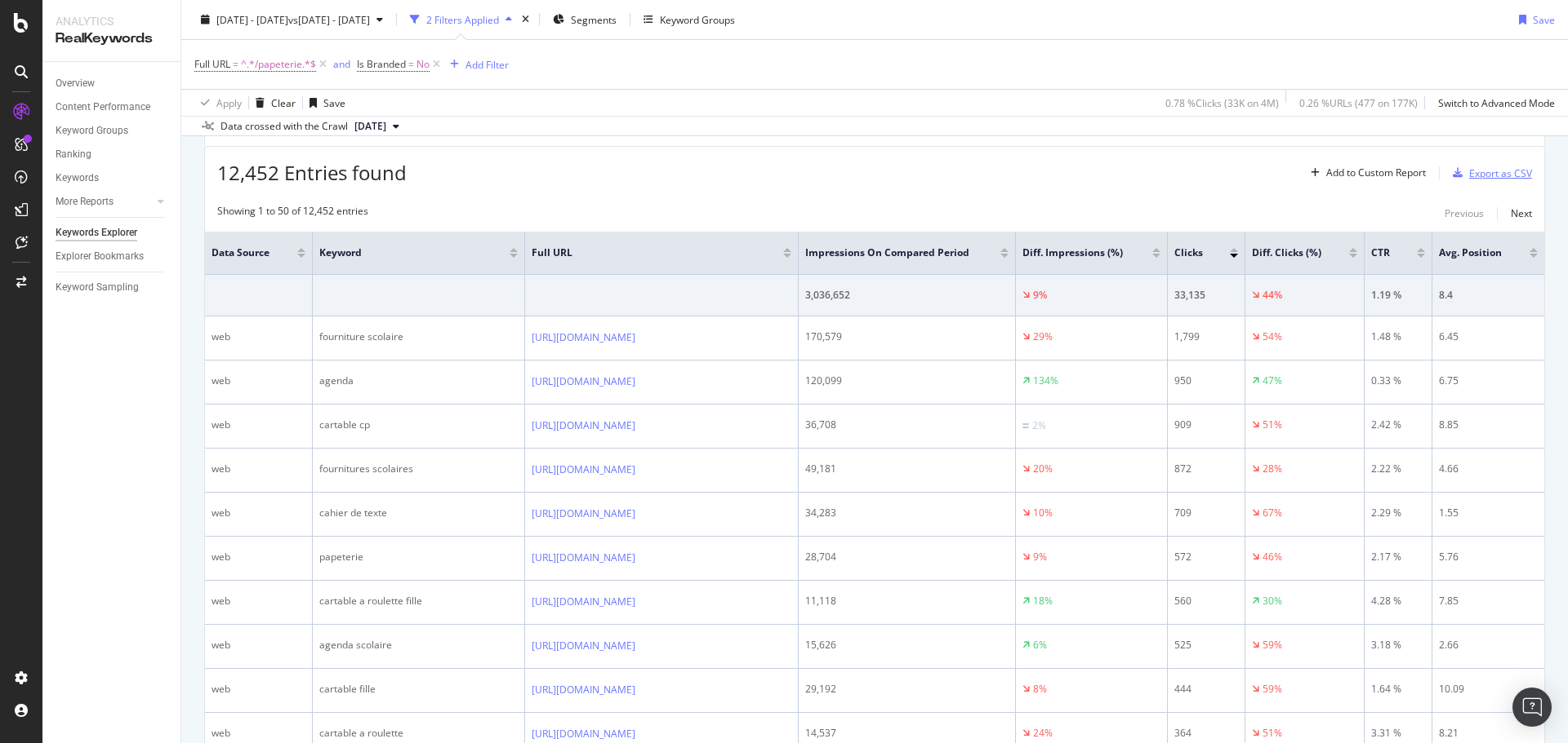
click at [1495, 178] on div "Export as CSV" at bounding box center [1500, 174] width 63 height 14
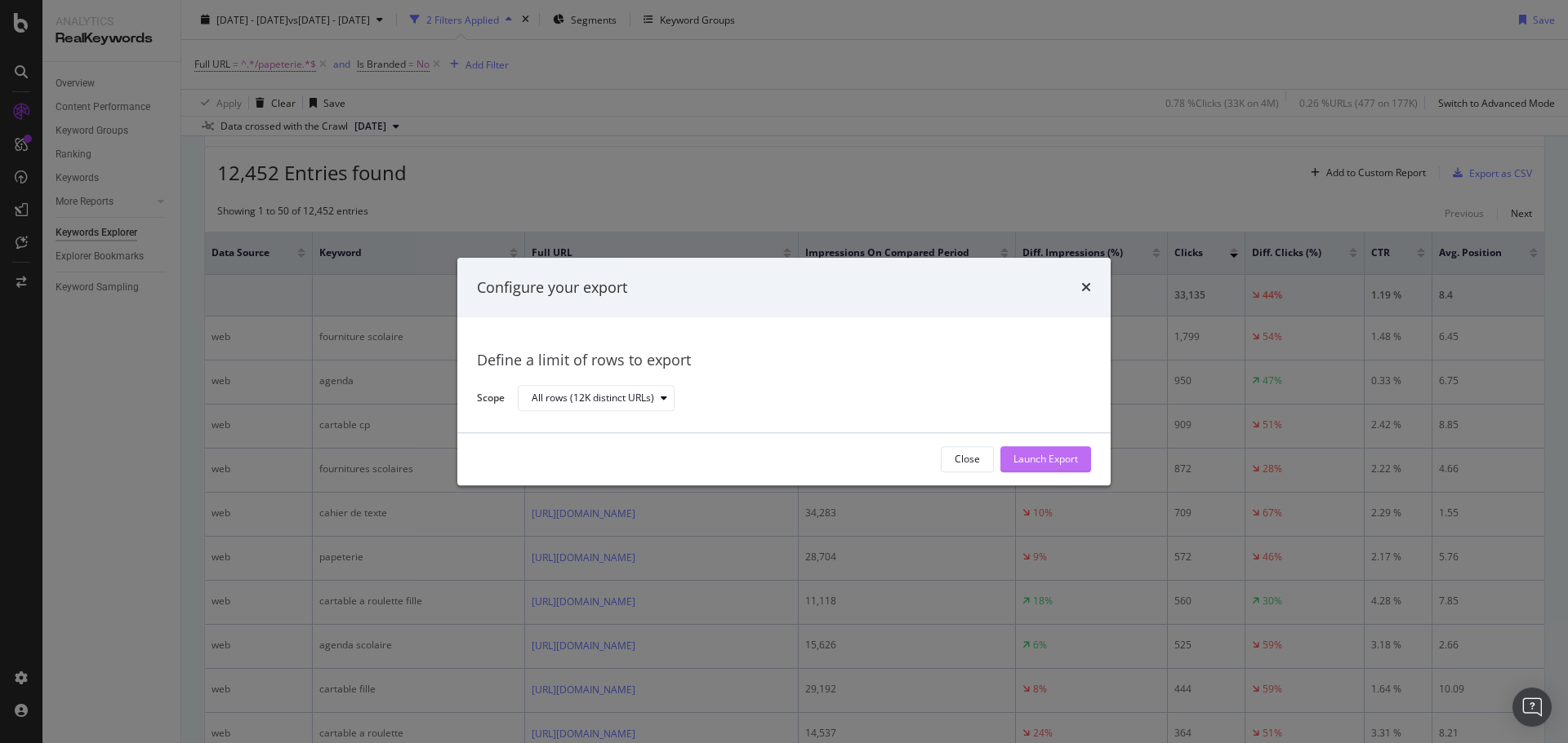
click at [1035, 459] on div "Launch Export" at bounding box center [1046, 460] width 65 height 14
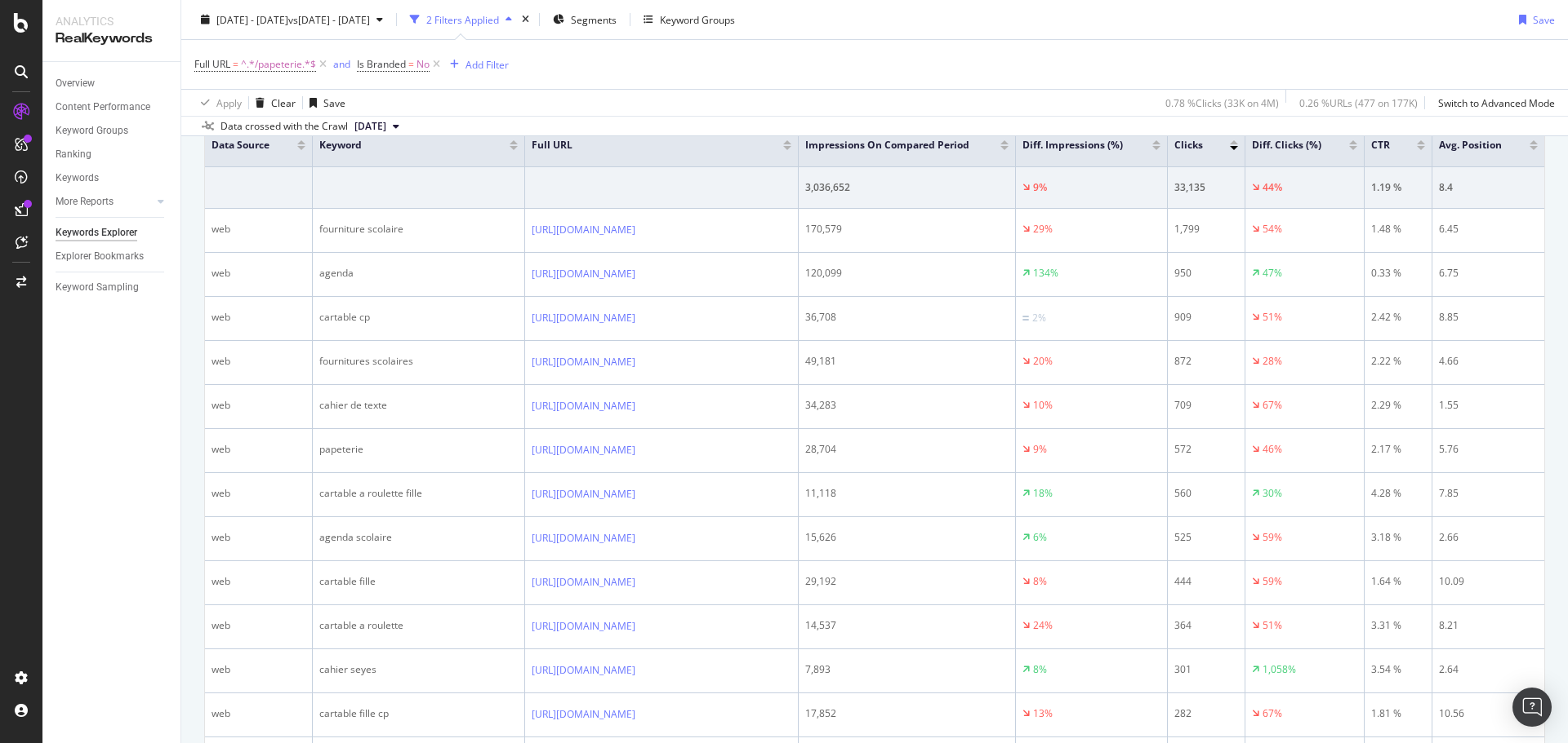
scroll to position [364, 0]
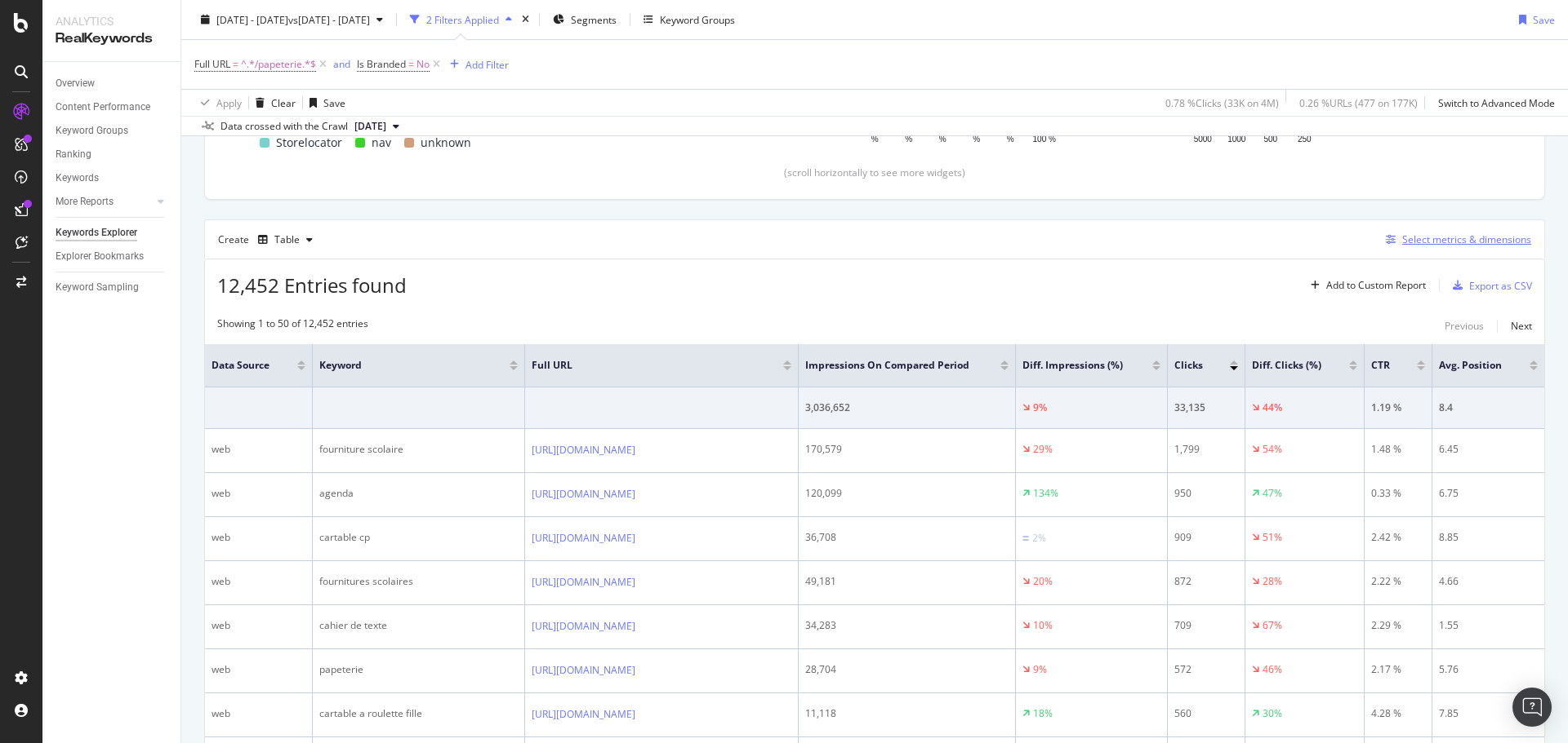
click at [1478, 244] on div "Select metrics & dimensions" at bounding box center [1466, 239] width 129 height 14
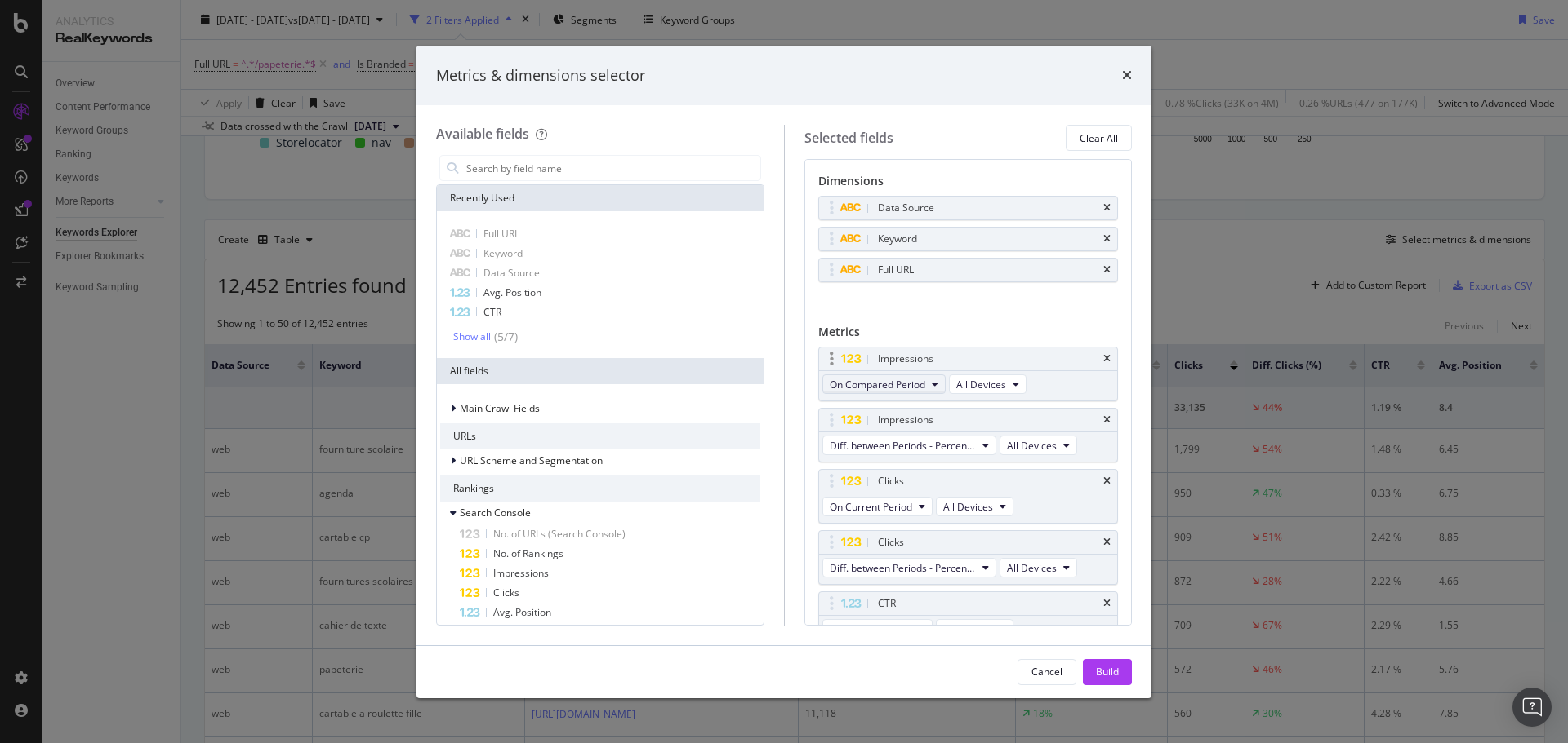
click at [920, 382] on span "On Compared Period" at bounding box center [877, 384] width 95 height 14
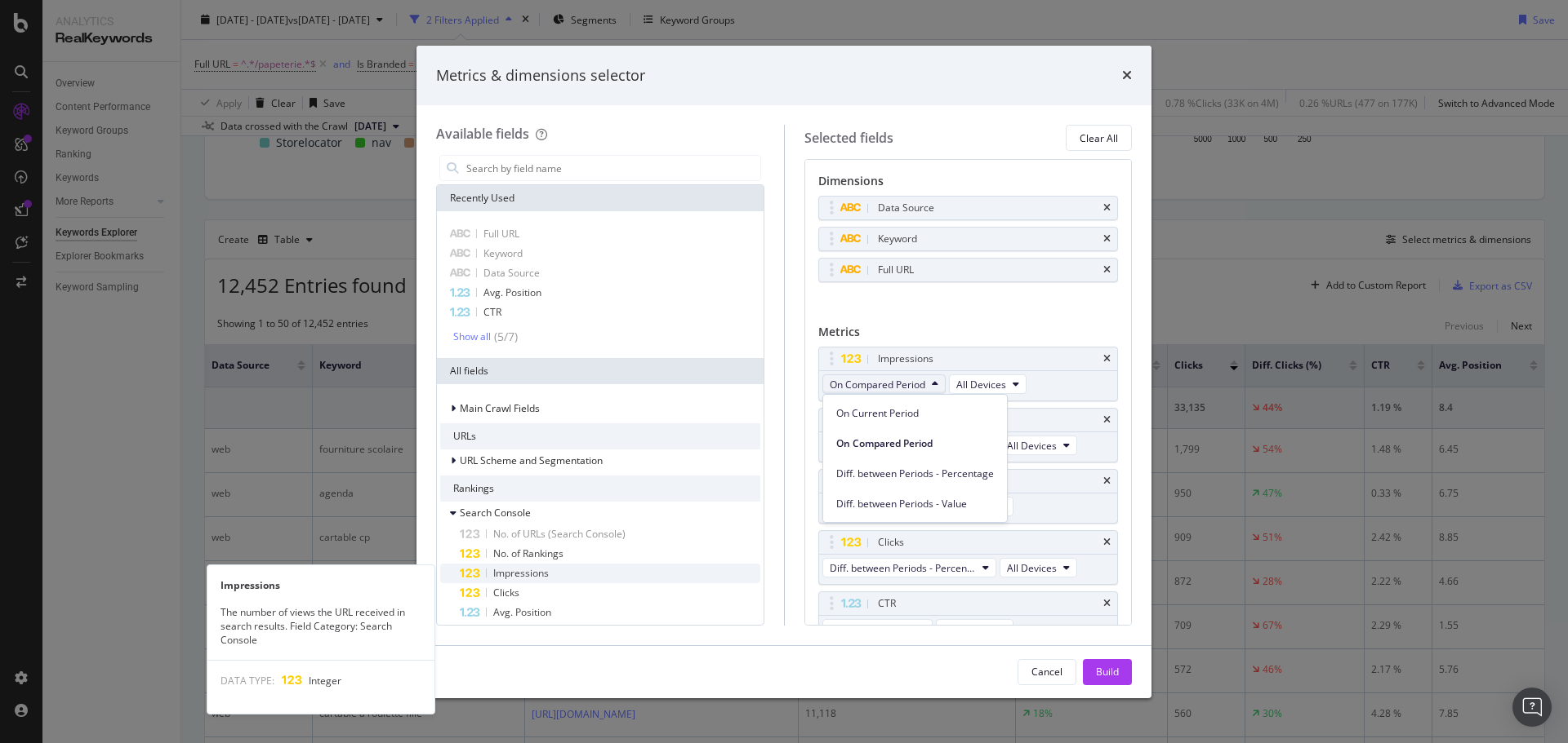
click at [545, 568] on span "Impressions" at bounding box center [521, 573] width 55 height 14
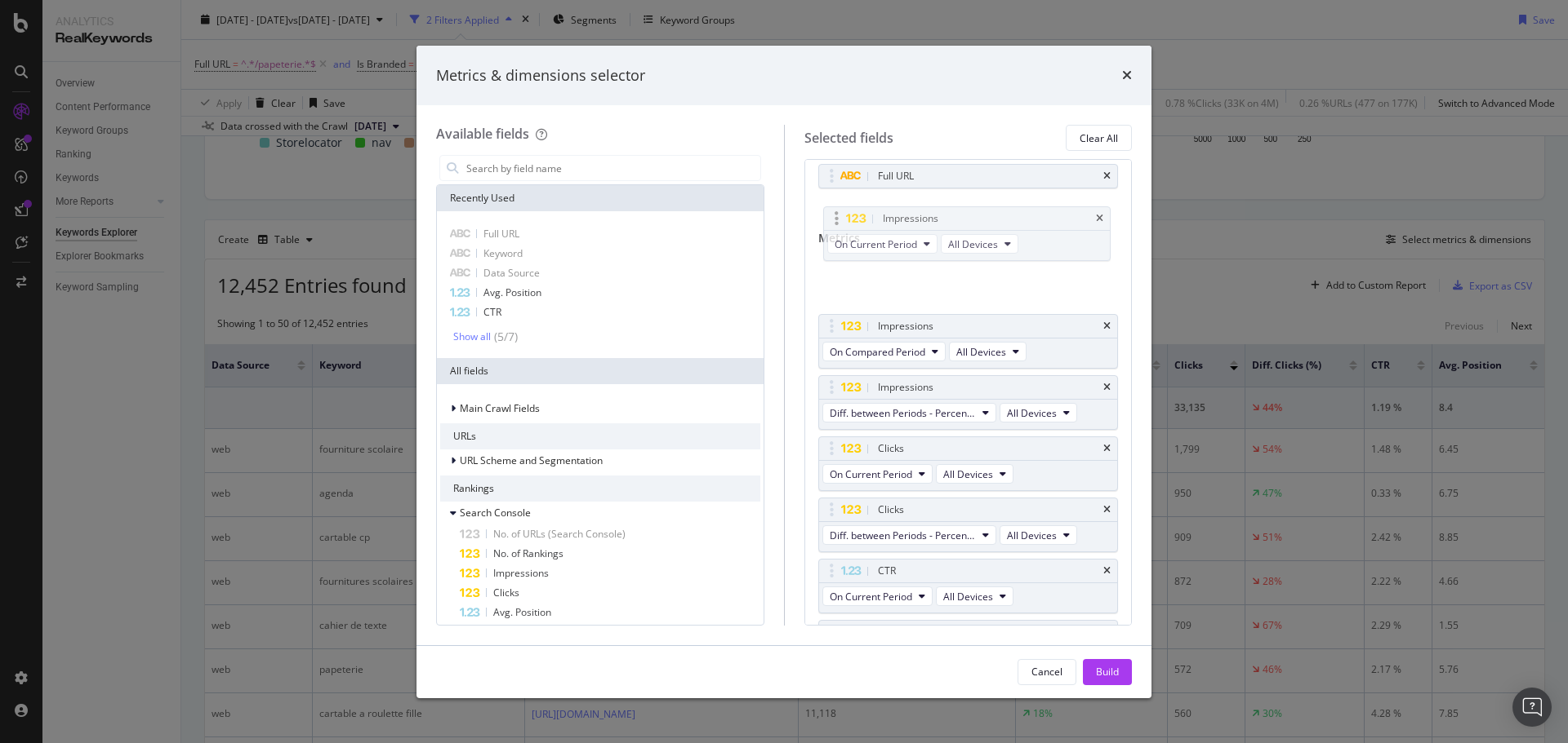
scroll to position [91, 0]
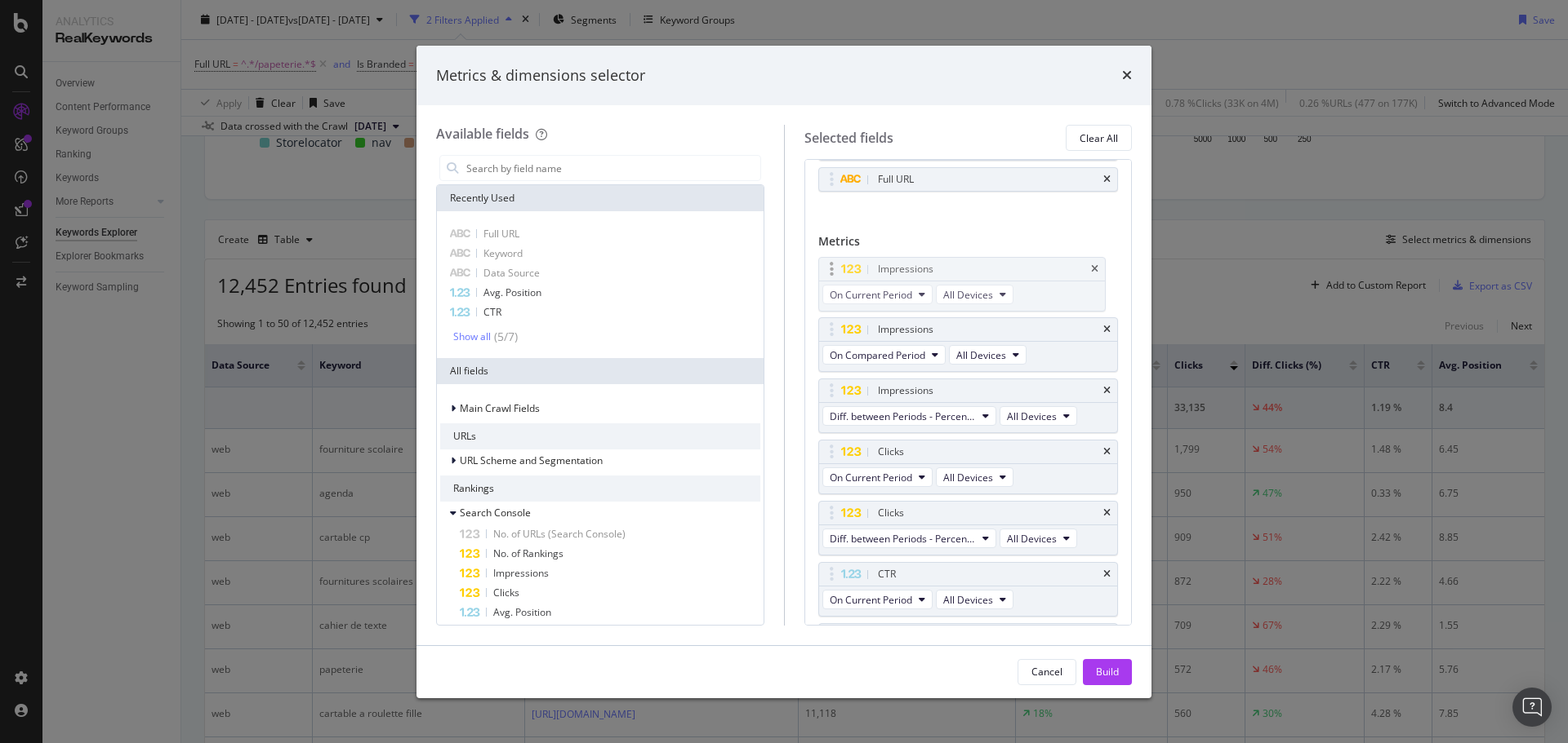
drag, startPoint x: 919, startPoint y: 581, endPoint x: 919, endPoint y: 268, distance: 313.0
click at [919, 268] on body "Analytics RealKeywords Overview Content Performance Keyword Groups Ranking Keyw…" at bounding box center [784, 371] width 1568 height 743
click at [908, 297] on span "On Current Period" at bounding box center [870, 294] width 82 height 14
click at [908, 325] on span "On Current Period" at bounding box center [914, 322] width 157 height 14
click at [1117, 675] on div "Build" at bounding box center [1107, 671] width 23 height 14
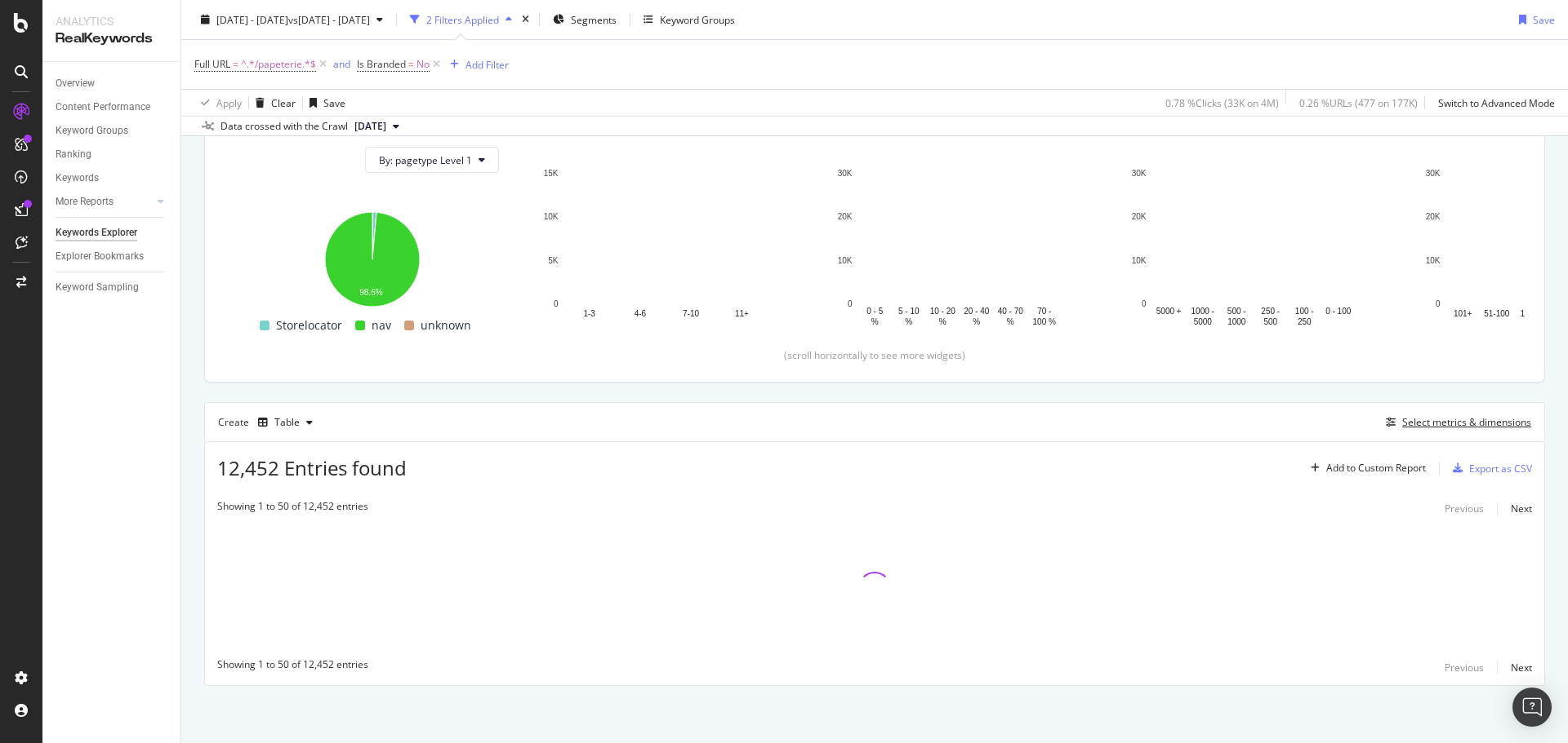
scroll to position [182, 0]
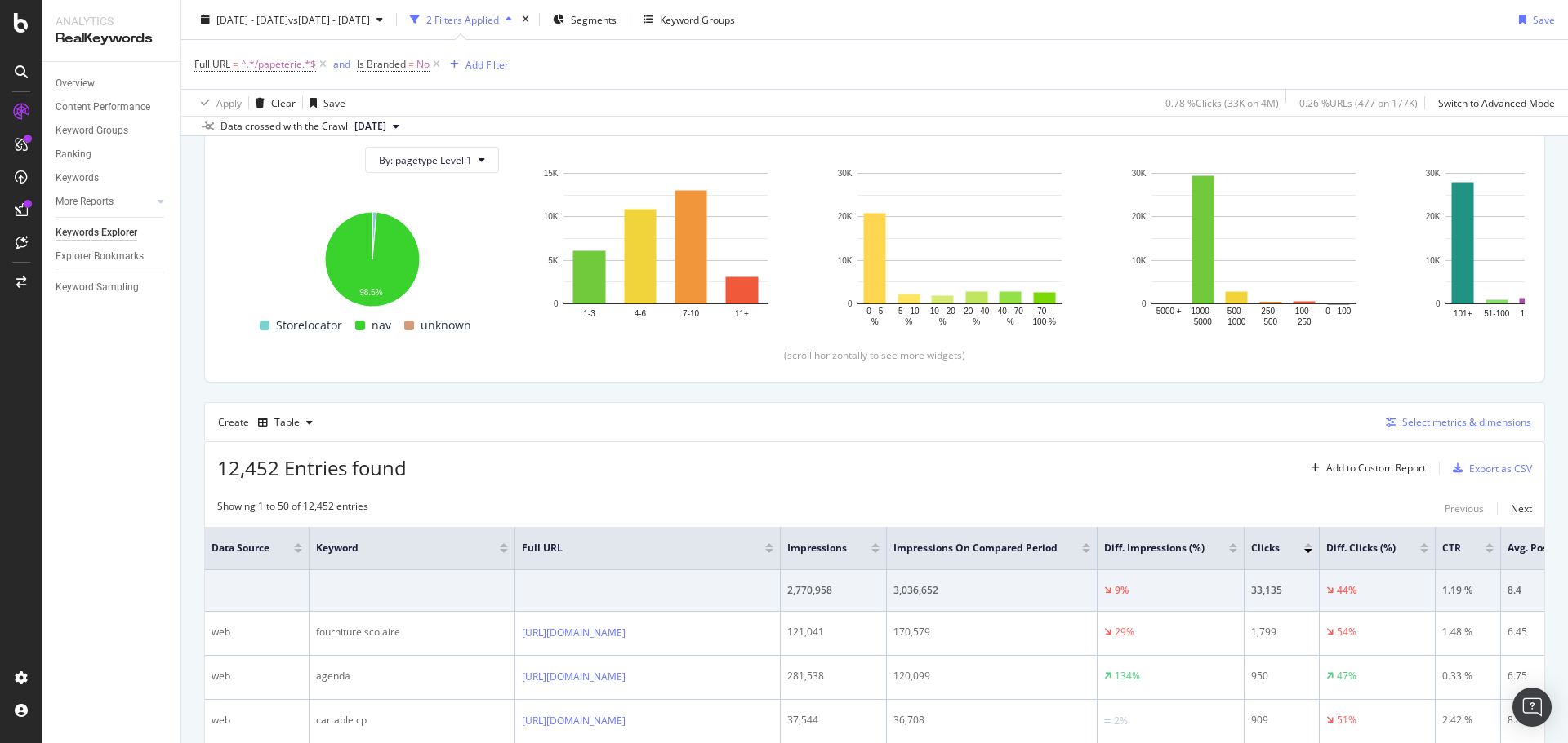
click at [1425, 426] on div "Select metrics & dimensions" at bounding box center [1466, 423] width 129 height 14
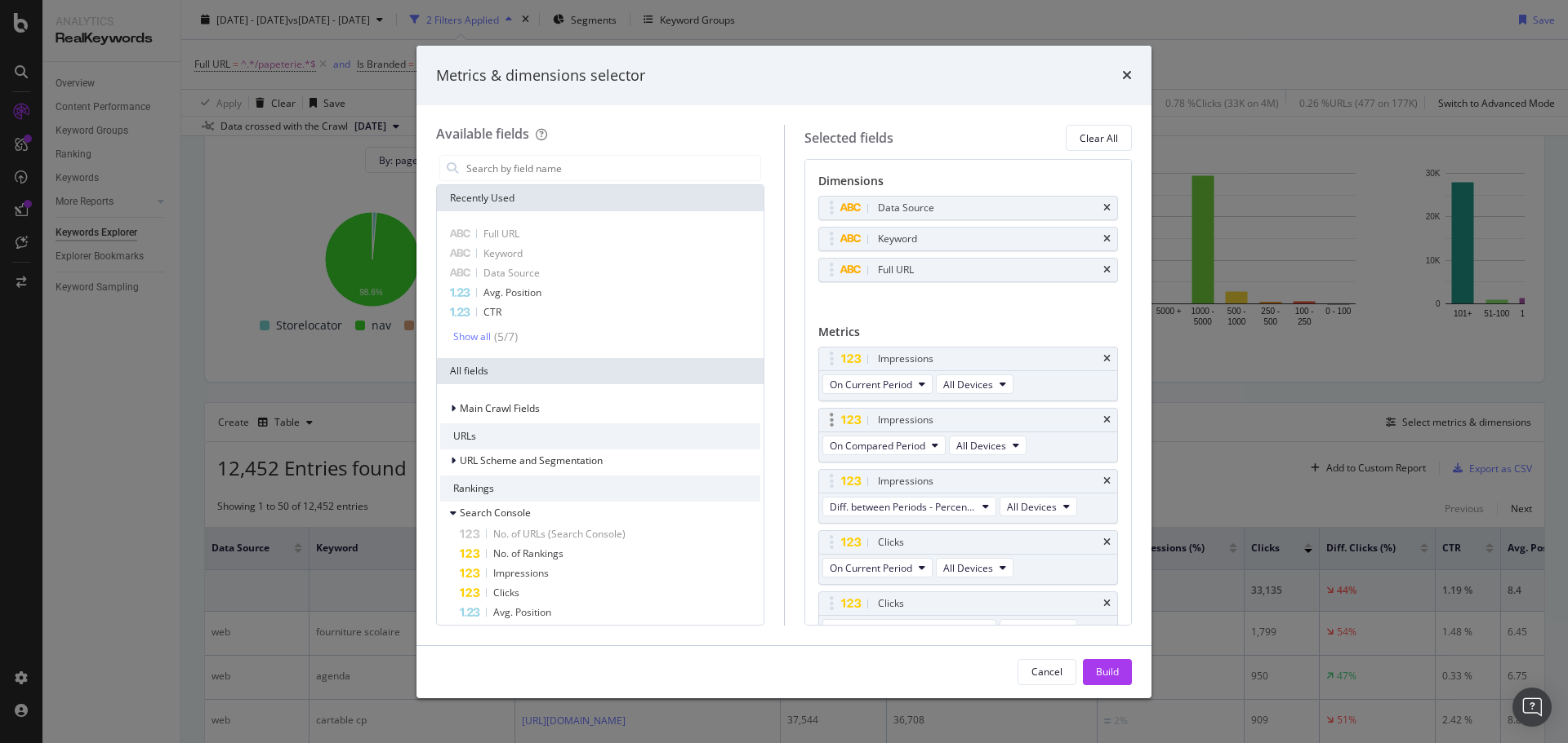
click at [1089, 421] on div "Impressions" at bounding box center [968, 421] width 299 height 23
click at [905, 455] on button "On Compared Period" at bounding box center [884, 445] width 123 height 20
click at [915, 566] on span "Diff. between Periods - Value" at bounding box center [914, 565] width 157 height 14
click at [936, 511] on span "Diff. between Periods - Percentage" at bounding box center [902, 506] width 146 height 14
click at [936, 546] on div "On Current Period" at bounding box center [917, 535] width 189 height 24
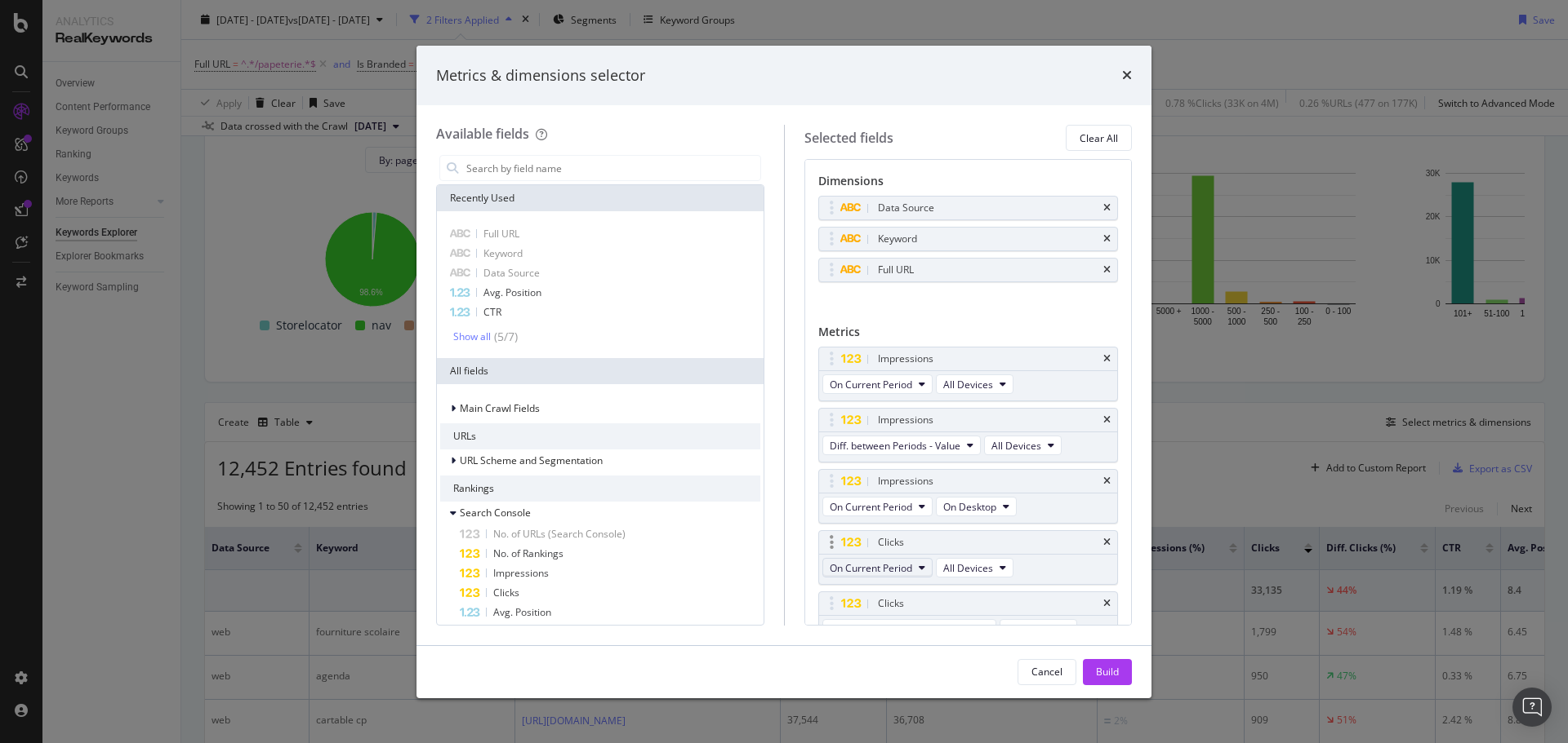
click at [906, 570] on span "On Current Period" at bounding box center [870, 568] width 82 height 14
click at [913, 676] on div "Diff. between Periods - Value" at bounding box center [914, 687] width 184 height 24
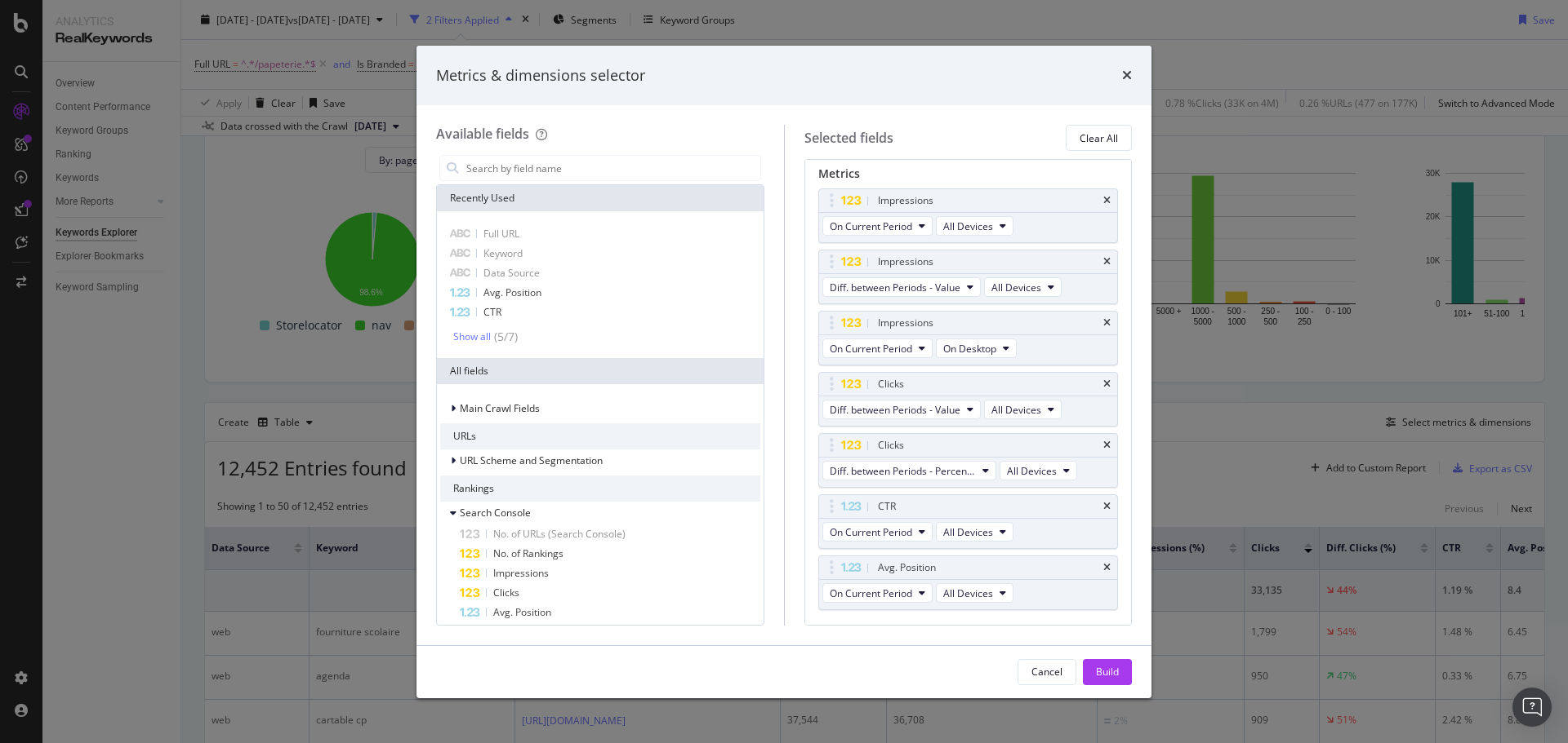
scroll to position [198, 0]
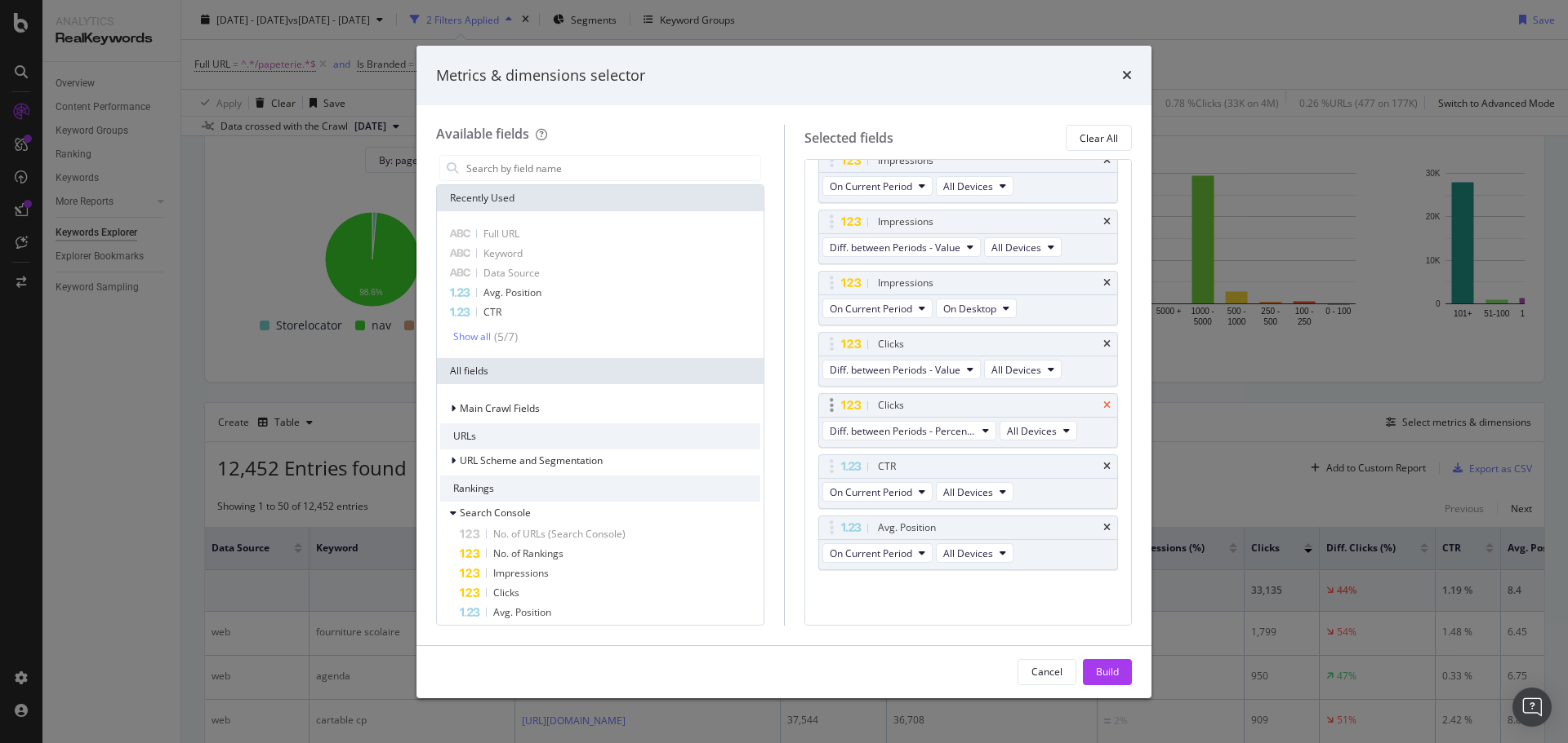
click at [1103, 405] on icon "times" at bounding box center [1107, 405] width 8 height 10
click at [1103, 341] on icon "times" at bounding box center [1107, 343] width 8 height 10
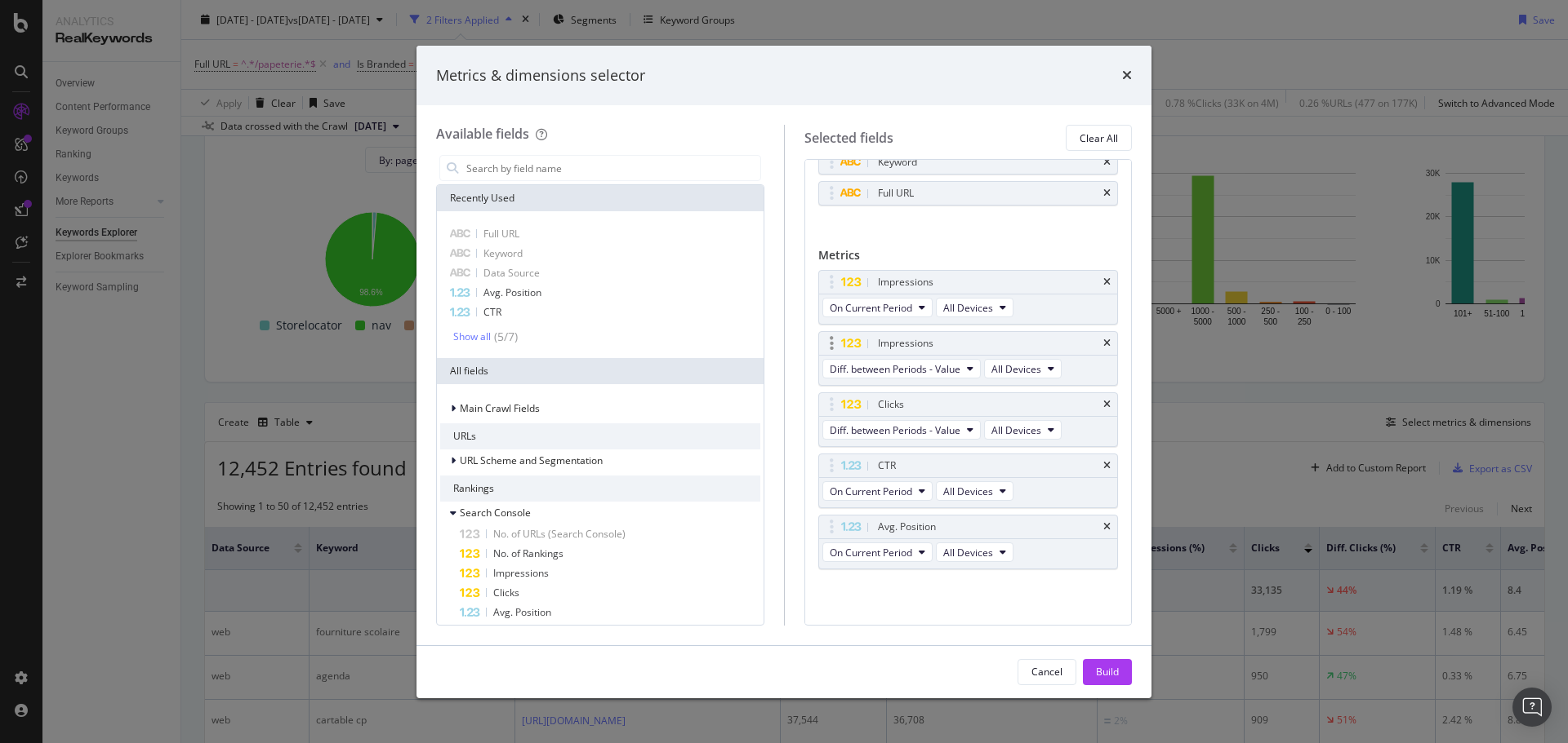
scroll to position [76, 0]
click at [535, 590] on div "Clicks" at bounding box center [610, 593] width 301 height 20
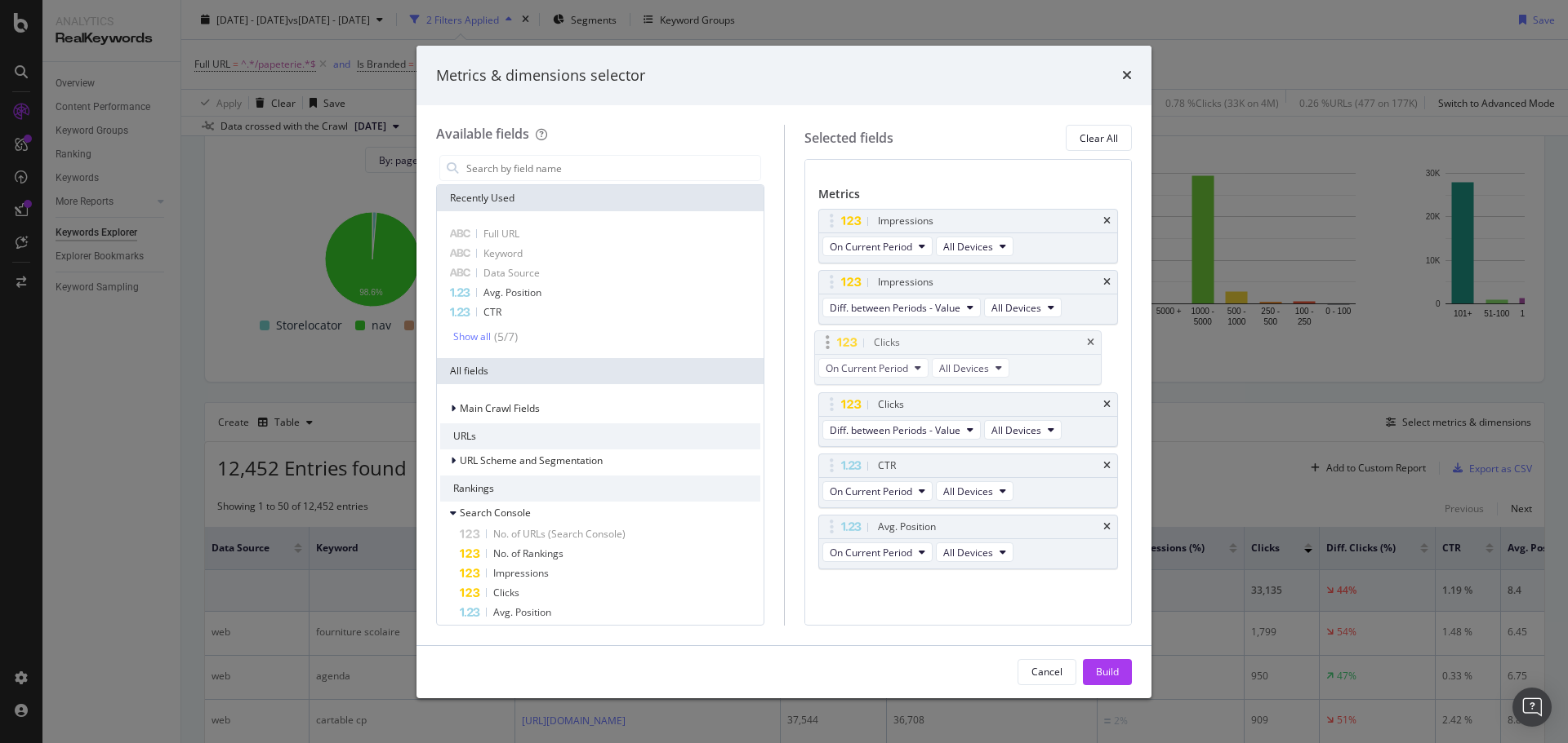
drag, startPoint x: 930, startPoint y: 527, endPoint x: 924, endPoint y: 342, distance: 185.1
click at [924, 342] on body "Analytics RealKeywords Overview Content Performance Keyword Groups Ranking Keyw…" at bounding box center [784, 371] width 1568 height 743
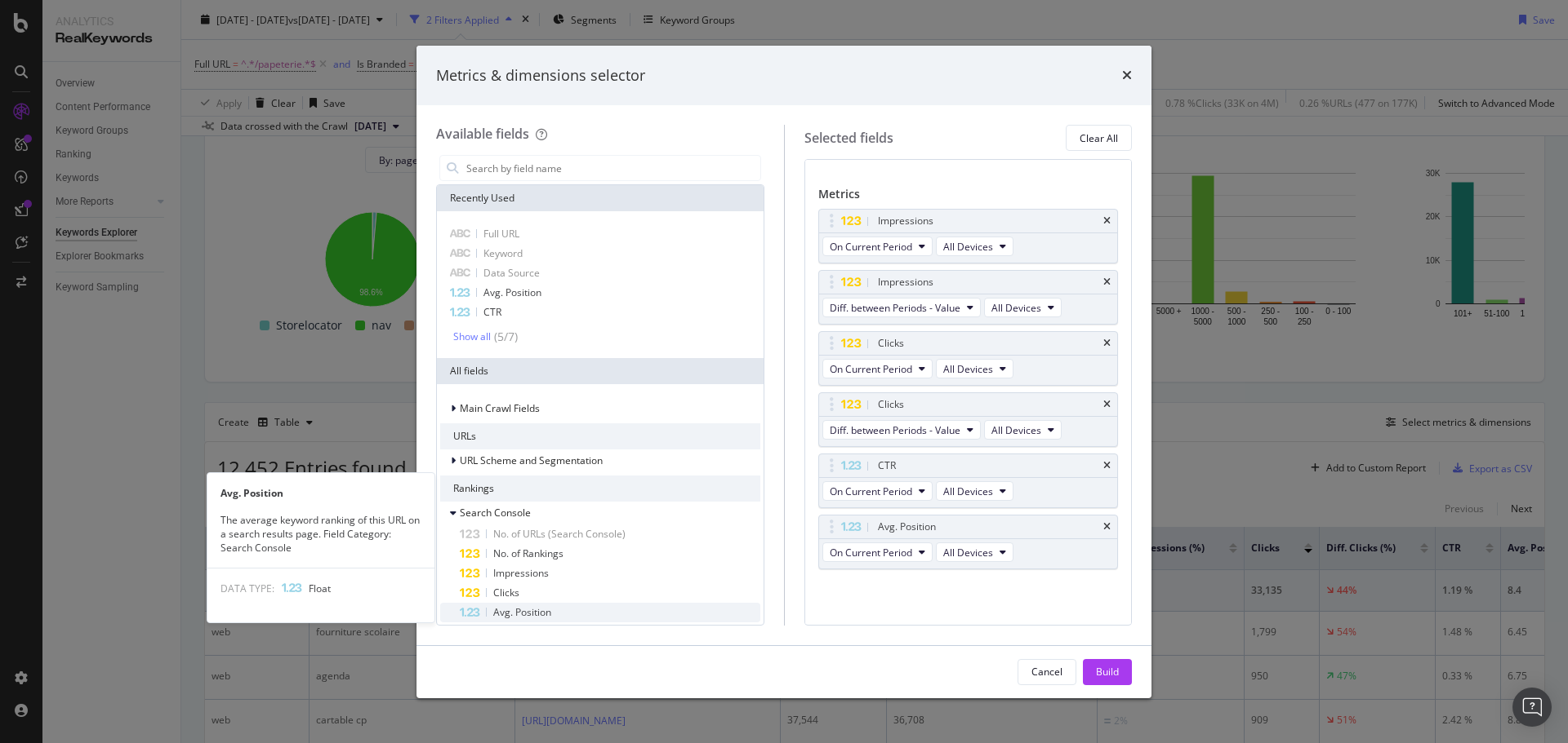
click at [563, 606] on div "Avg. Position" at bounding box center [610, 612] width 301 height 20
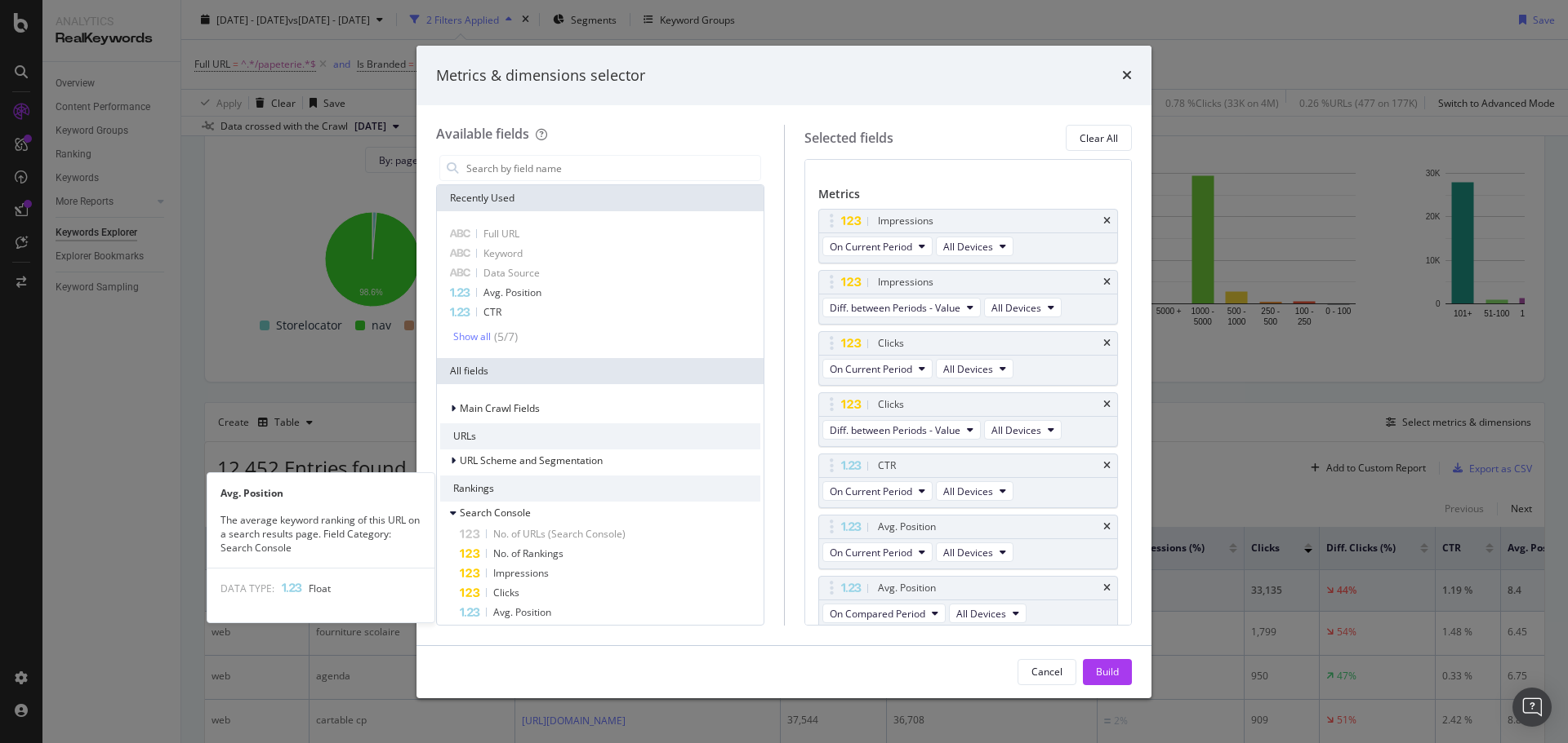
scroll to position [144, 0]
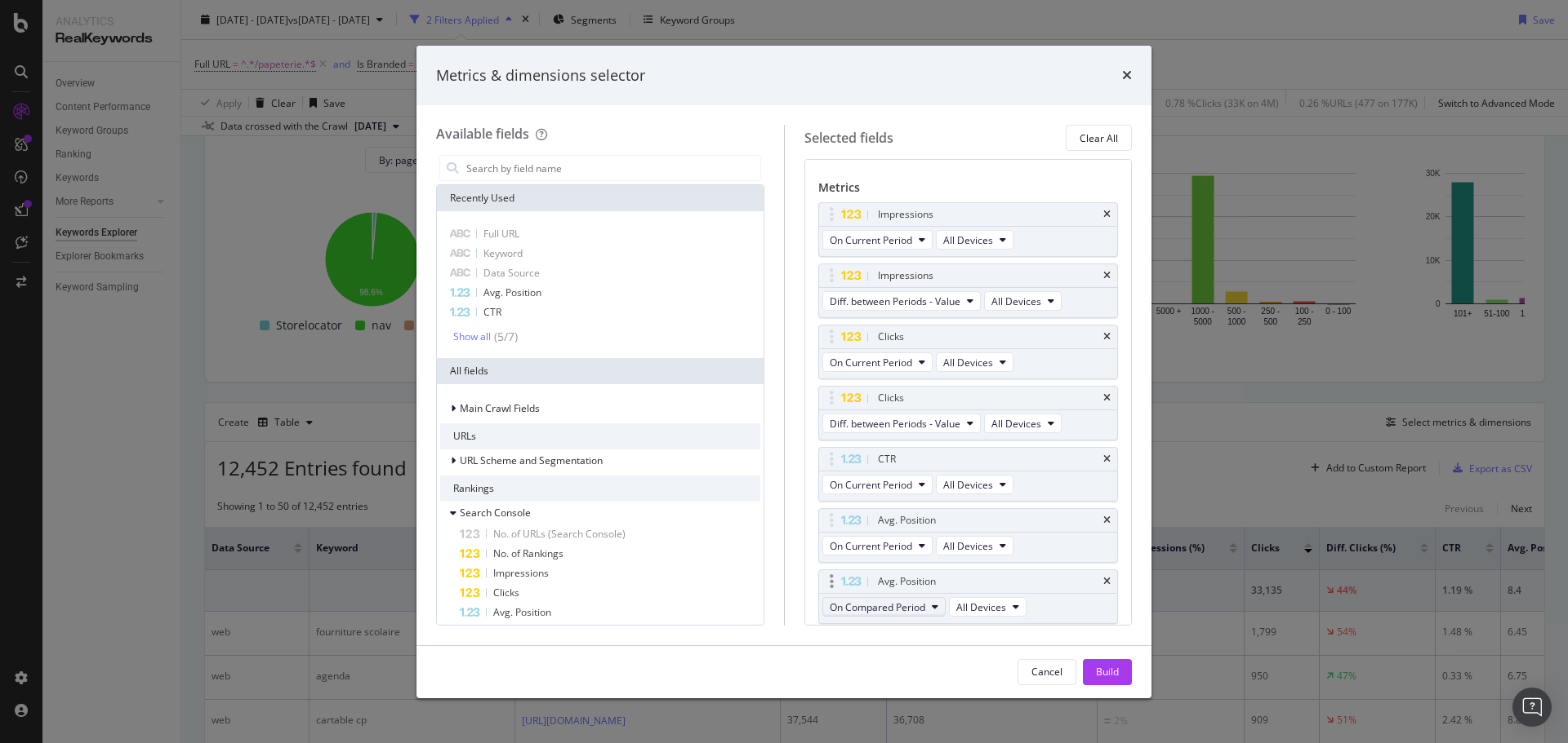
click at [899, 609] on span "On Compared Period" at bounding box center [877, 608] width 95 height 14
click at [909, 589] on div "Diff. between Periods - Value" at bounding box center [914, 578] width 184 height 24
click at [1100, 675] on div "Build" at bounding box center [1107, 671] width 23 height 14
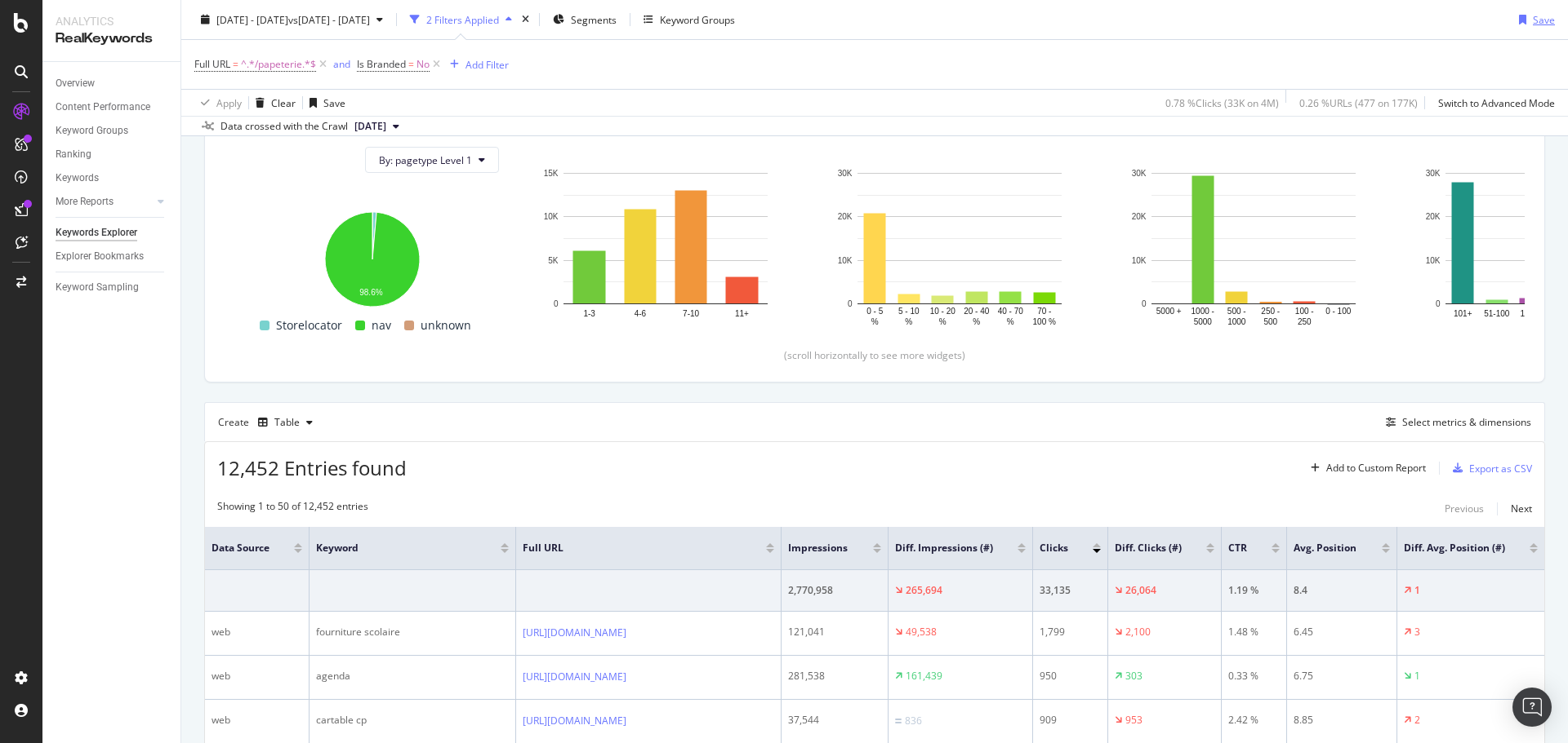
click at [1524, 29] on div "Save" at bounding box center [1534, 20] width 42 height 25
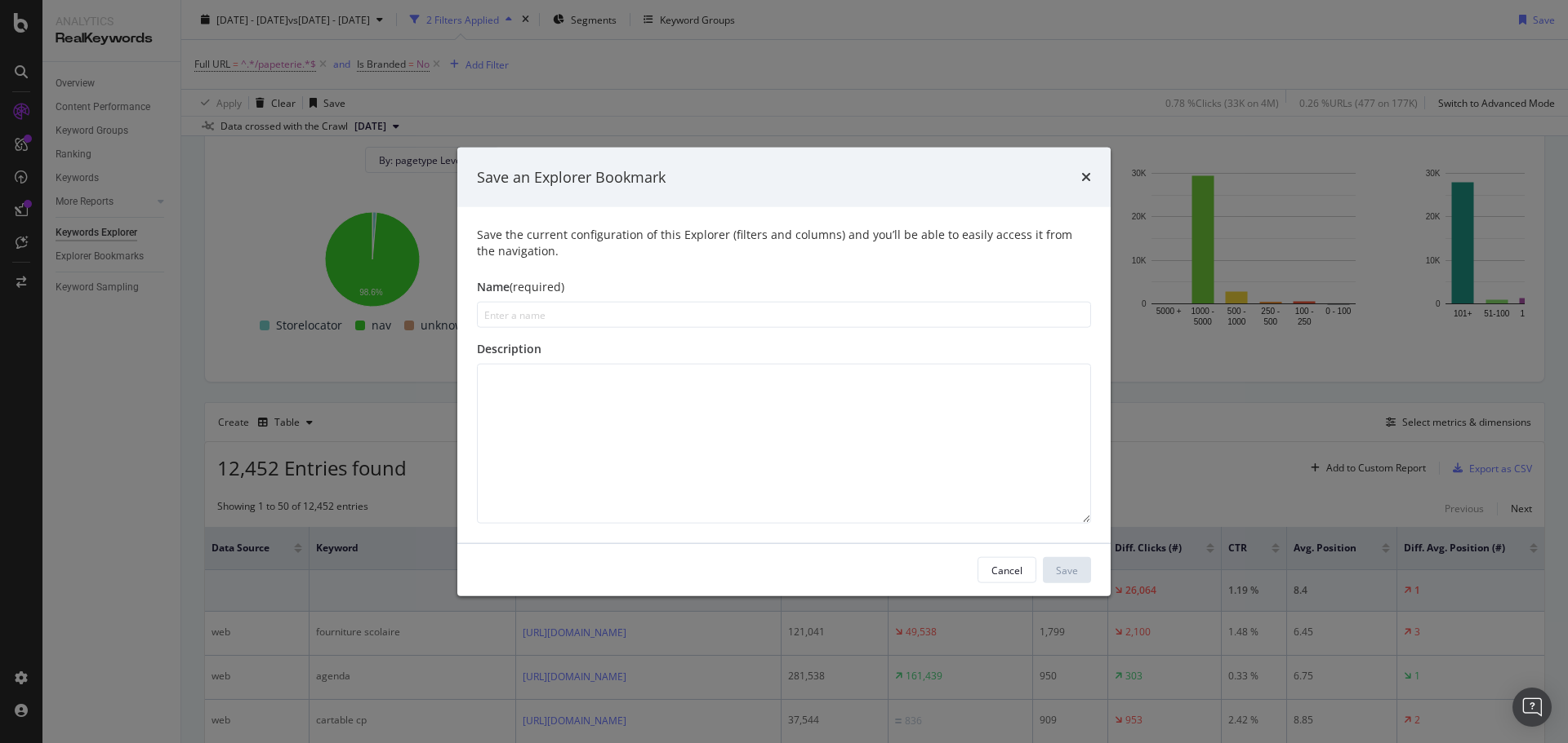
click at [606, 311] on input "modal" at bounding box center [784, 315] width 614 height 26
type input "F"
type input "K"
type input "Fournitures Sco - KW Générique"
click at [1072, 569] on div "Save" at bounding box center [1066, 569] width 22 height 14
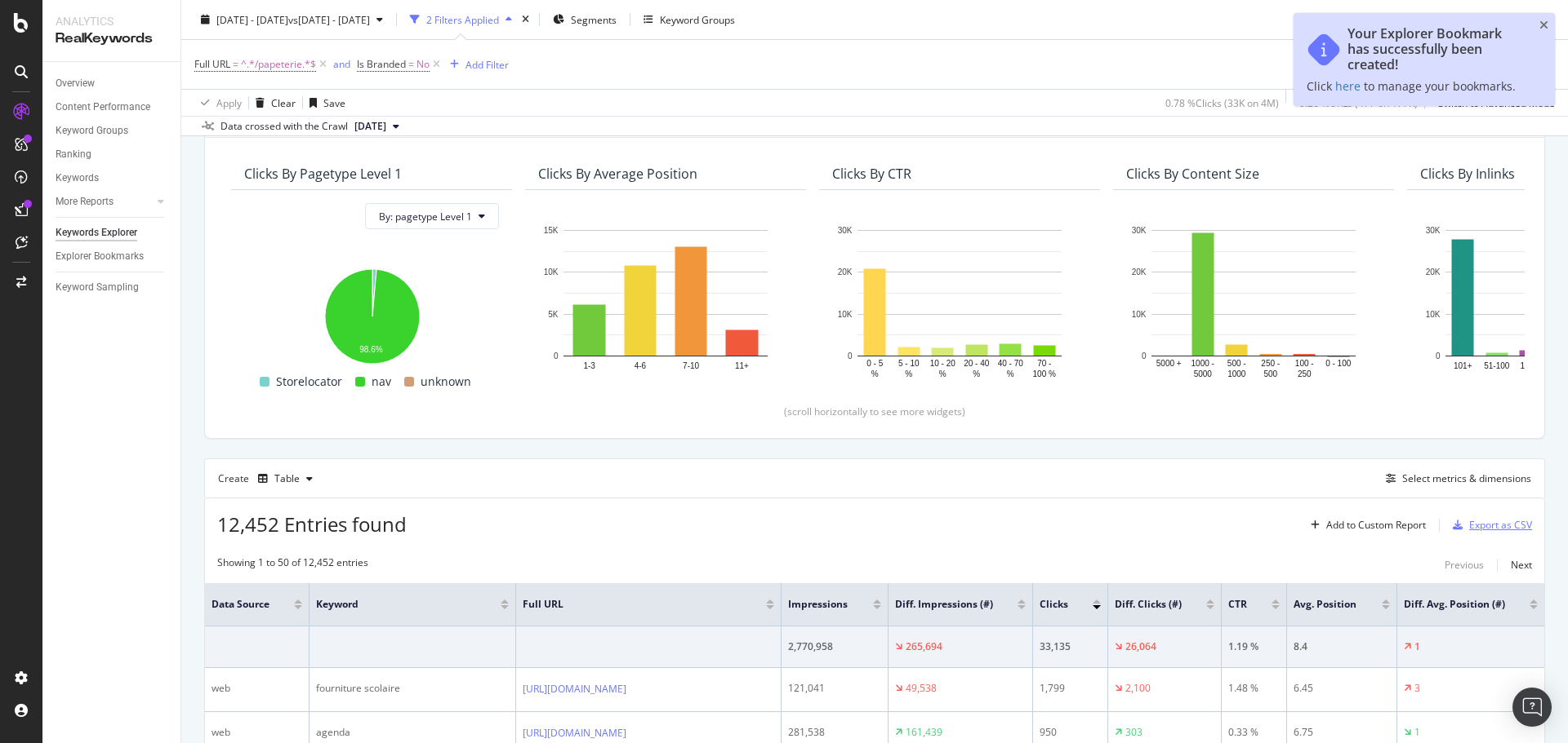
click at [1491, 526] on div "Export as CSV" at bounding box center [1500, 525] width 63 height 14
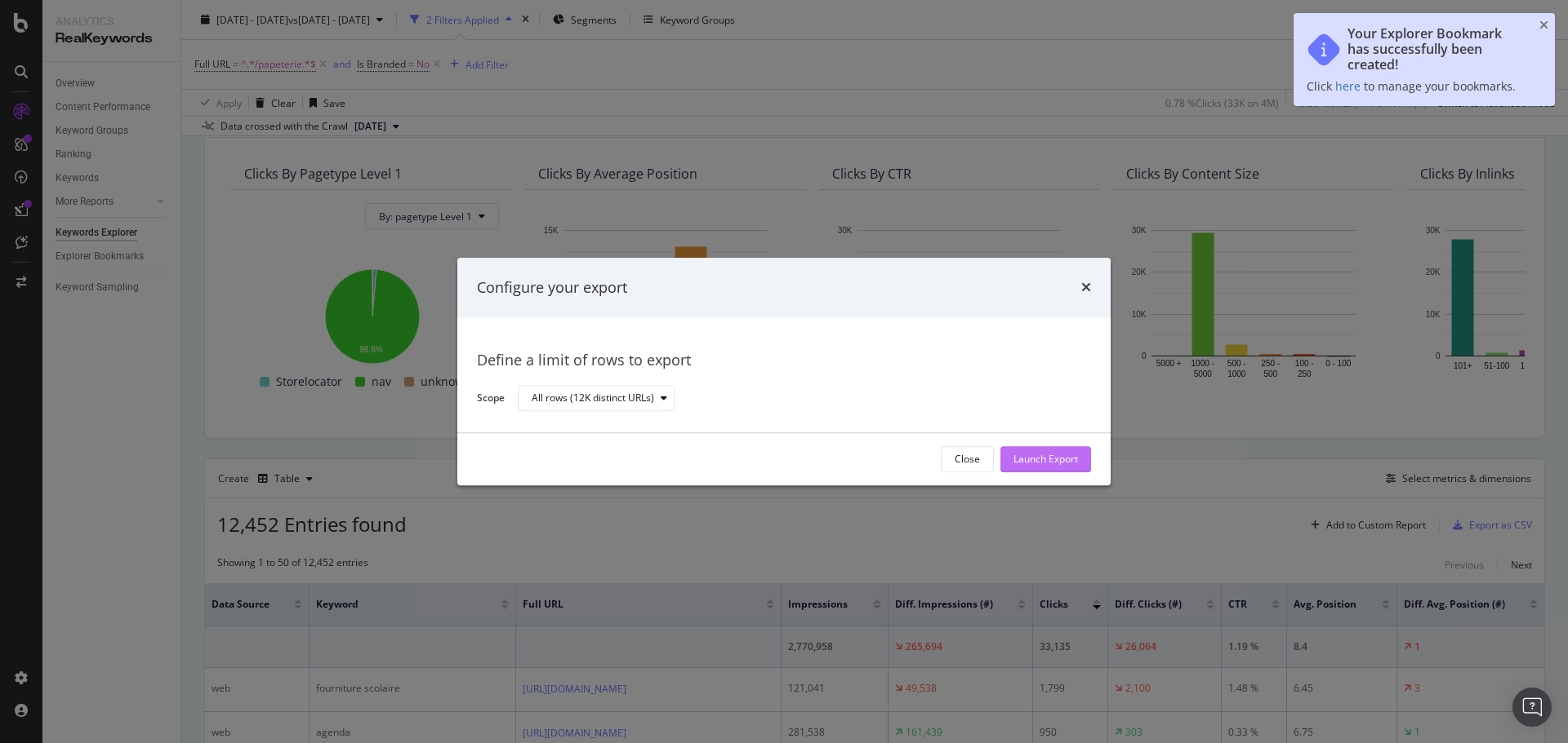
click at [1068, 469] on div "Launch Export" at bounding box center [1046, 460] width 65 height 25
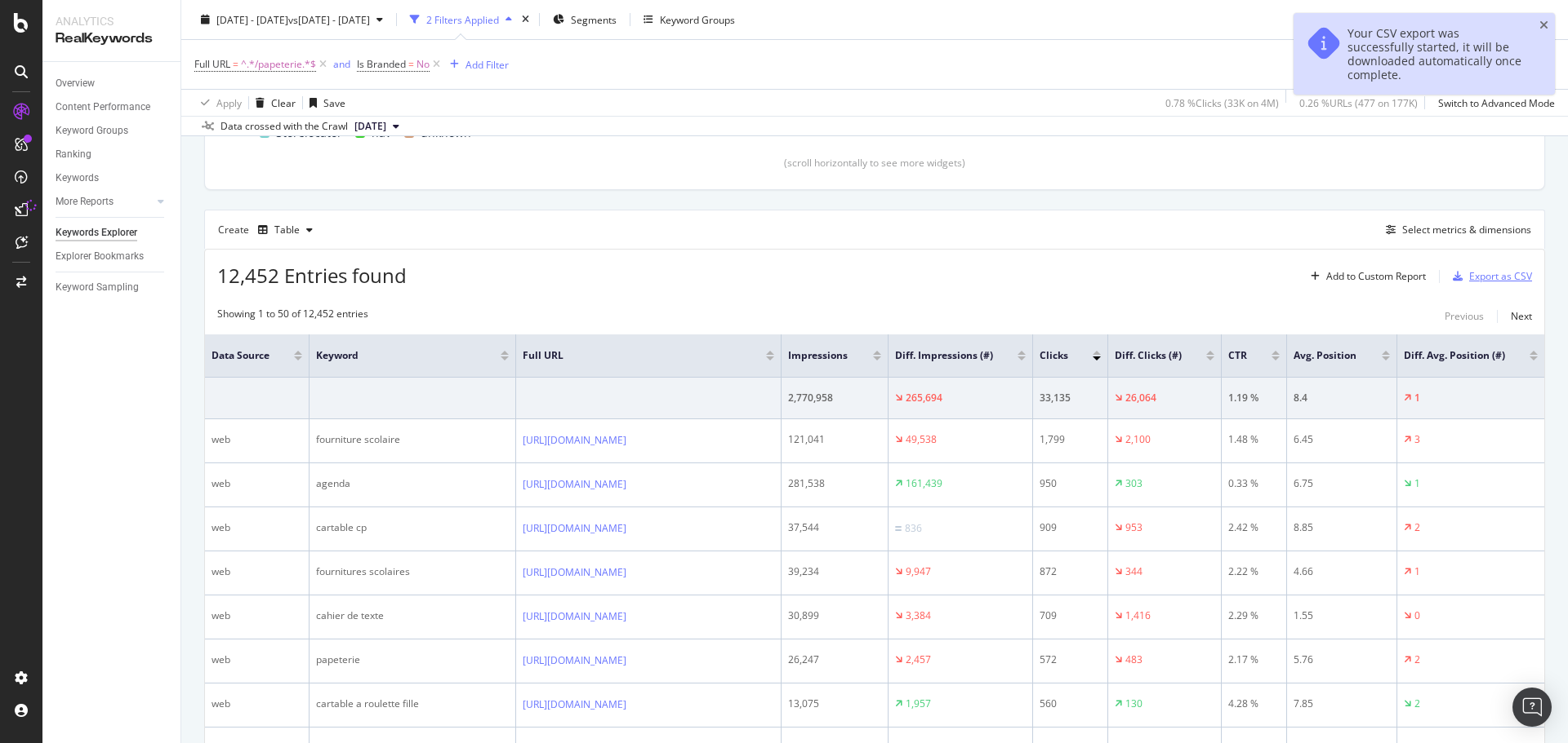
scroll to position [517, 0]
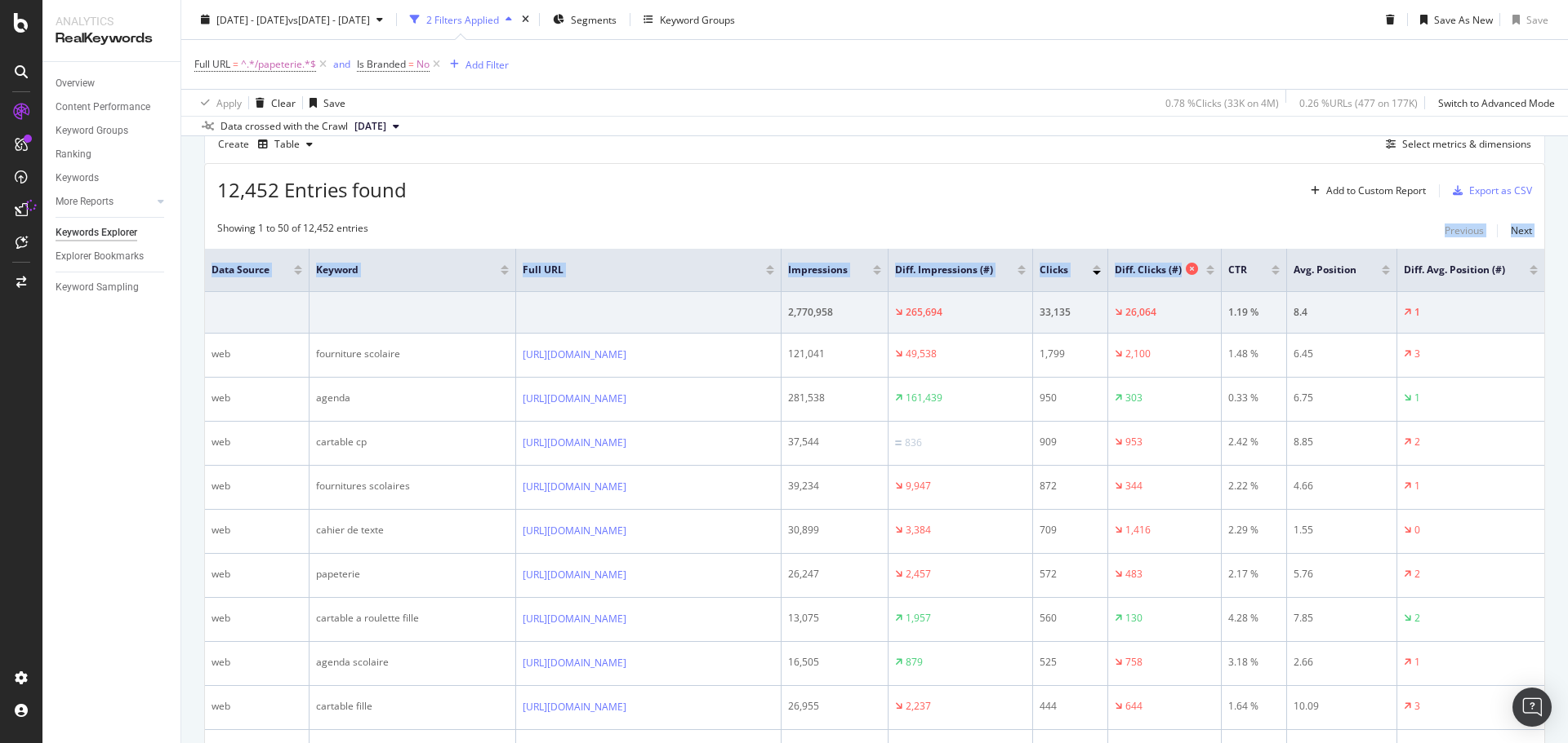
drag, startPoint x: 1089, startPoint y: 232, endPoint x: 1269, endPoint y: 268, distance: 183.6
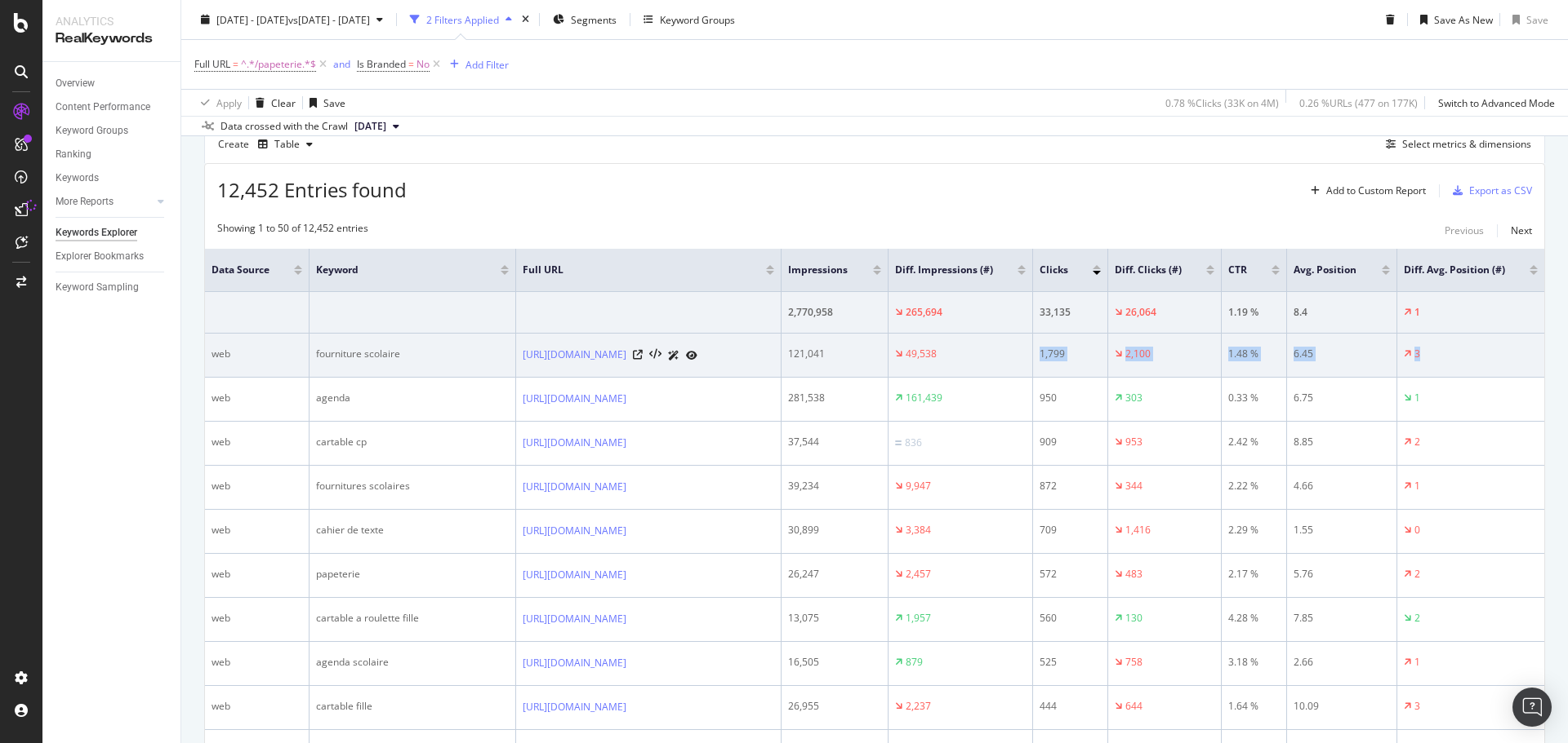
drag, startPoint x: 1062, startPoint y: 359, endPoint x: 1450, endPoint y: 358, distance: 388.0
click at [1450, 358] on tr "web fourniture scolaire https://www.cultura.com/papeterie/fournitures-scolaires…" at bounding box center [874, 356] width 1339 height 44
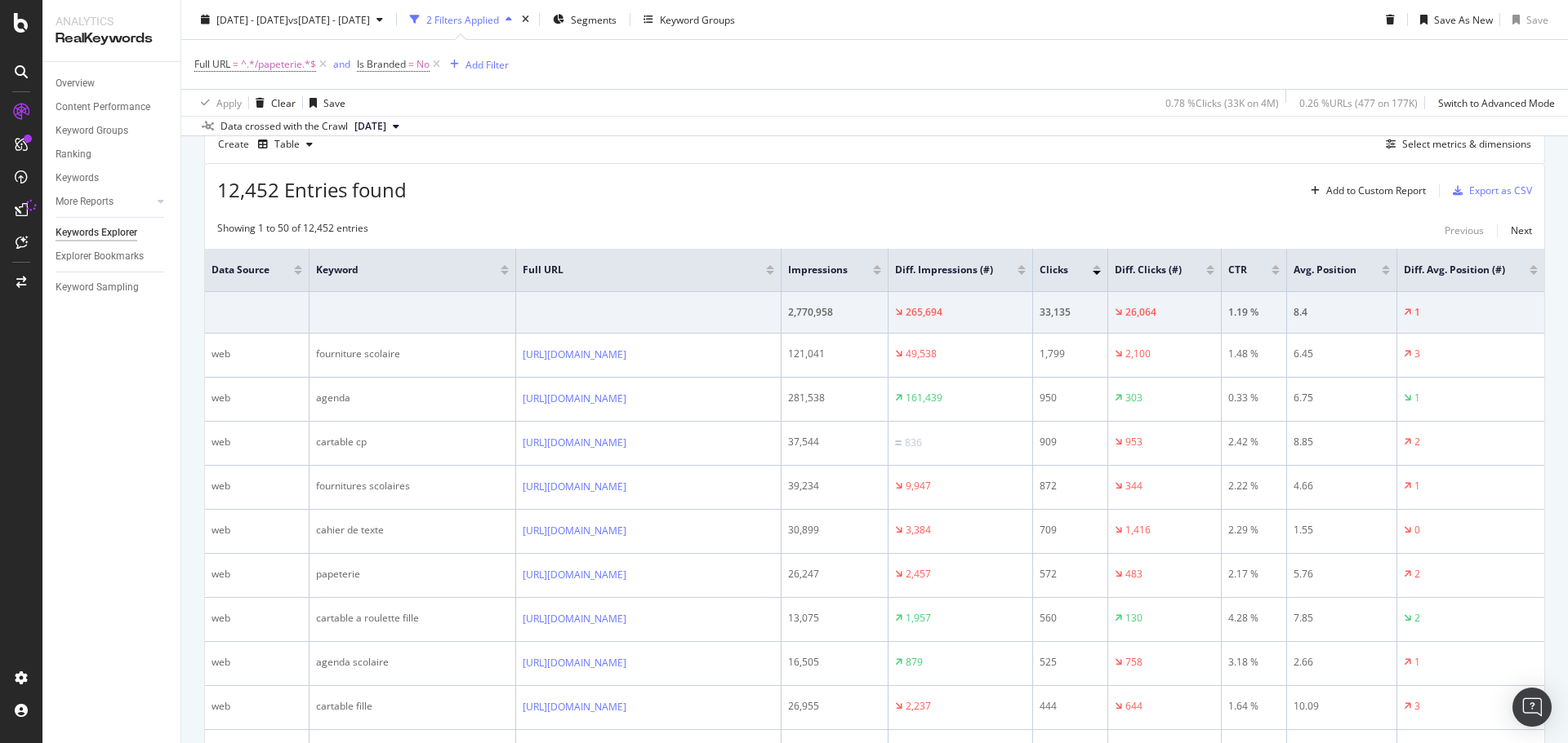
click at [1221, 193] on div "12,452 Entries found Add to Custom Report Export as CSV" at bounding box center [874, 184] width 1339 height 40
click at [1478, 190] on div "Export as CSV" at bounding box center [1500, 191] width 63 height 14
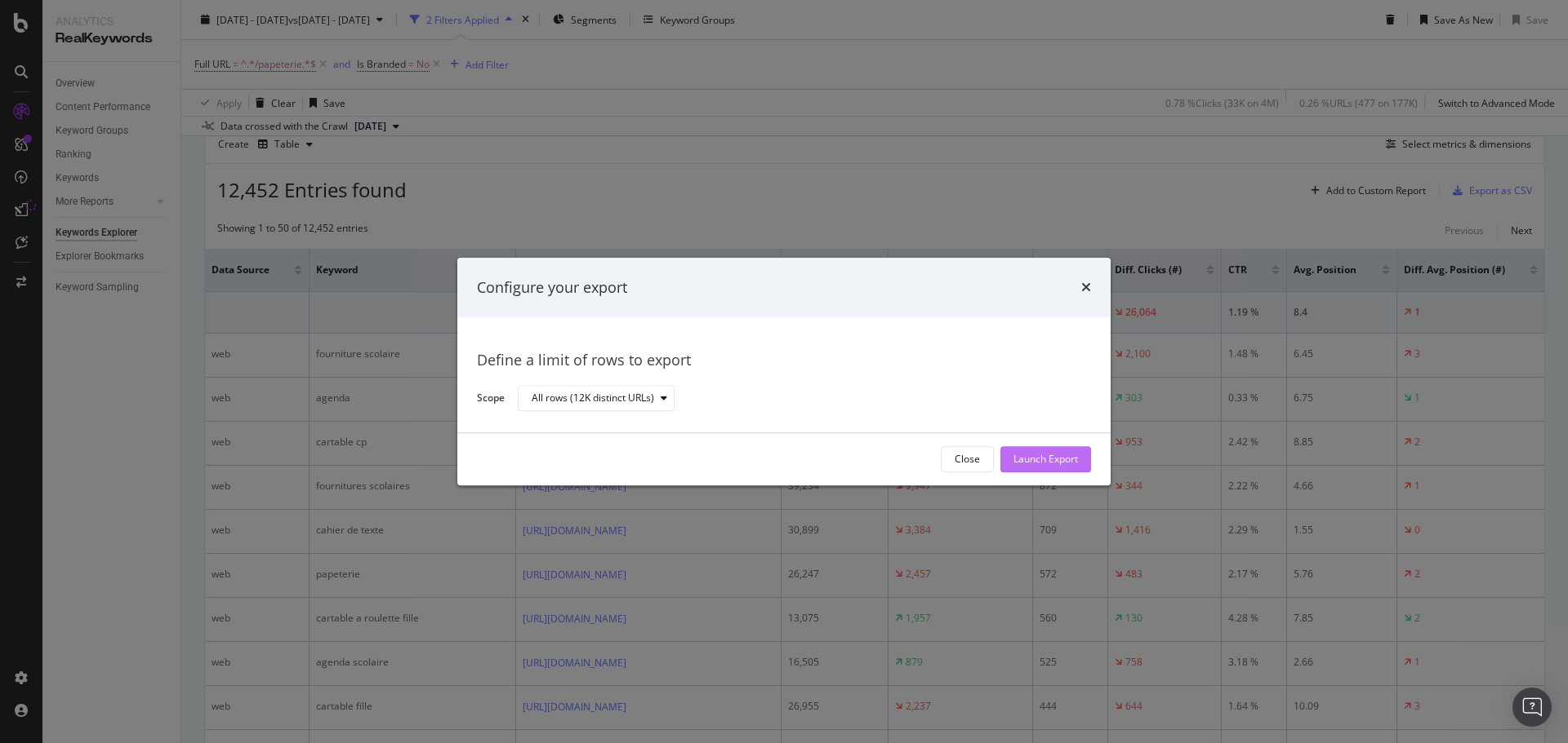
click at [1034, 466] on div "Launch Export" at bounding box center [1046, 460] width 65 height 25
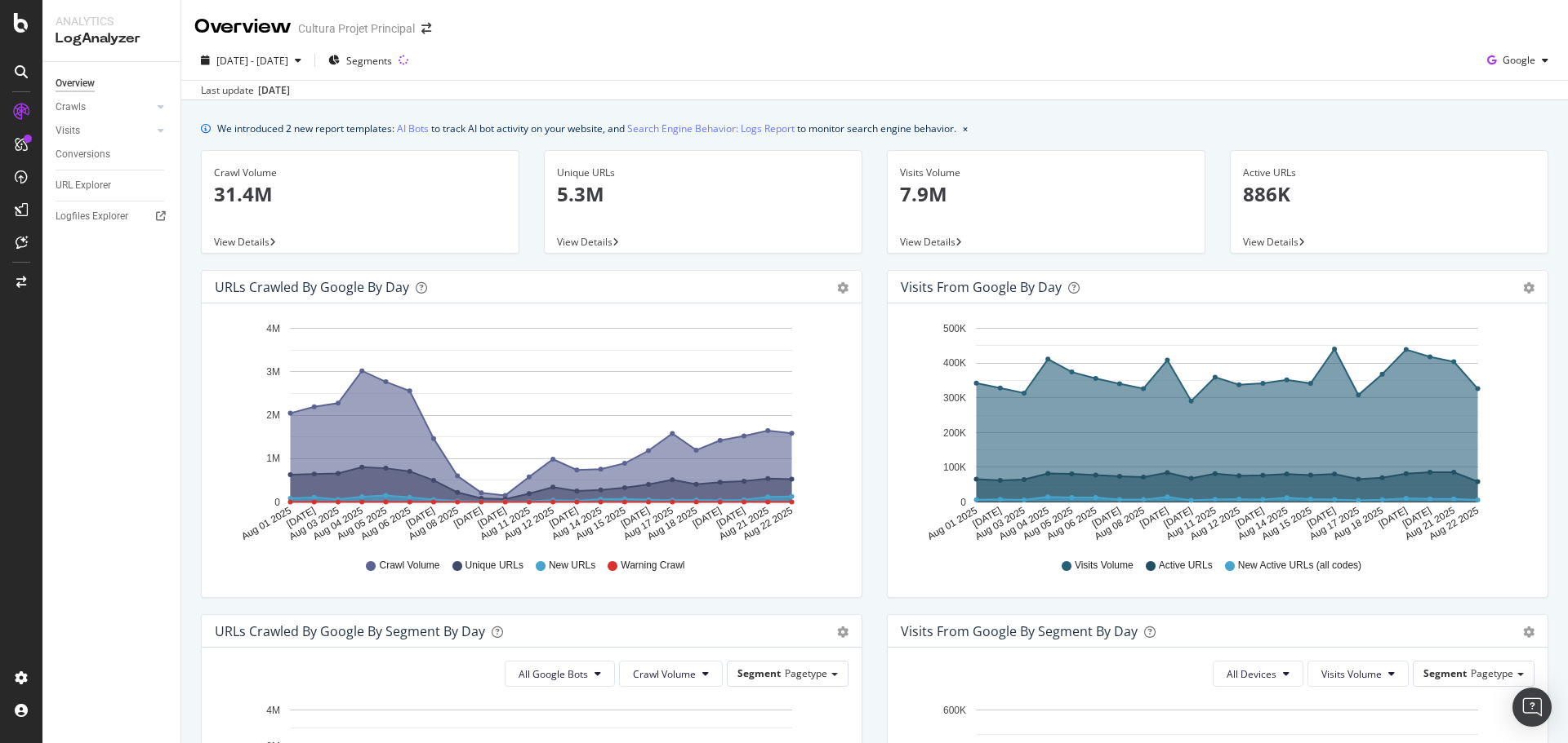
scroll to position [610, 0]
